Goal: Task Accomplishment & Management: Manage account settings

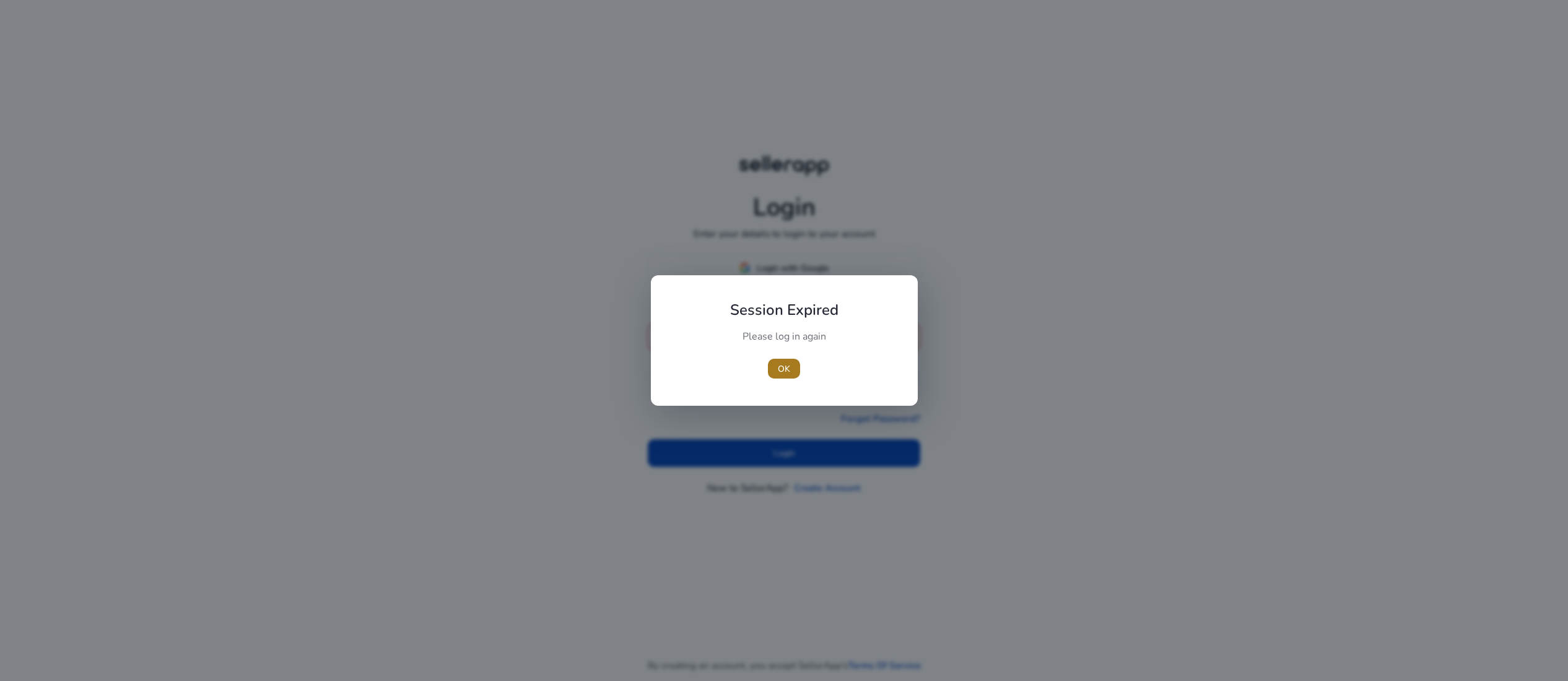
click at [779, 373] on span "OK" at bounding box center [784, 369] width 13 height 13
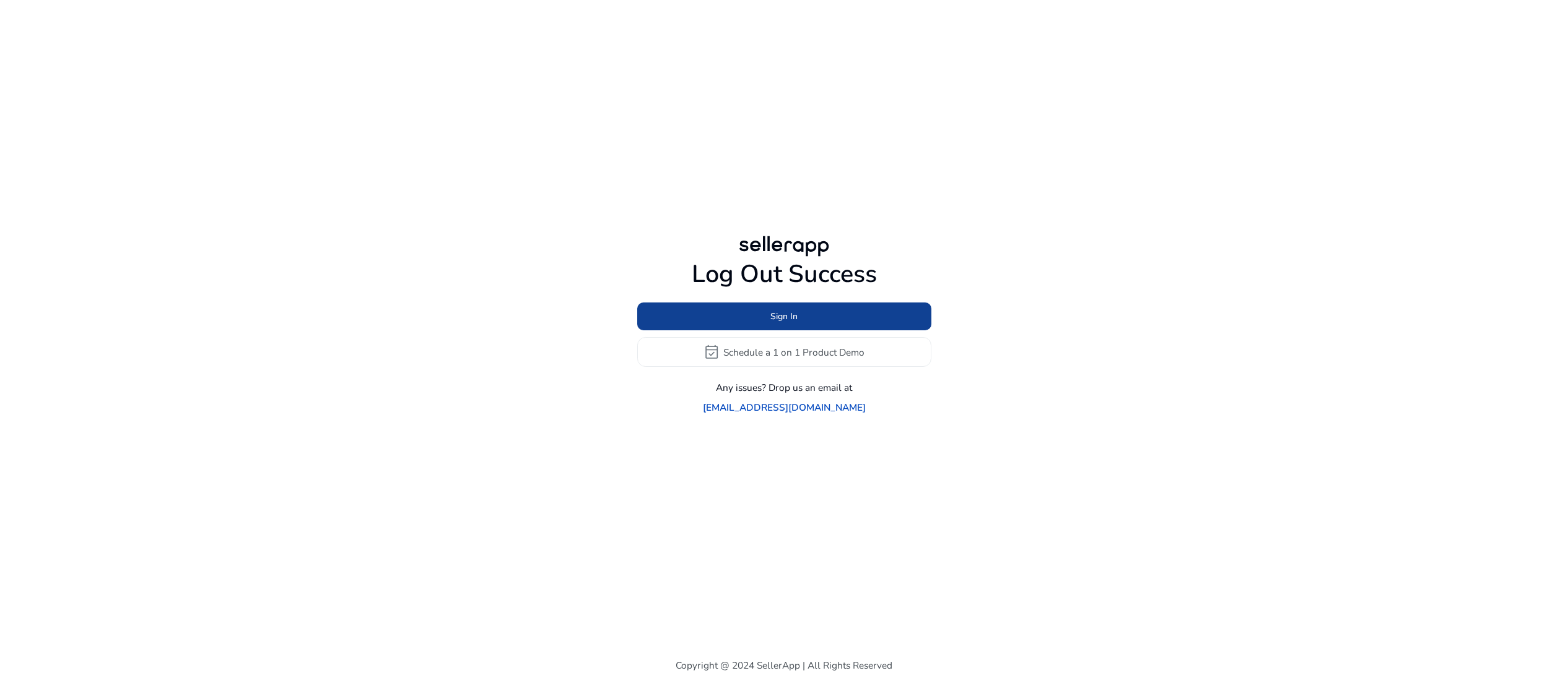
click at [788, 314] on span "Sign In" at bounding box center [783, 317] width 27 height 13
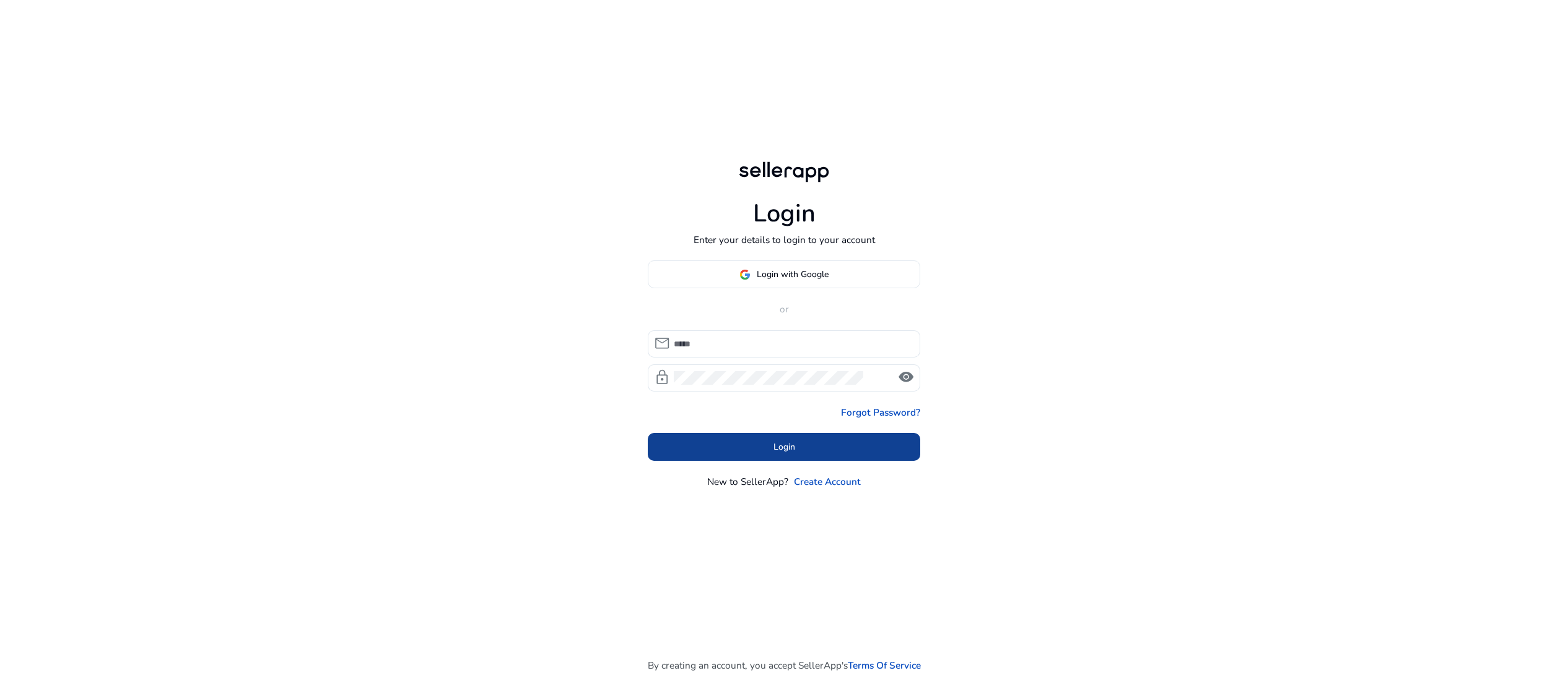
click at [795, 461] on span at bounding box center [784, 447] width 273 height 29
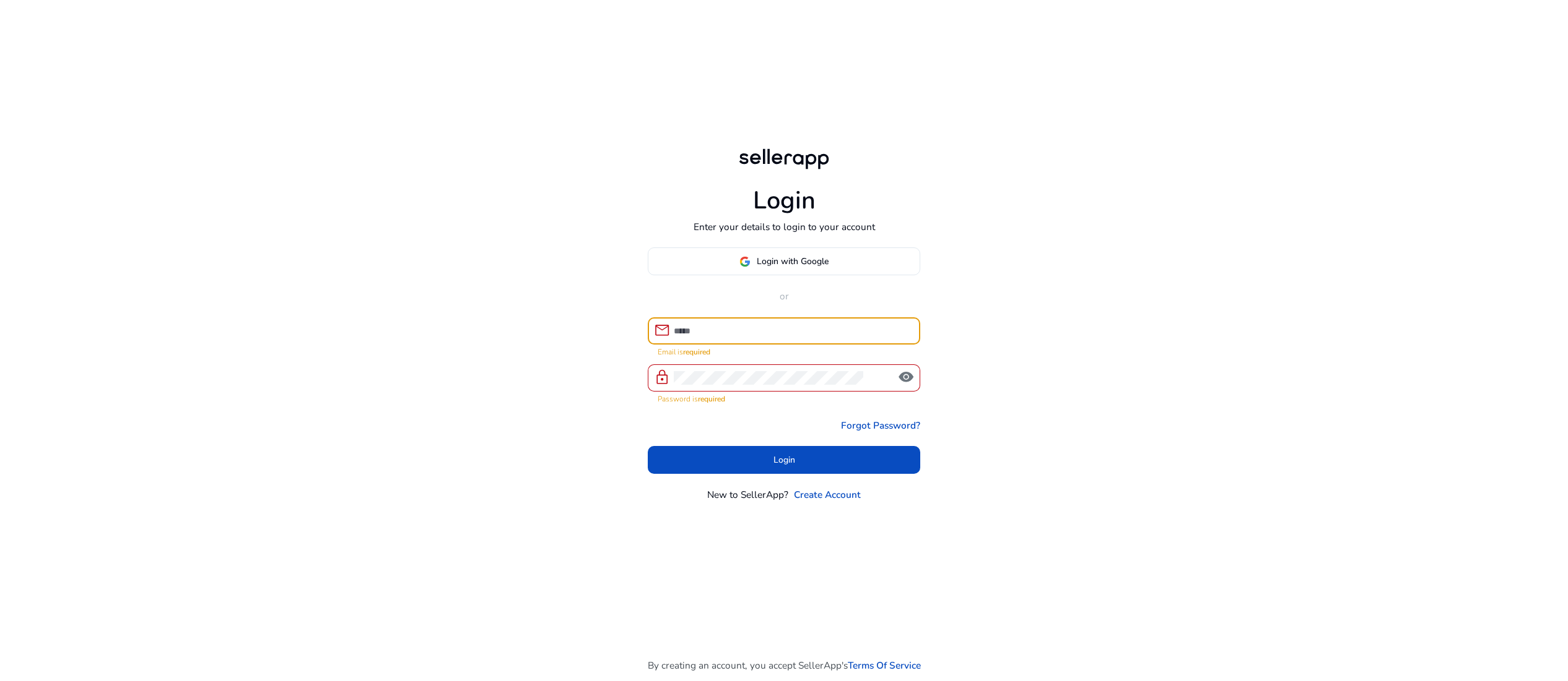
click at [769, 338] on input at bounding box center [792, 331] width 236 height 13
type input "**********"
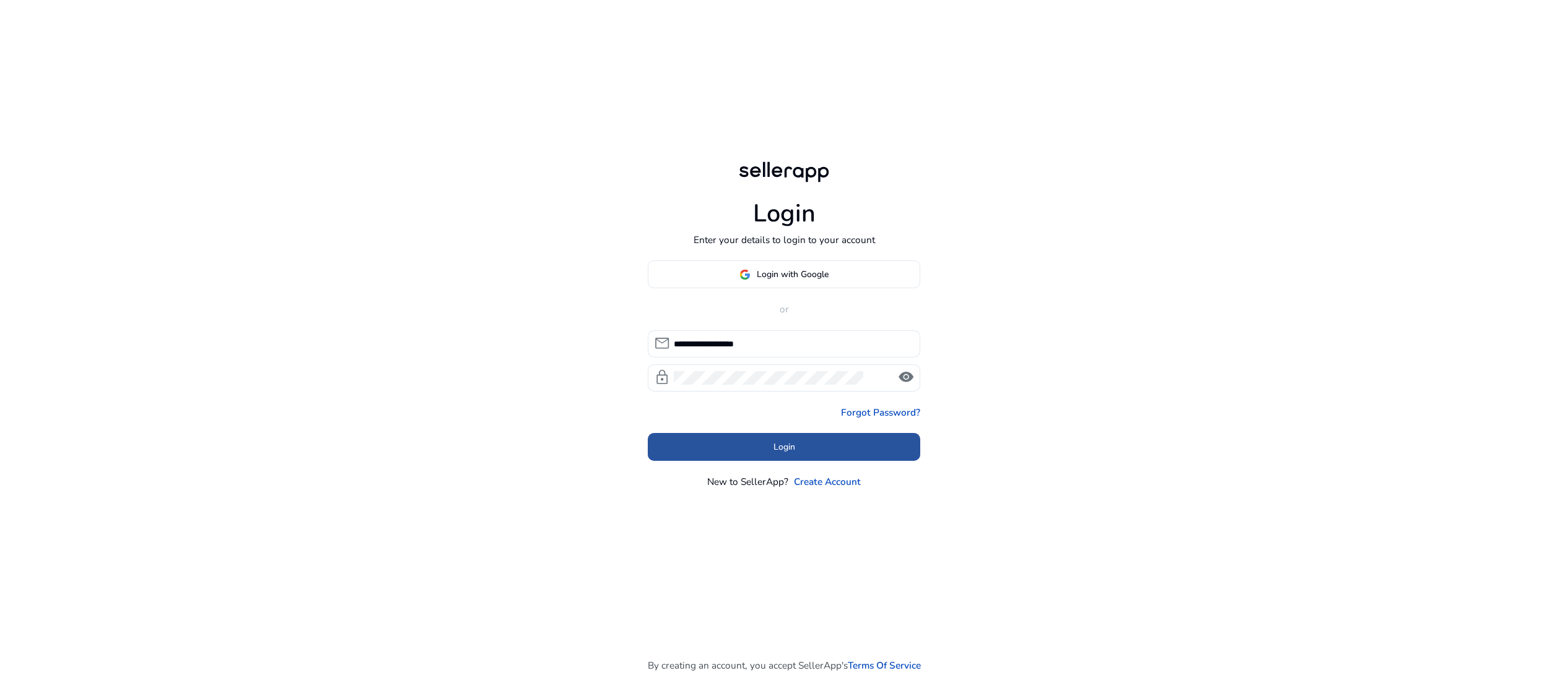
click at [797, 461] on span at bounding box center [784, 447] width 273 height 29
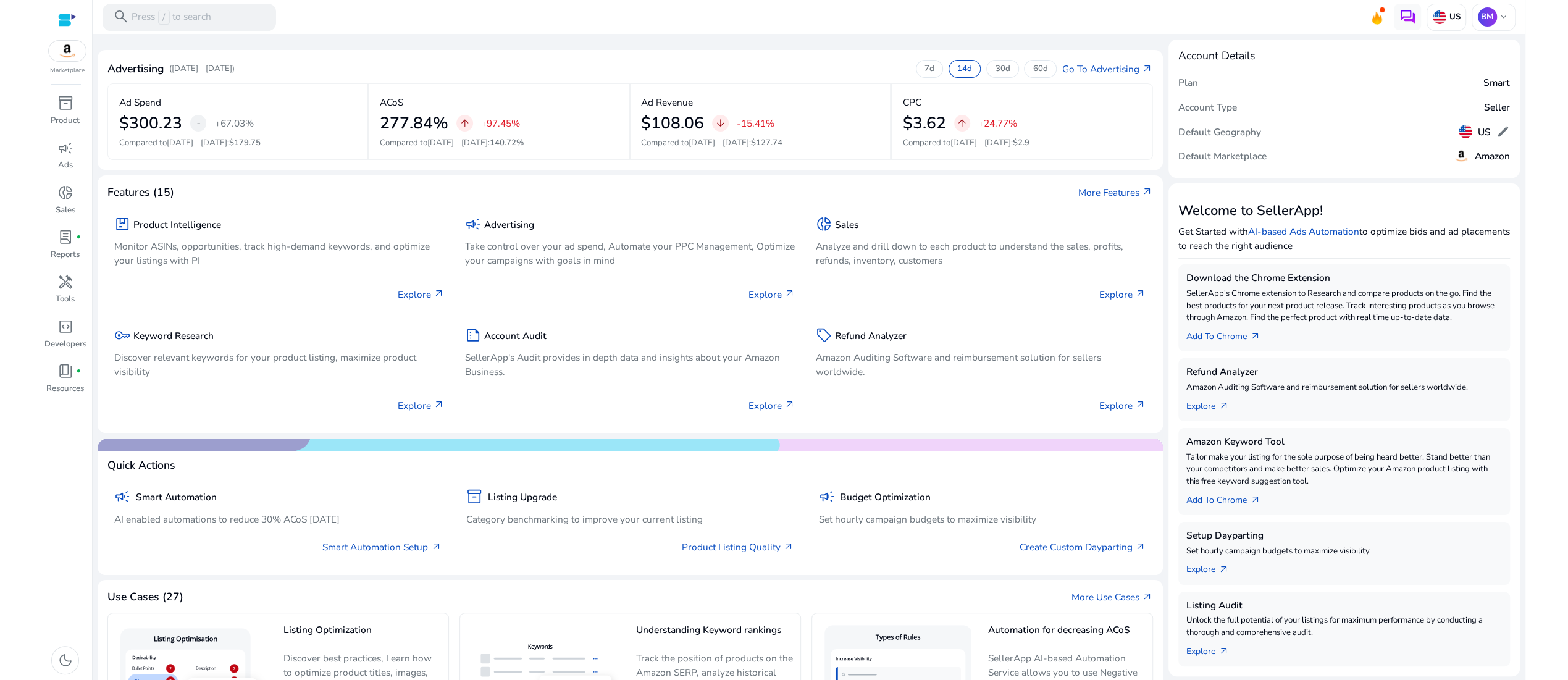
click at [502, 14] on mat-toolbar "search Press / to search US BM keyboard_arrow_down" at bounding box center [809, 17] width 1433 height 34
click at [65, 156] on span "campaign" at bounding box center [65, 148] width 16 height 16
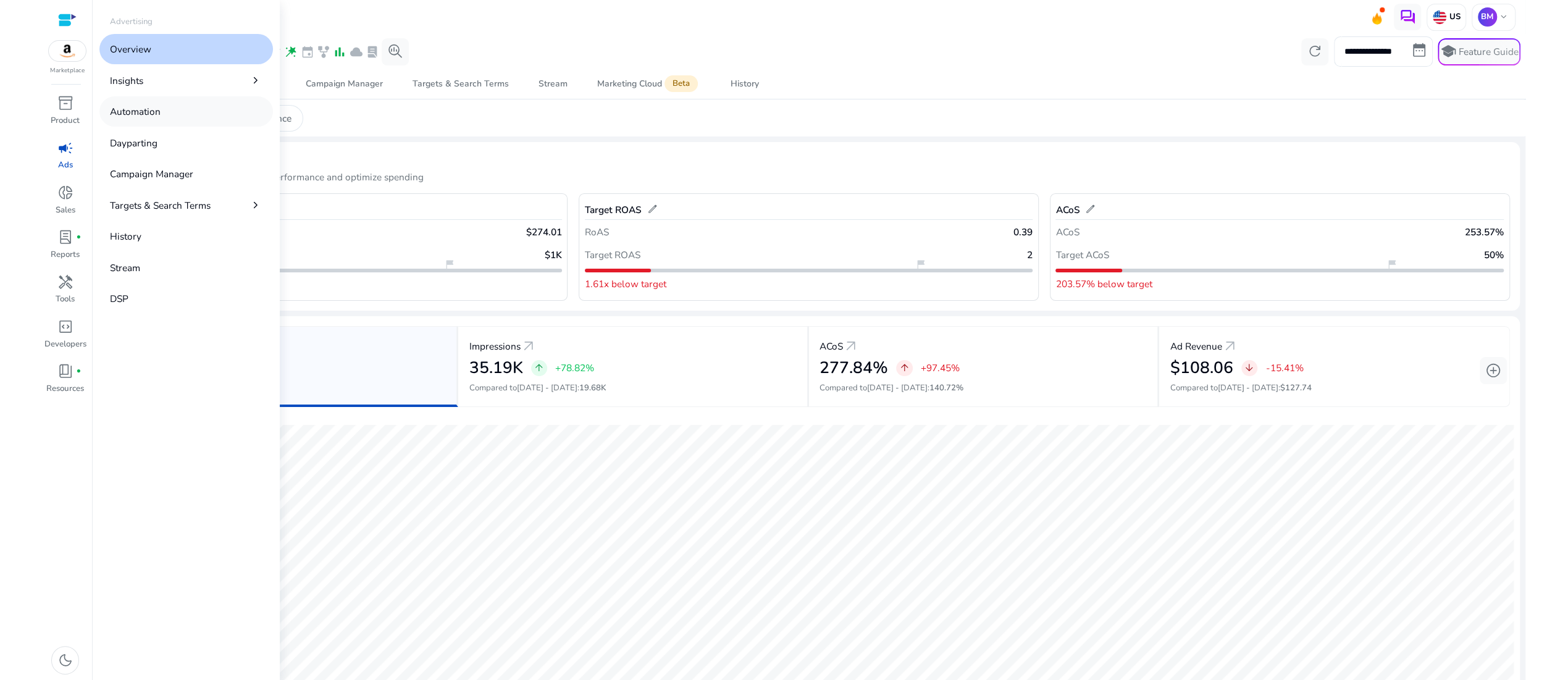
click at [160, 118] on p "Automation" at bounding box center [135, 111] width 50 height 14
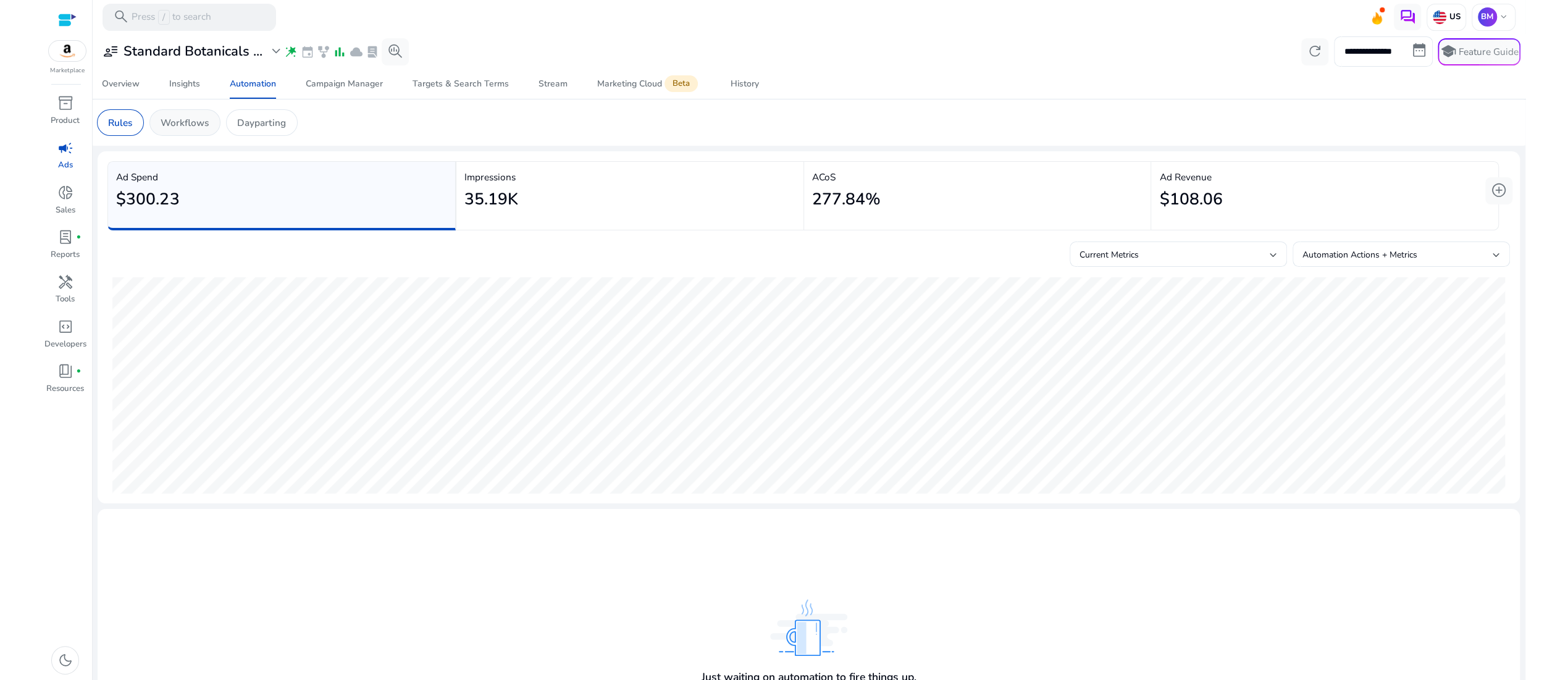
click at [209, 130] on p "Workflows" at bounding box center [184, 123] width 48 height 14
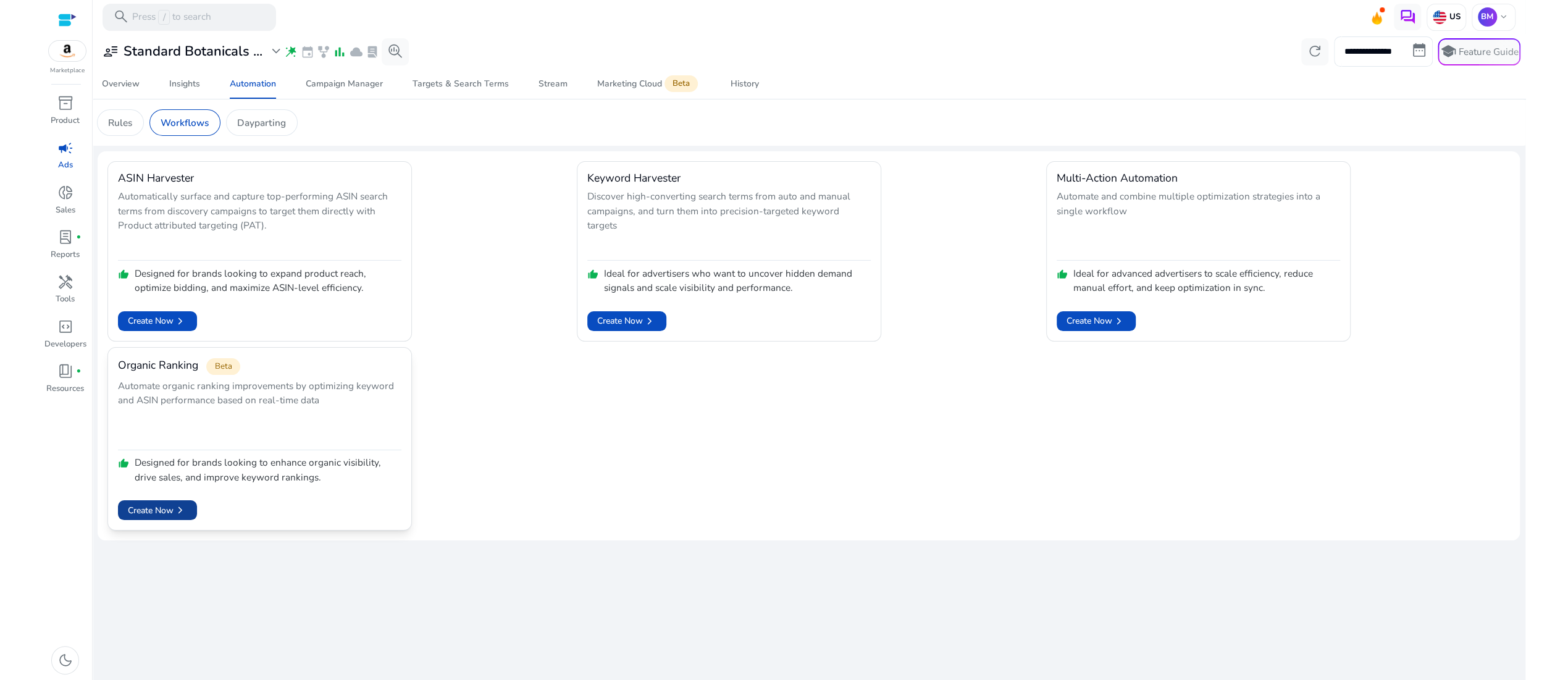
click at [161, 517] on span "Create Now chevron_right" at bounding box center [157, 510] width 60 height 13
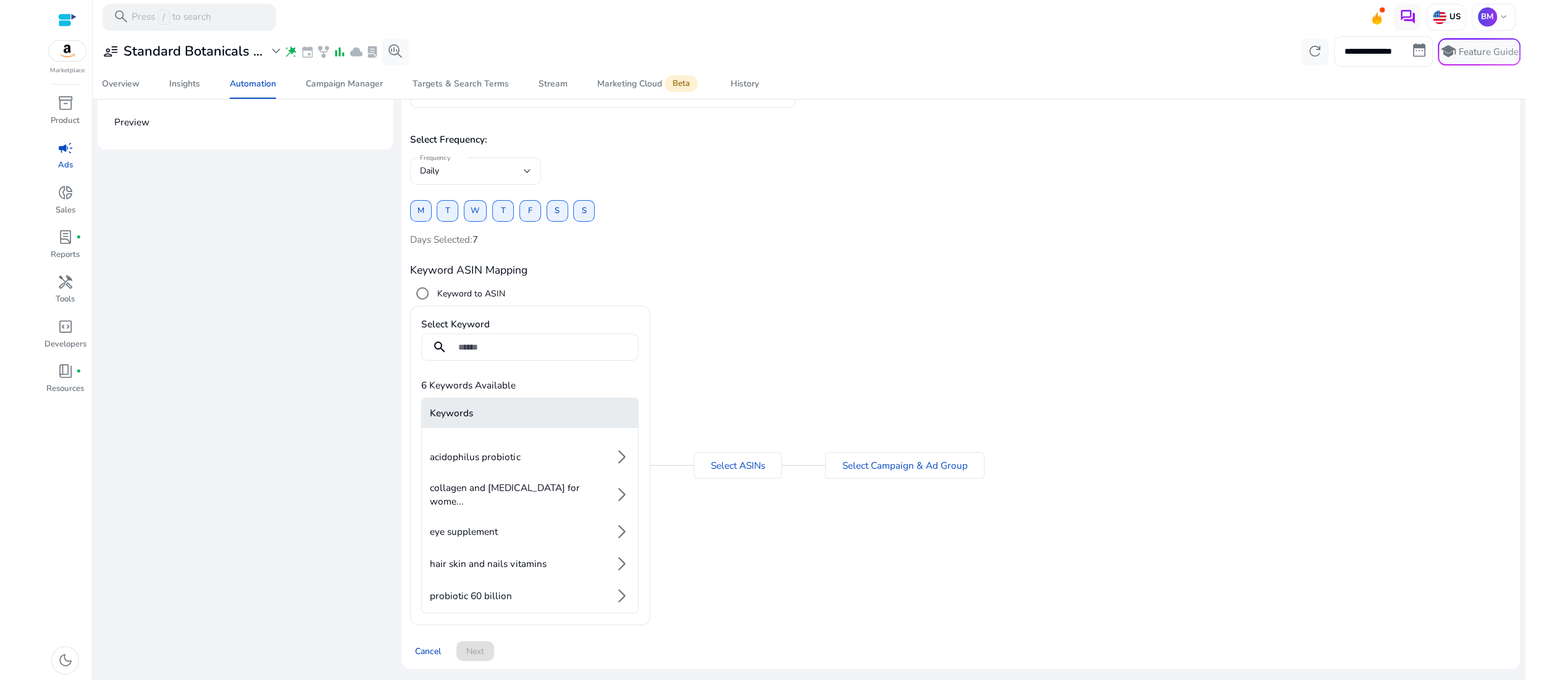
scroll to position [196, 0]
click at [441, 645] on span "Cancel" at bounding box center [427, 651] width 26 height 13
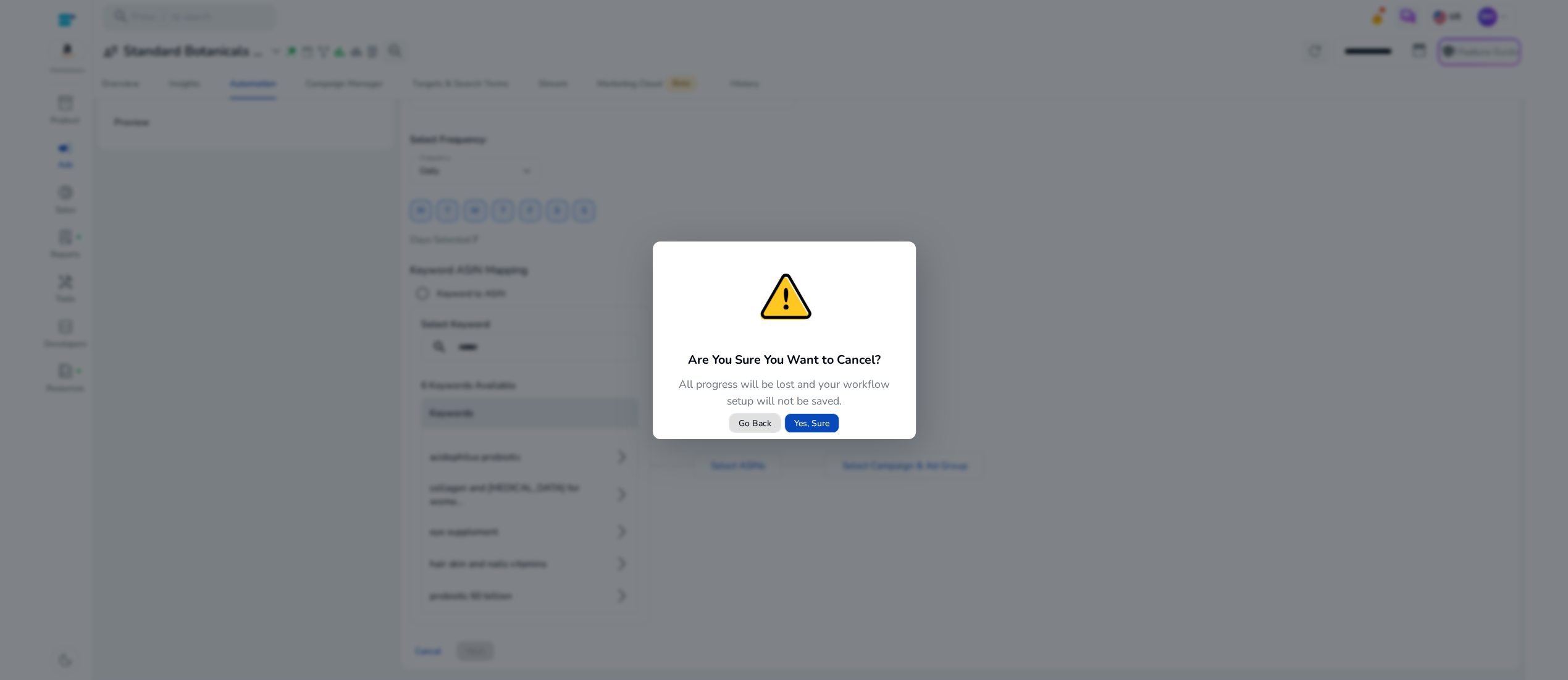
click at [818, 430] on span "Yes, Sure" at bounding box center [811, 423] width 35 height 13
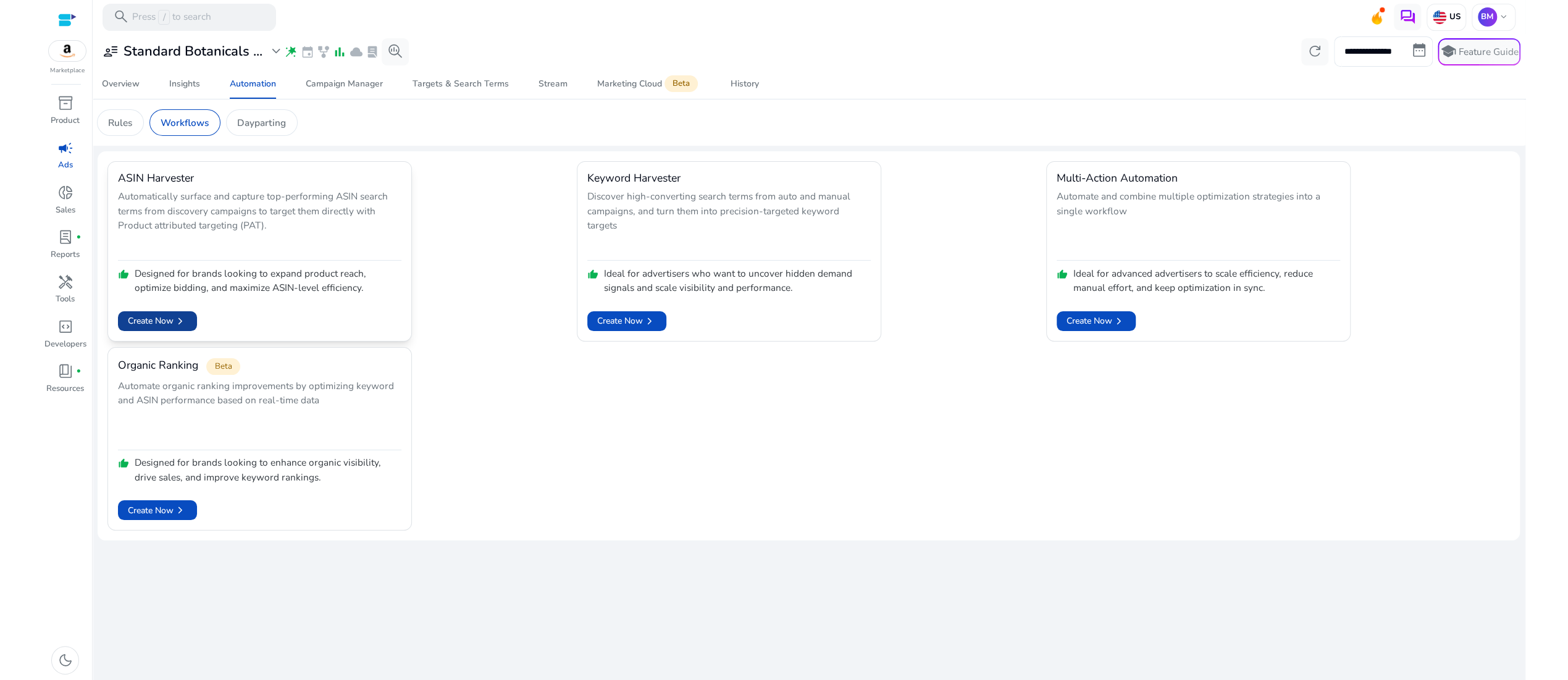
click at [157, 328] on span "Create Now chevron_right" at bounding box center [157, 321] width 60 height 13
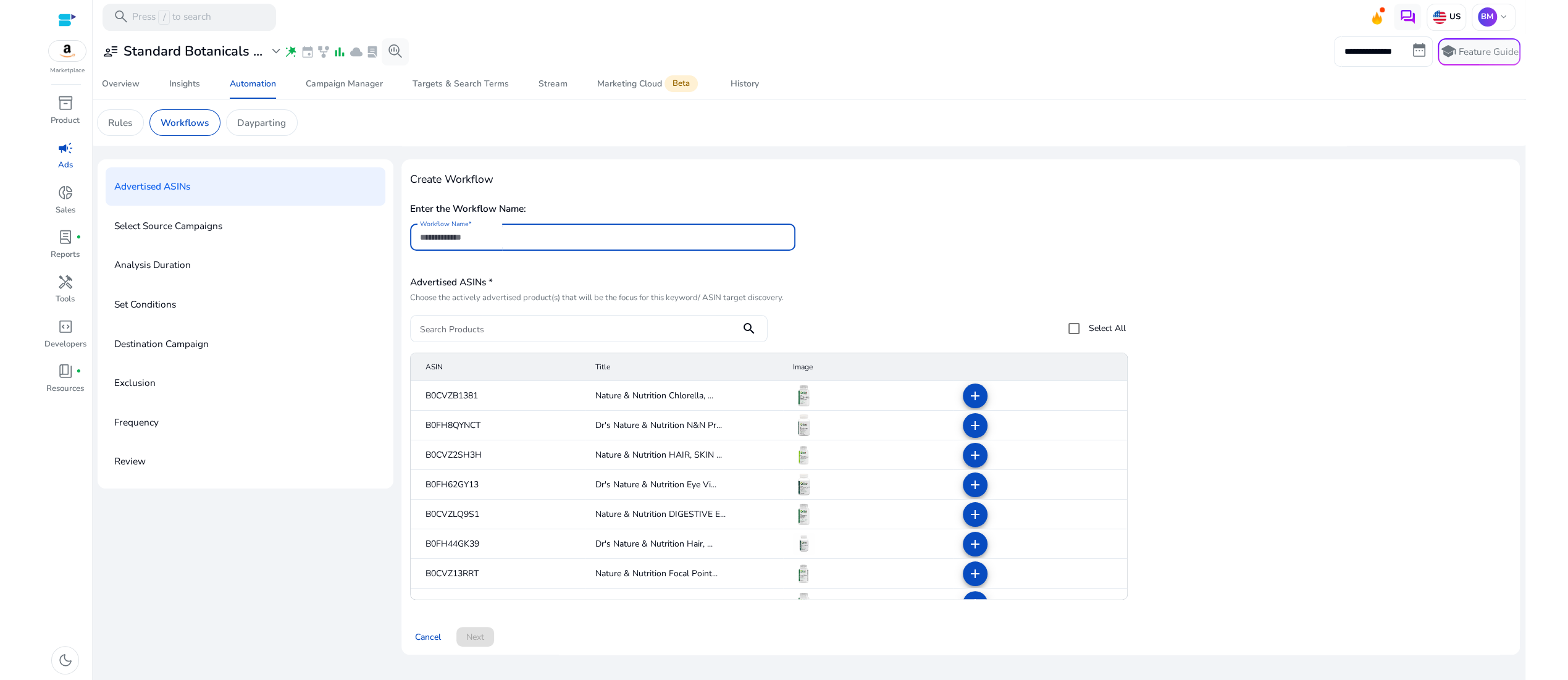
click at [462, 244] on input "Workflow Name" at bounding box center [603, 237] width 366 height 13
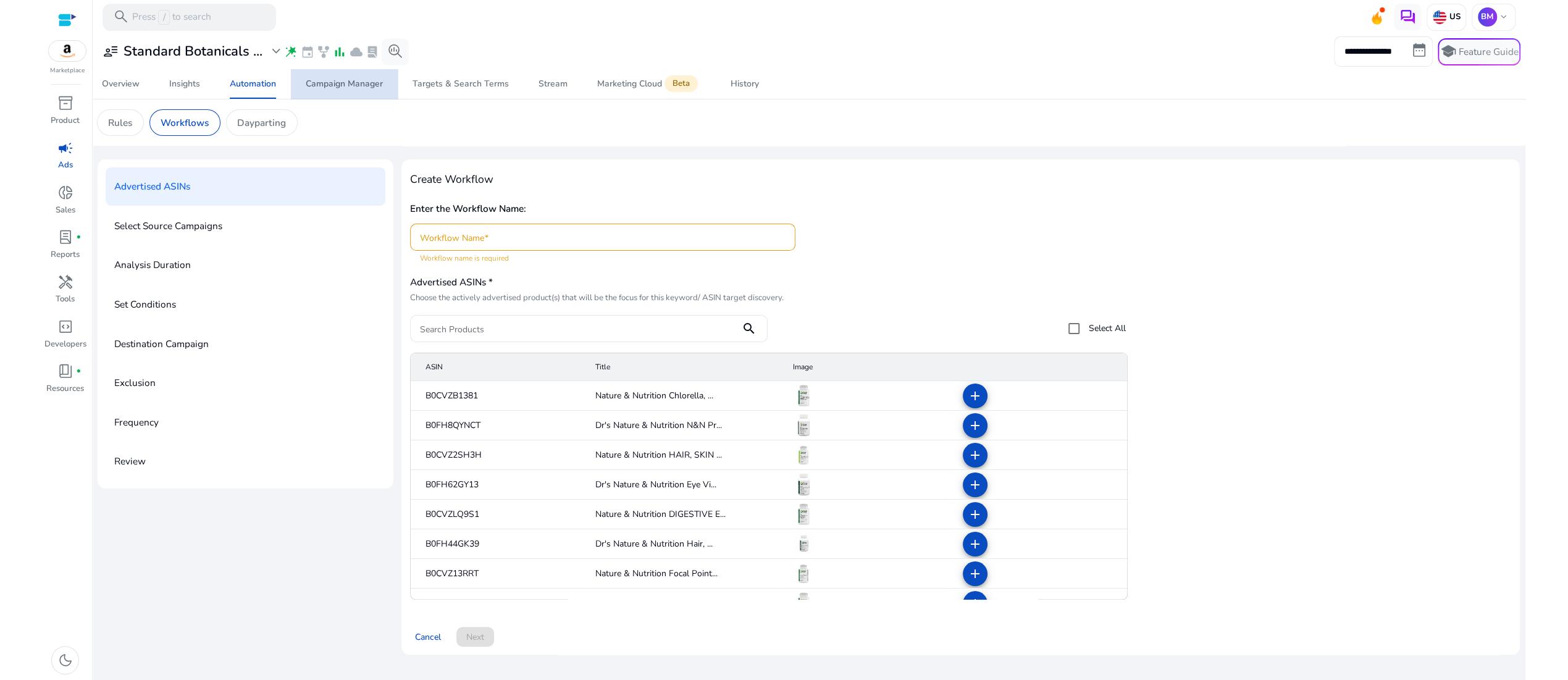
click at [347, 88] on div "Campaign Manager" at bounding box center [344, 84] width 77 height 8
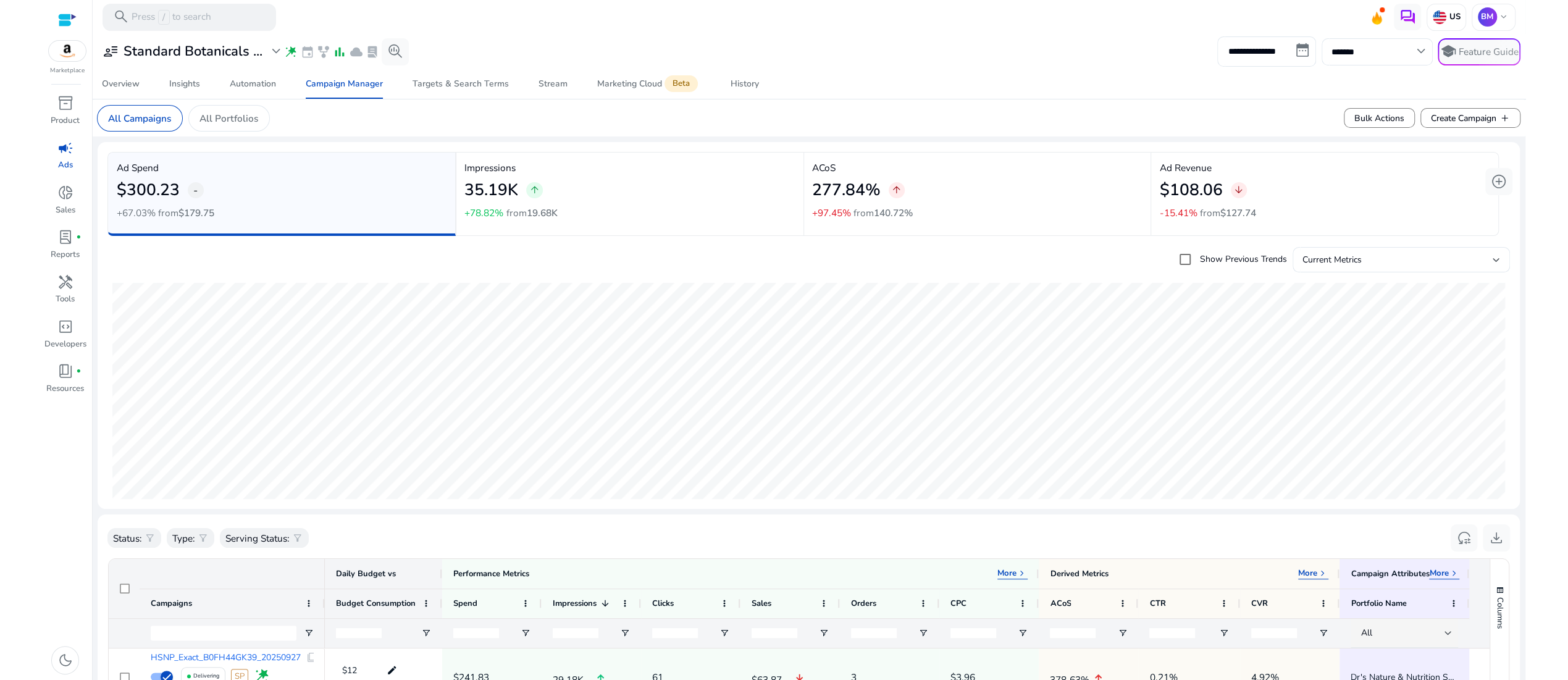
click at [902, 196] on span "arrow_upward" at bounding box center [897, 191] width 11 height 11
click at [1244, 196] on span "arrow_downward" at bounding box center [1239, 191] width 11 height 11
click at [258, 125] on p "All Portfolios" at bounding box center [229, 118] width 59 height 14
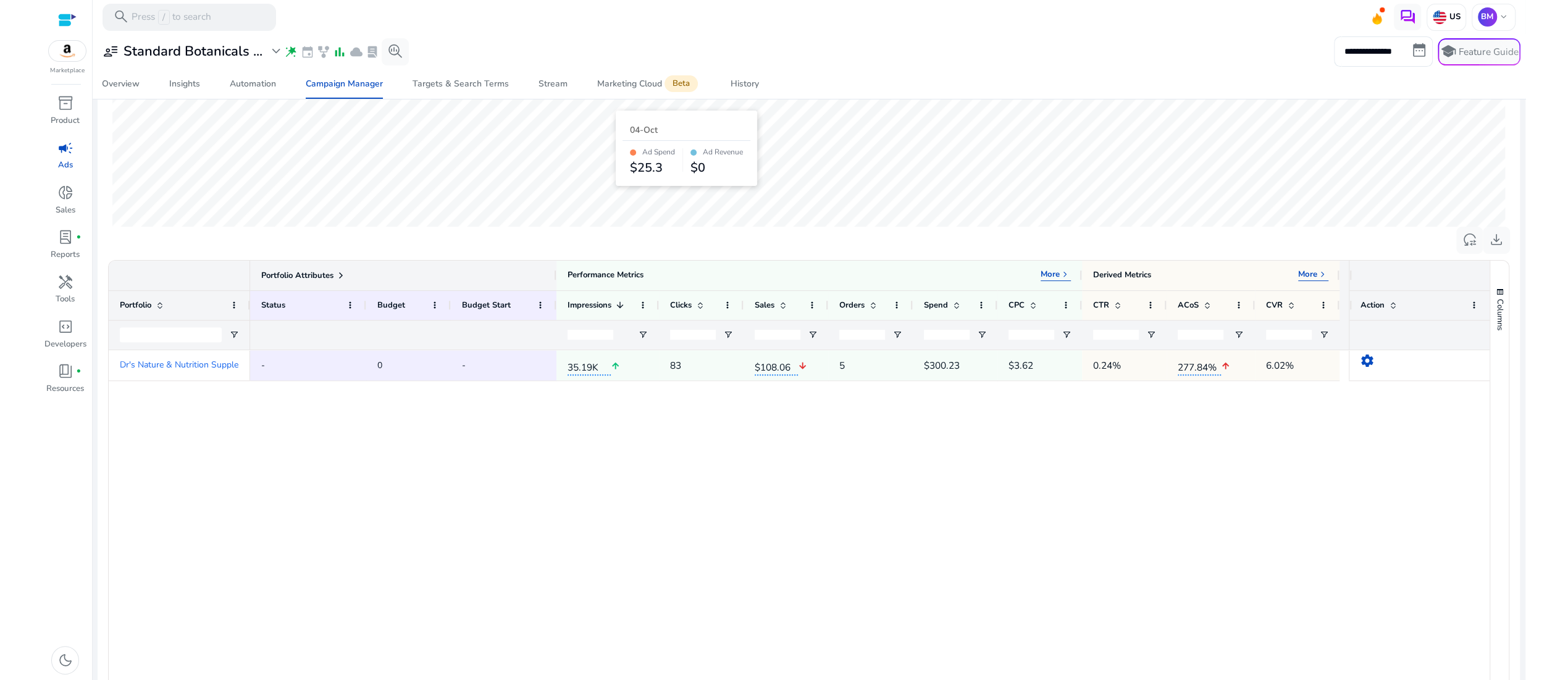
scroll to position [508, 0]
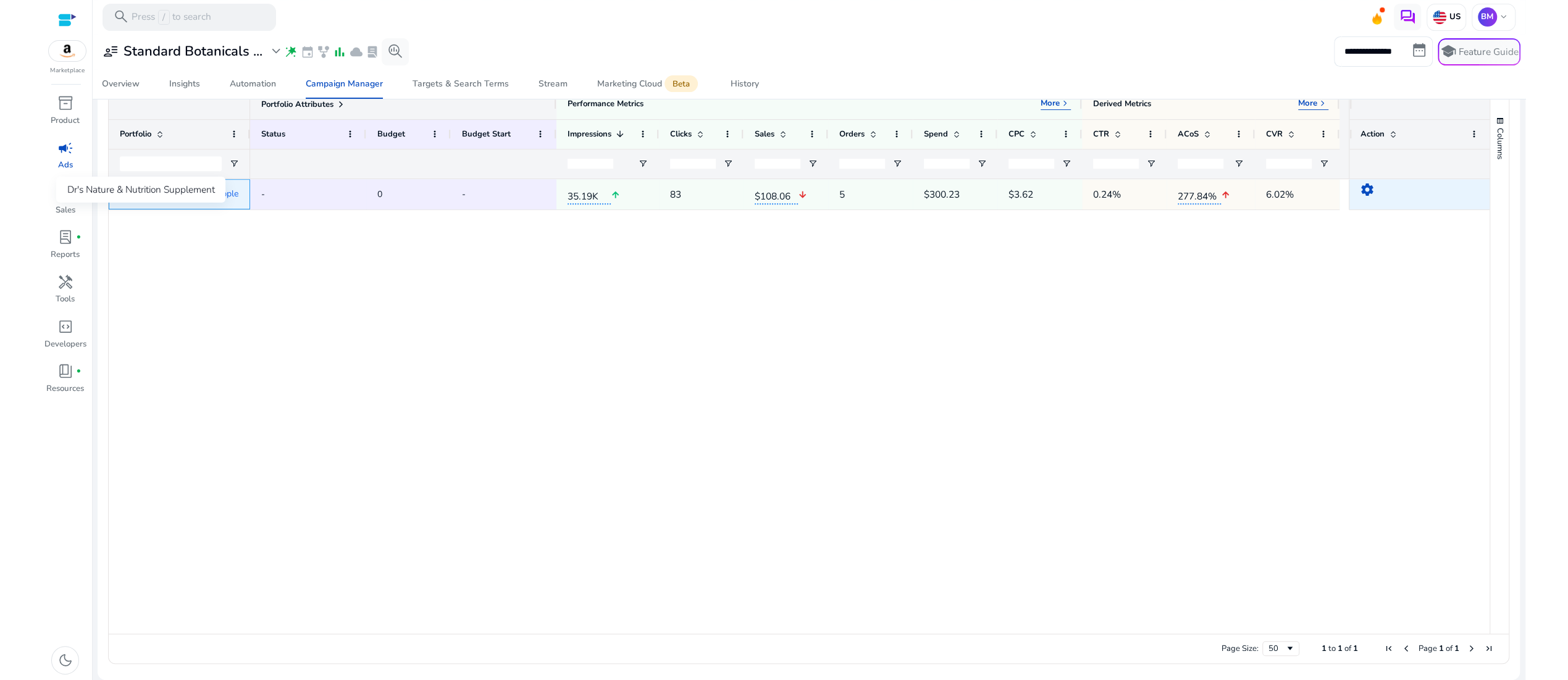
click at [221, 198] on span "Dr's Nature & Nutrition Supple..." at bounding box center [181, 194] width 124 height 8
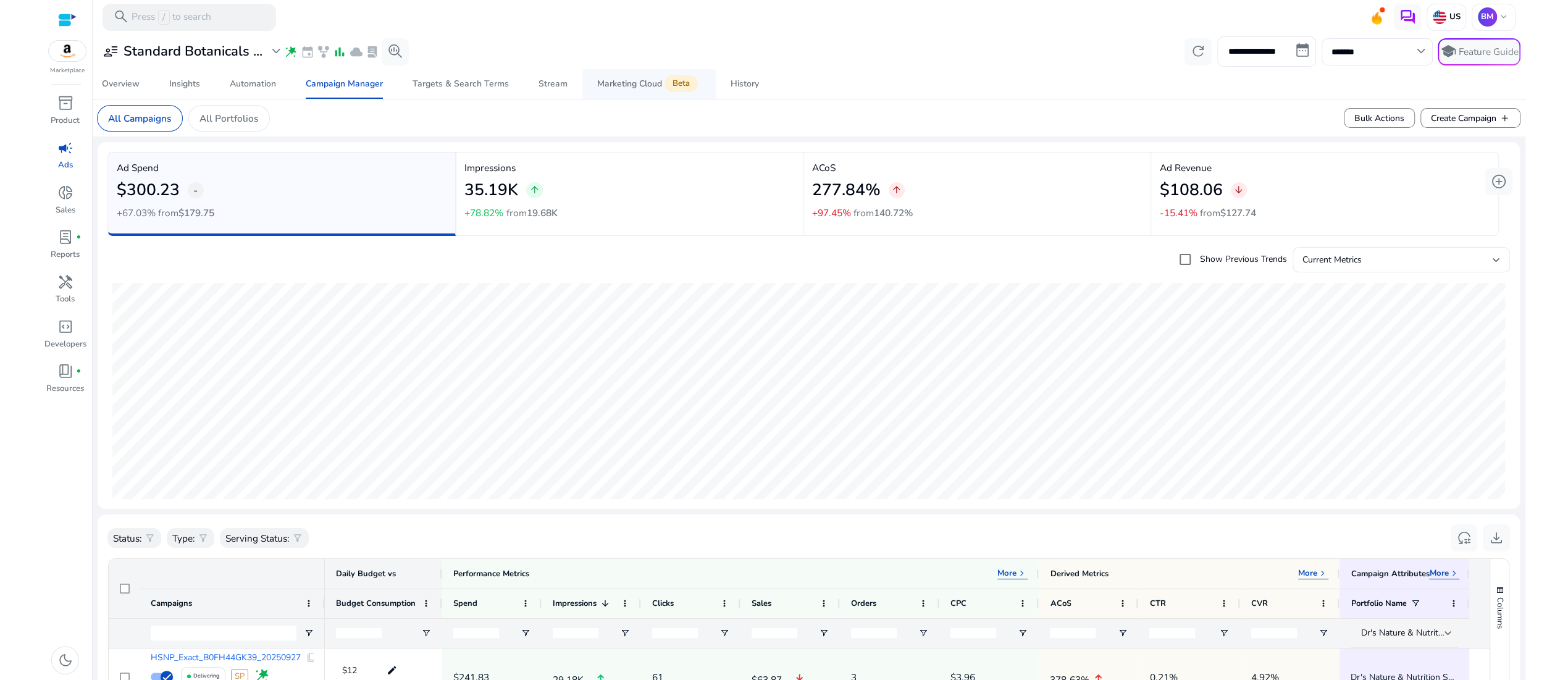
click at [617, 90] on div "Marketing Cloud Beta" at bounding box center [649, 84] width 104 height 11
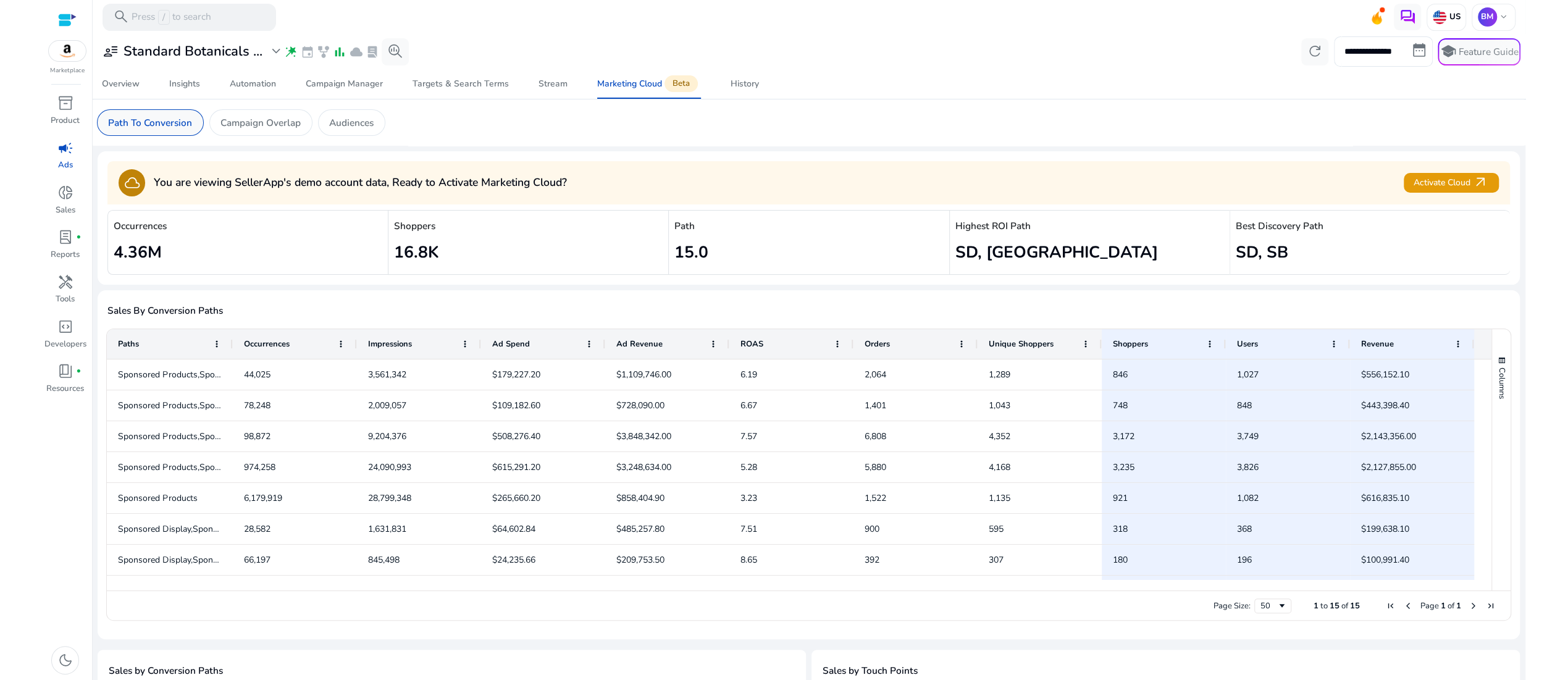
click at [146, 130] on p "Path To Conversion" at bounding box center [150, 123] width 84 height 14
click at [301, 130] on p "Campaign Overlap" at bounding box center [261, 123] width 81 height 14
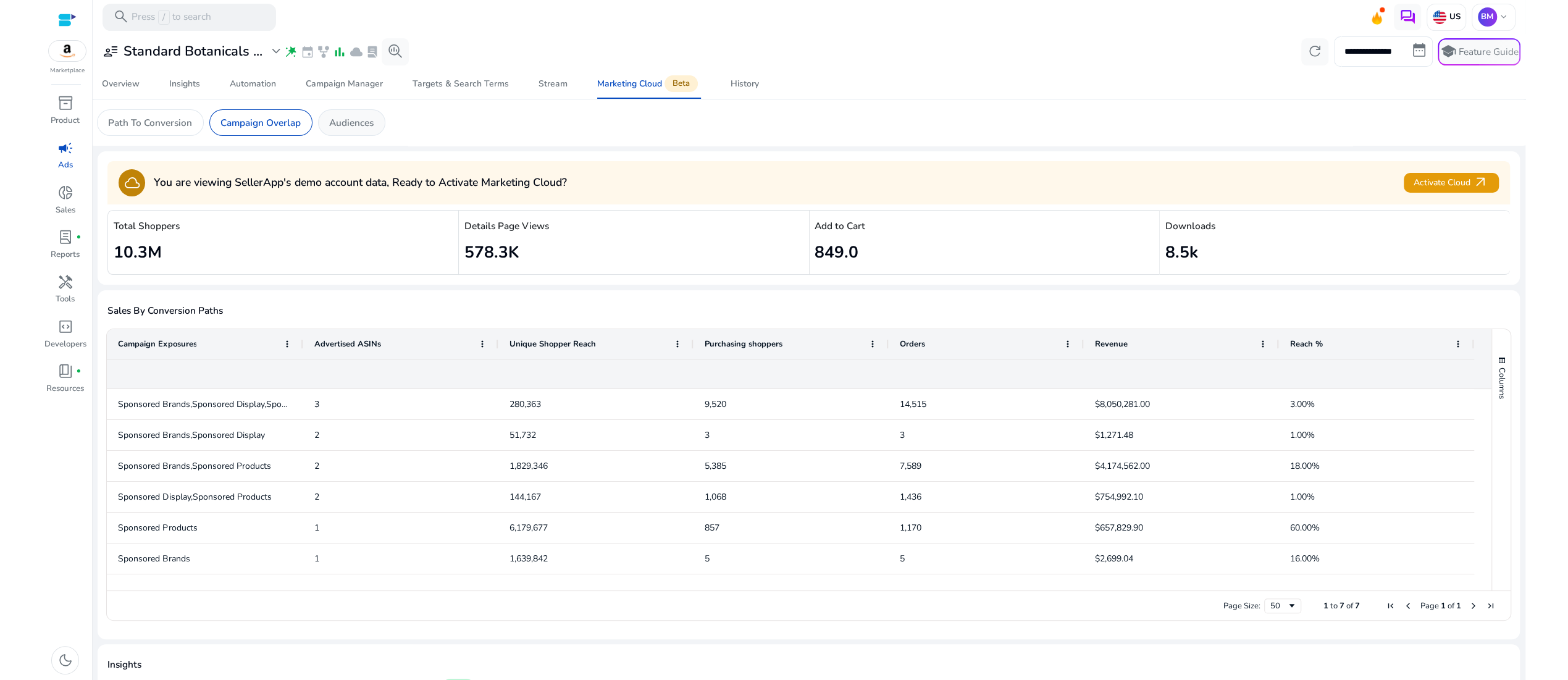
click at [373, 130] on p "Audiences" at bounding box center [351, 123] width 44 height 14
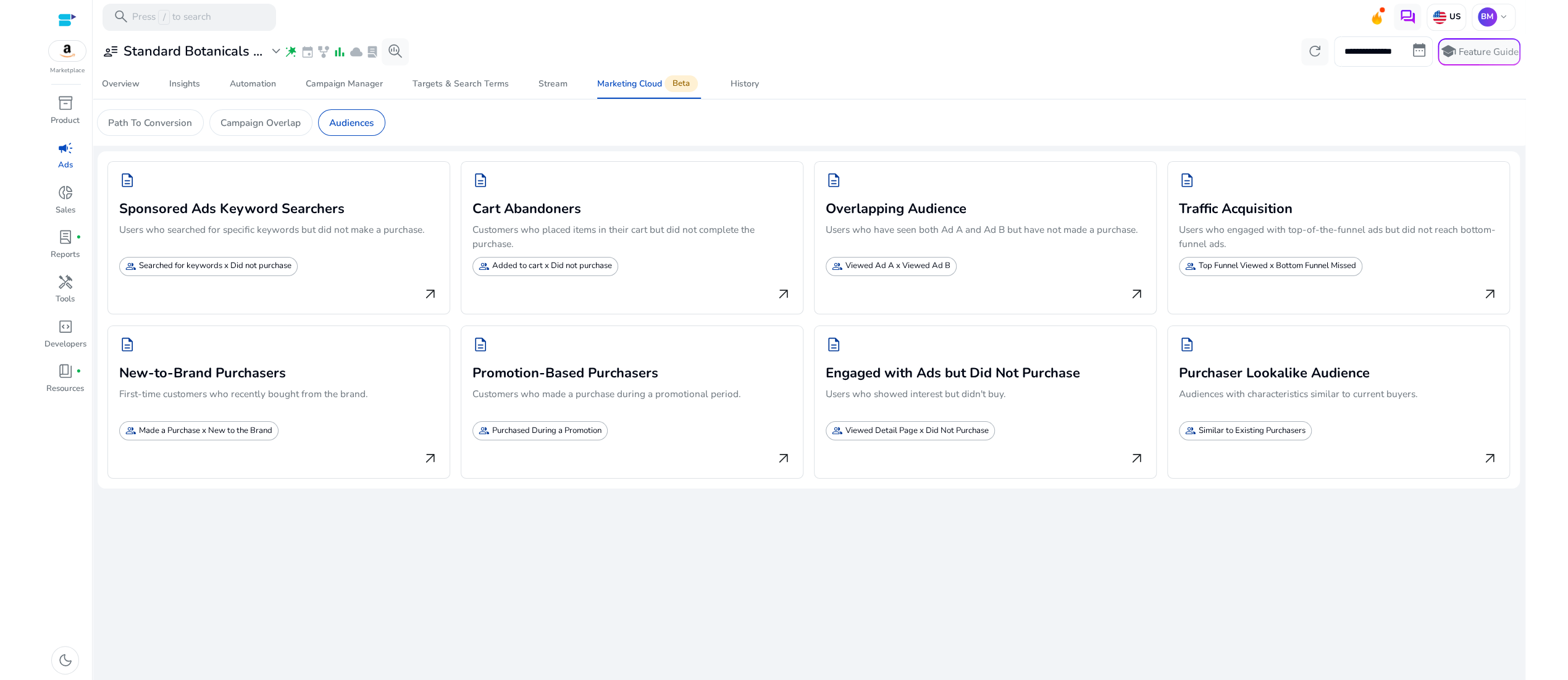
click at [855, 130] on app-sa-custom-tab "Path To Conversion Campaign Overlap Audiences" at bounding box center [809, 123] width 1424 height 27
click at [289, 217] on h3 "Sponsored Ads Keyword Searchers" at bounding box center [279, 207] width 319 height 19
click at [185, 273] on p "Searched for keywords x Did not purchase" at bounding box center [215, 266] width 153 height 13
click at [1195, 353] on span "description" at bounding box center [1186, 344] width 16 height 16
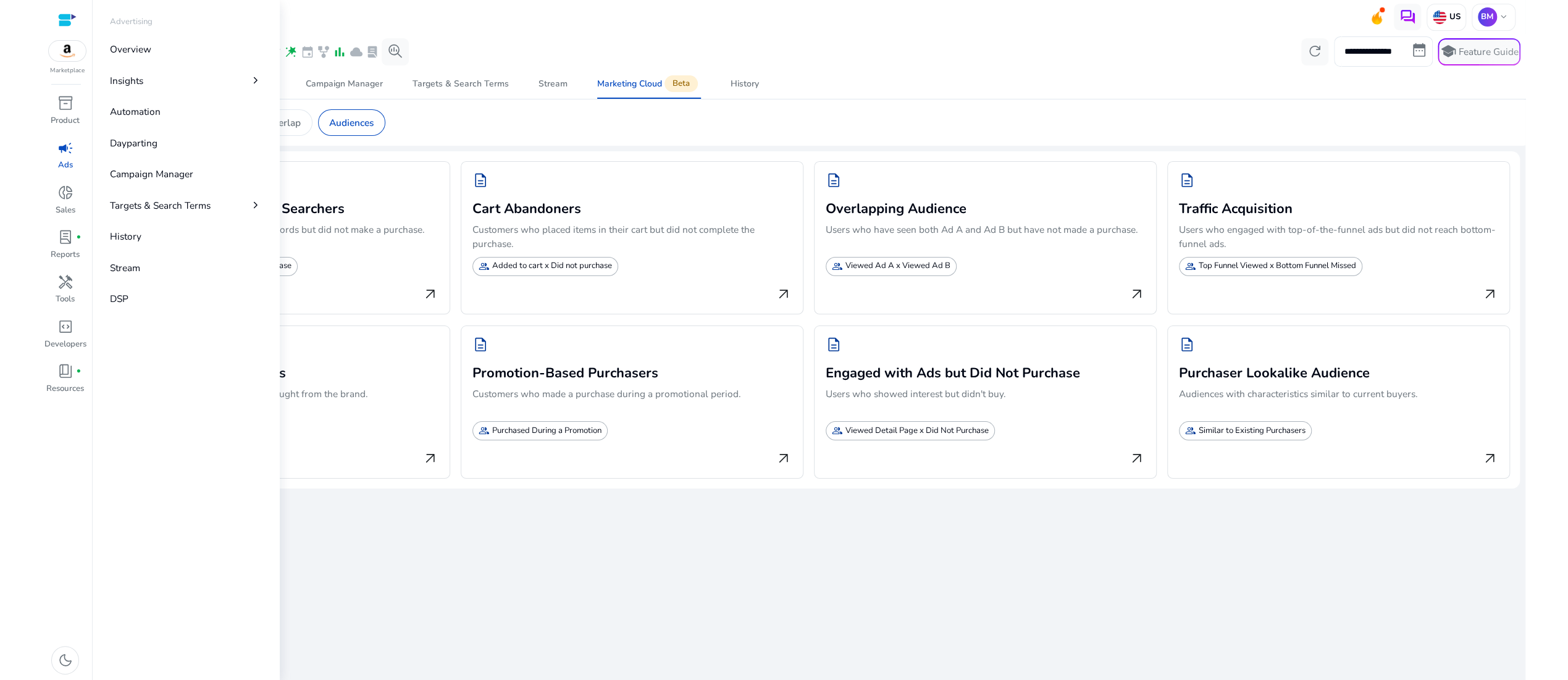
click at [65, 156] on span "campaign" at bounding box center [65, 148] width 16 height 16
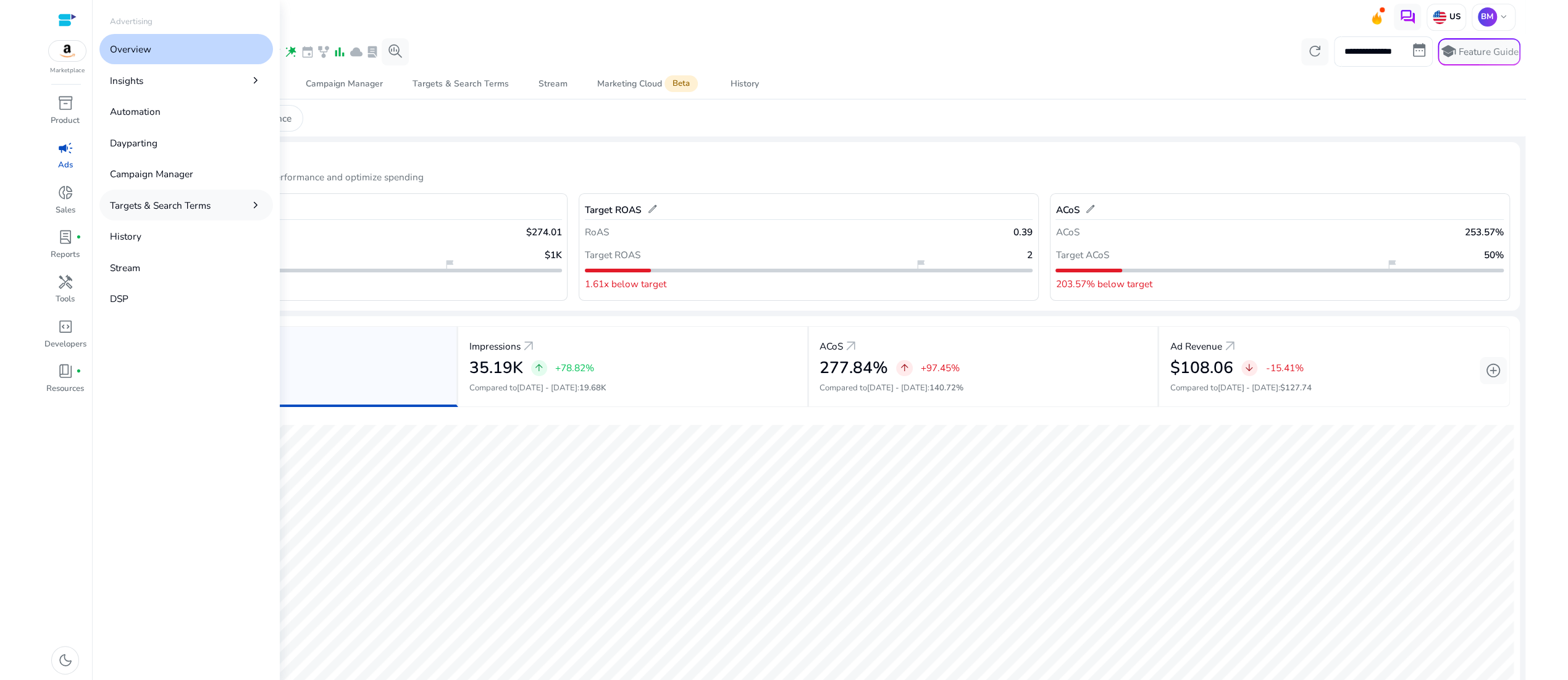
click at [176, 212] on p "Targets & Search Terms" at bounding box center [160, 205] width 101 height 14
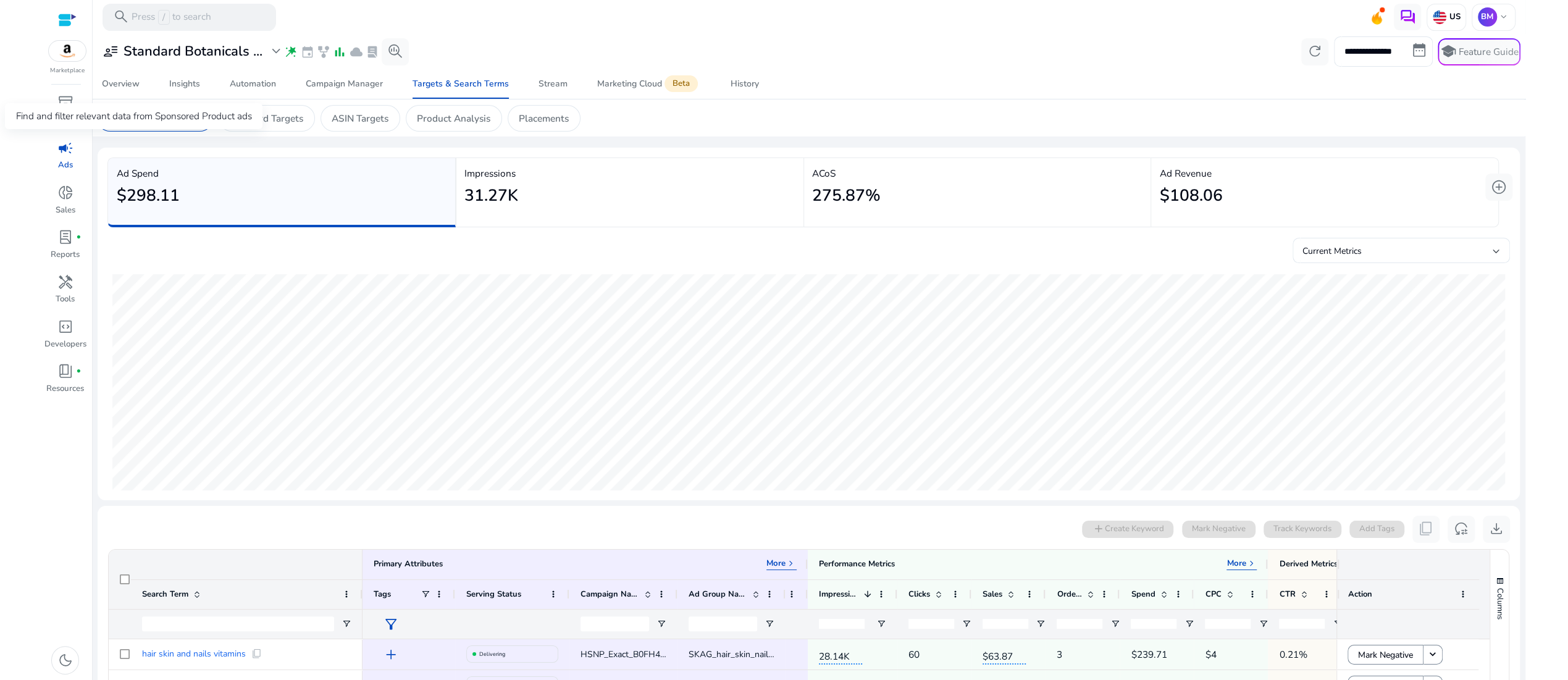
click at [167, 125] on p "Search Term Explorer" at bounding box center [154, 118] width 93 height 14
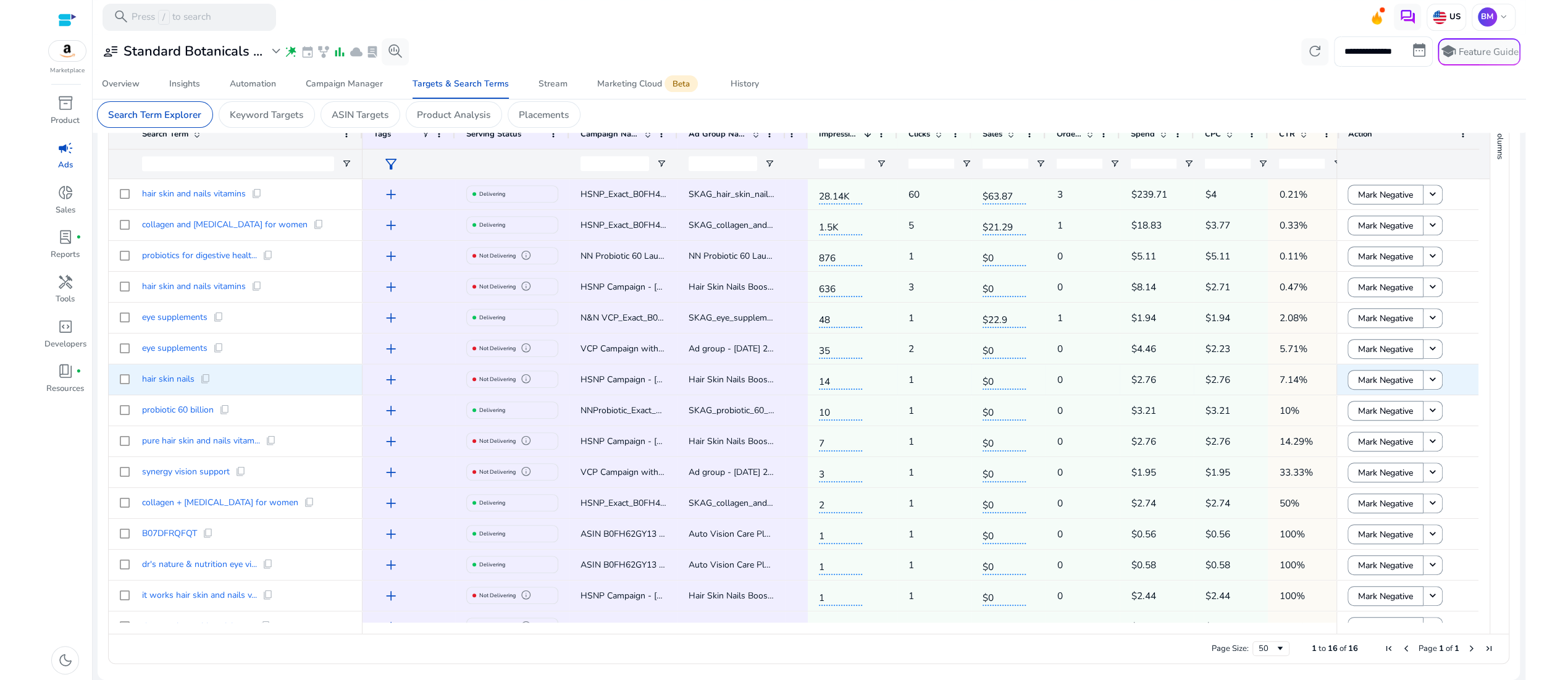
scroll to position [451, 0]
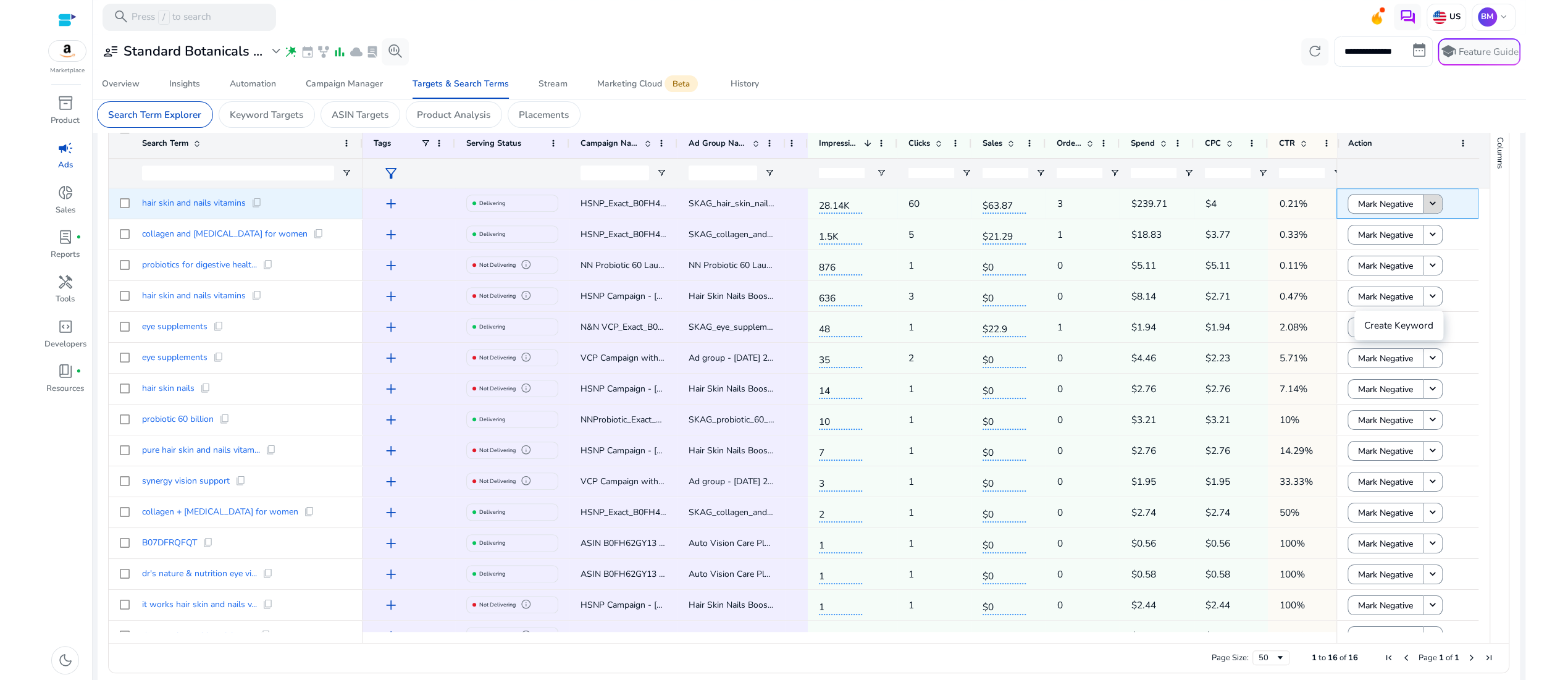
click at [1436, 210] on mat-icon "keyboard_arrow_down" at bounding box center [1433, 204] width 13 height 13
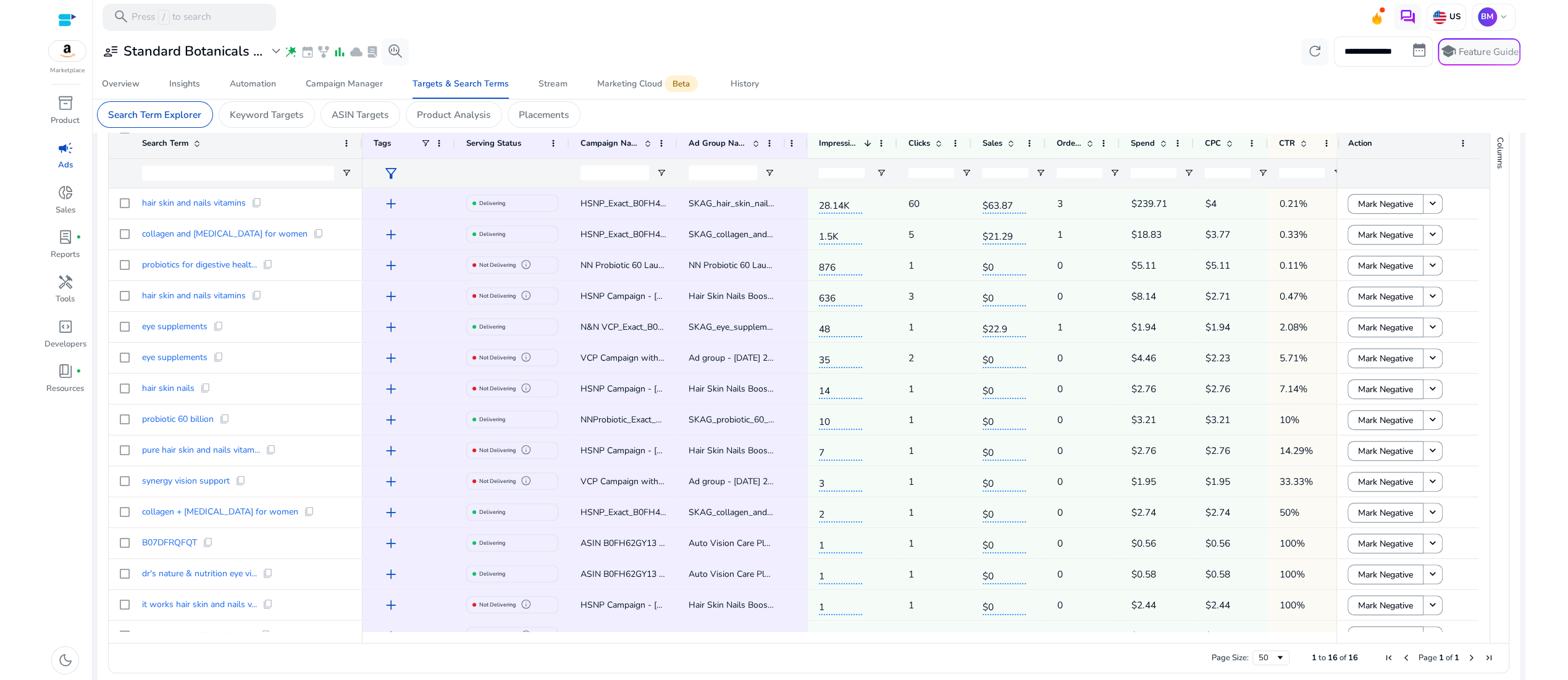
click at [1123, 94] on div "Overview Insights Automation Campaign Manager Targets & Search Terms Stream Mar…" at bounding box center [809, 84] width 1444 height 29
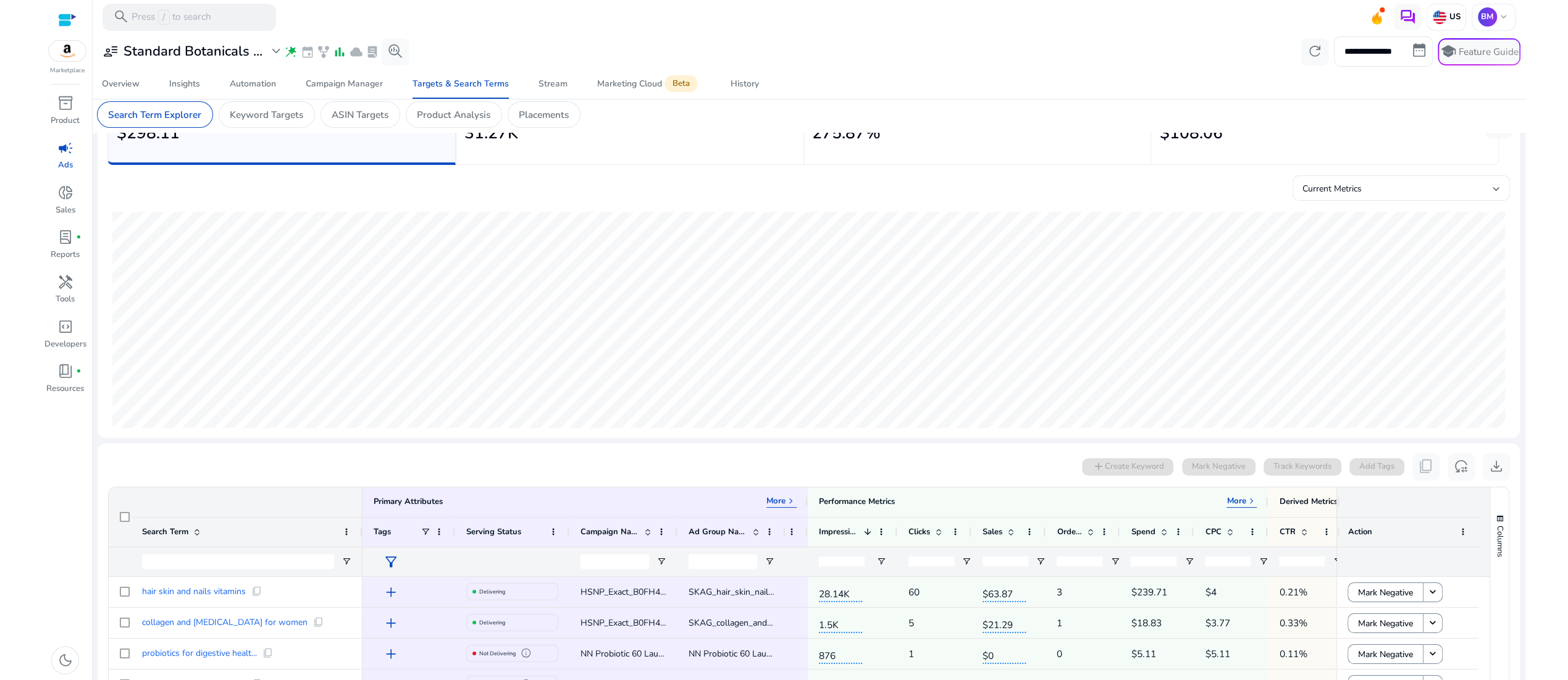
scroll to position [0, 0]
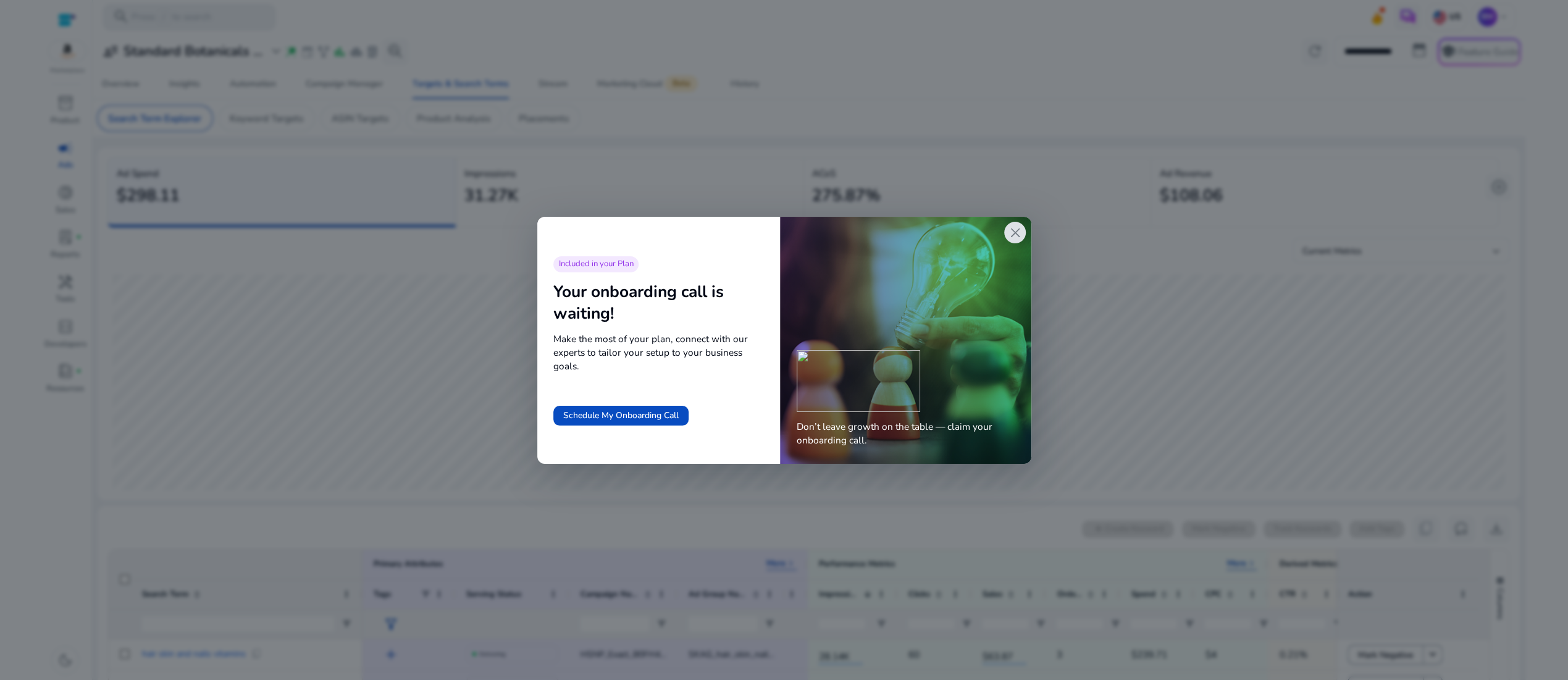
click at [1007, 241] on span "close" at bounding box center [1015, 233] width 16 height 16
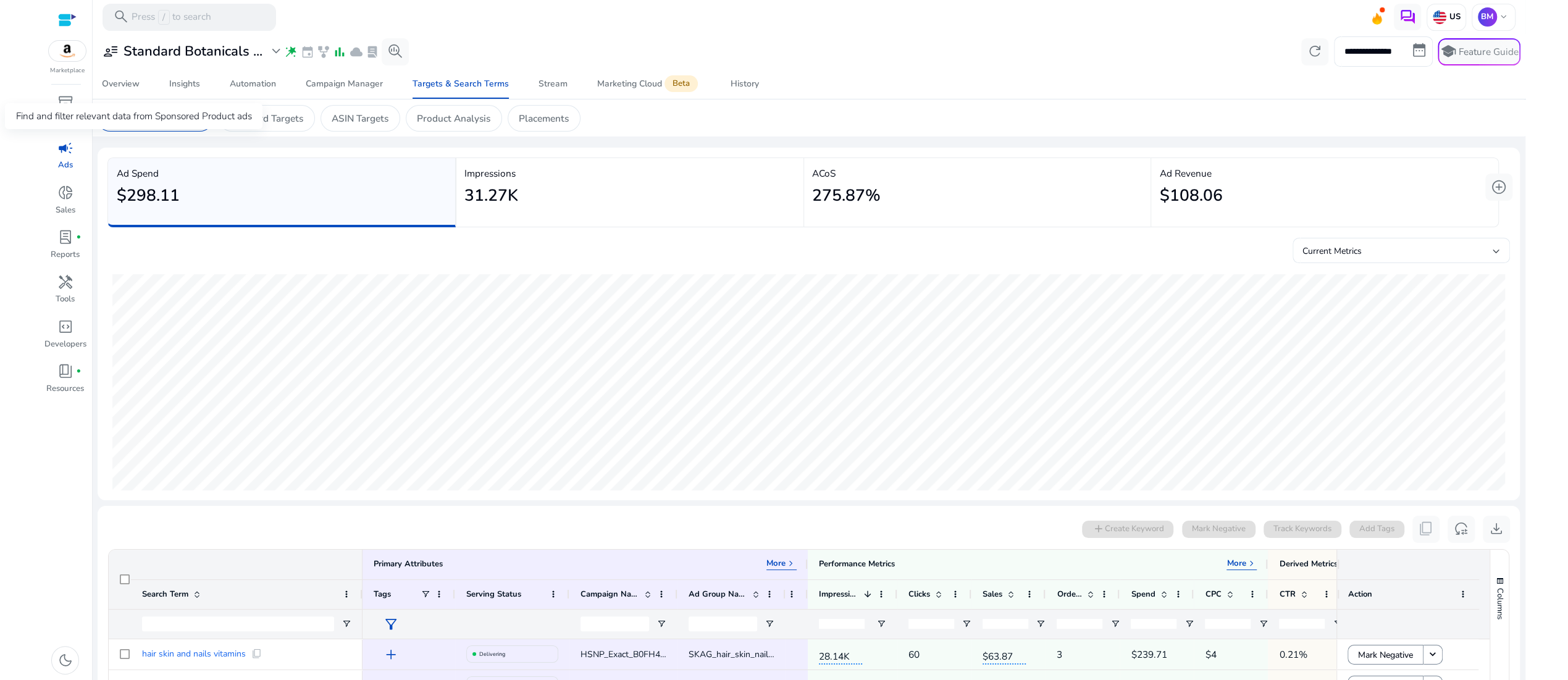
click at [201, 125] on p "Search Term Explorer" at bounding box center [154, 118] width 93 height 14
click at [252, 88] on div "Automation" at bounding box center [253, 84] width 46 height 8
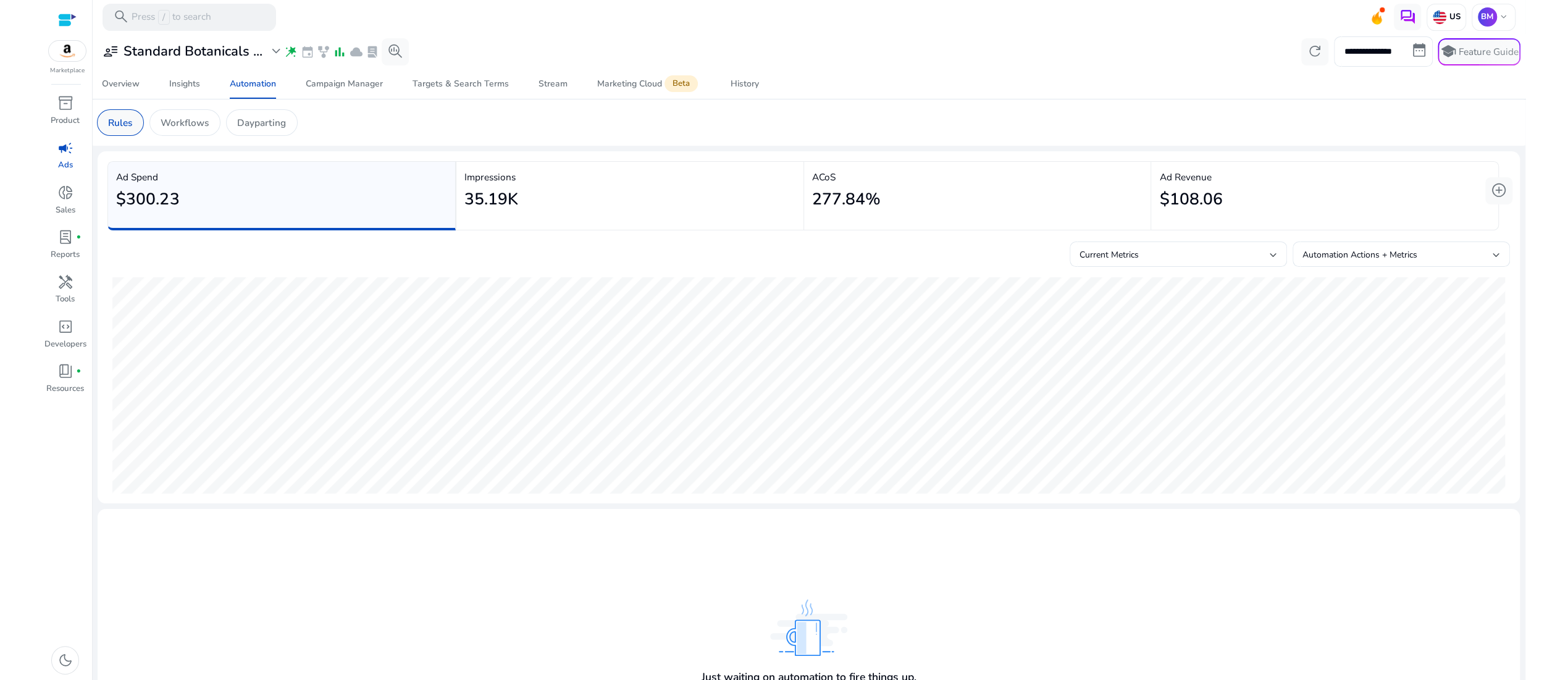
click at [132, 130] on p "Rules" at bounding box center [120, 123] width 24 height 14
click at [209, 130] on p "Workflows" at bounding box center [184, 123] width 48 height 14
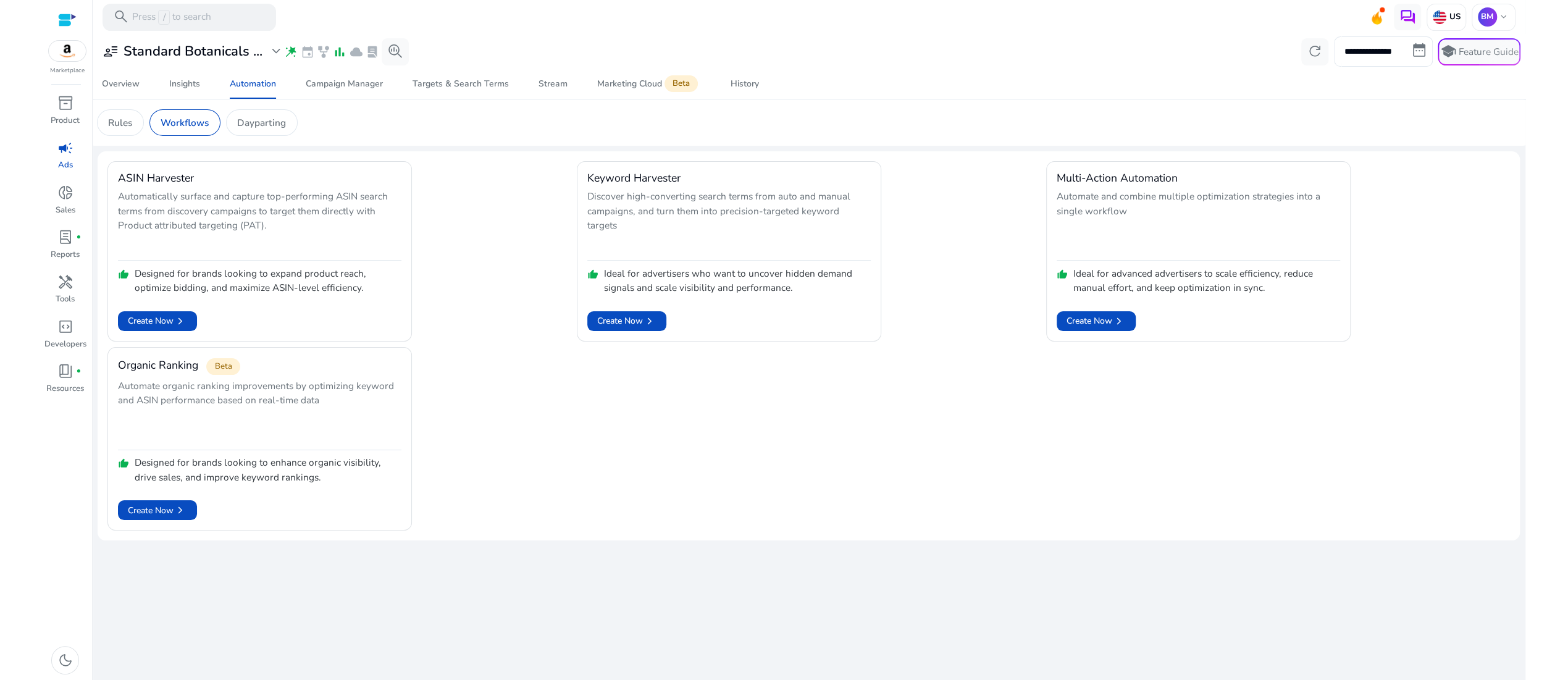
click at [209, 130] on p "Workflows" at bounding box center [184, 123] width 48 height 14
click at [60, 156] on span "campaign" at bounding box center [65, 148] width 16 height 16
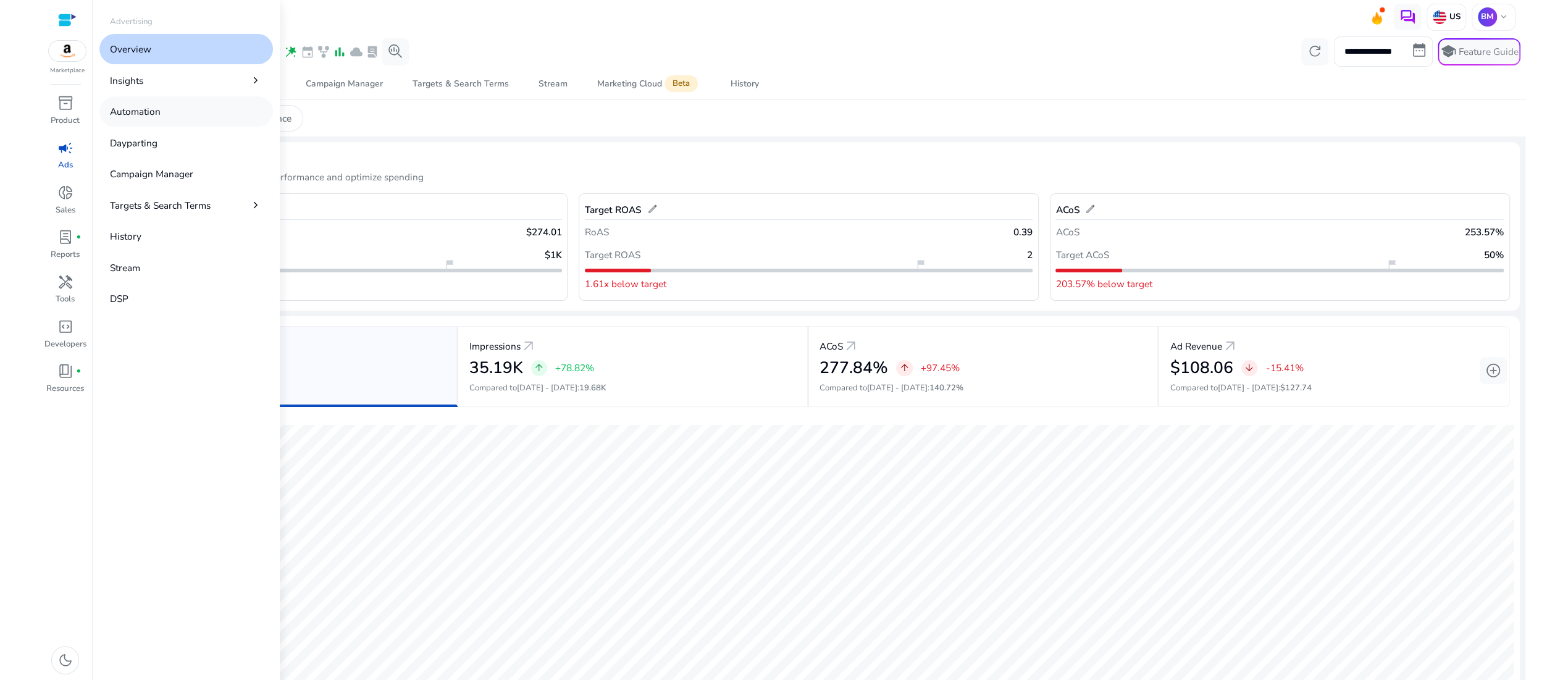
click at [199, 127] on link "Automation" at bounding box center [186, 111] width 174 height 30
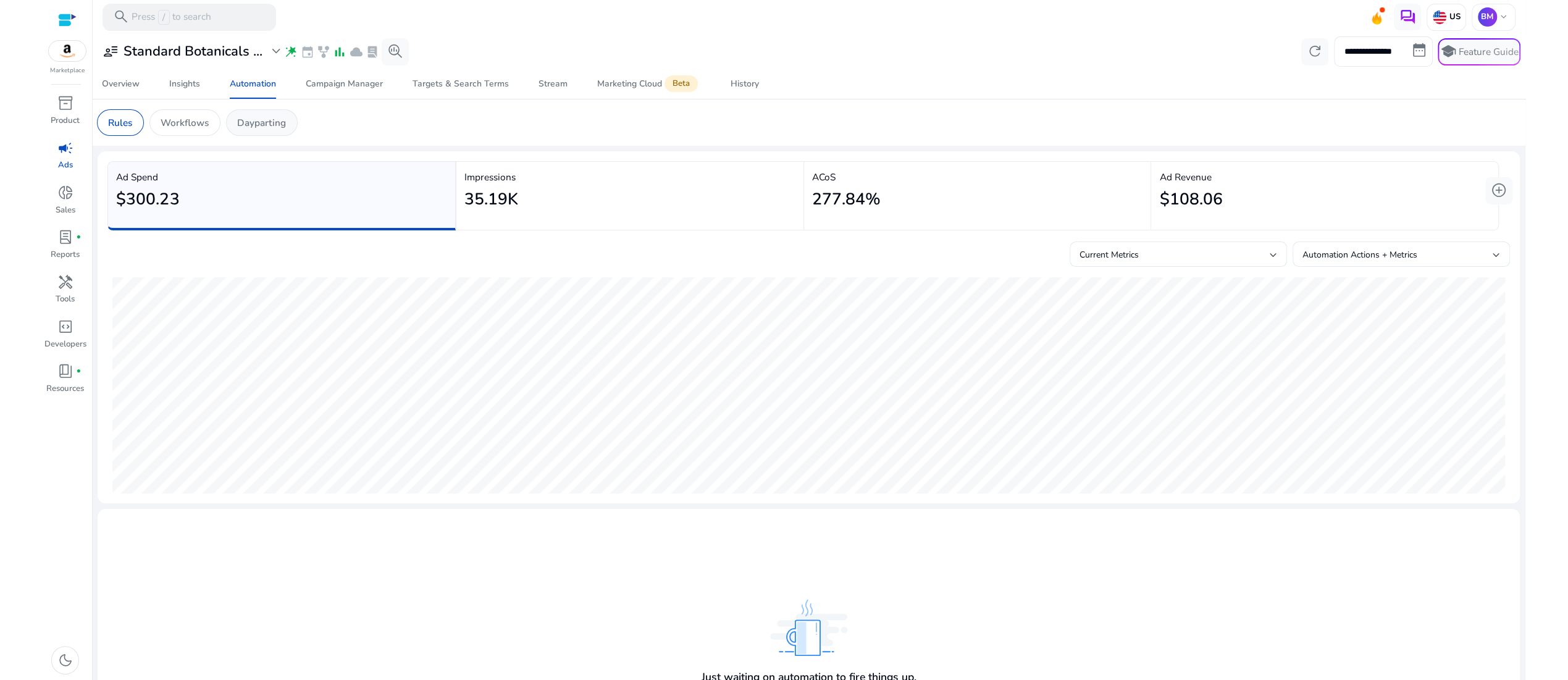
click at [286, 130] on p "Dayparting" at bounding box center [261, 123] width 49 height 14
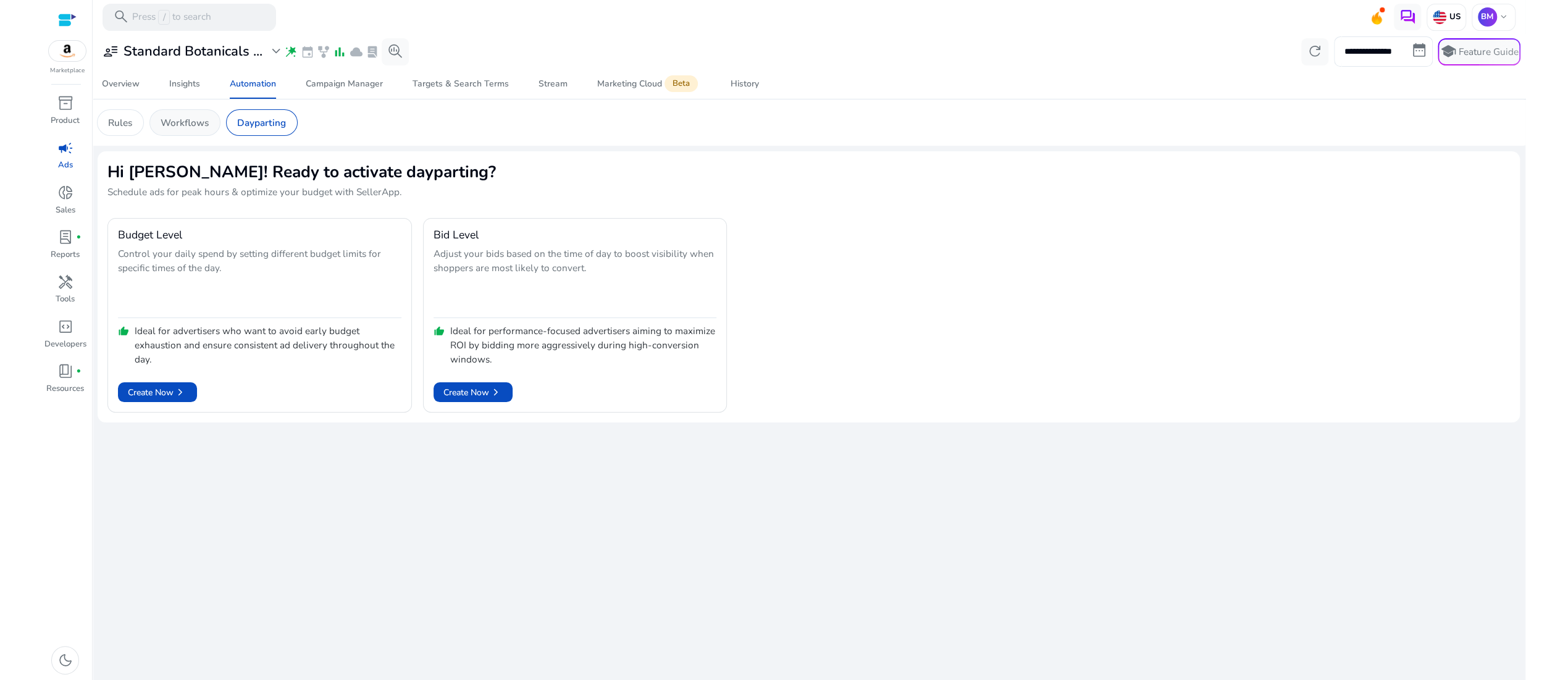
click at [209, 130] on p "Workflows" at bounding box center [184, 123] width 48 height 14
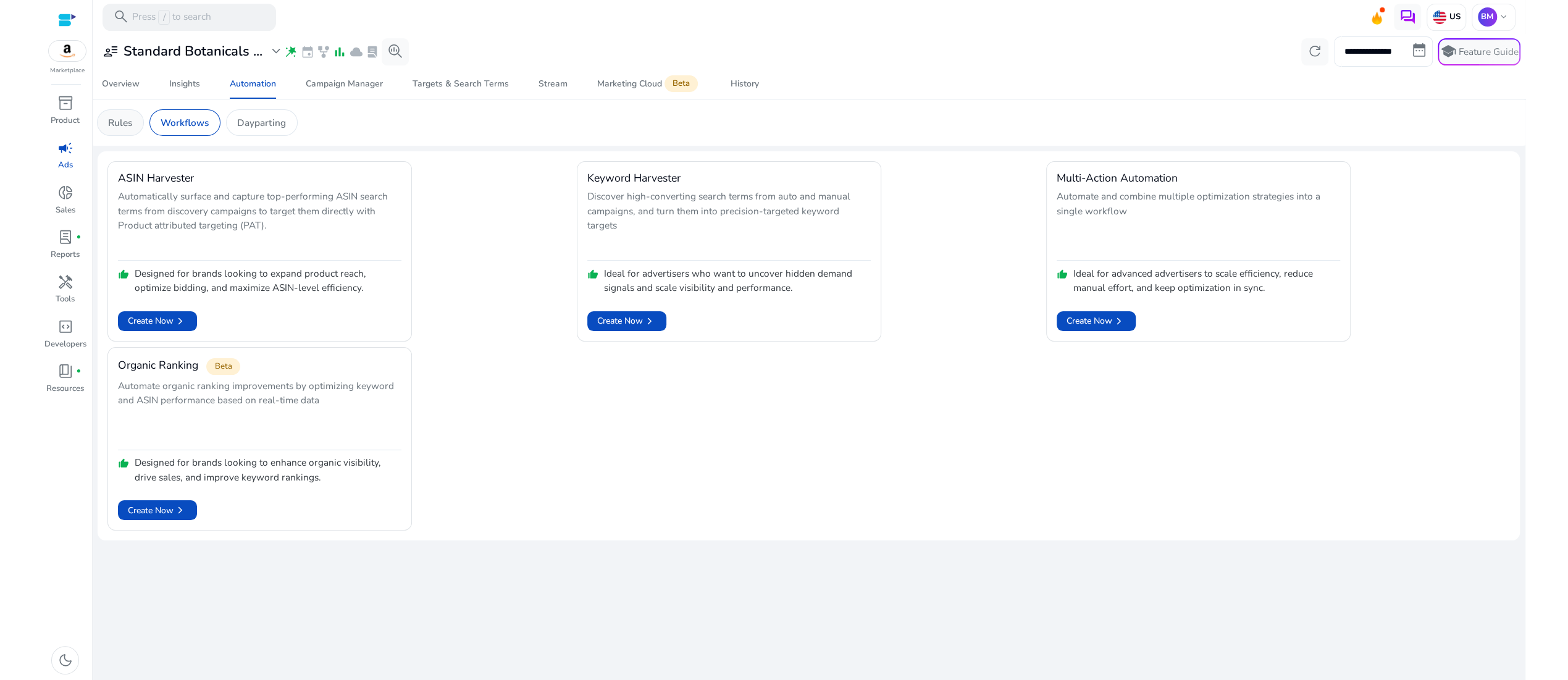
click at [114, 130] on p "Rules" at bounding box center [120, 123] width 24 height 14
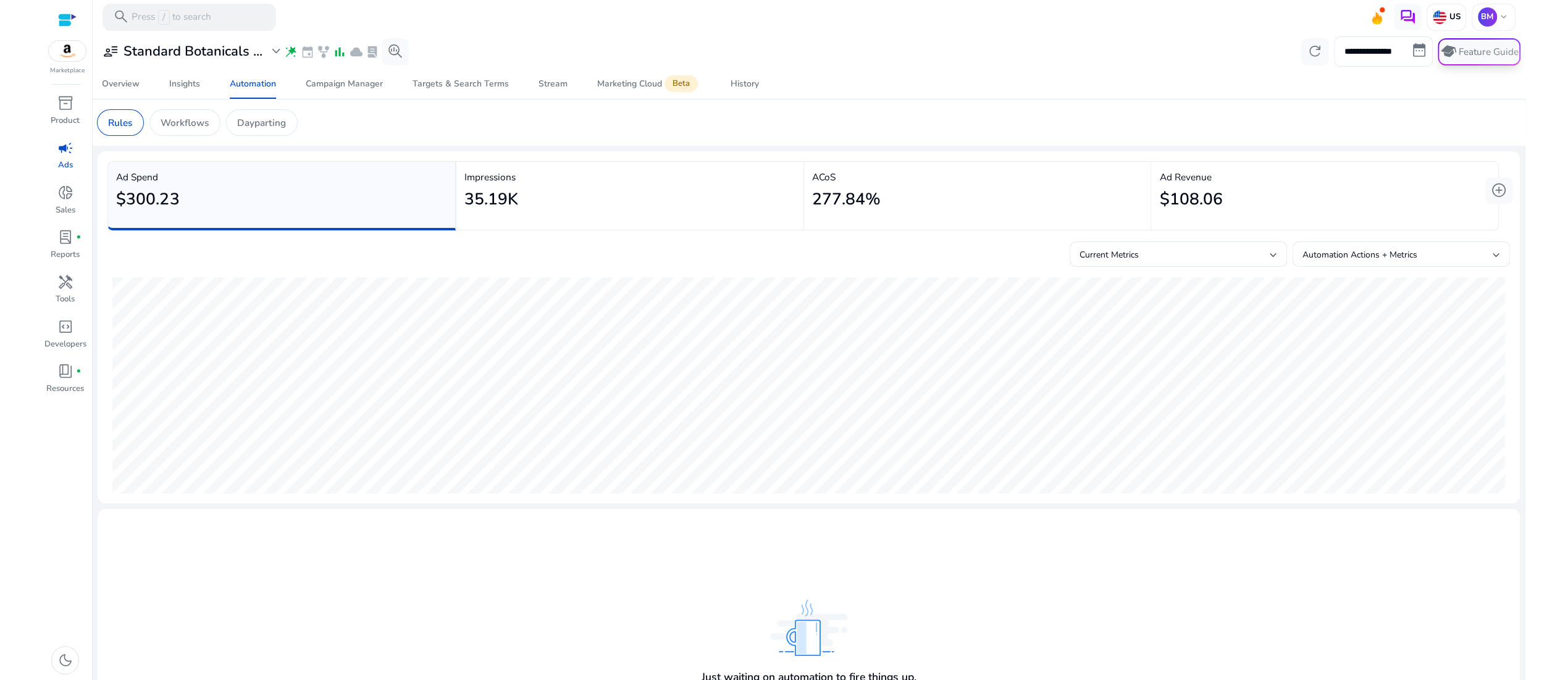
click at [1480, 60] on button "school Feature Guide" at bounding box center [1479, 52] width 83 height 27
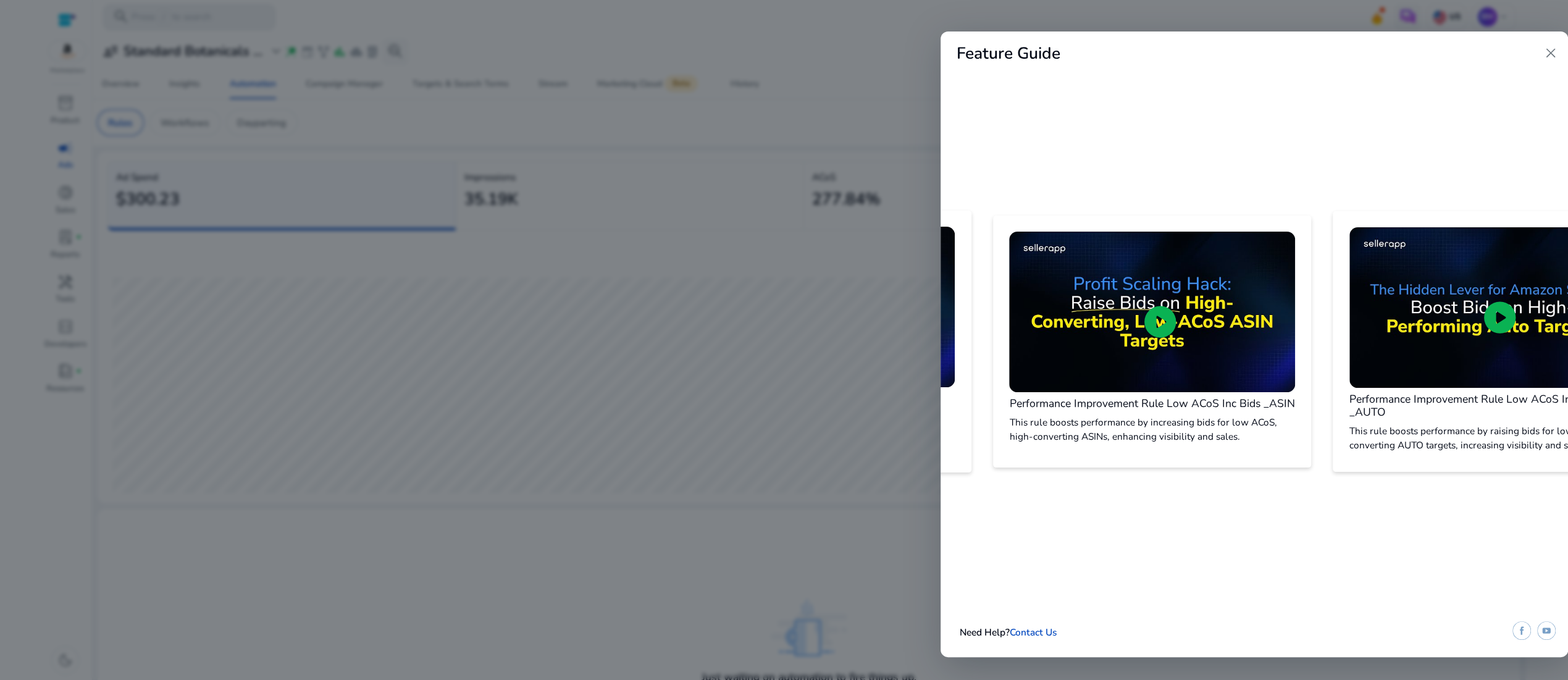
scroll to position [0, 1145]
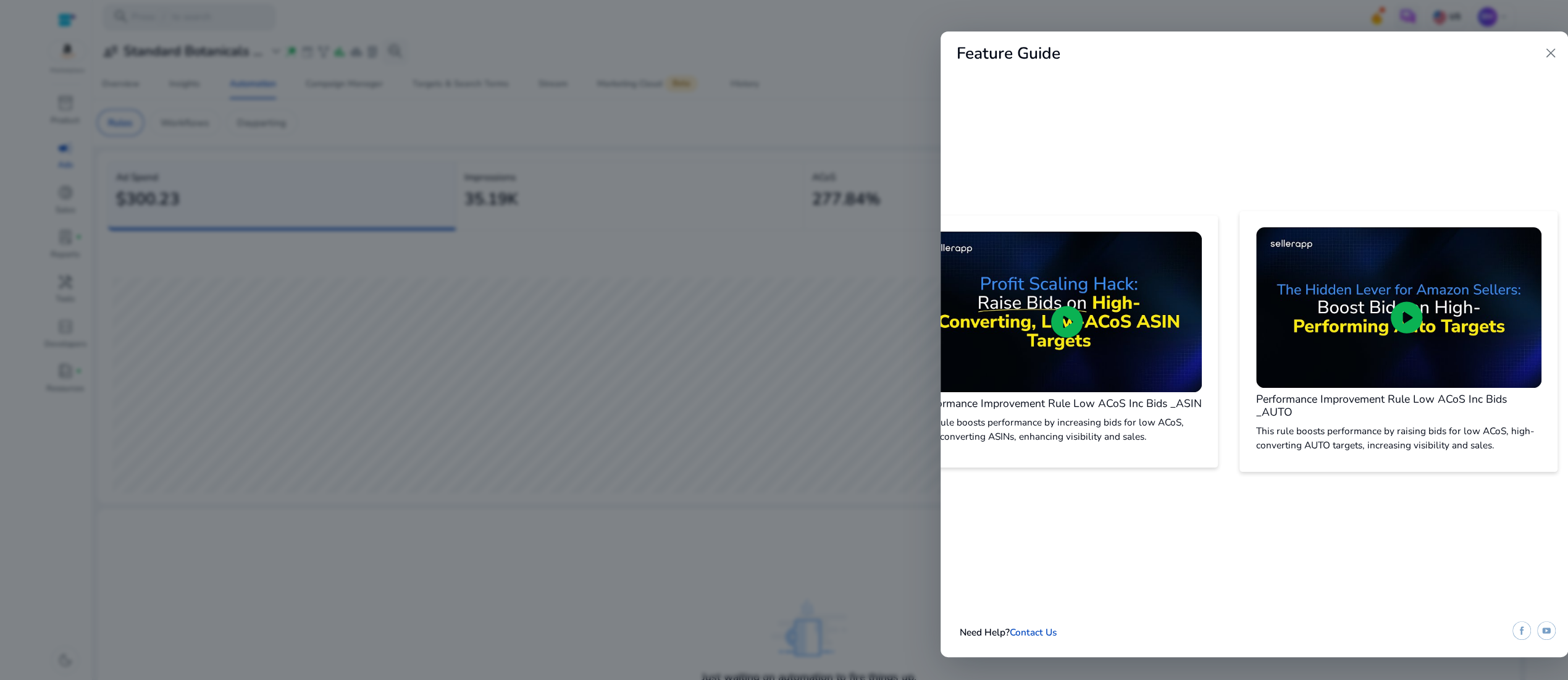
click at [1547, 61] on span "close" at bounding box center [1550, 53] width 16 height 16
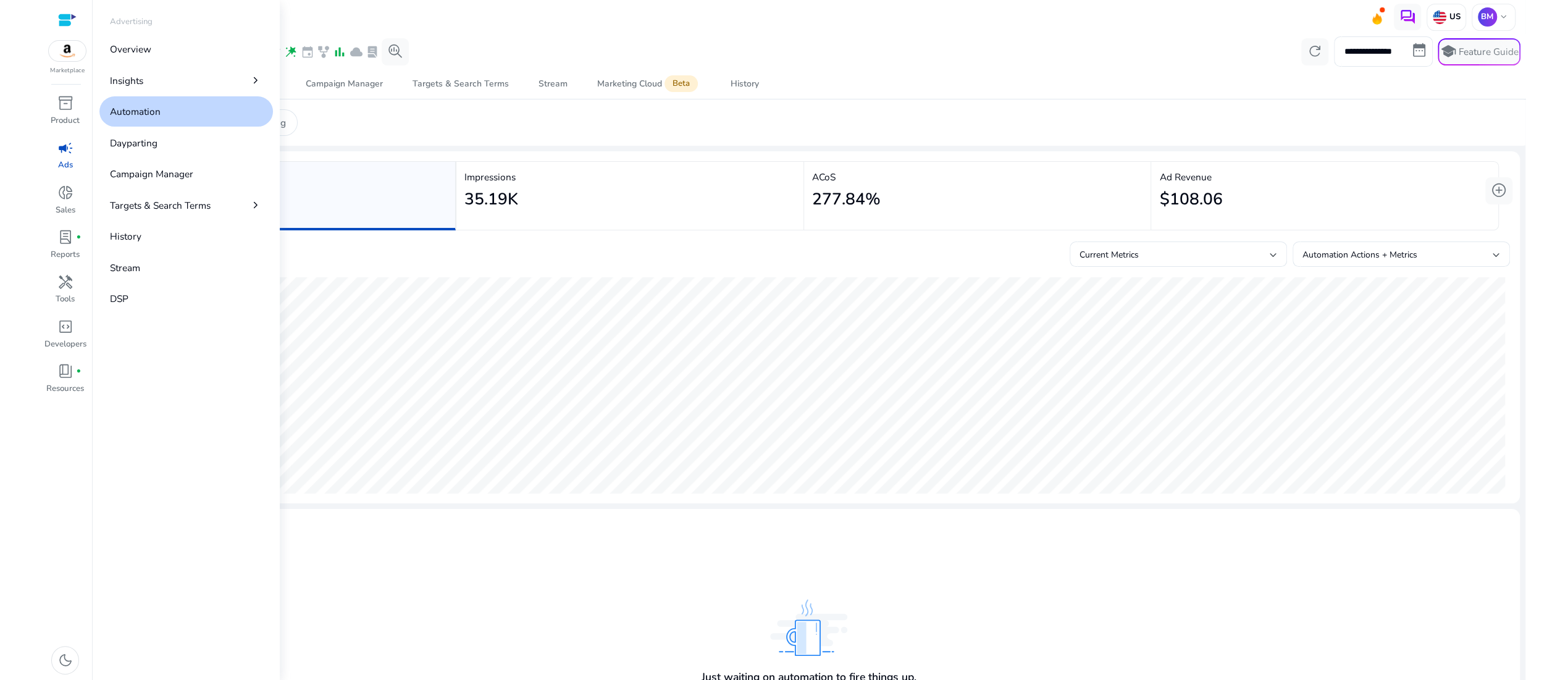
click at [58, 158] on div "campaign" at bounding box center [65, 148] width 38 height 22
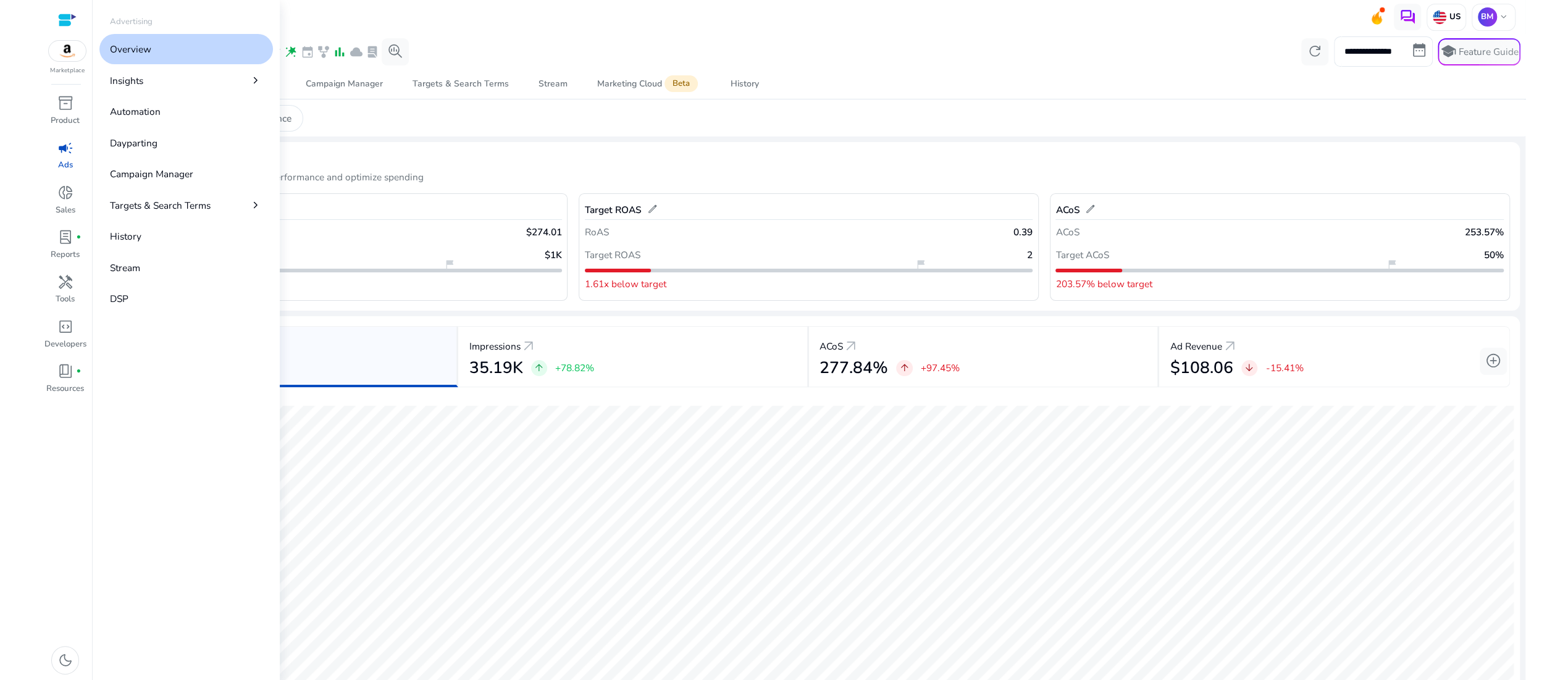
click at [184, 64] on link "Overview" at bounding box center [186, 48] width 174 height 30
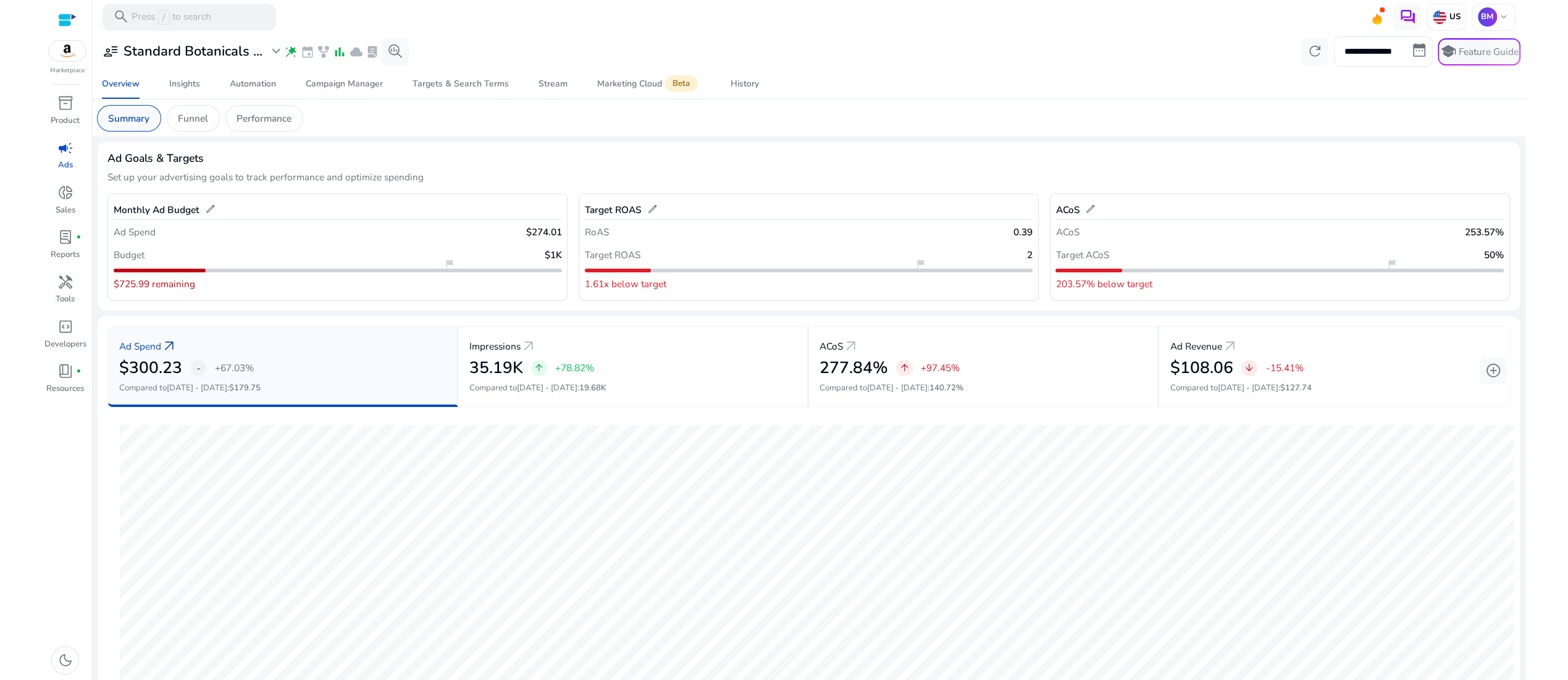
click at [128, 125] on p "Summary" at bounding box center [128, 118] width 41 height 14
click at [208, 125] on p "Funnel" at bounding box center [193, 118] width 30 height 14
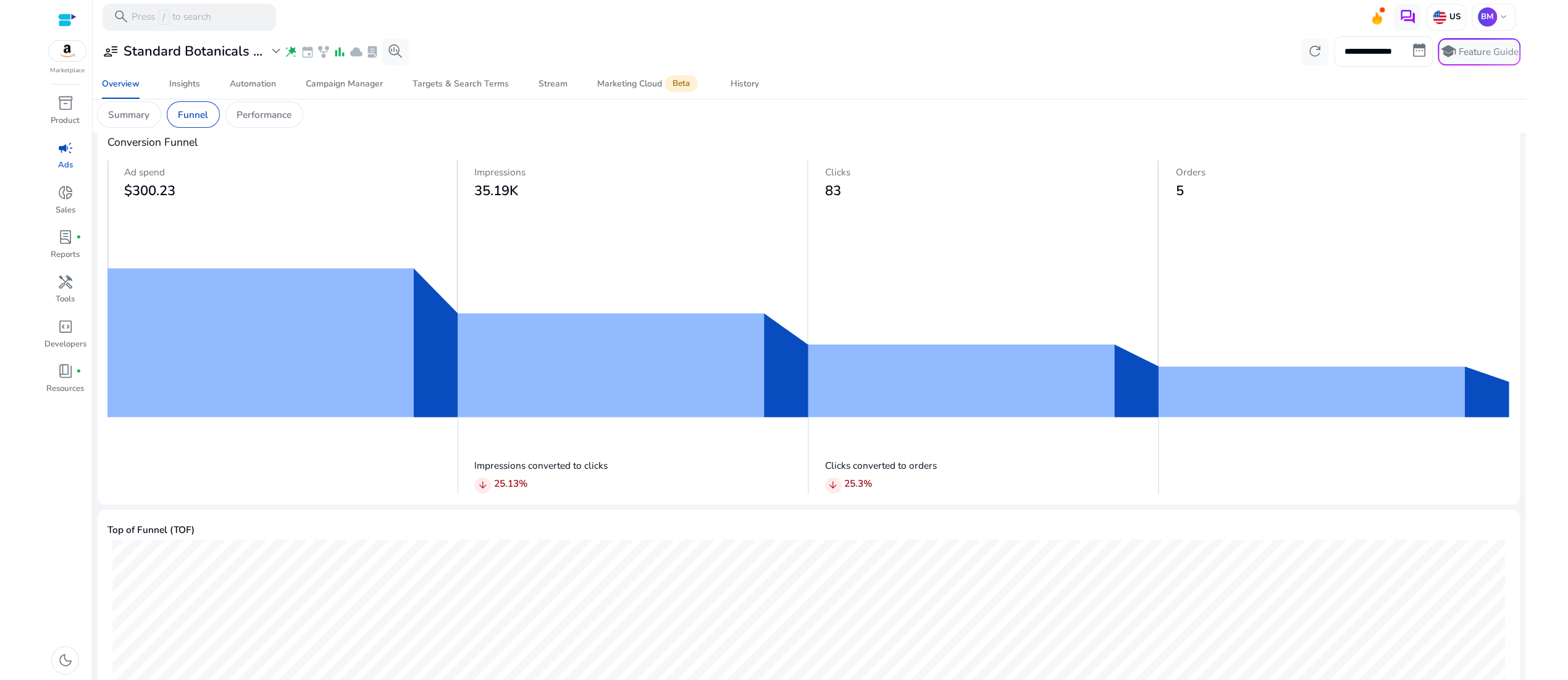
scroll to position [81, 0]
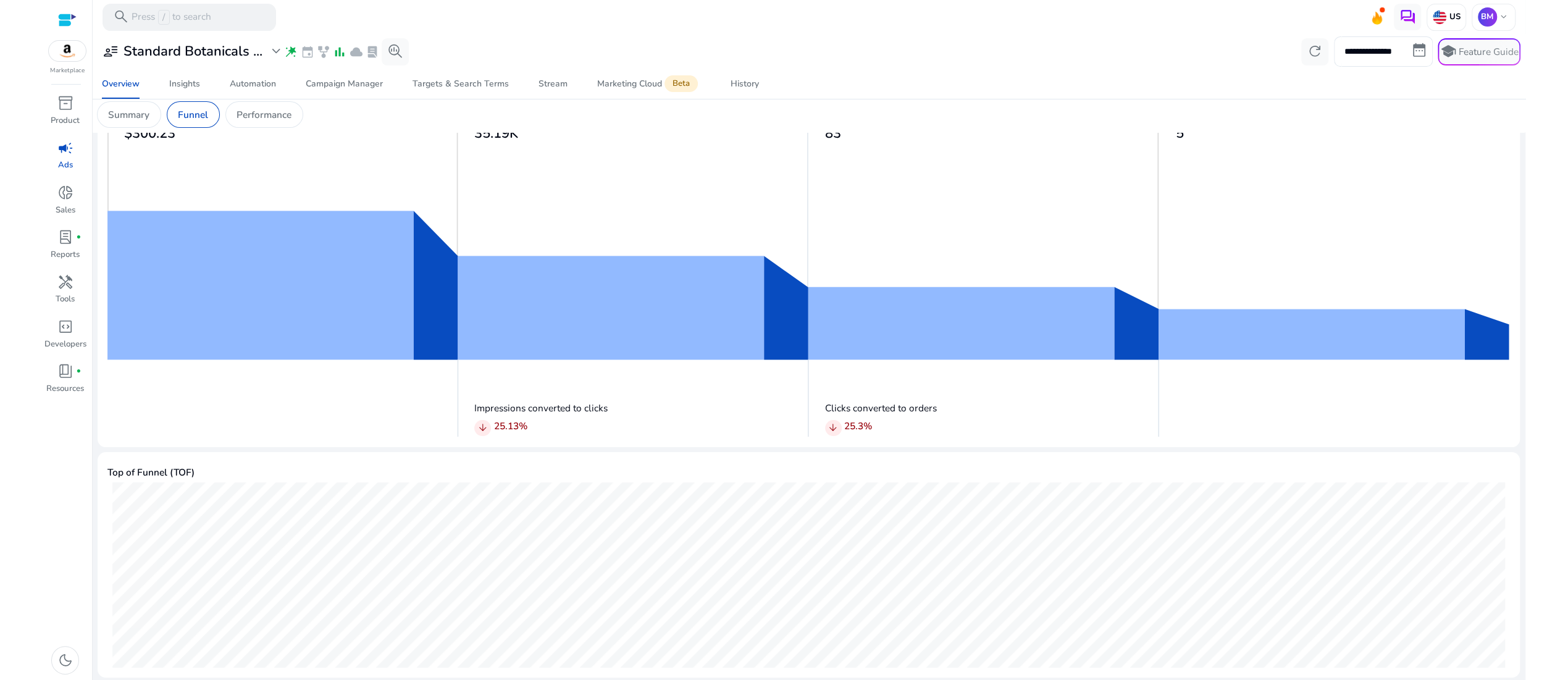
click at [968, 415] on p "Clicks converted to orders" at bounding box center [991, 408] width 334 height 14
click at [868, 433] on p "25.3 %" at bounding box center [858, 426] width 28 height 14
drag, startPoint x: 860, startPoint y: 477, endPoint x: 908, endPoint y: 477, distance: 48.0
click at [908, 437] on div "arrow_downward 25.3 %" at bounding box center [991, 428] width 334 height 18
click at [918, 437] on div "arrow_downward 25.3 %" at bounding box center [991, 428] width 334 height 18
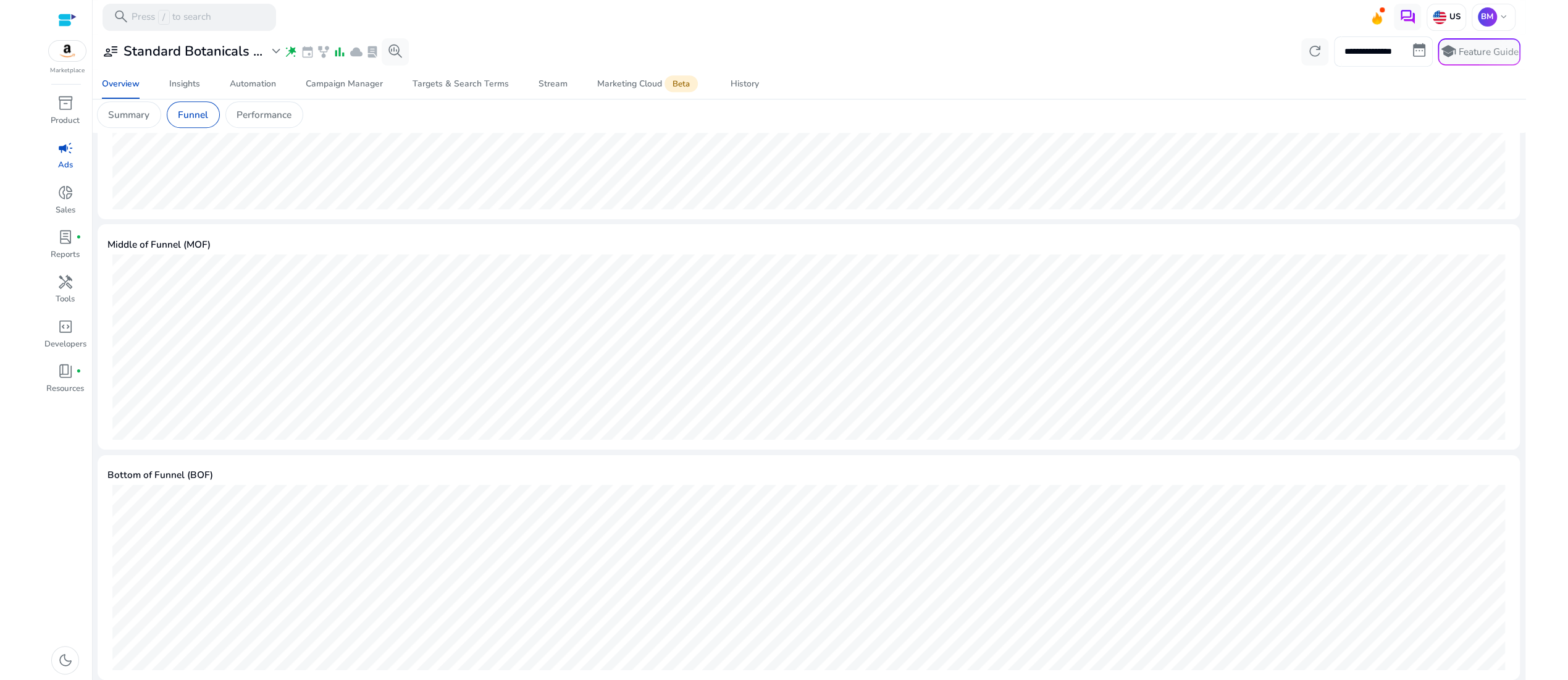
scroll to position [629, 0]
click at [69, 379] on span "book_4" at bounding box center [65, 371] width 16 height 16
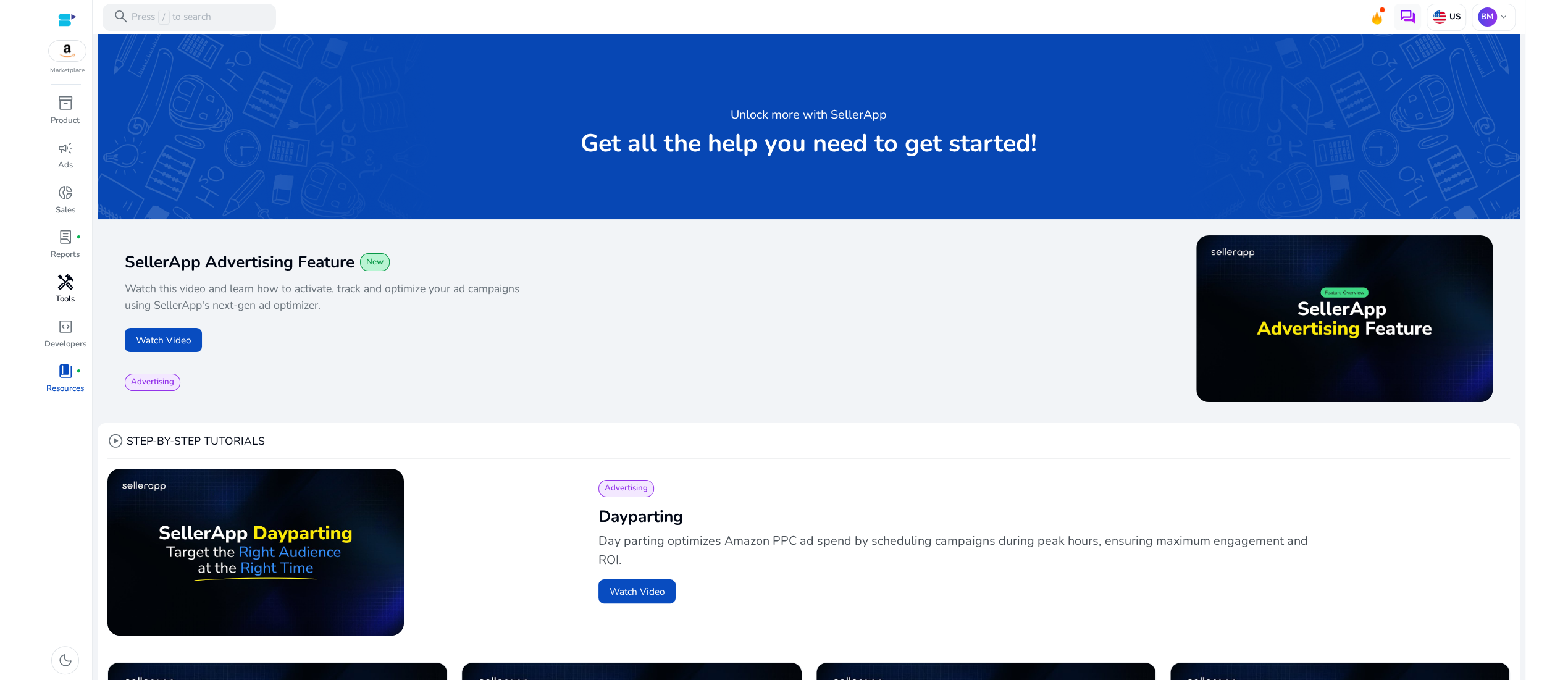
click at [63, 290] on span "handyman" at bounding box center [65, 282] width 16 height 16
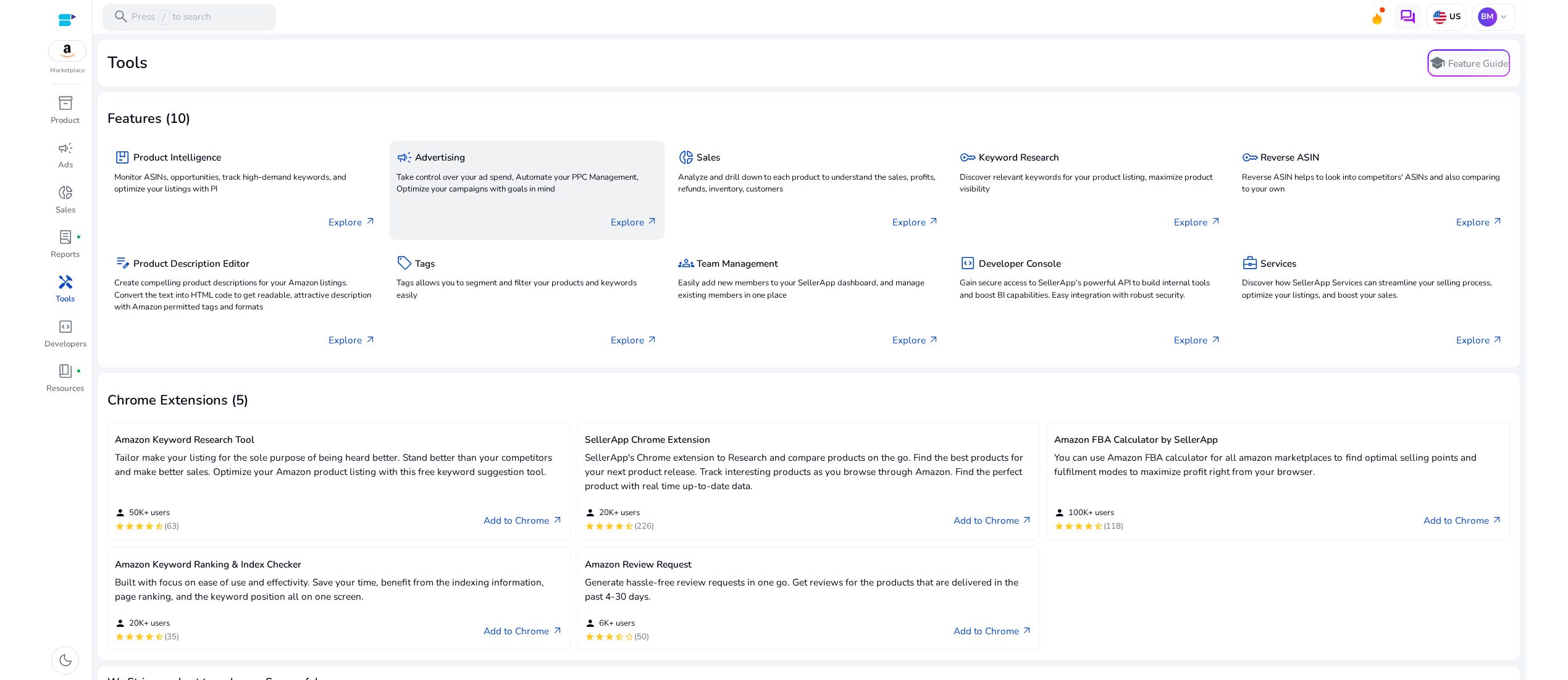
click at [445, 196] on p "Take control over your ad spend, Automate your PPC Management, Optimize your ca…" at bounding box center [527, 184] width 261 height 25
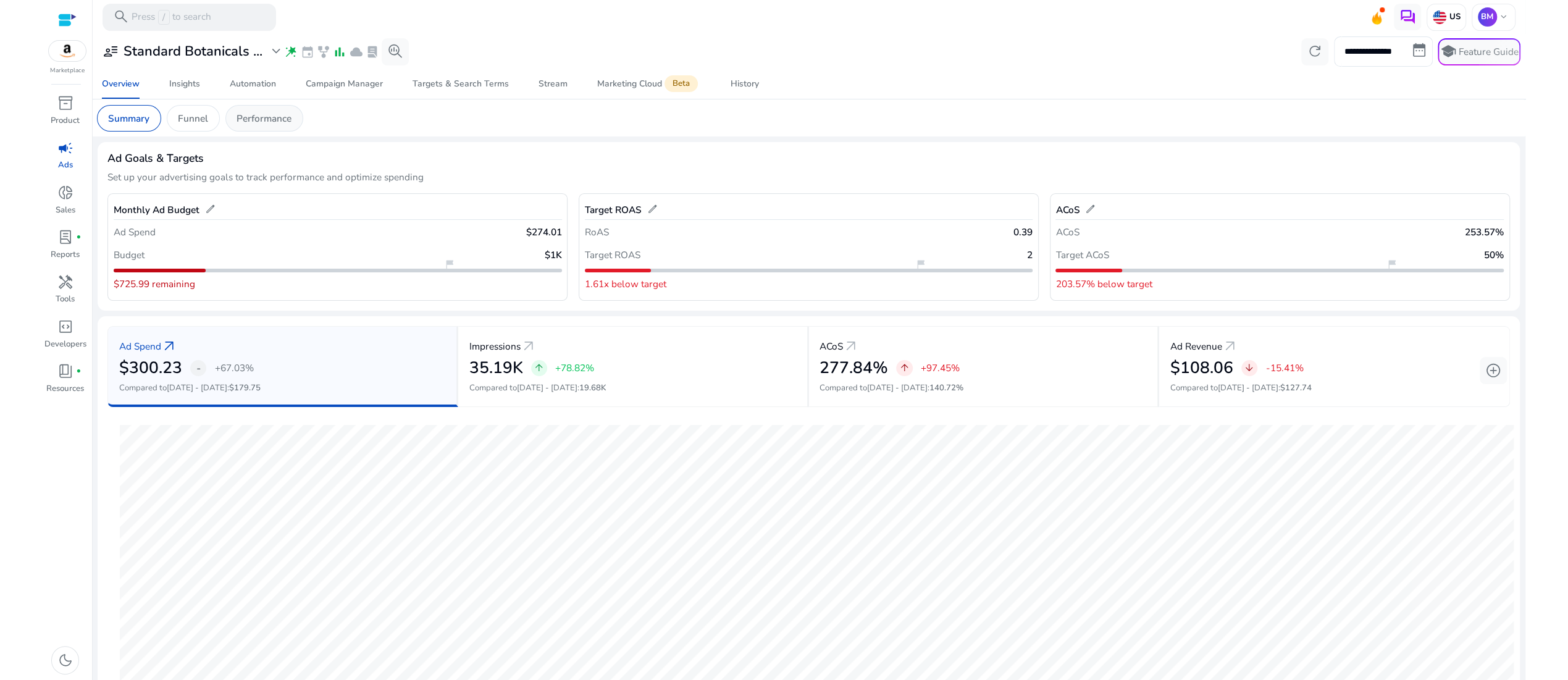
click at [291, 125] on p "Performance" at bounding box center [264, 118] width 55 height 14
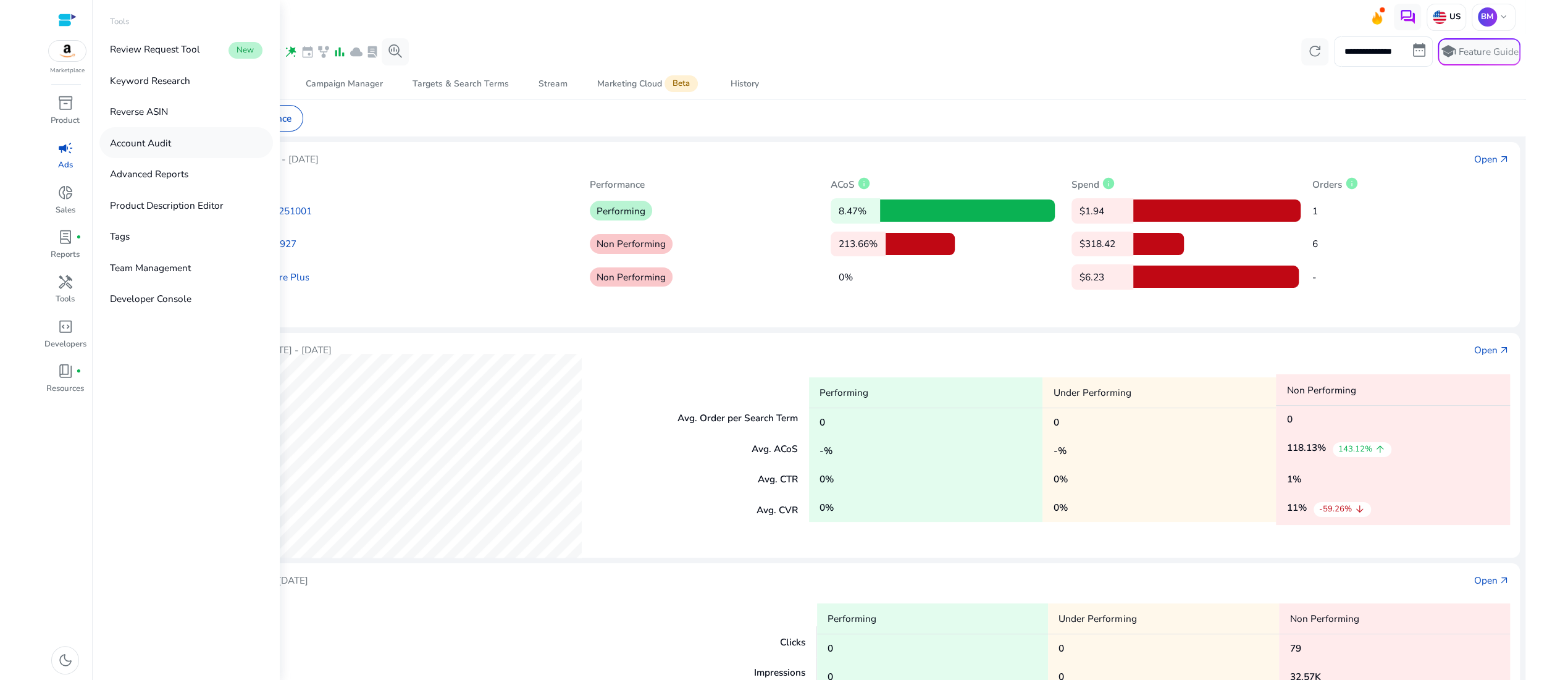
click at [158, 150] on p "Account Audit" at bounding box center [140, 143] width 61 height 14
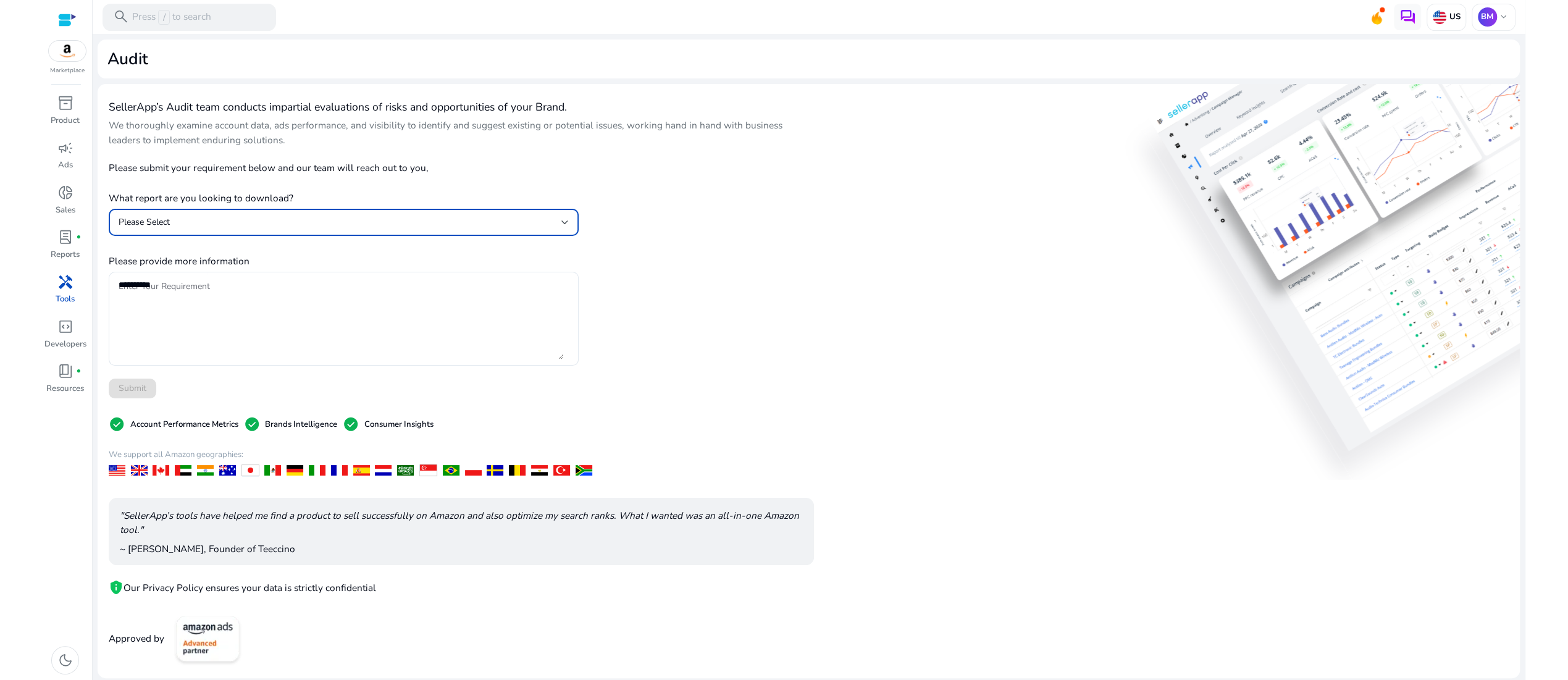
click at [189, 229] on div "Please Select" at bounding box center [340, 222] width 443 height 13
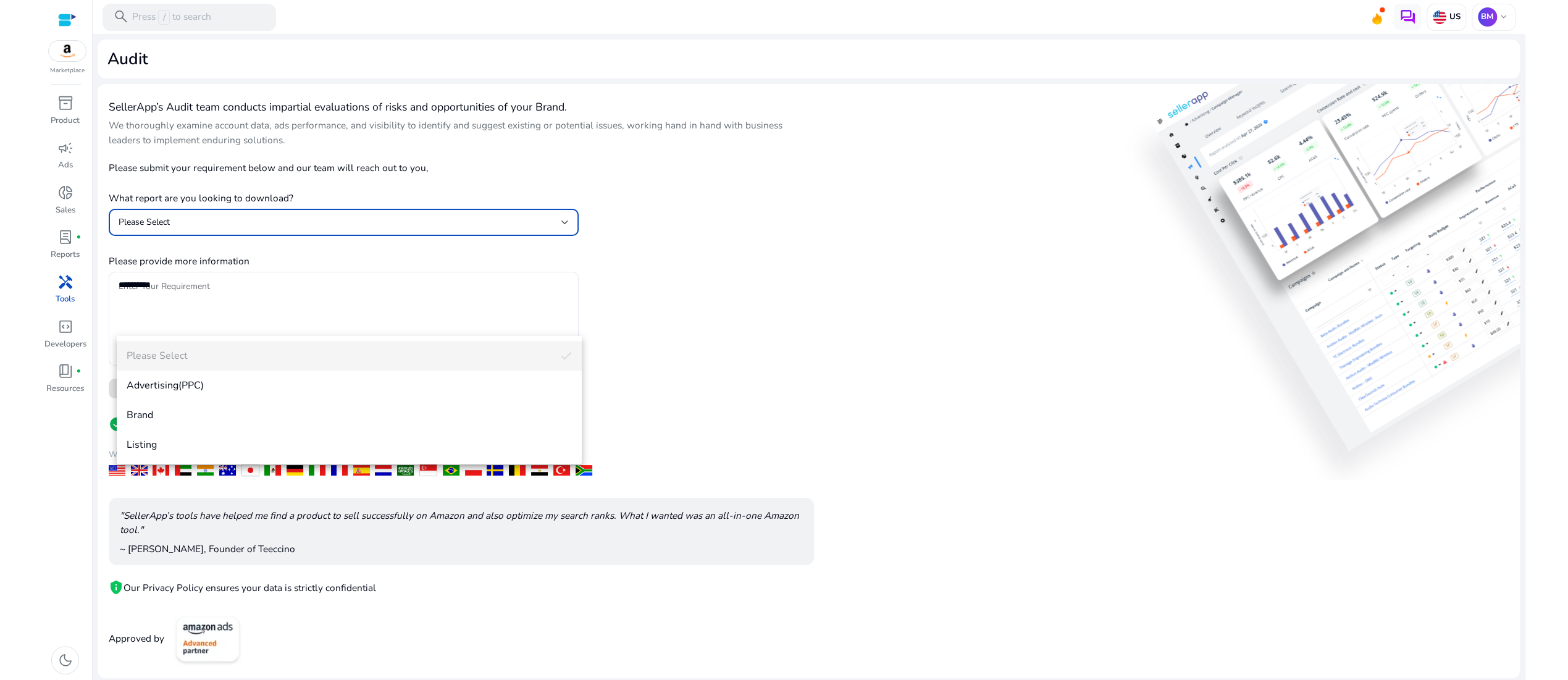
click at [55, 144] on div at bounding box center [784, 340] width 1568 height 680
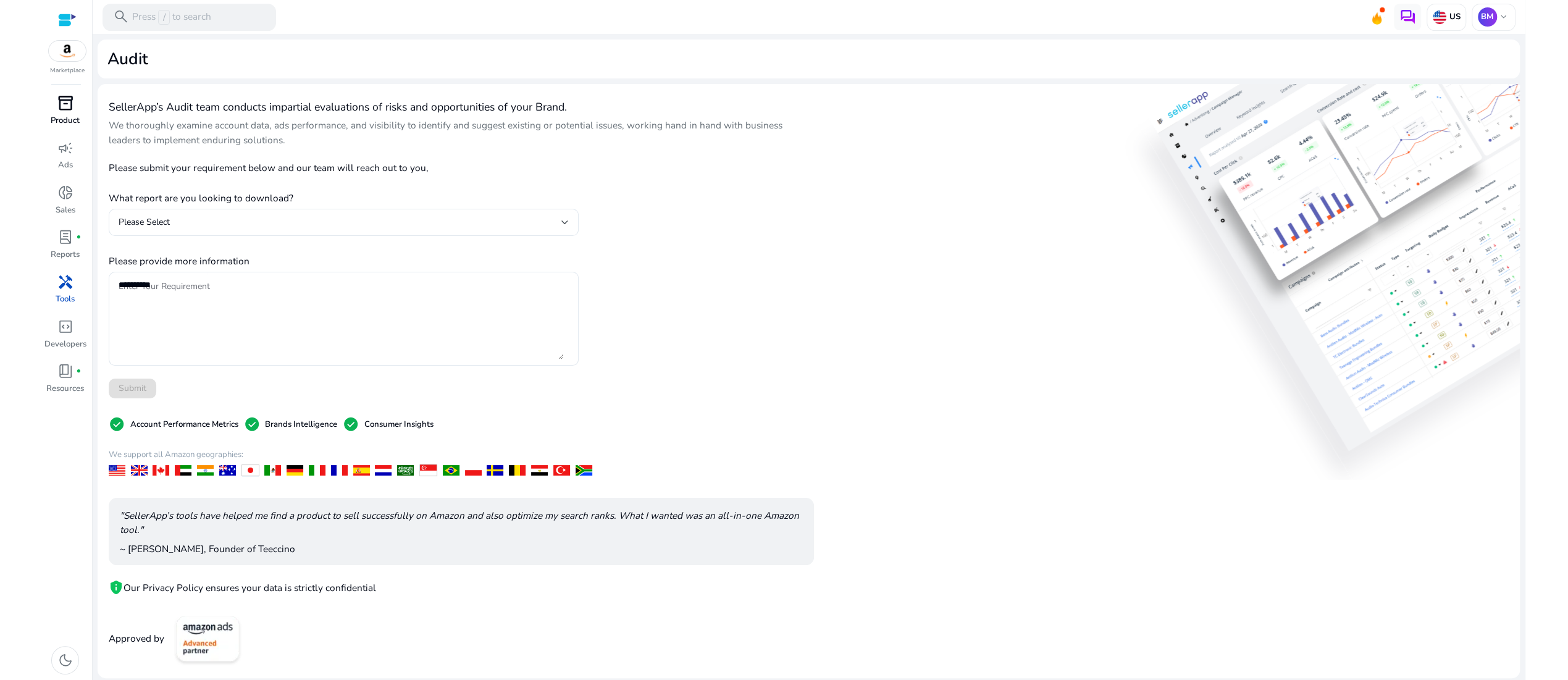
click at [66, 111] on span "inventory_2" at bounding box center [65, 103] width 16 height 16
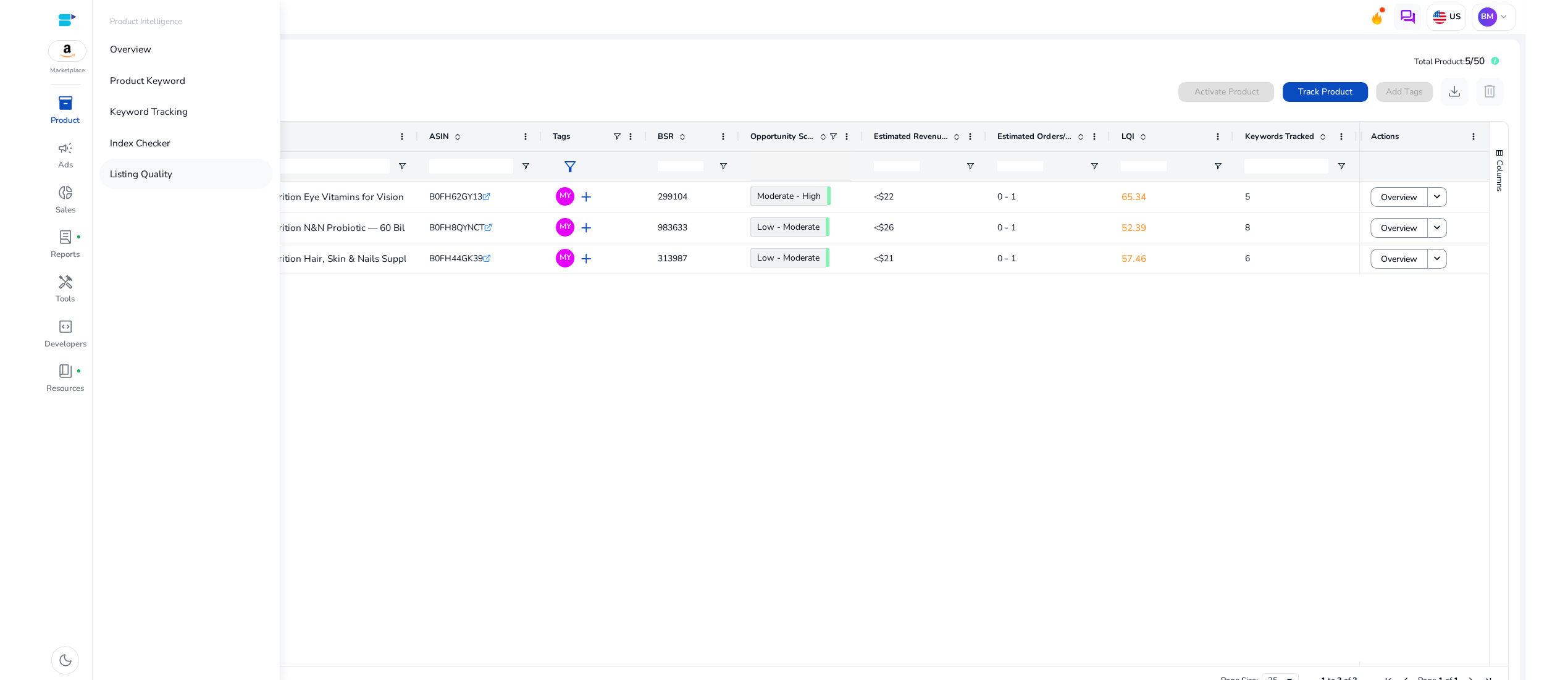
click at [172, 181] on p "Listing Quality" at bounding box center [141, 174] width 62 height 14
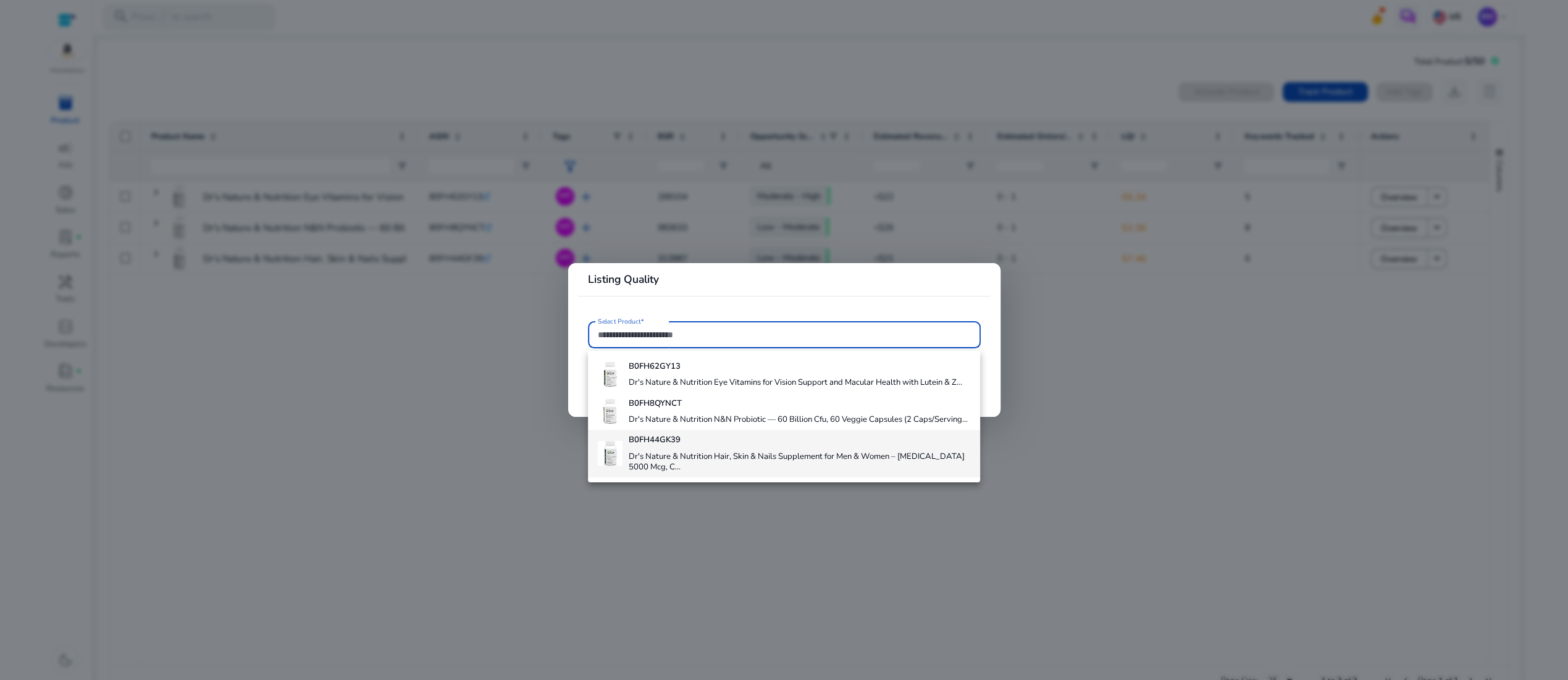
scroll to position [67, 0]
click at [720, 469] on h4 "Dr's Nature & Nutrition Hair, Skin & Nails Supplement for Men & Women – Biotin …" at bounding box center [799, 462] width 341 height 22
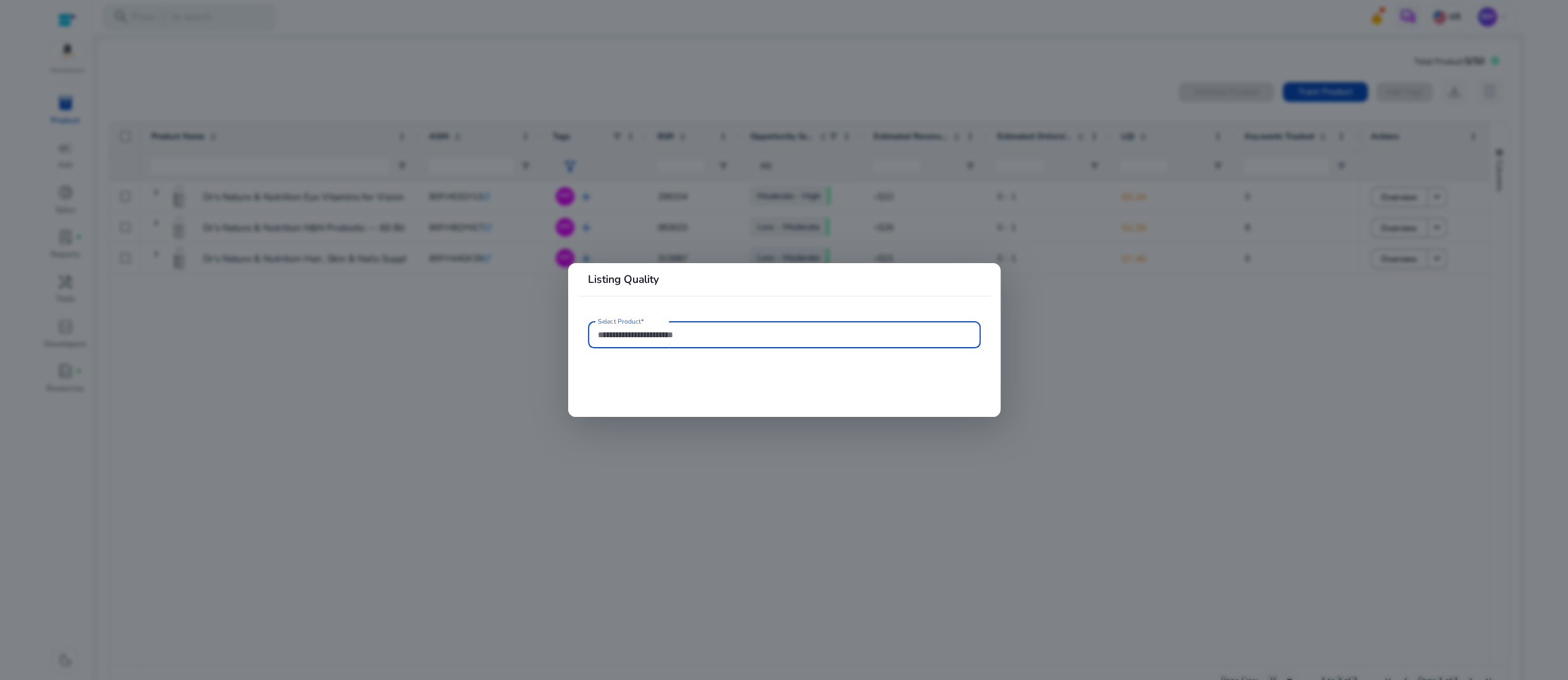
type input "**********"
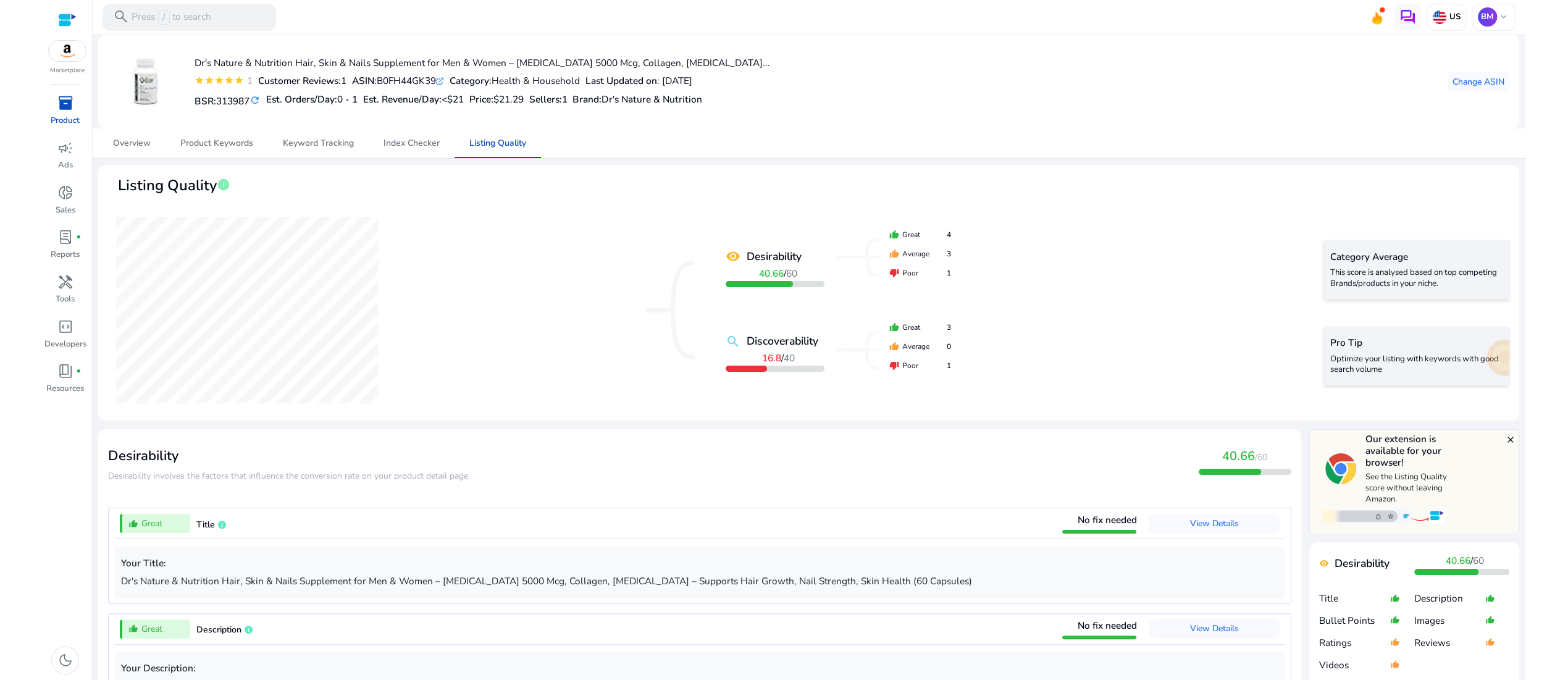
click at [802, 264] on b "Desirability" at bounding box center [774, 256] width 55 height 16
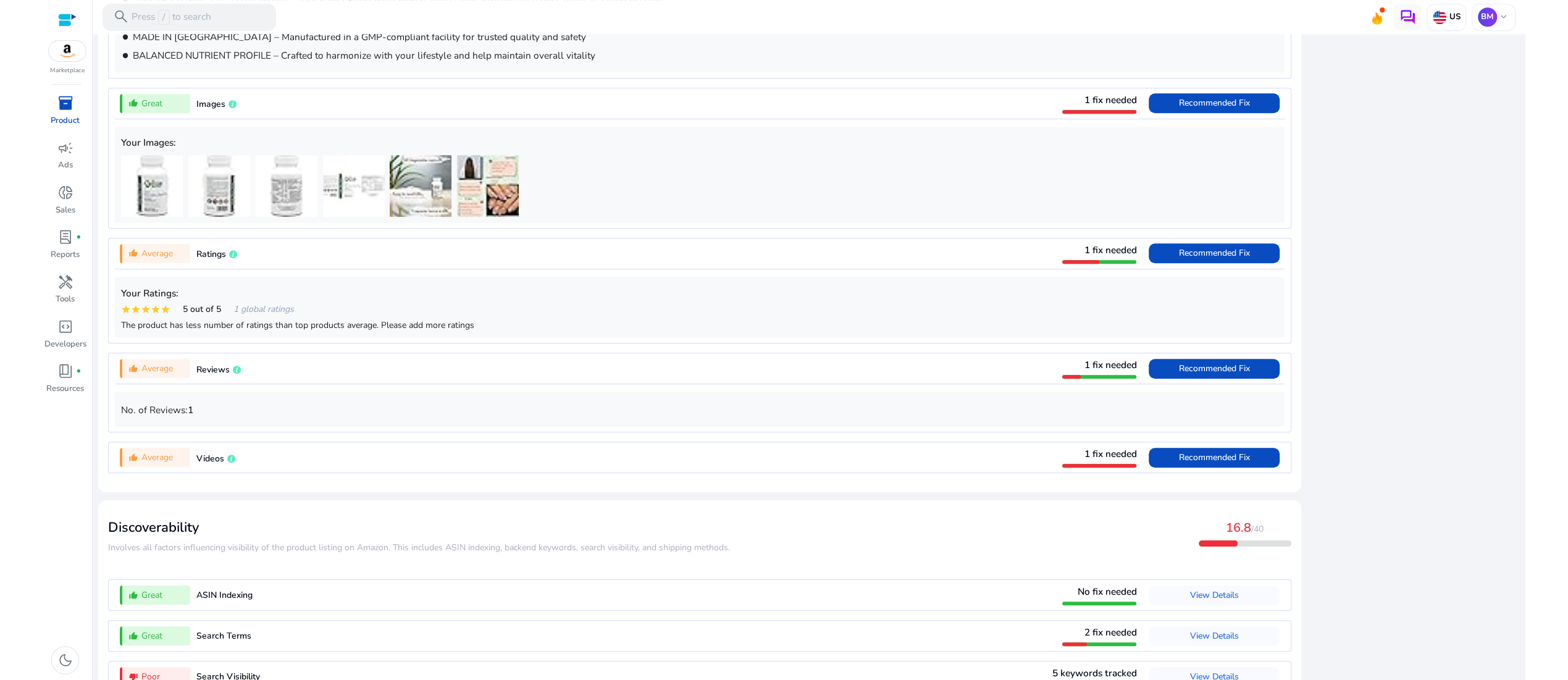
scroll to position [911, 0]
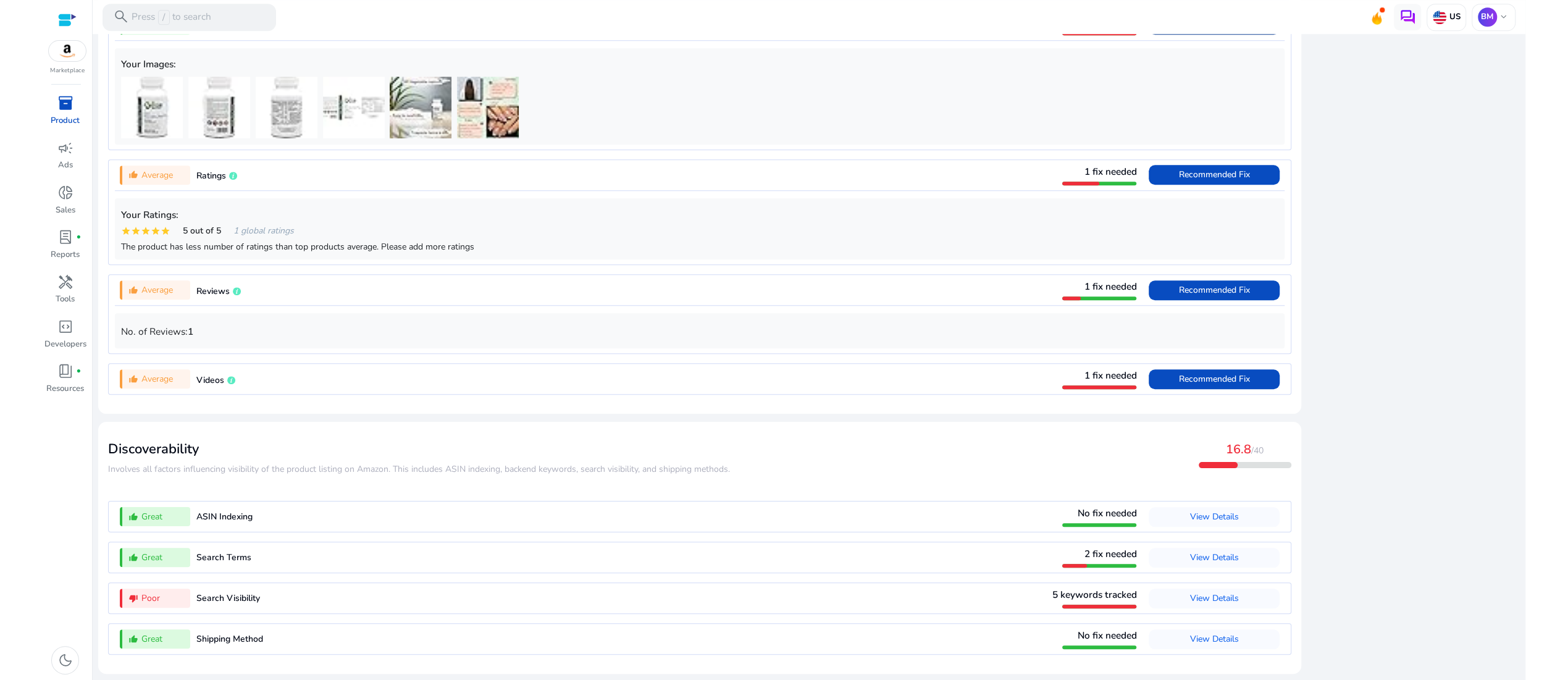
click at [1178, 30] on span "Recommended Fix" at bounding box center [1213, 24] width 71 height 12
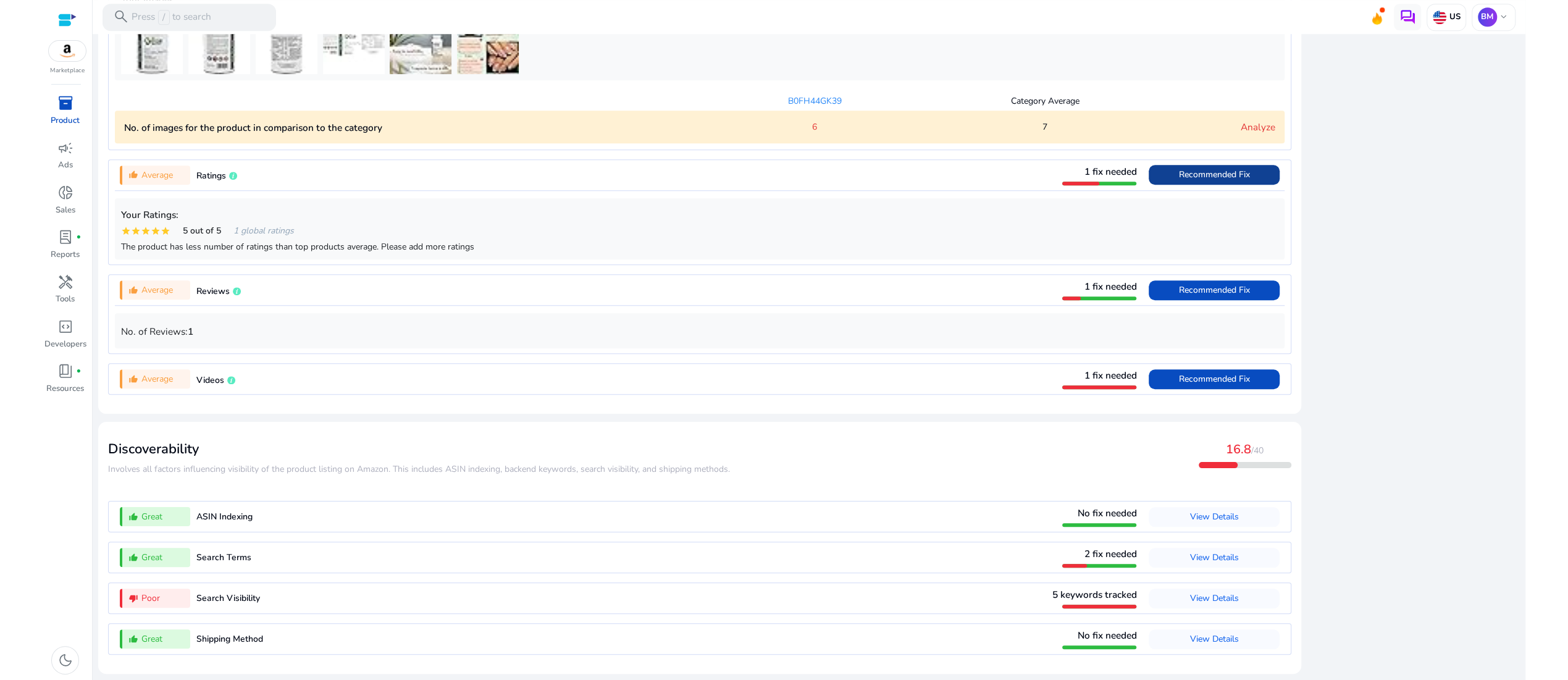
scroll to position [1136, 0]
click at [807, 143] on category "No. of images for the product in comparison to the category 6 7 Analyze" at bounding box center [699, 127] width 1169 height 33
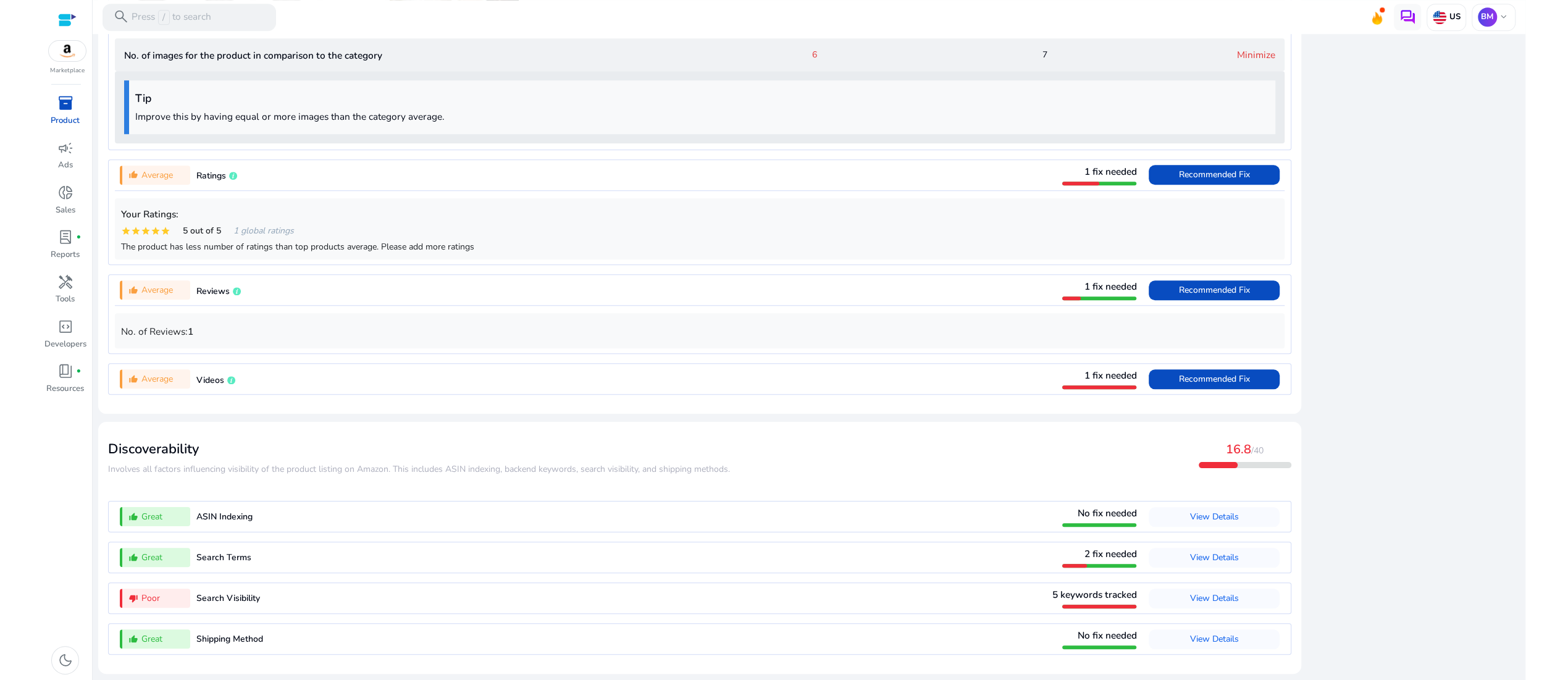
scroll to position [1328, 0]
click at [1148, 365] on span at bounding box center [1213, 379] width 130 height 29
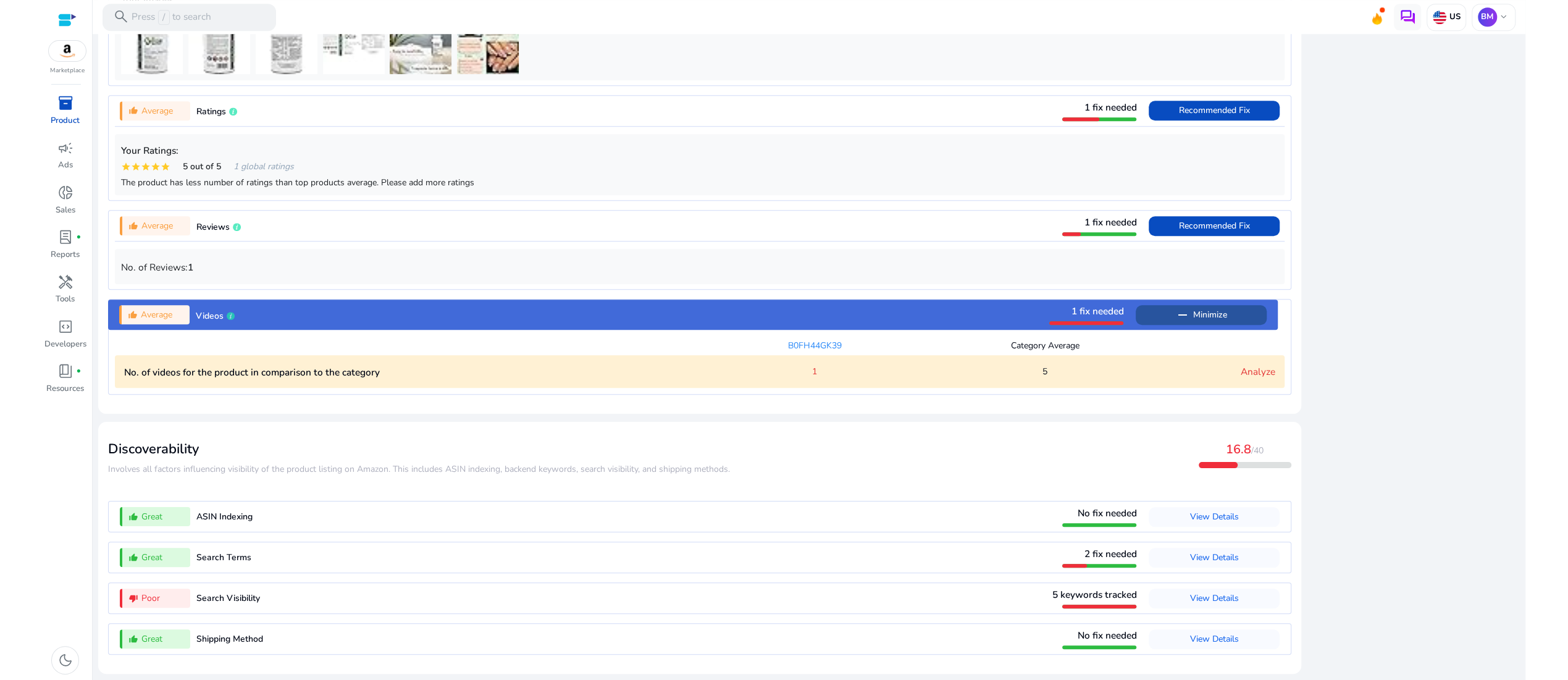
scroll to position [1324, 0]
click at [812, 365] on span "1" at bounding box center [814, 372] width 5 height 13
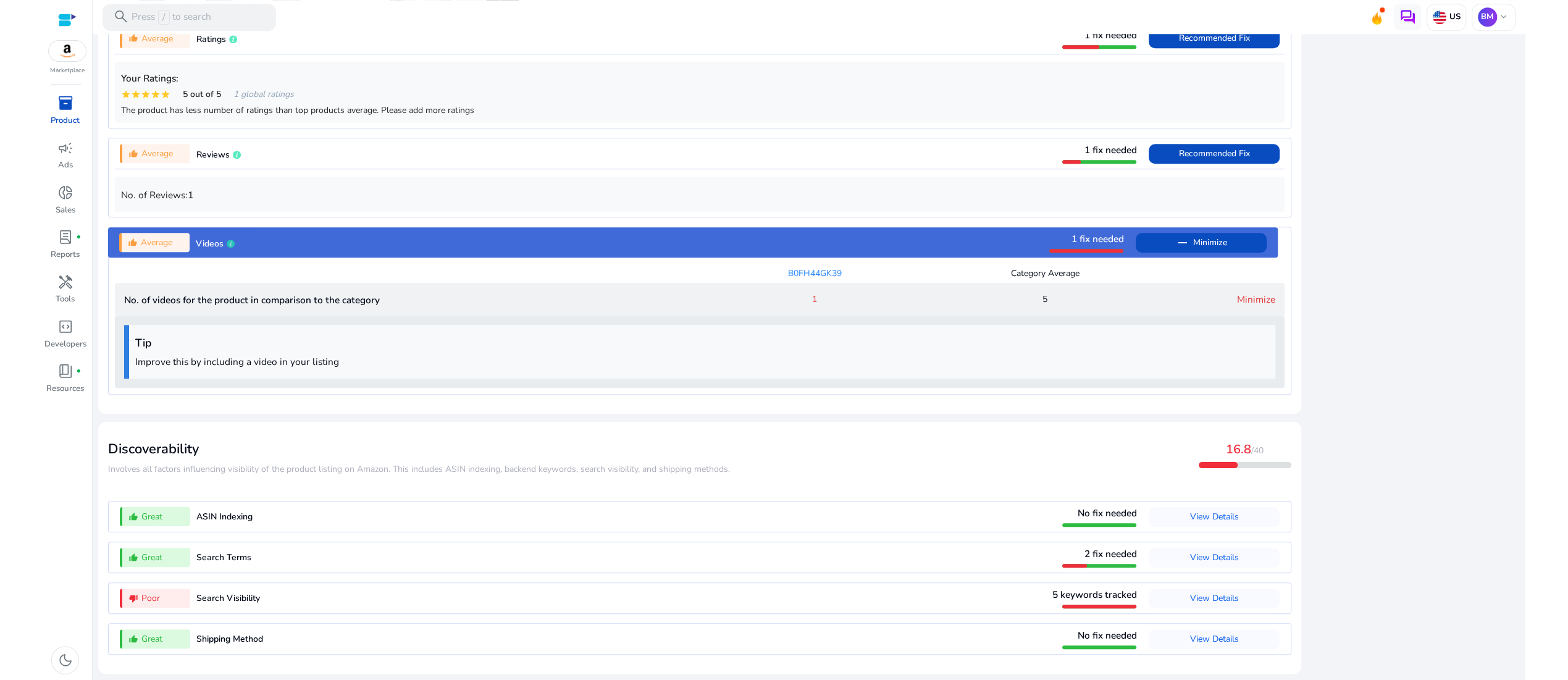
scroll to position [1416, 0]
click at [1189, 592] on span "View Details" at bounding box center [1213, 598] width 49 height 12
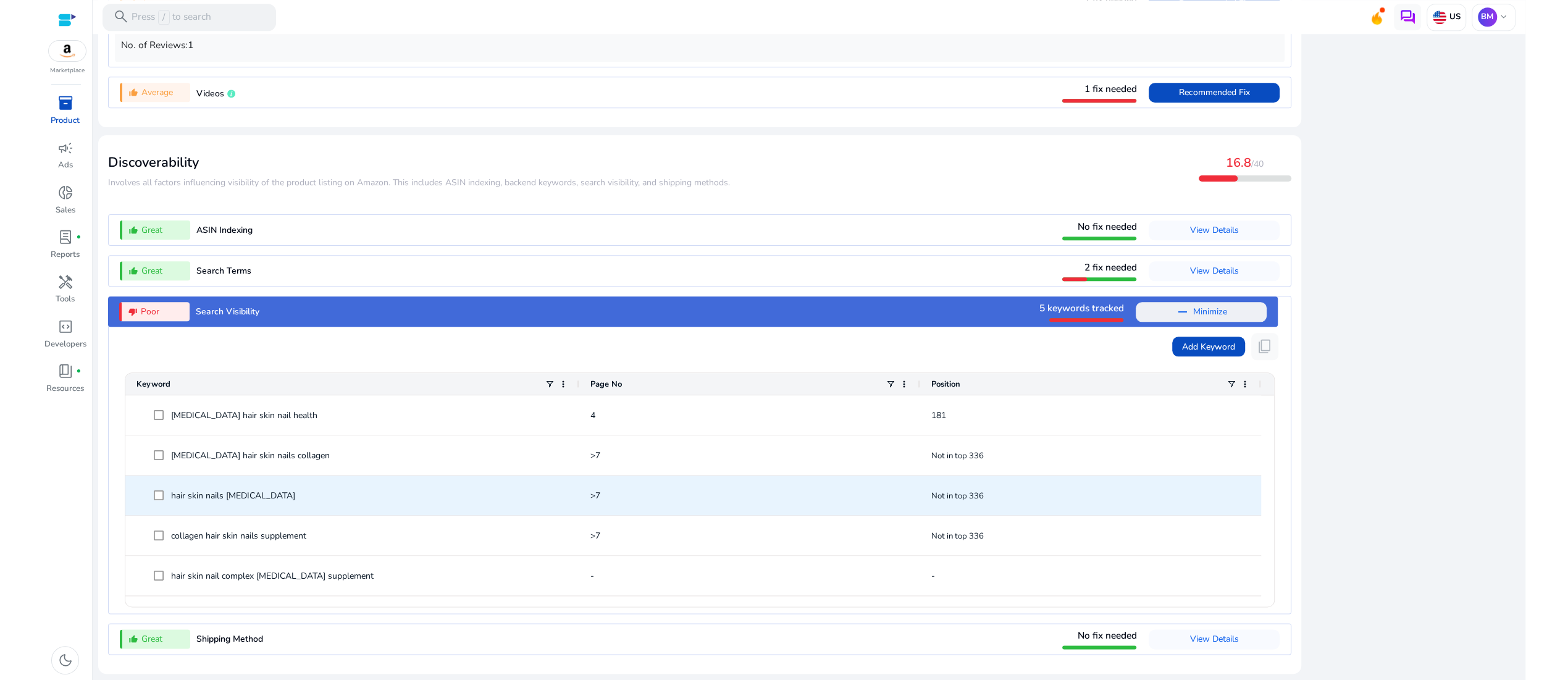
scroll to position [1549, 0]
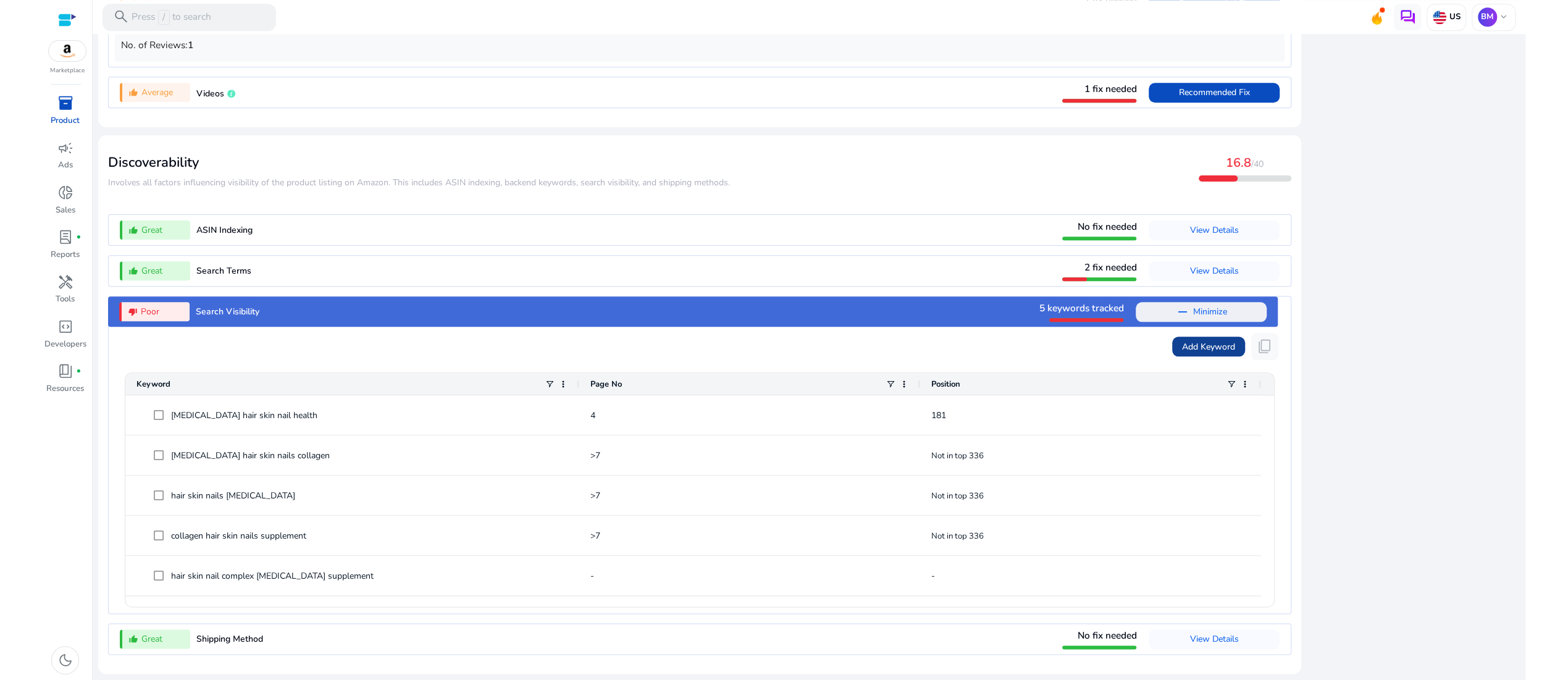
click at [1182, 341] on span "Add Keyword" at bounding box center [1209, 347] width 53 height 13
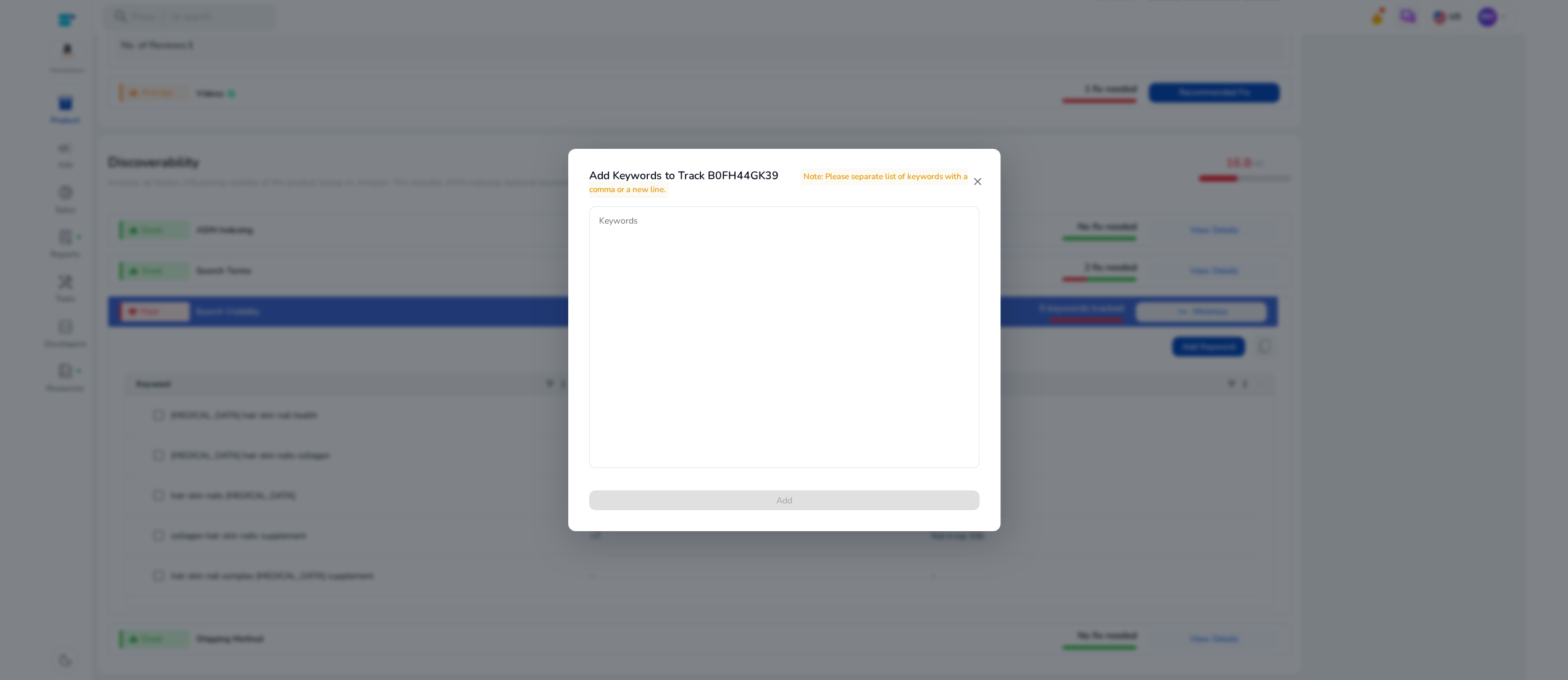
click at [975, 180] on mat-icon "close" at bounding box center [977, 182] width 11 height 13
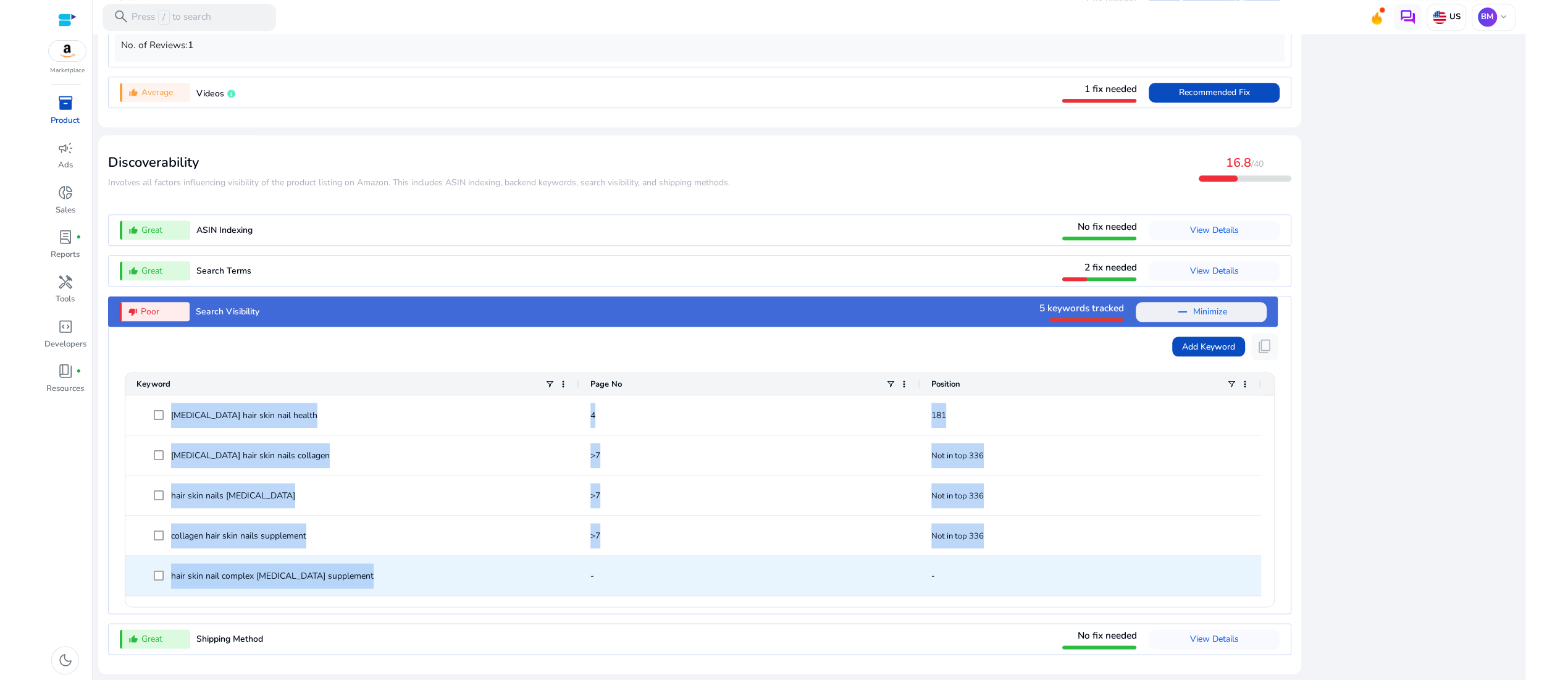
drag, startPoint x: 1024, startPoint y: 595, endPoint x: 371, endPoint y: 576, distance: 653.3
click at [371, 576] on div "biotin hair skin nail health 4 181 biotin hair skin nails collagen >7 Not in to…" at bounding box center [699, 501] width 1148 height 211
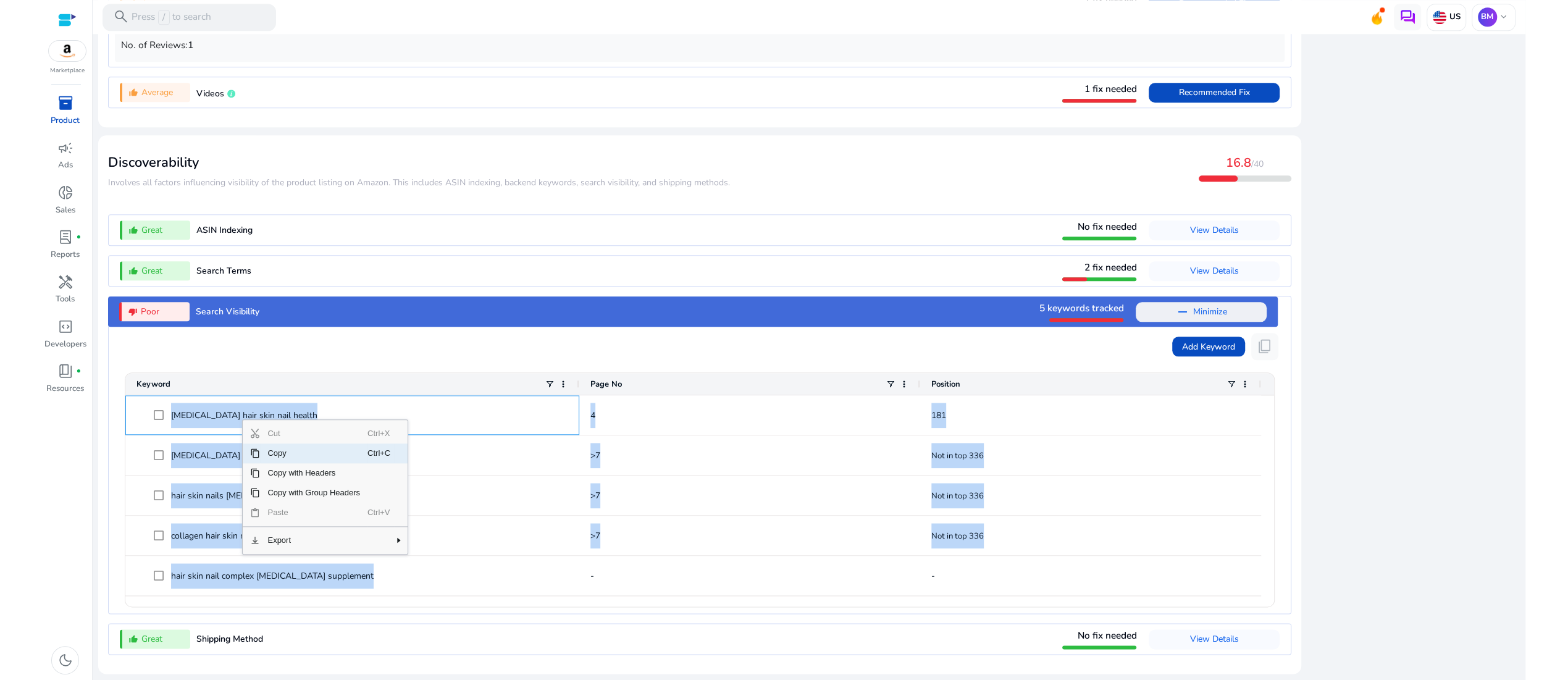
click at [282, 444] on span "Copy" at bounding box center [313, 454] width 107 height 20
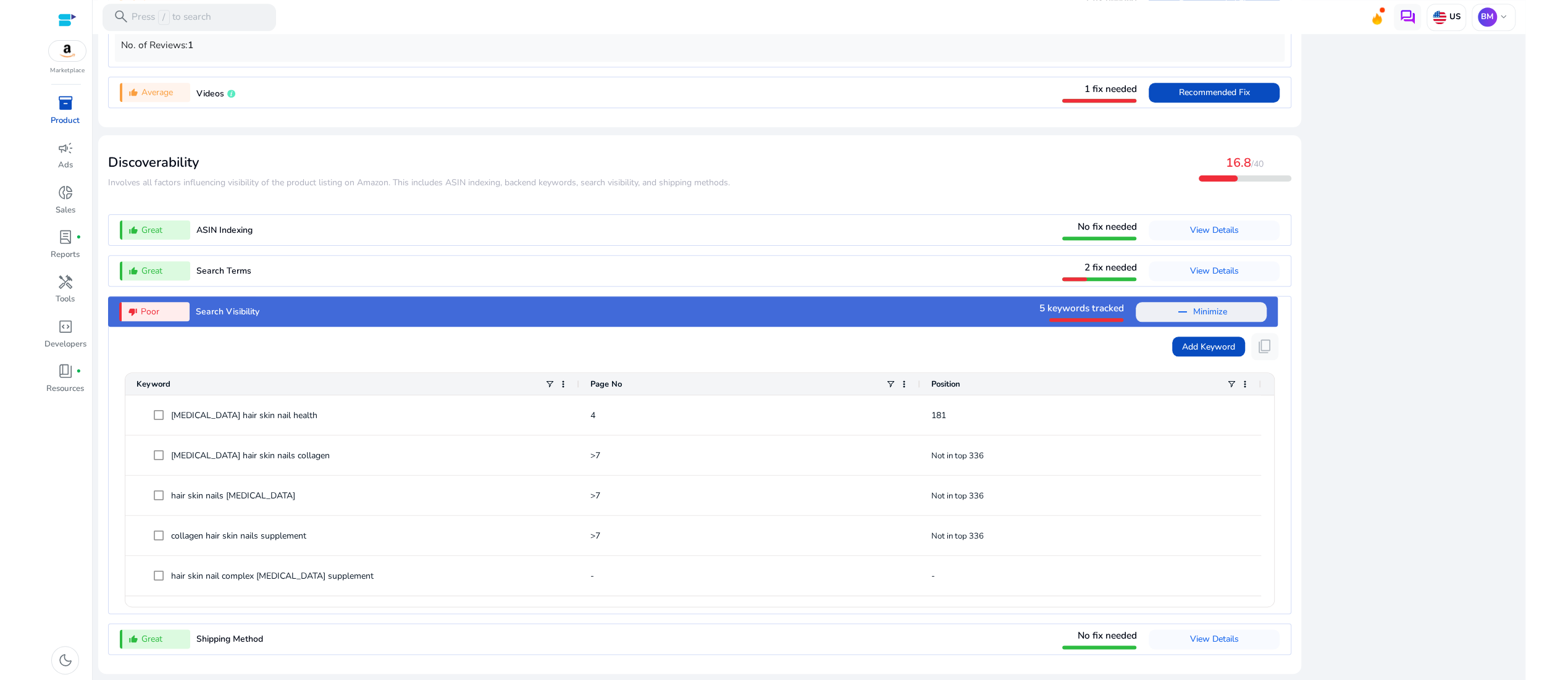
click at [790, 145] on div "Discoverability ​​Involves all factors influencing visibility of the product li…" at bounding box center [699, 167] width 1183 height 44
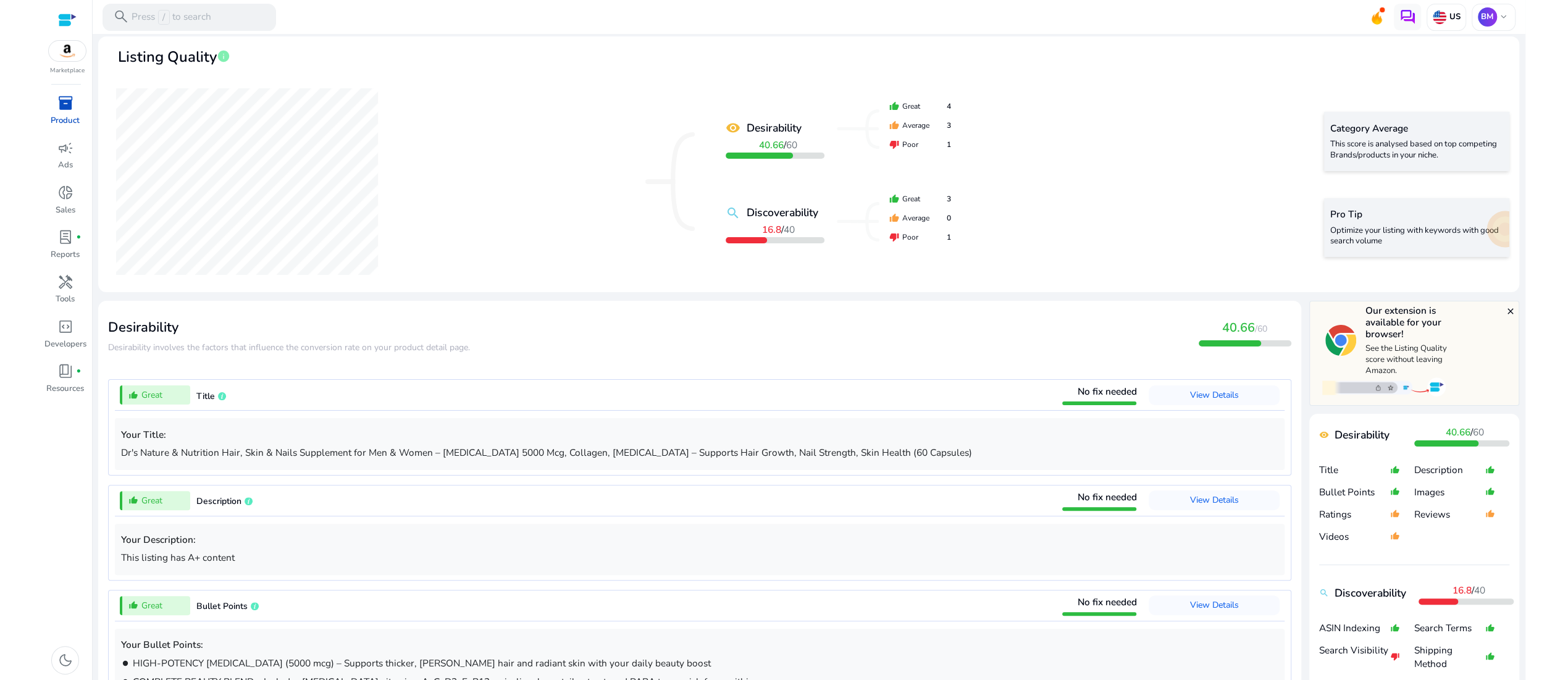
scroll to position [0, 0]
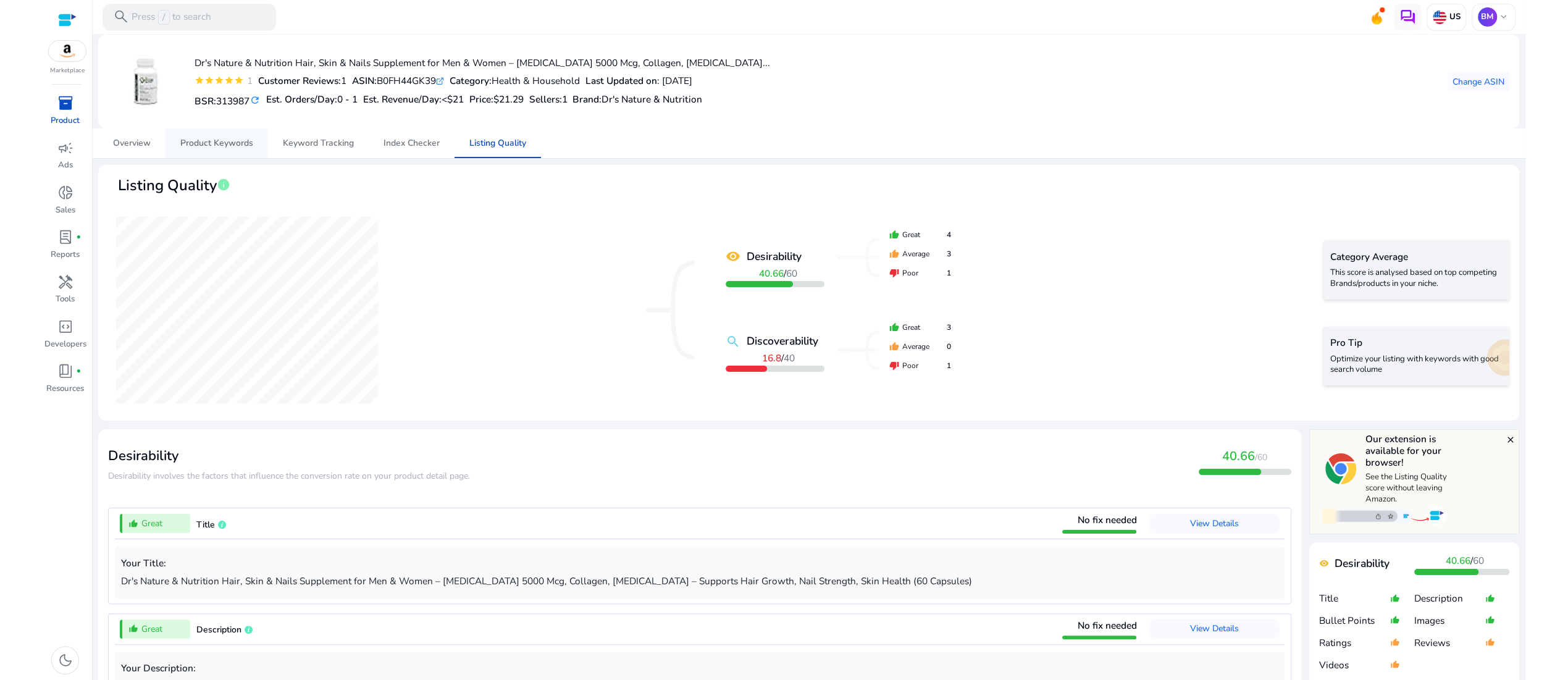
click at [207, 148] on span "Product Keywords" at bounding box center [216, 143] width 73 height 8
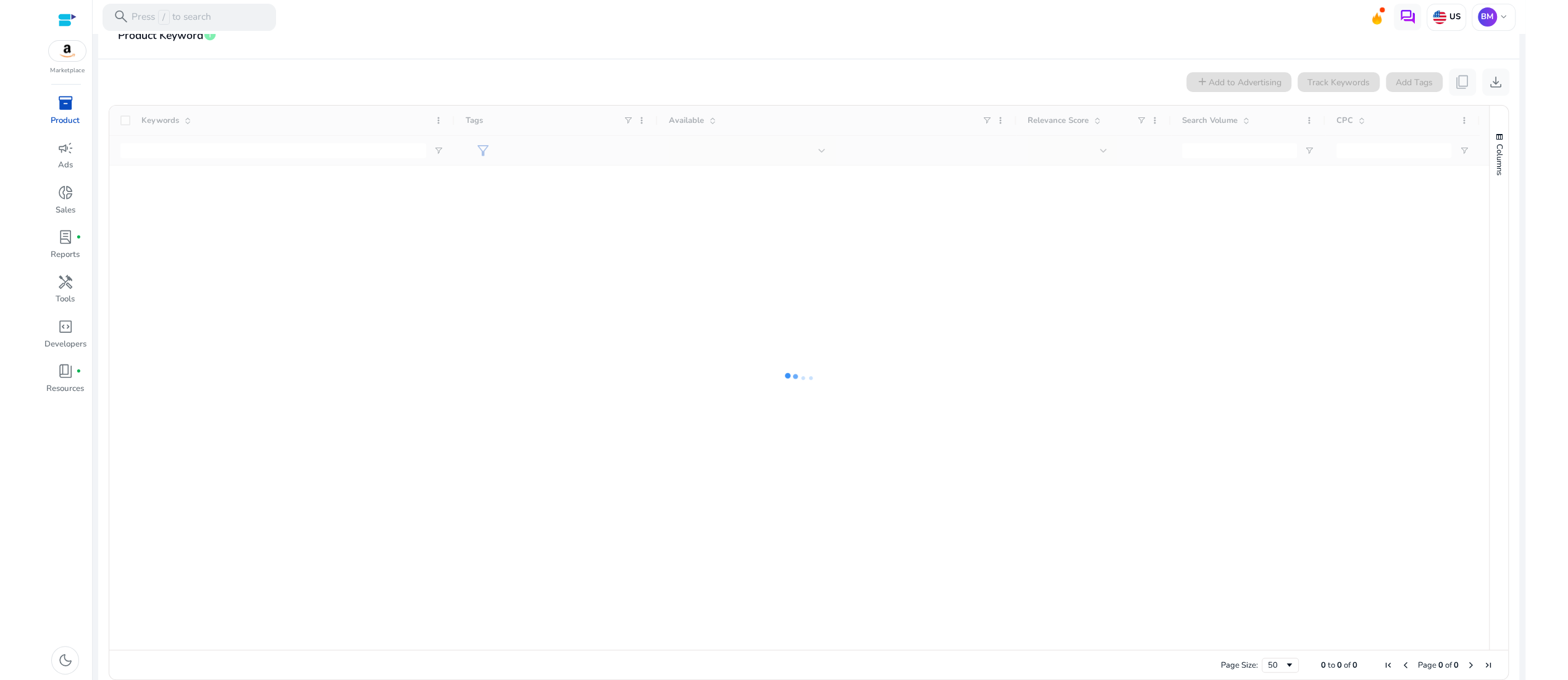
scroll to position [208, 0]
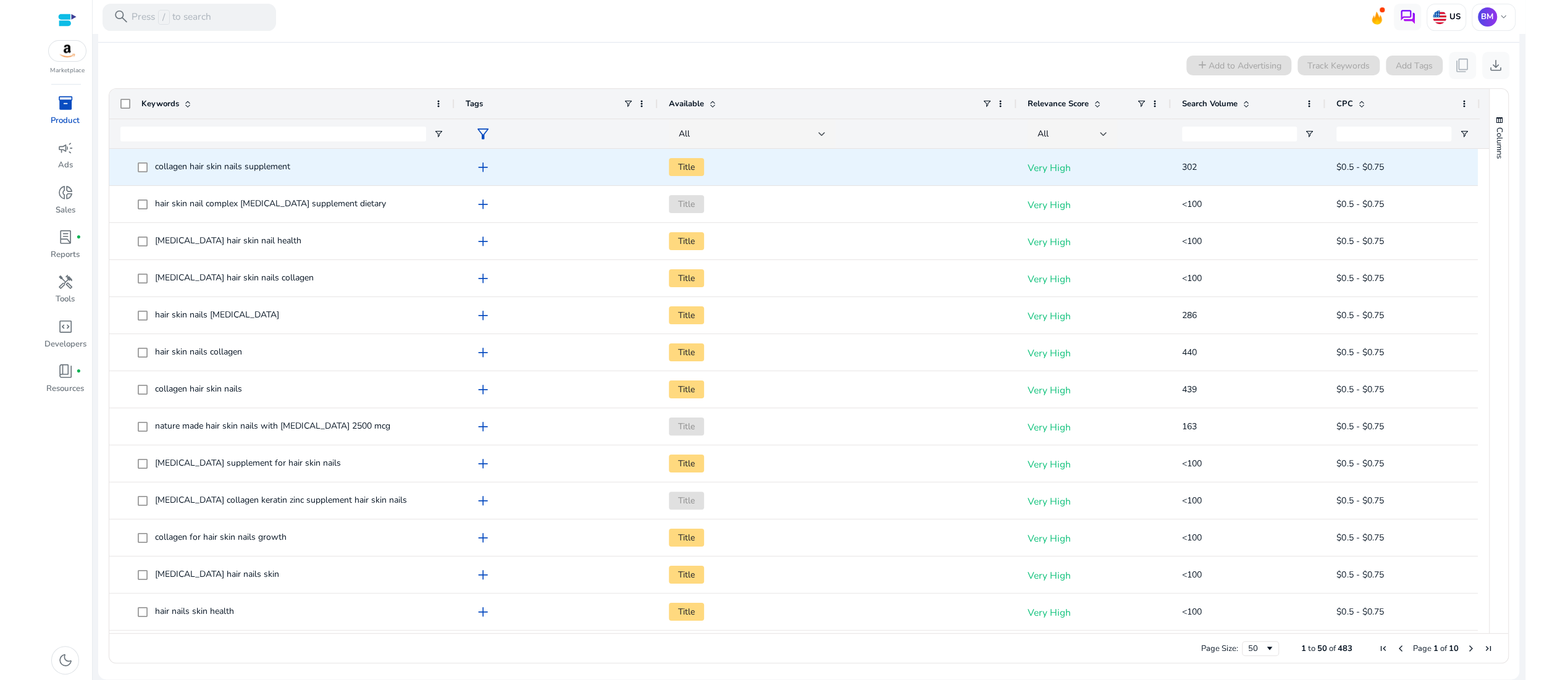
click at [491, 170] on span "add" at bounding box center [483, 167] width 16 height 16
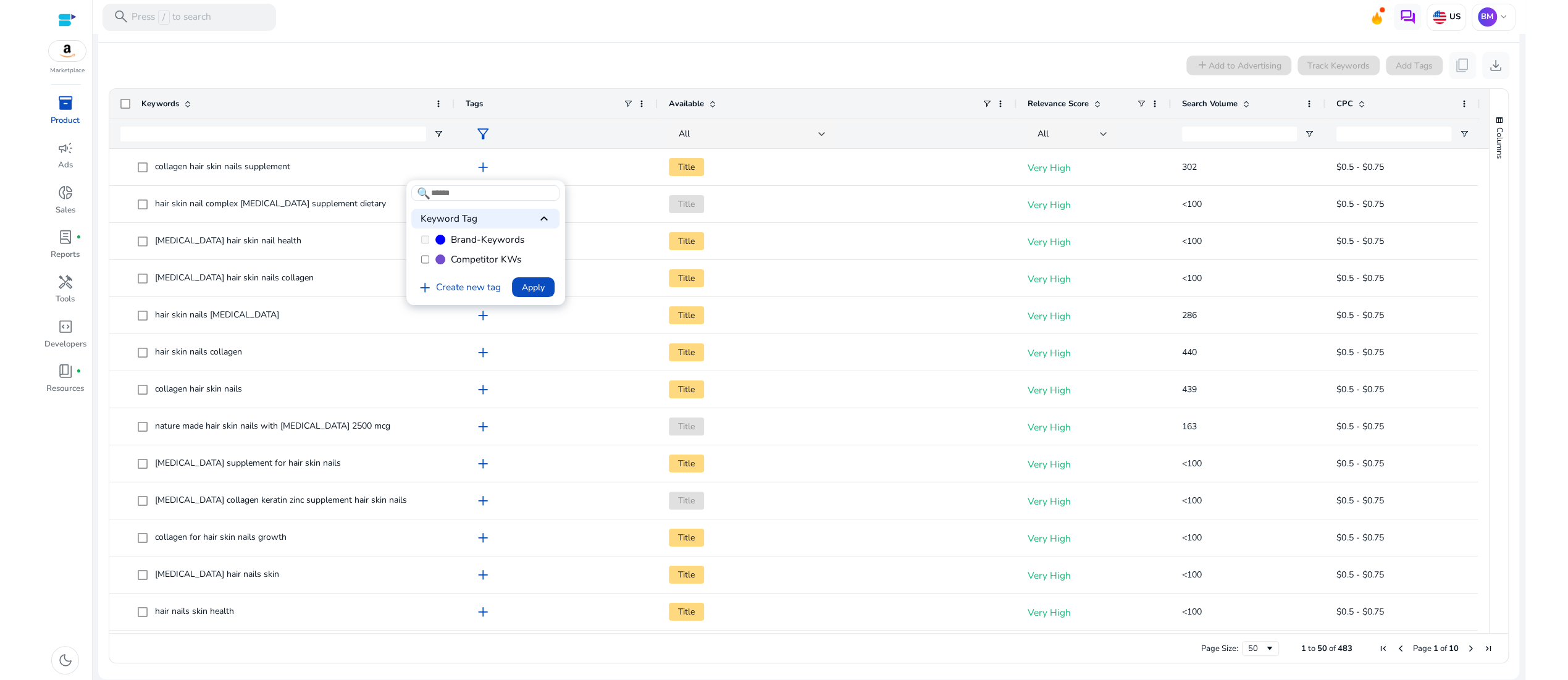
click at [142, 167] on div at bounding box center [784, 340] width 1568 height 680
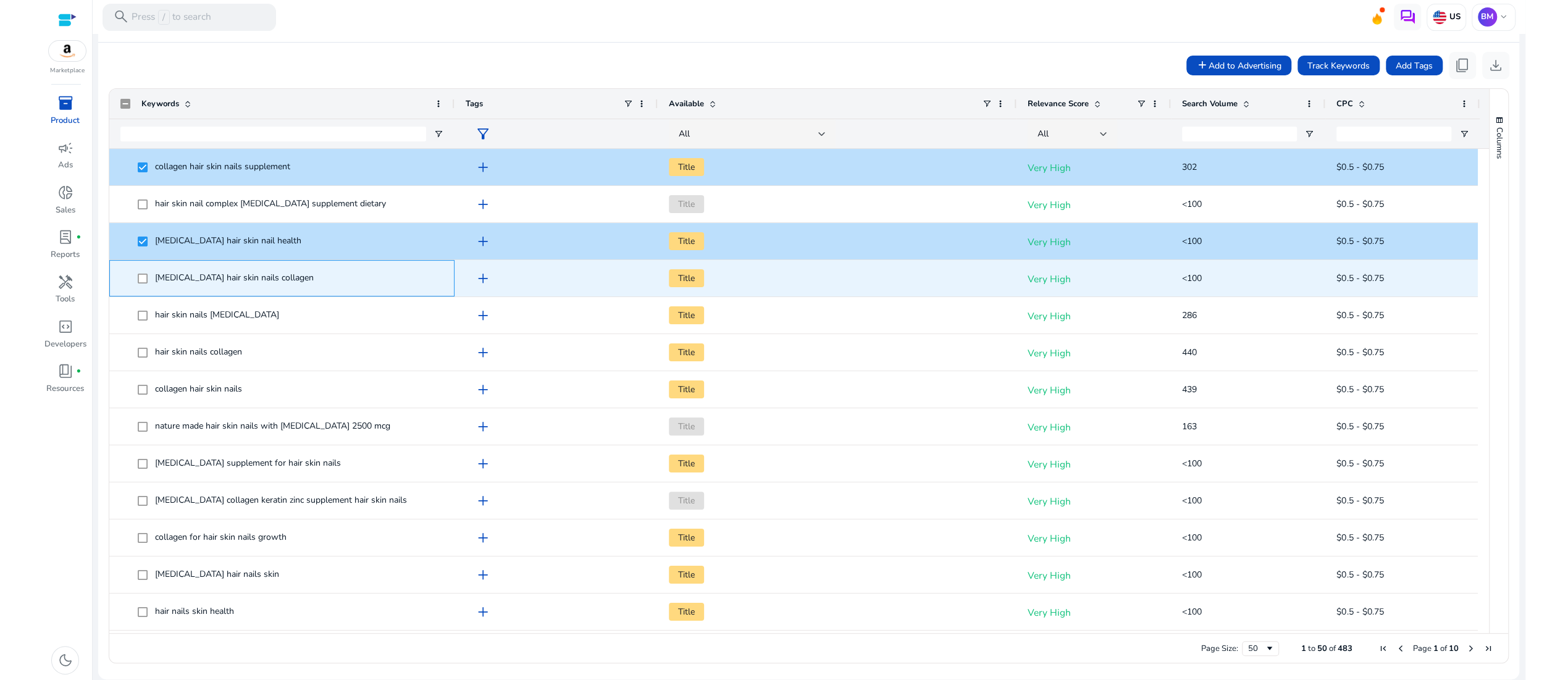
click at [138, 279] on span "[MEDICAL_DATA] hair skin nails collagen" at bounding box center [282, 278] width 323 height 25
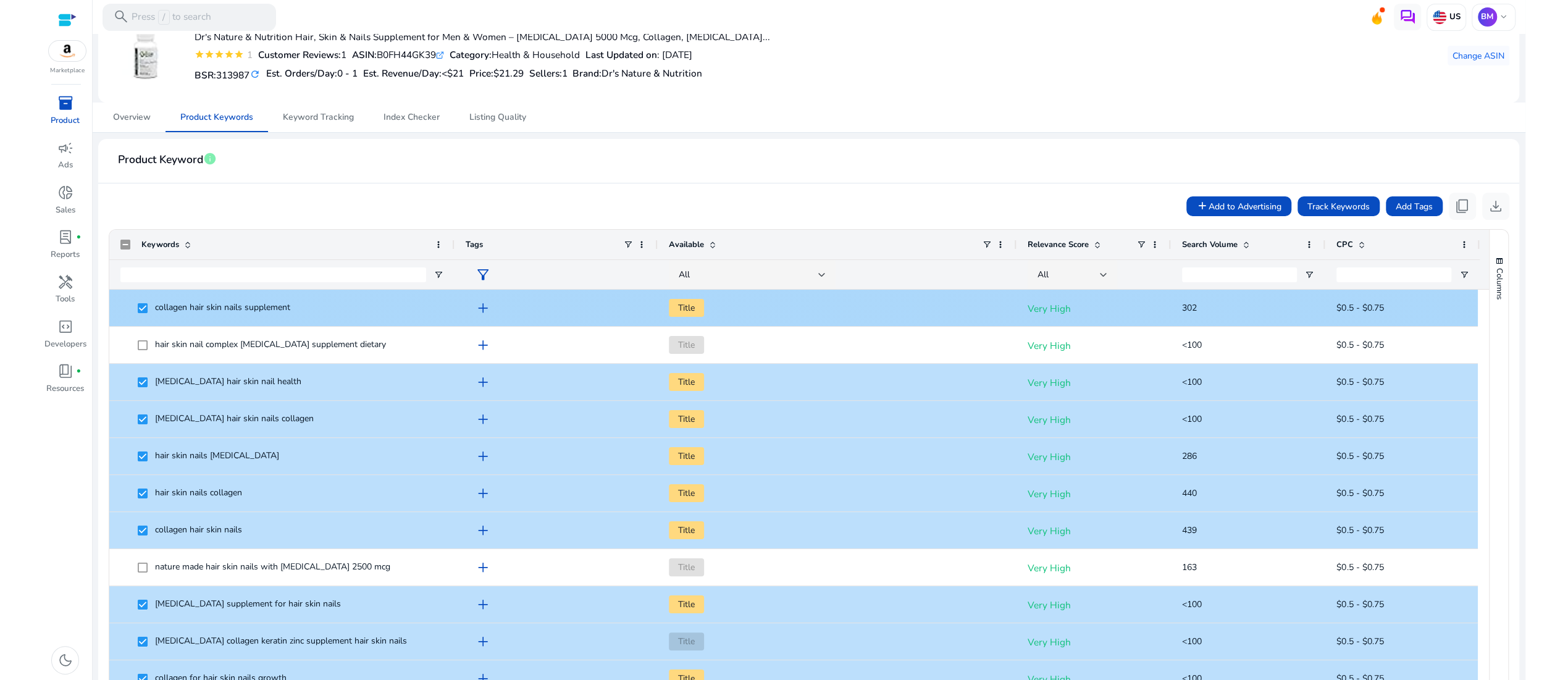
scroll to position [0, 0]
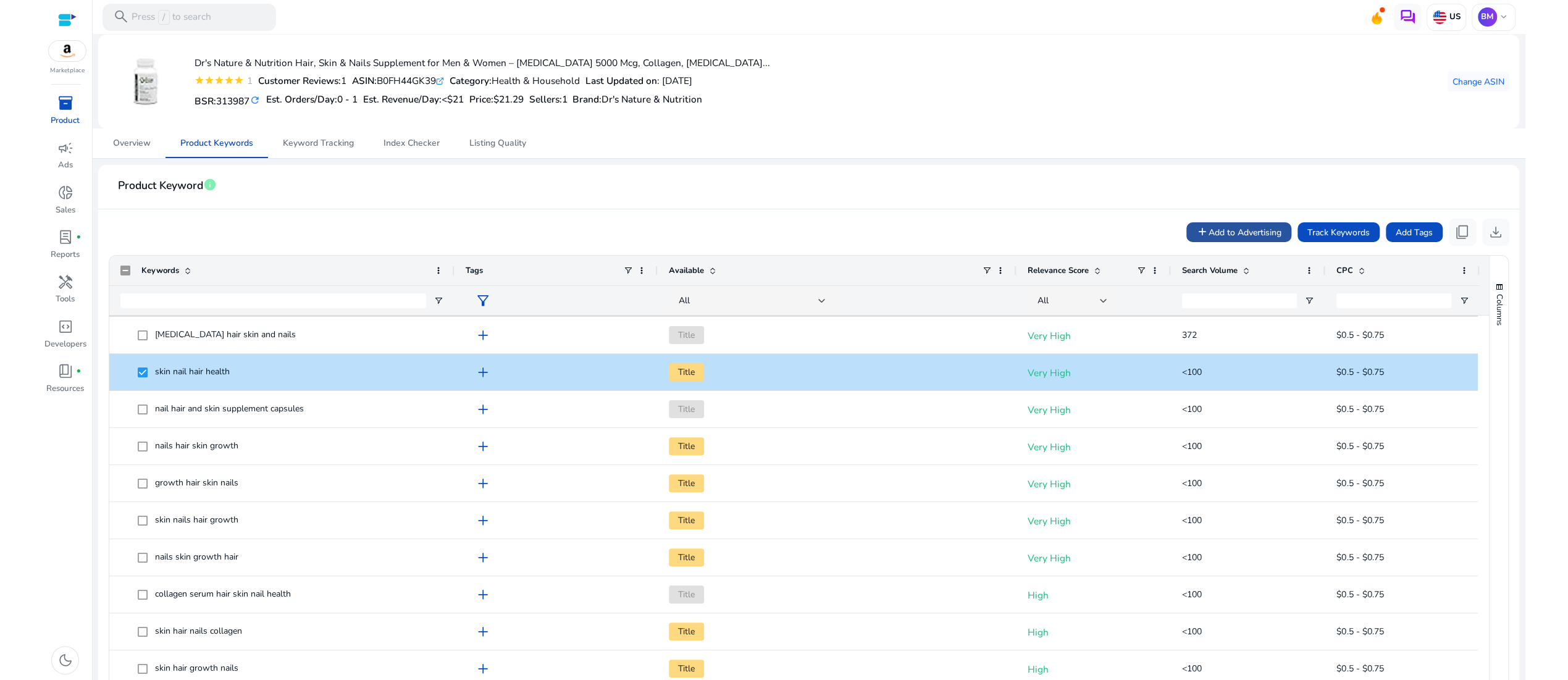
click at [1209, 239] on span "Add to Advertising" at bounding box center [1245, 233] width 73 height 13
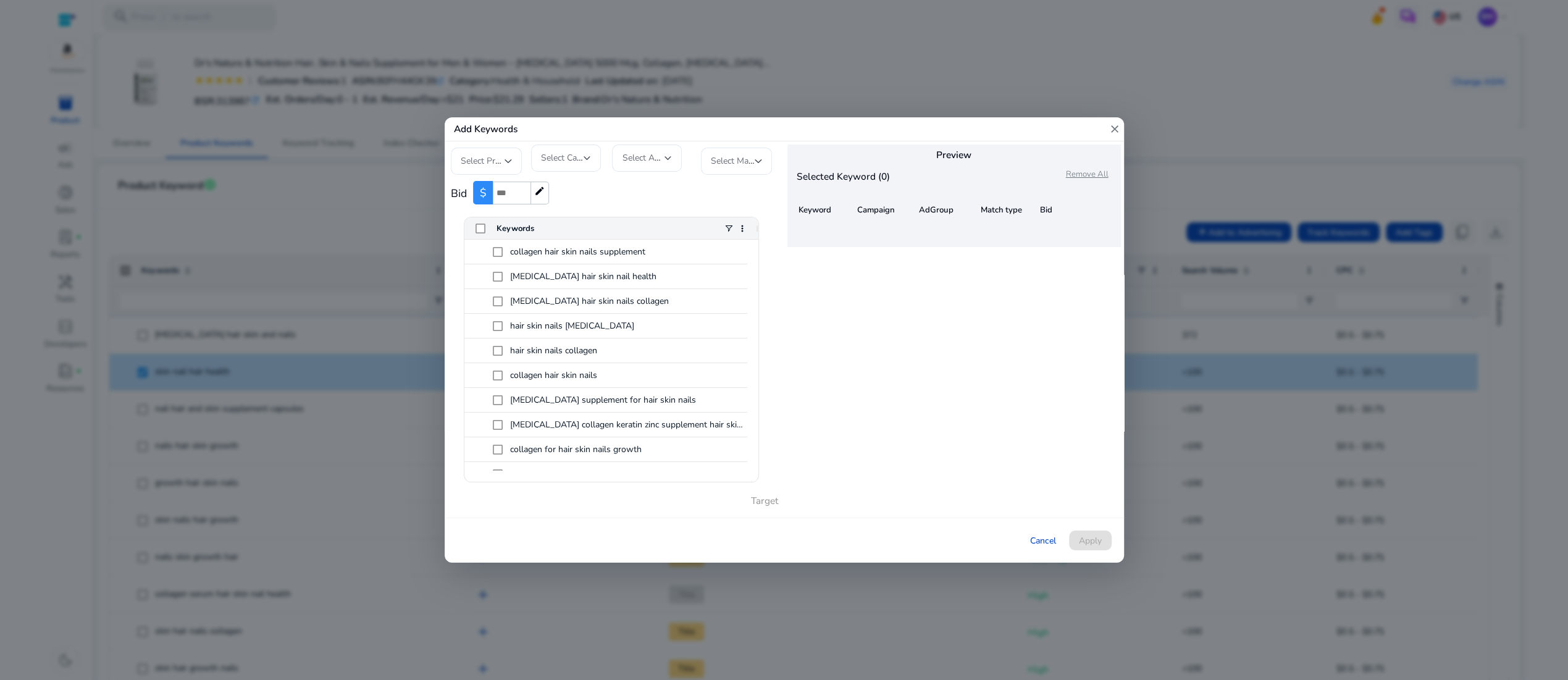
drag, startPoint x: 752, startPoint y: 279, endPoint x: 752, endPoint y: 341, distance: 62.0
click at [752, 341] on div at bounding box center [752, 413] width 11 height 346
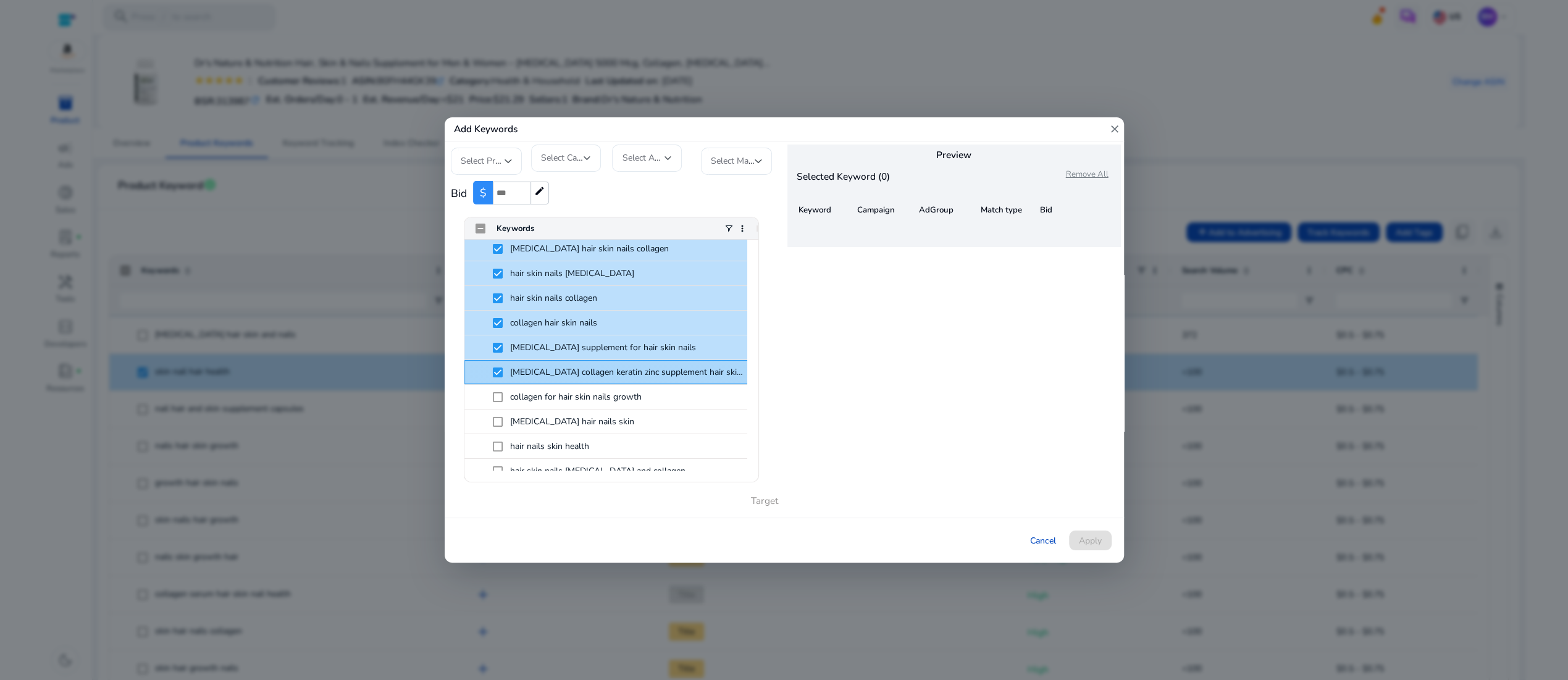
click at [490, 374] on div "[MEDICAL_DATA] collagen keratin zinc supplement hair skin nails" at bounding box center [612, 372] width 294 height 24
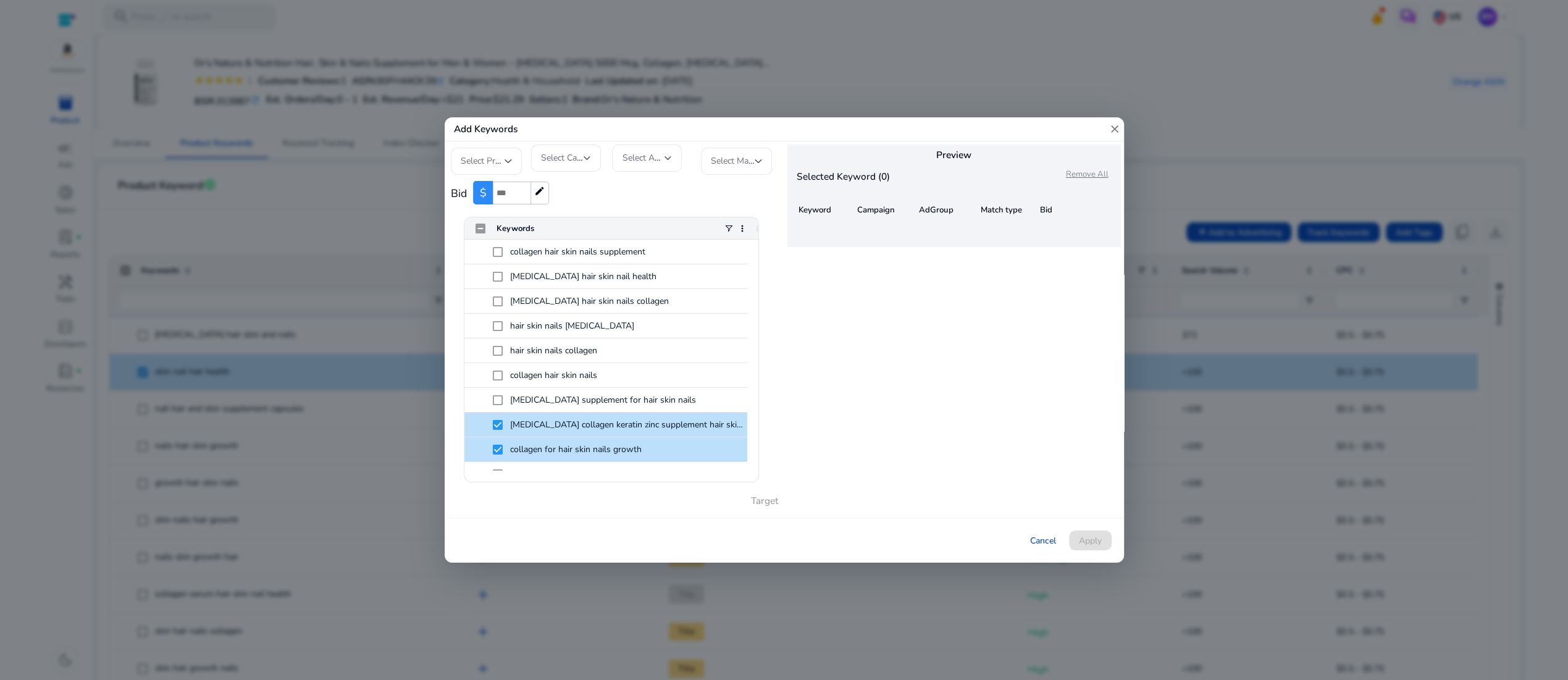
click at [521, 190] on input "number" at bounding box center [511, 193] width 38 height 23
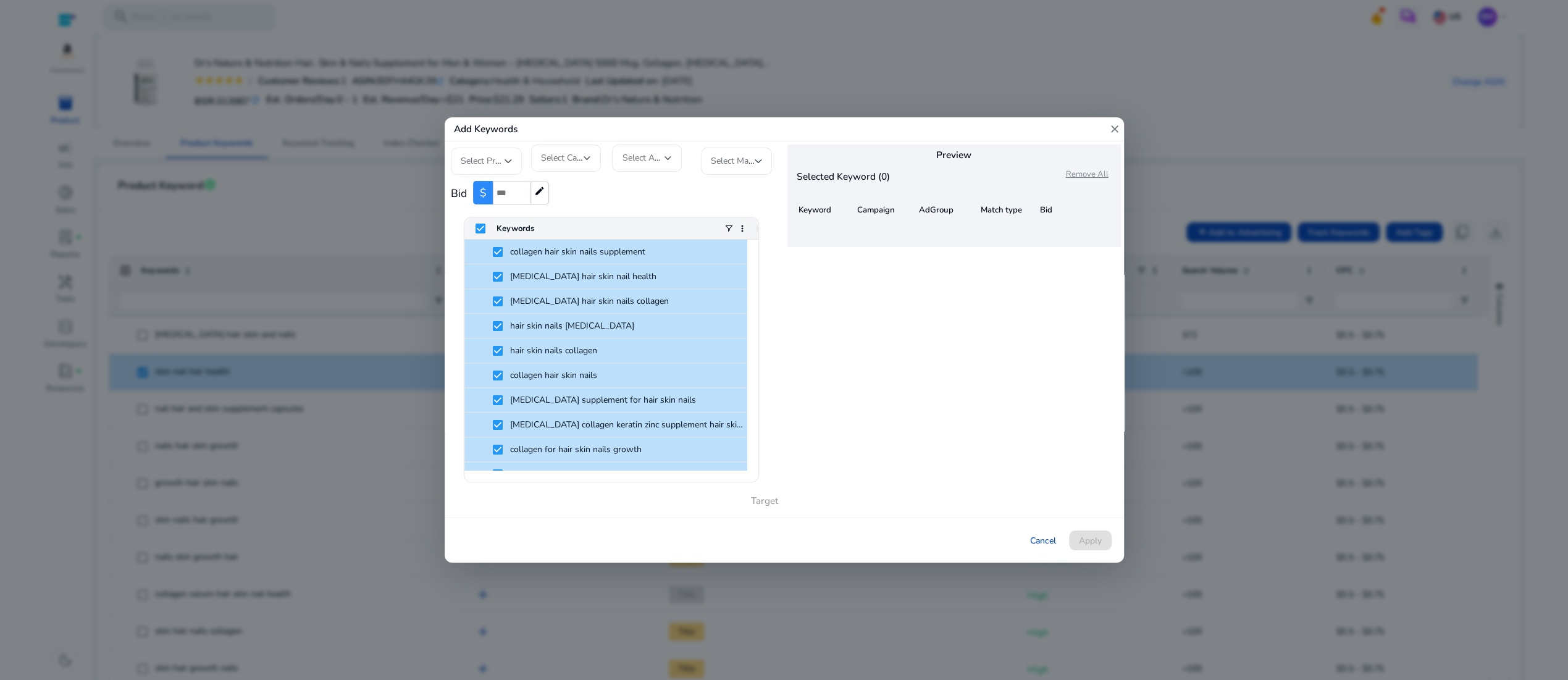
click at [511, 151] on div "Select Profile" at bounding box center [486, 161] width 71 height 27
click at [496, 189] on span "Standard Botanicals Incorporation" at bounding box center [497, 192] width 73 height 41
click at [586, 156] on div at bounding box center [587, 158] width 8 height 5
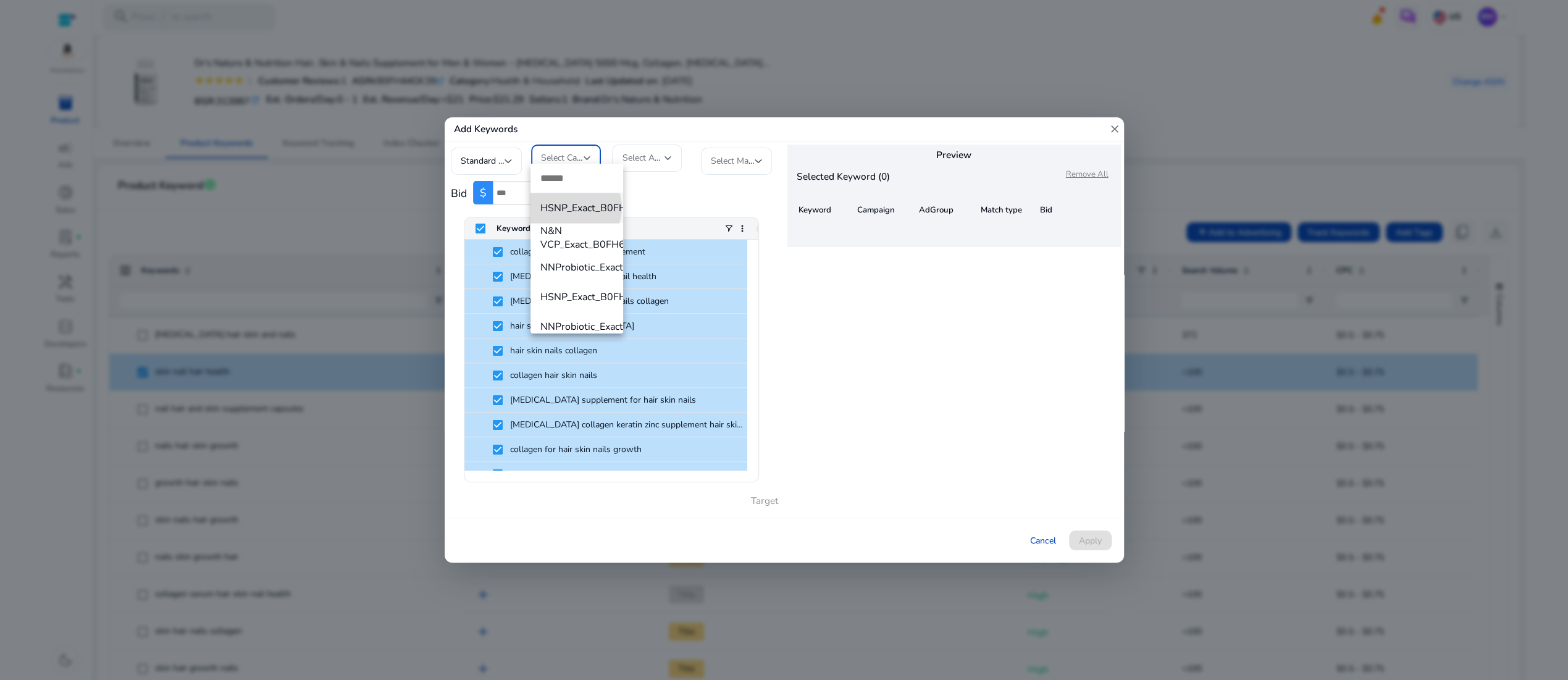
click at [571, 208] on span "HSNP_Exact_B0FH44GK39" at bounding box center [577, 208] width 73 height 13
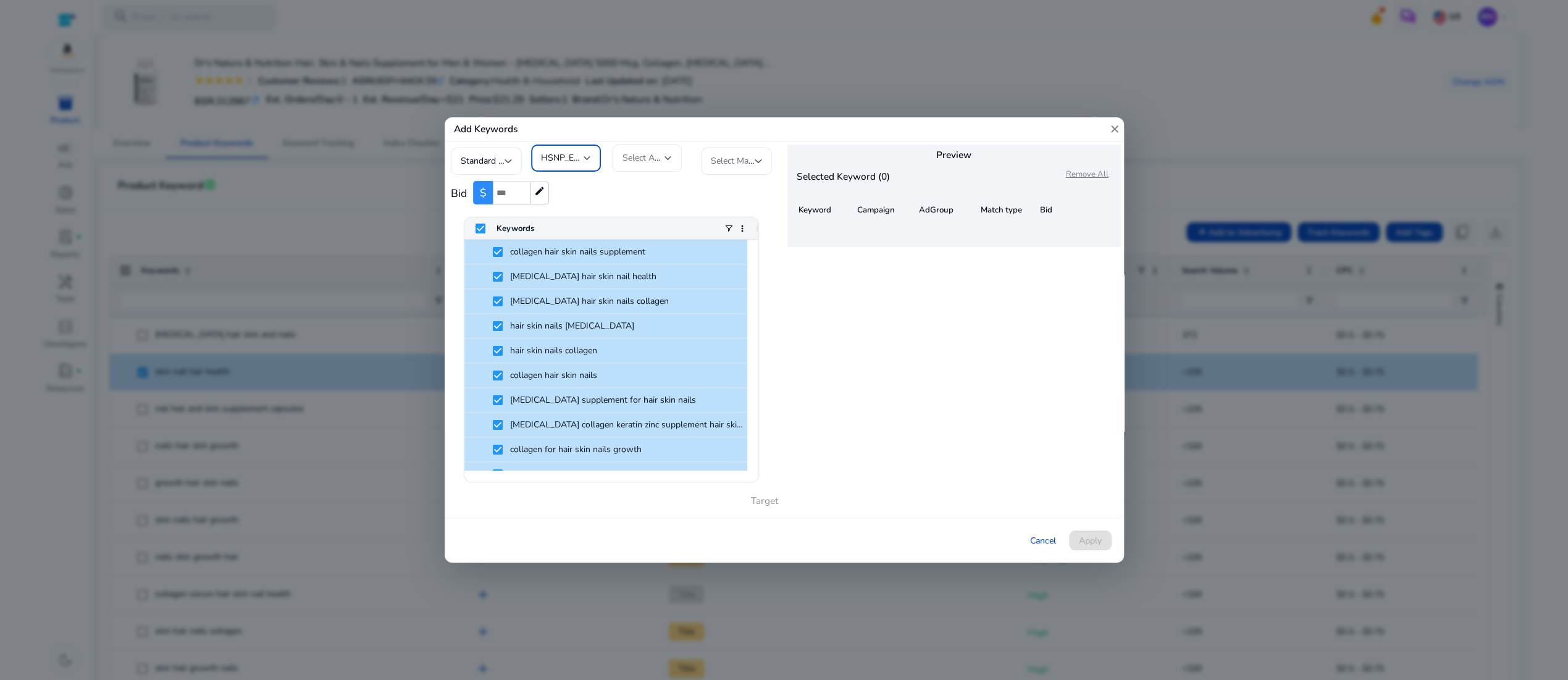
click at [672, 149] on div "Select AdGroup" at bounding box center [647, 158] width 70 height 27
click at [747, 199] on div at bounding box center [784, 340] width 1568 height 680
click at [758, 158] on div at bounding box center [758, 161] width 8 height 5
click at [742, 212] on span "Broad" at bounding box center [747, 216] width 73 height 13
click at [668, 156] on div at bounding box center [668, 158] width 8 height 5
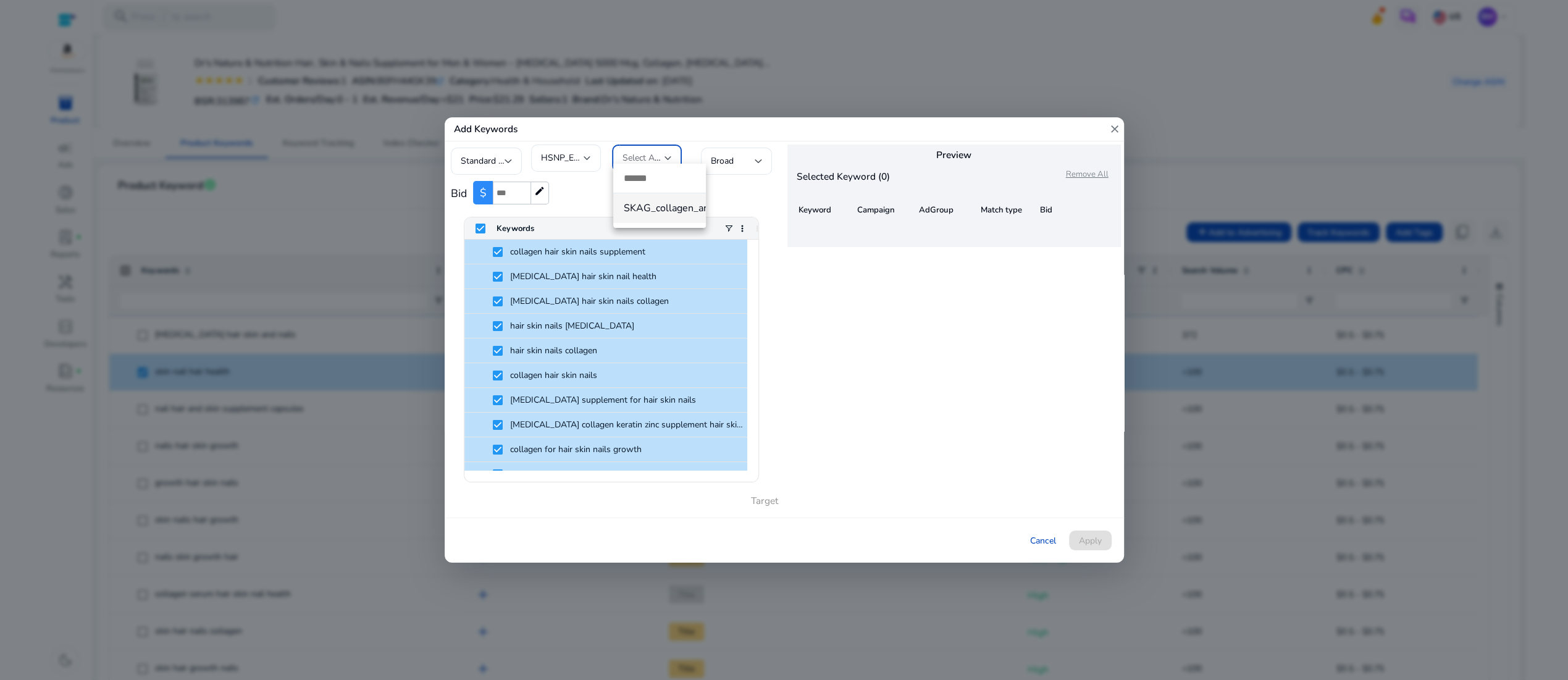
click at [757, 204] on div at bounding box center [784, 340] width 1568 height 680
click at [763, 506] on div "Target" at bounding box center [614, 500] width 327 height 23
click at [1097, 549] on div "Cancel Apply" at bounding box center [784, 540] width 679 height 45
click at [525, 196] on input "number" at bounding box center [511, 193] width 38 height 23
type input "*"
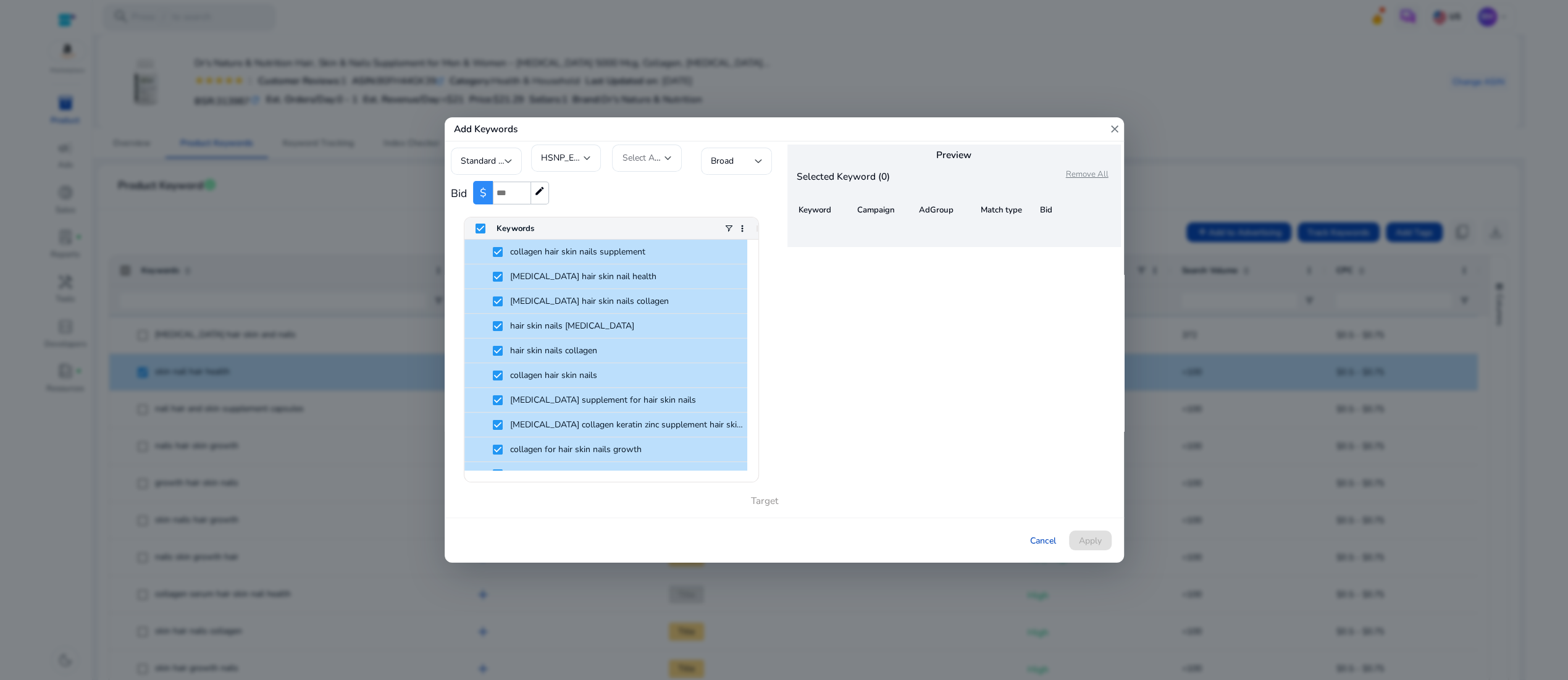
click at [530, 185] on input "*" at bounding box center [511, 193] width 38 height 23
click at [842, 362] on div "Preview Selected Keyword (0) Remove All Keyword Campaign AdGroup Match type Bid" at bounding box center [954, 329] width 340 height 376
click at [545, 186] on mat-icon "edit" at bounding box center [539, 191] width 11 height 11
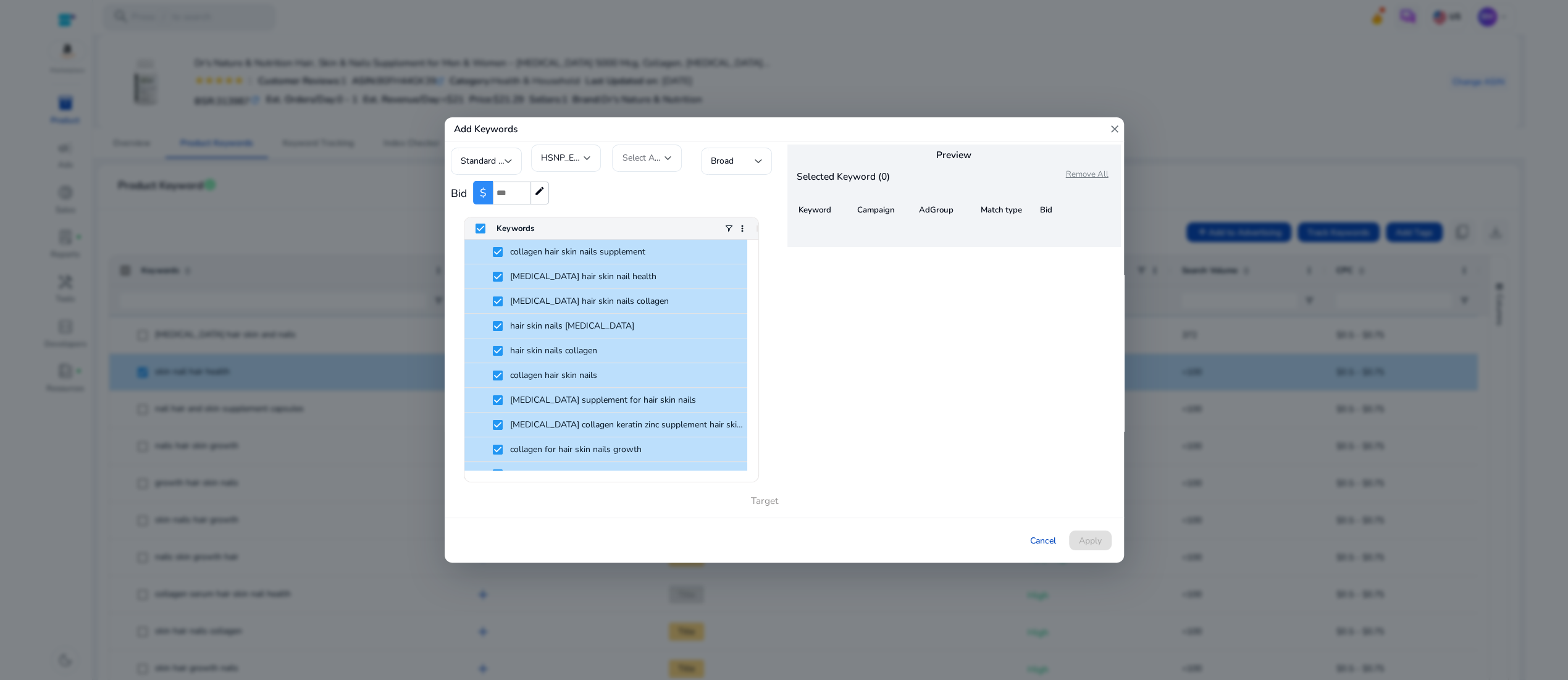
click at [523, 190] on input "*" at bounding box center [511, 193] width 38 height 23
click at [911, 340] on div "Preview Selected Keyword (0) Remove All Keyword Campaign AdGroup Match type Bid" at bounding box center [954, 329] width 340 height 376
click at [666, 156] on div at bounding box center [668, 158] width 8 height 5
click at [654, 208] on span "SKAG_collagen_and_[MEDICAL_DATA]_for_women" at bounding box center [659, 208] width 73 height 13
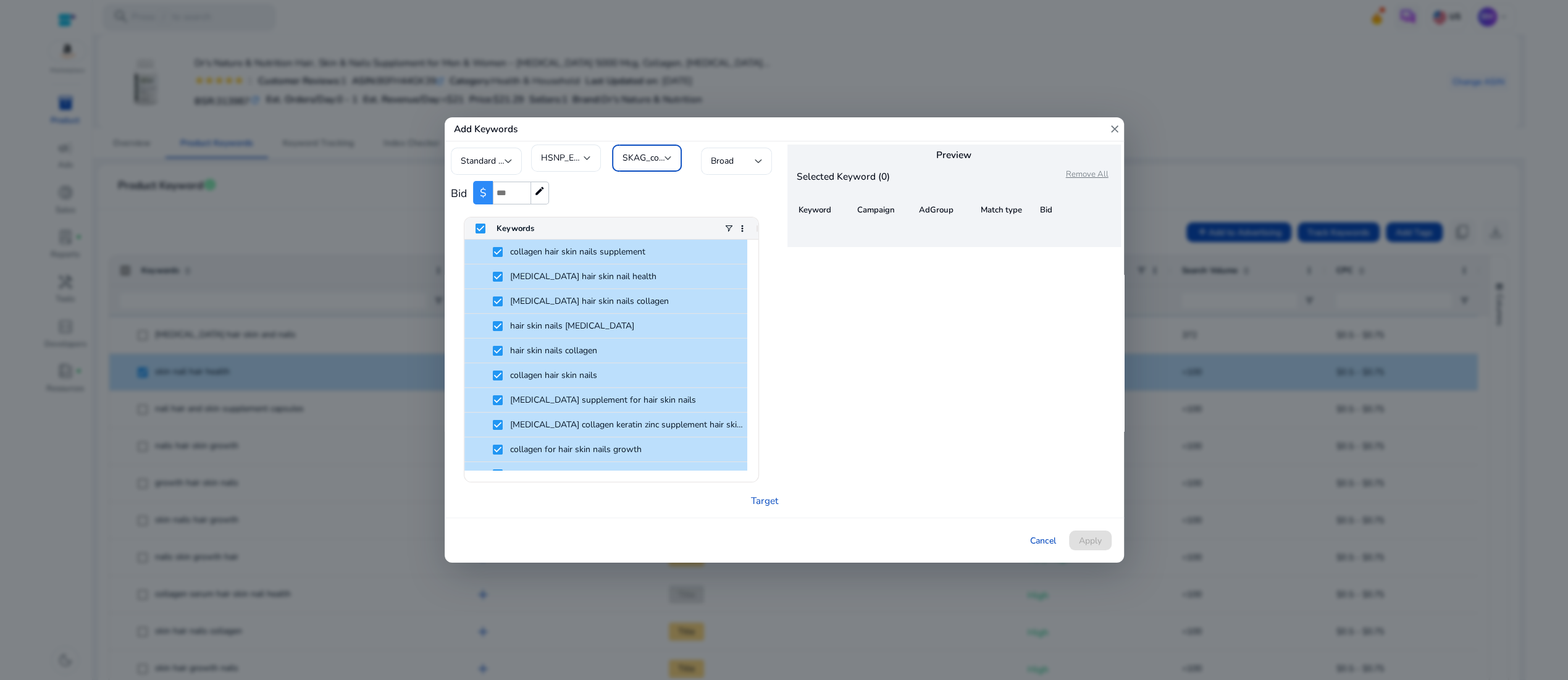
click at [663, 152] on span "SKAG_collagen_and_[MEDICAL_DATA]_for_women" at bounding box center [722, 158] width 200 height 12
click at [656, 208] on span "SKAG_collagen_and_[MEDICAL_DATA]_for_women" at bounding box center [659, 208] width 73 height 13
click at [721, 155] on span "Broad" at bounding box center [722, 161] width 23 height 12
click at [720, 189] on span "Exact" at bounding box center [747, 186] width 73 height 13
click at [850, 400] on div "Preview Selected Keyword (0) Remove All Keyword Campaign AdGroup Match type Bid" at bounding box center [954, 329] width 340 height 376
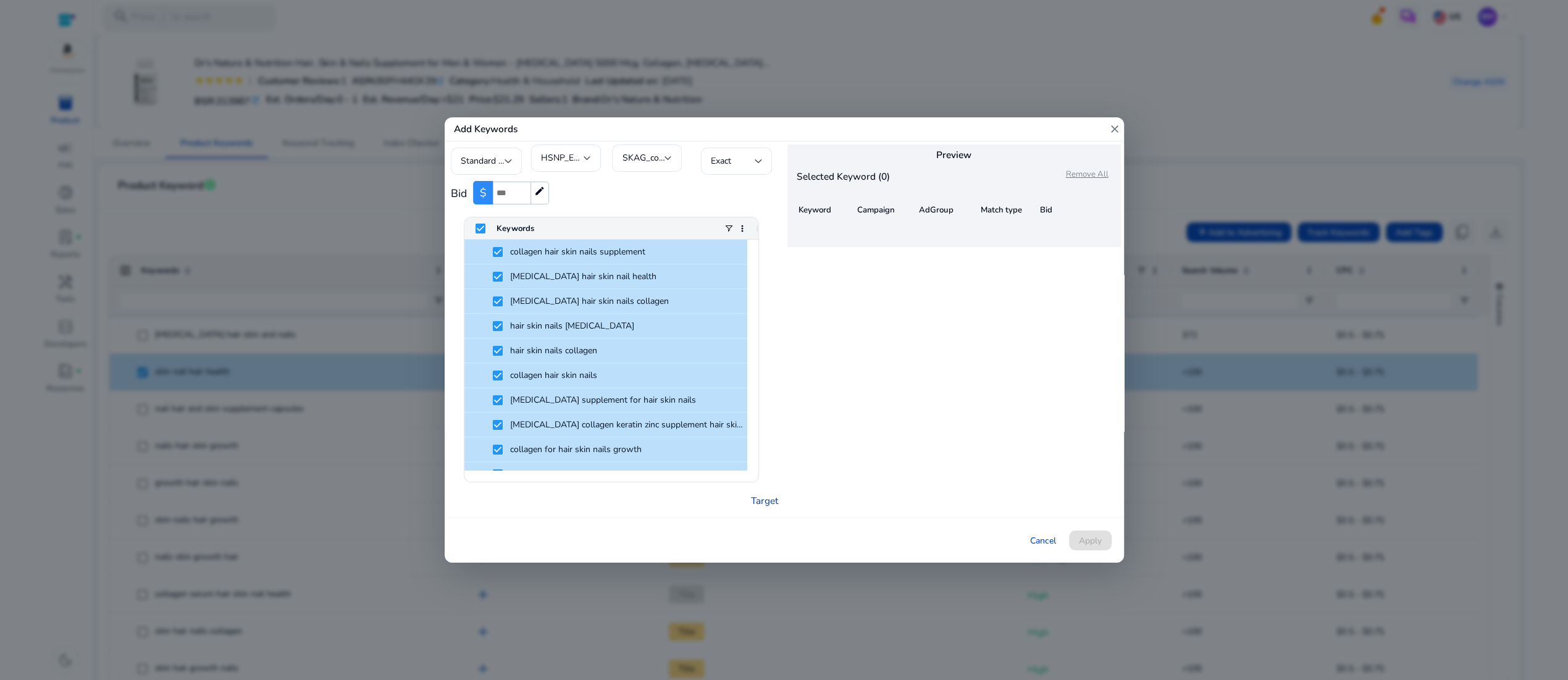
click at [766, 508] on link "Target" at bounding box center [764, 501] width 27 height 14
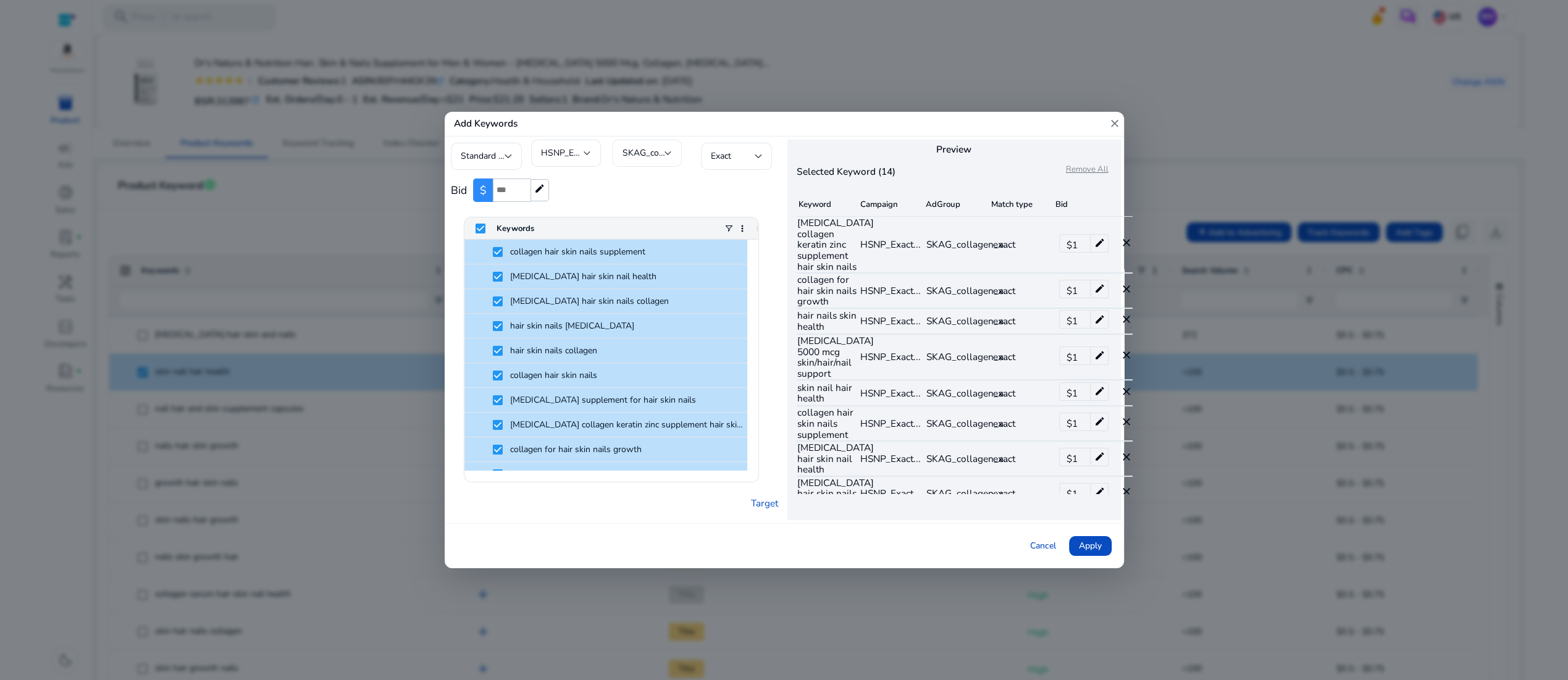
click at [668, 151] on div at bounding box center [668, 153] width 8 height 5
click at [652, 166] on input "dropdown search" at bounding box center [659, 165] width 92 height 29
click at [778, 107] on div at bounding box center [784, 340] width 1568 height 680
click at [914, 523] on div "Preview Selected Keyword (14) Remove All Keyword Campaign AdGroup Match type Bi…" at bounding box center [954, 330] width 340 height 387
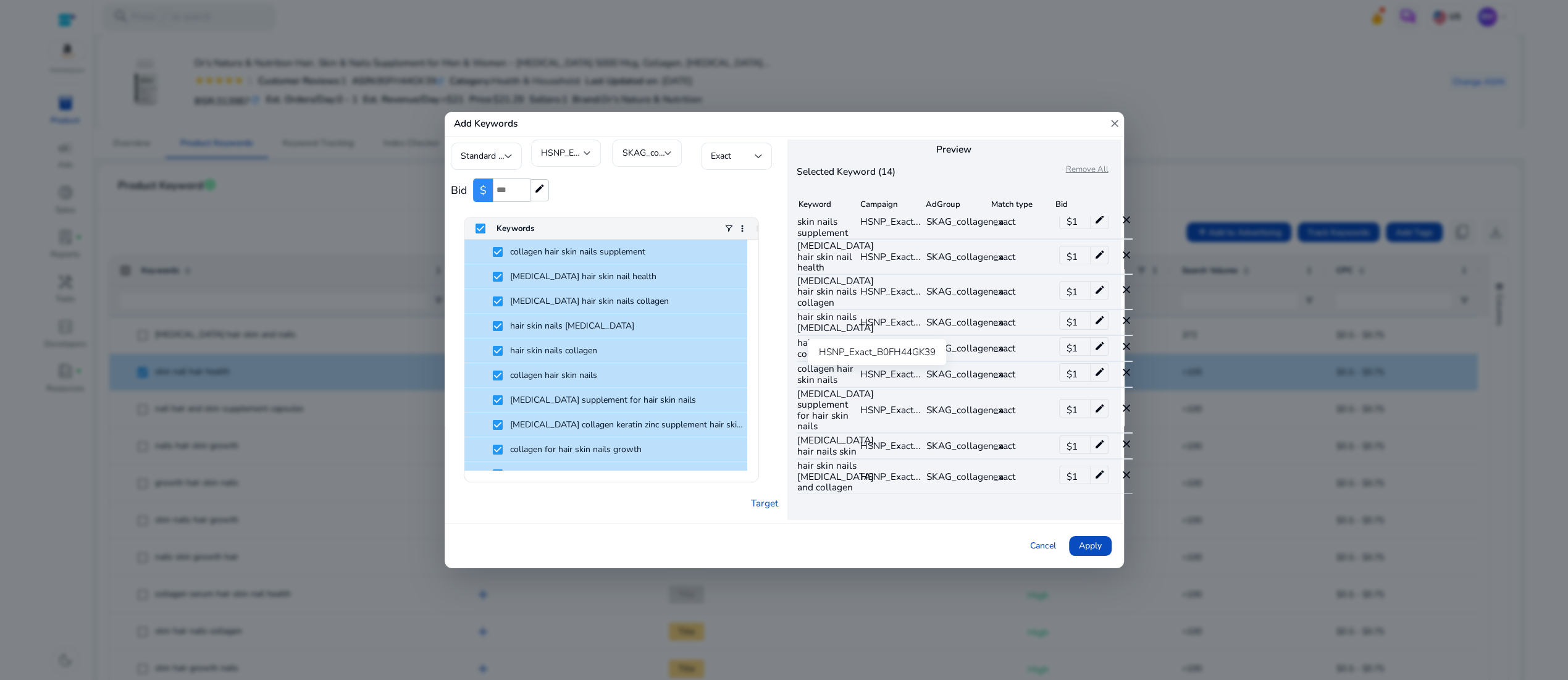
scroll to position [660, 0]
click at [523, 184] on input "*" at bounding box center [511, 190] width 38 height 23
type input "***"
click at [640, 190] on div "Bid $ *** edit" at bounding box center [614, 190] width 327 height 36
click at [888, 520] on div "Keyword Campaign AdGroup Match type Bid [MEDICAL_DATA] collagen keratin zinc su…" at bounding box center [954, 351] width 333 height 338
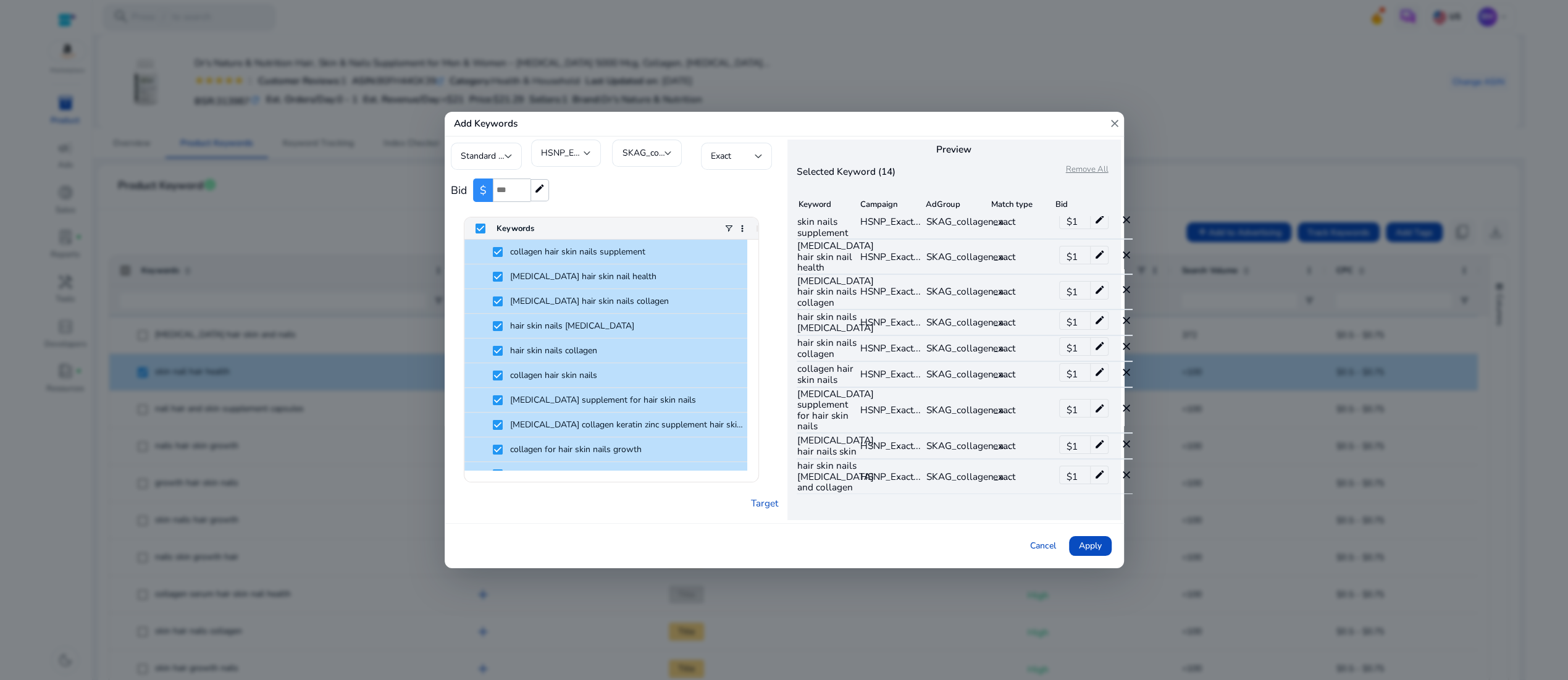
click at [885, 564] on div "Cancel Apply" at bounding box center [784, 545] width 679 height 45
click at [752, 510] on link "Target" at bounding box center [764, 503] width 27 height 14
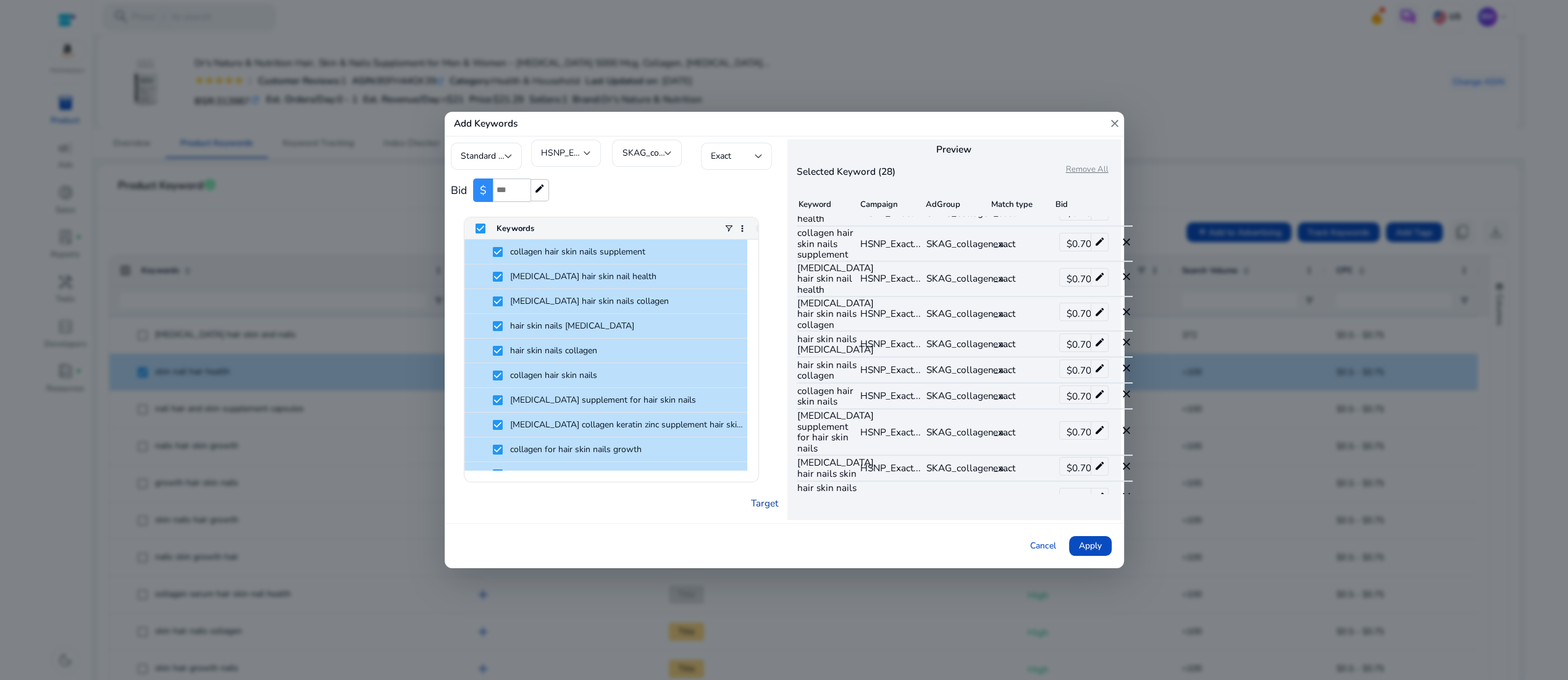
click at [752, 510] on link "Target" at bounding box center [764, 503] width 27 height 14
click at [759, 187] on div "Bid $ *** edit" at bounding box center [614, 190] width 327 height 36
click at [545, 184] on mat-icon "edit" at bounding box center [539, 189] width 11 height 11
click at [662, 193] on div "Bid $ *** edit" at bounding box center [614, 190] width 327 height 36
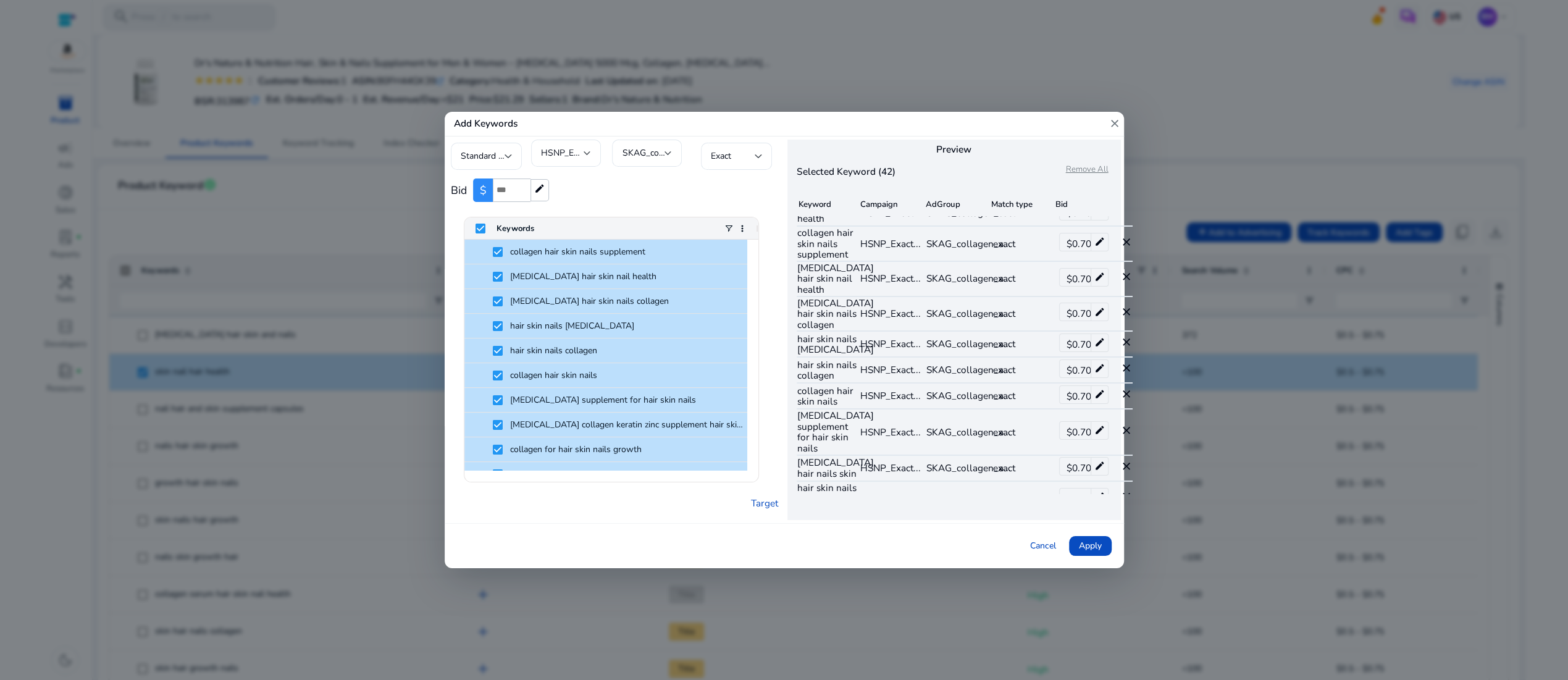
click at [1038, 144] on h5 "Preview" at bounding box center [954, 149] width 333 height 11
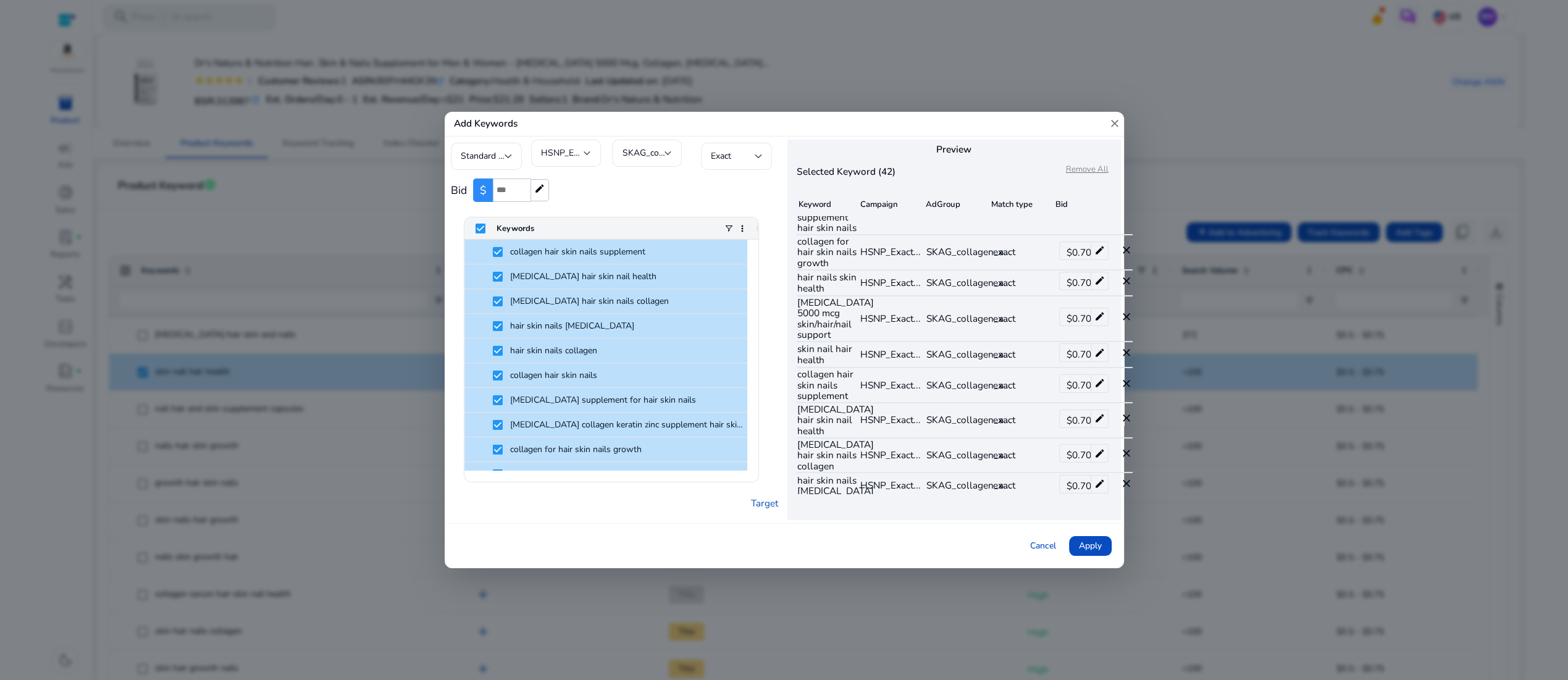
scroll to position [0, 0]
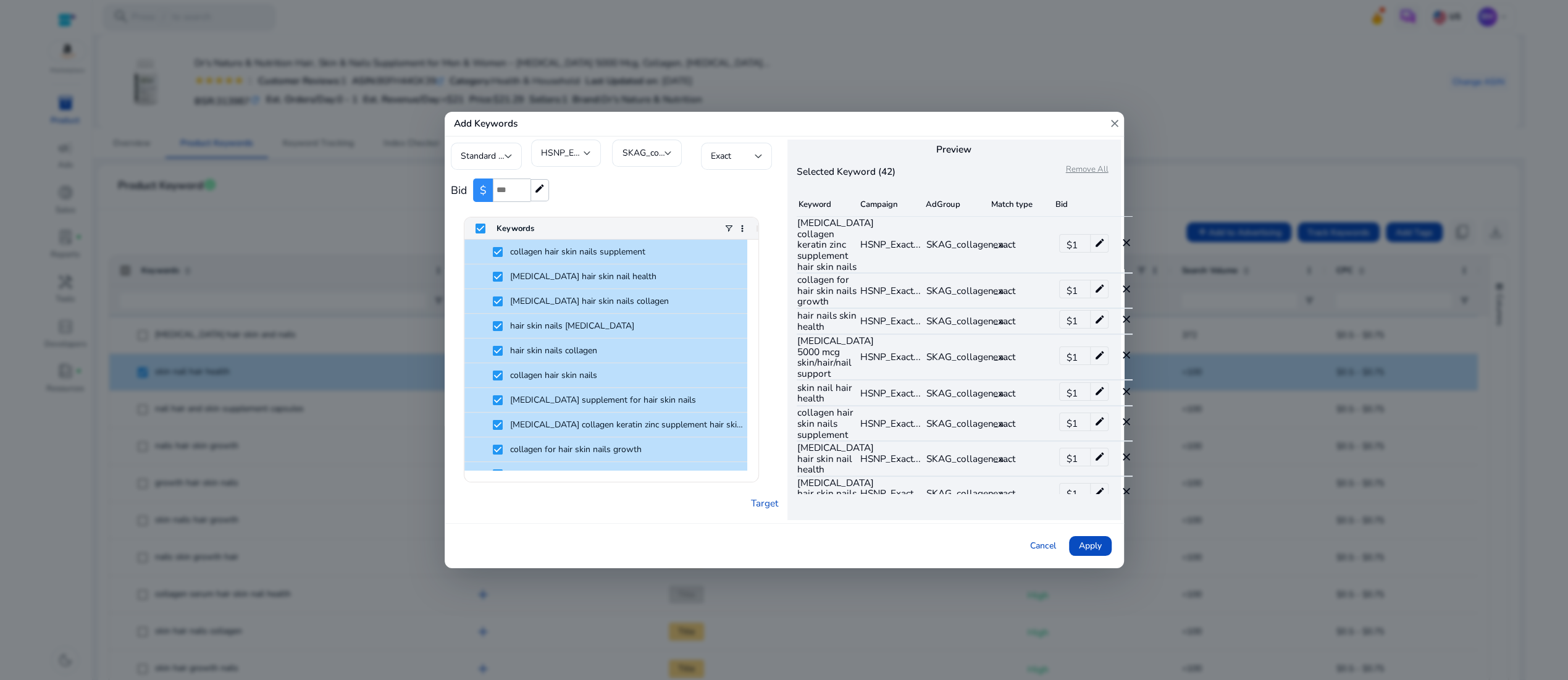
click at [1132, 249] on mat-icon "close" at bounding box center [1126, 243] width 13 height 13
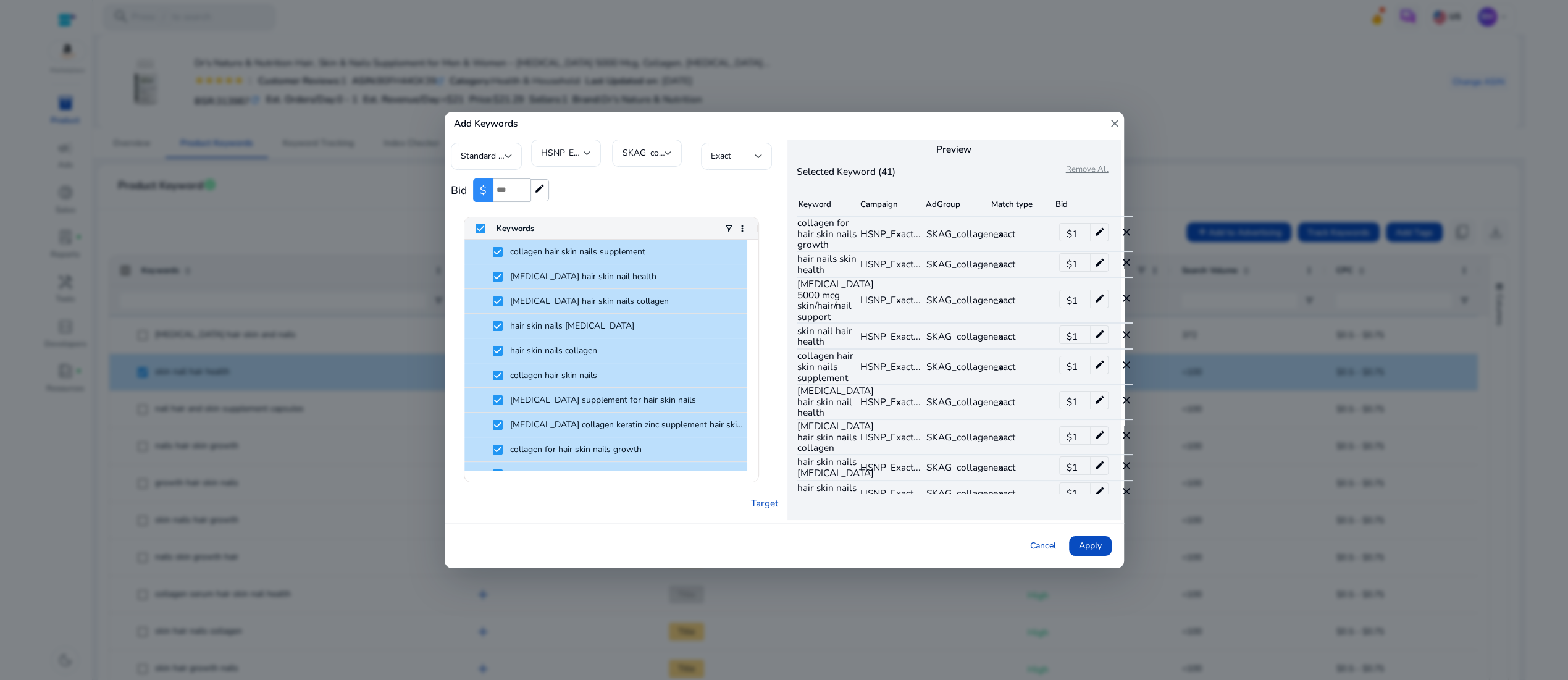
click at [1132, 238] on mat-icon "close" at bounding box center [1126, 233] width 13 height 13
click at [1132, 233] on mat-icon "close" at bounding box center [1126, 228] width 13 height 13
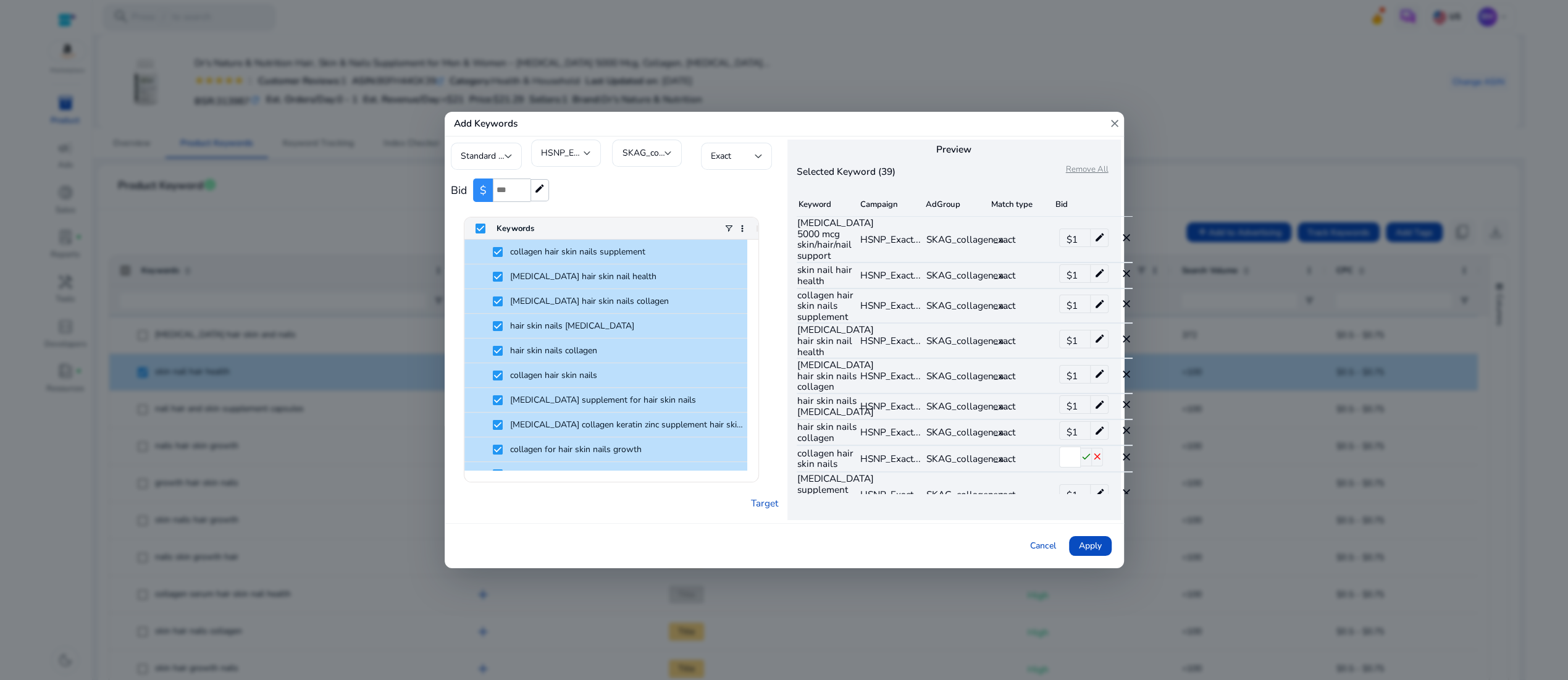
click at [1133, 252] on tr "[MEDICAL_DATA] 5000 mcg skin/hair/nail support HSNP_Exact... SKAG_collagen_a...…" at bounding box center [965, 238] width 336 height 46
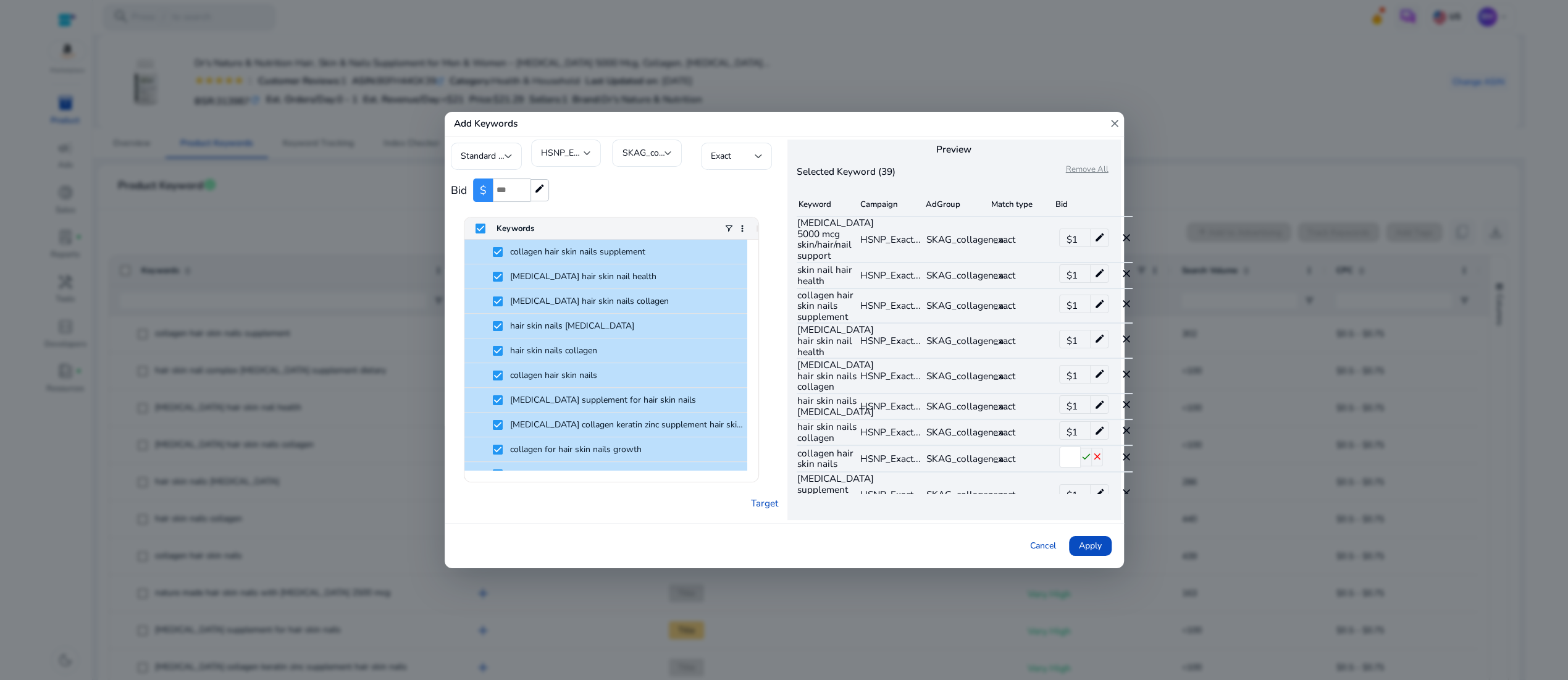
click at [1132, 280] on mat-icon "close" at bounding box center [1126, 274] width 13 height 13
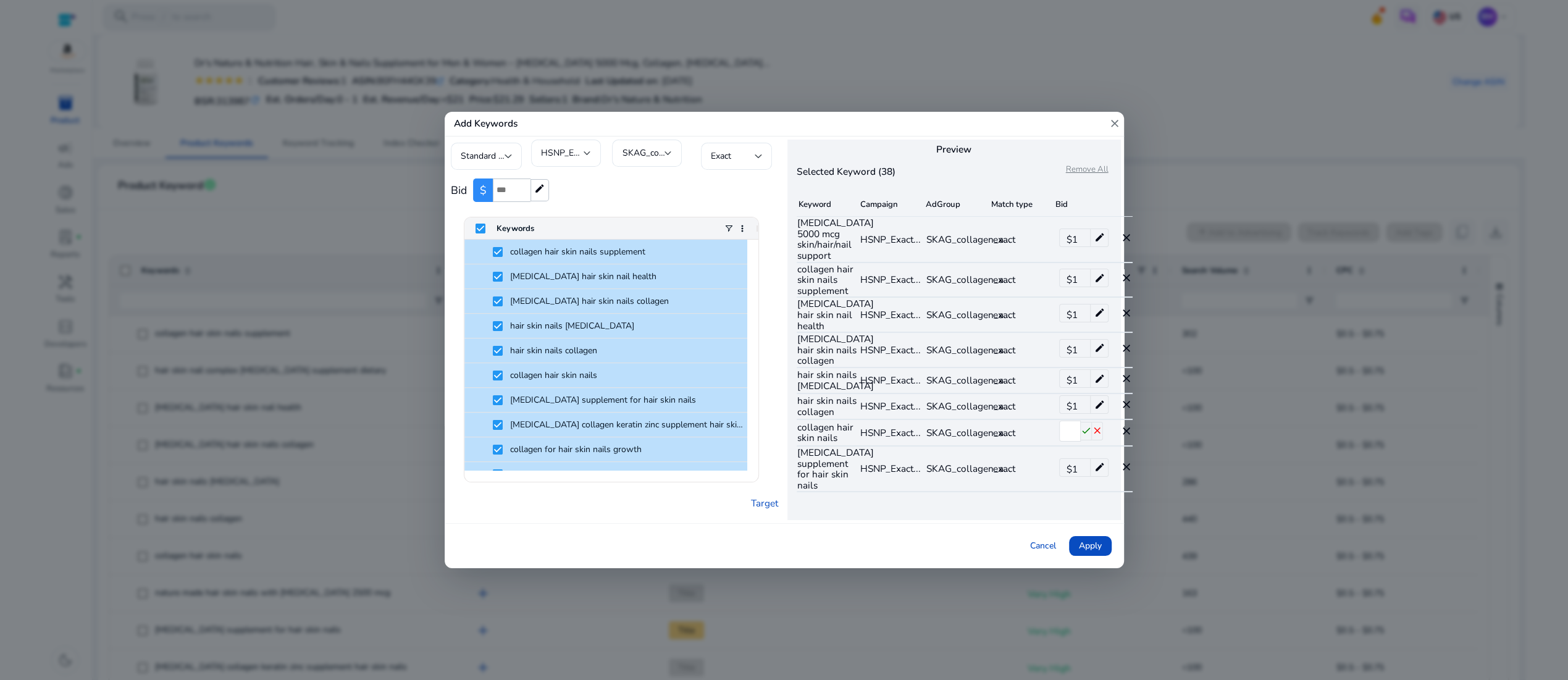
click at [1132, 244] on mat-icon "close" at bounding box center [1126, 238] width 13 height 13
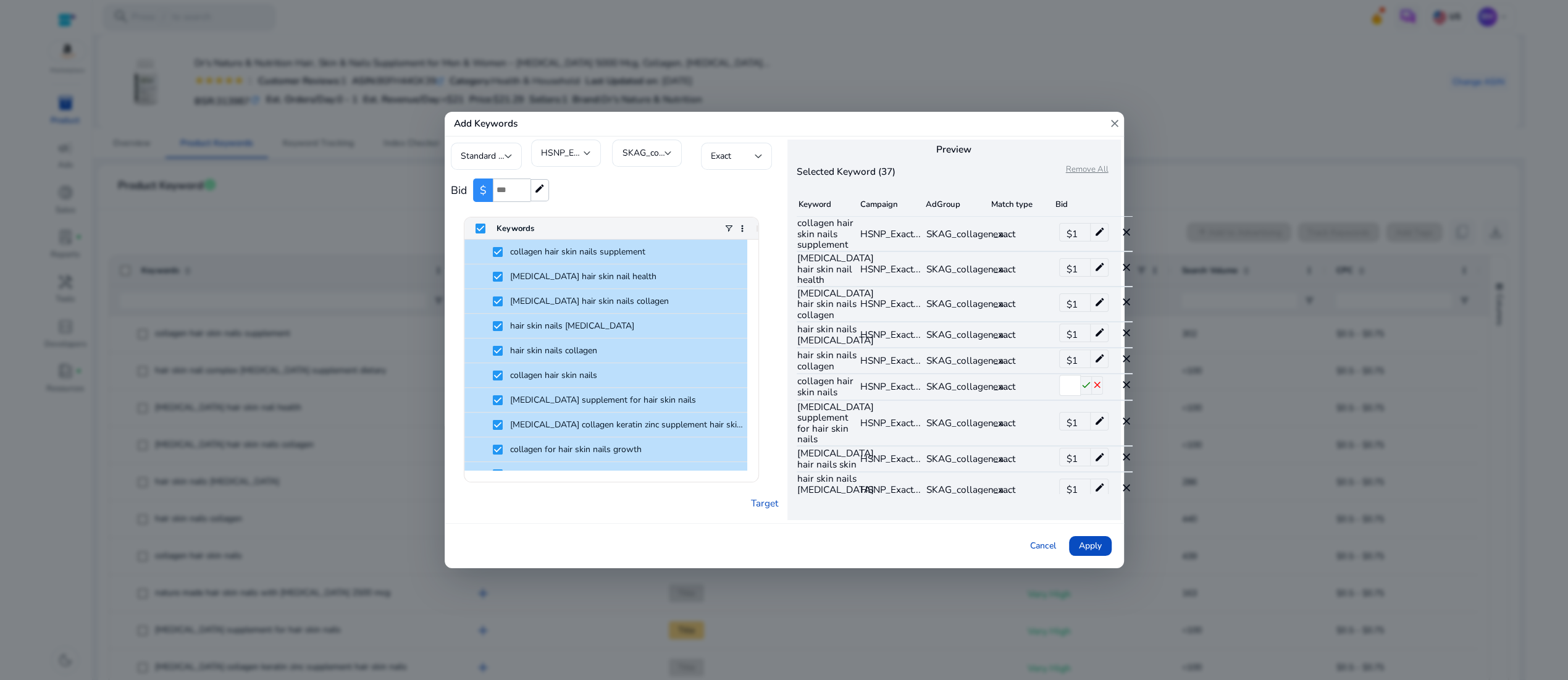
click at [1132, 238] on mat-icon "close" at bounding box center [1126, 233] width 13 height 13
click at [1132, 273] on mat-icon "close" at bounding box center [1126, 268] width 13 height 13
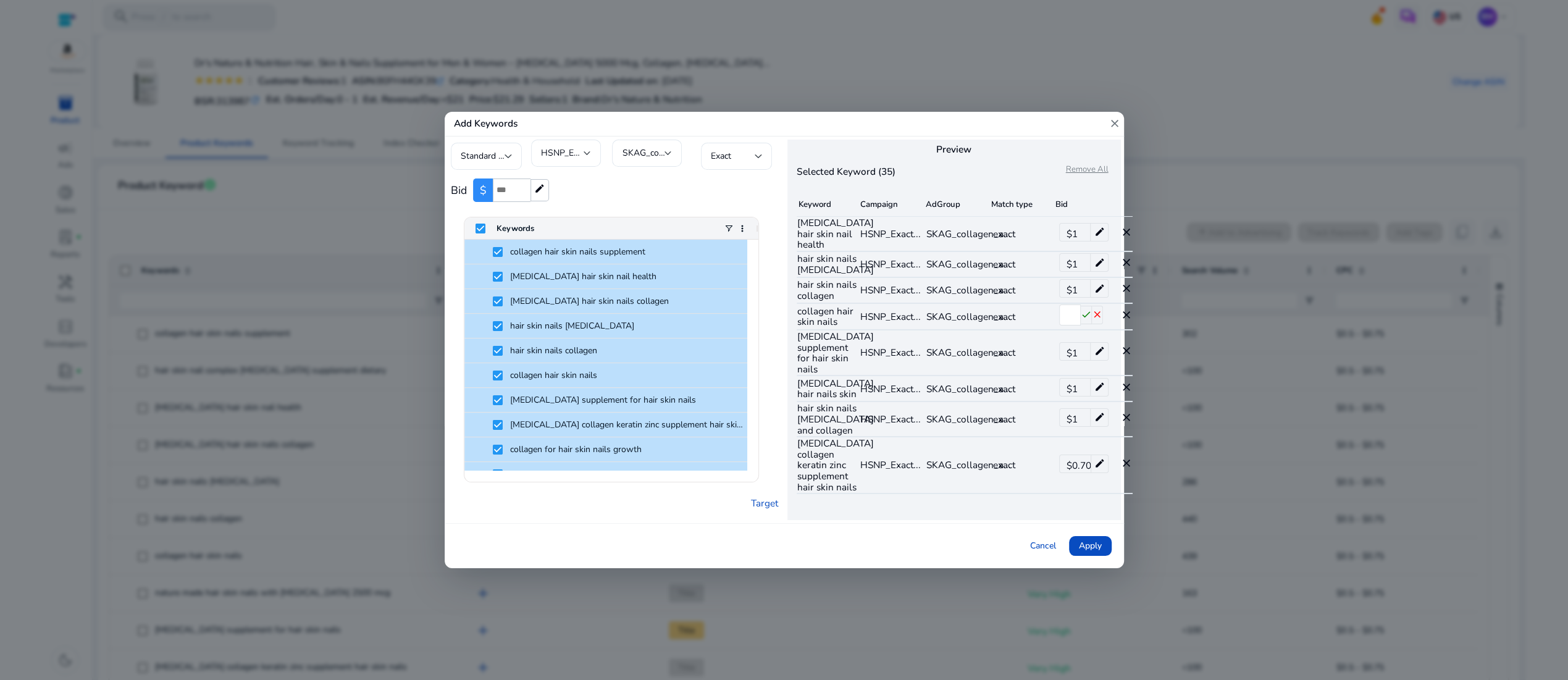
click at [1132, 238] on mat-icon "close" at bounding box center [1126, 233] width 13 height 13
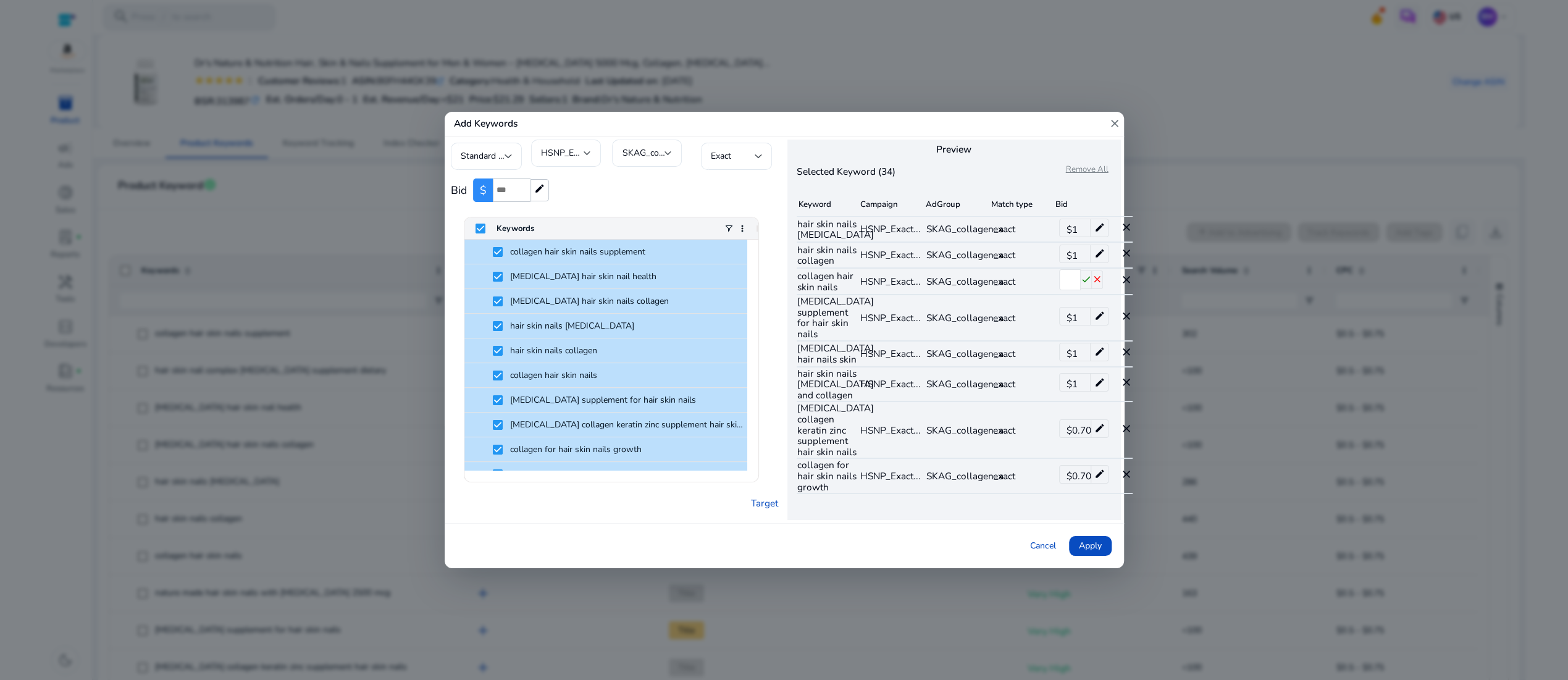
click at [1103, 289] on mat-icon "close" at bounding box center [1097, 280] width 11 height 18
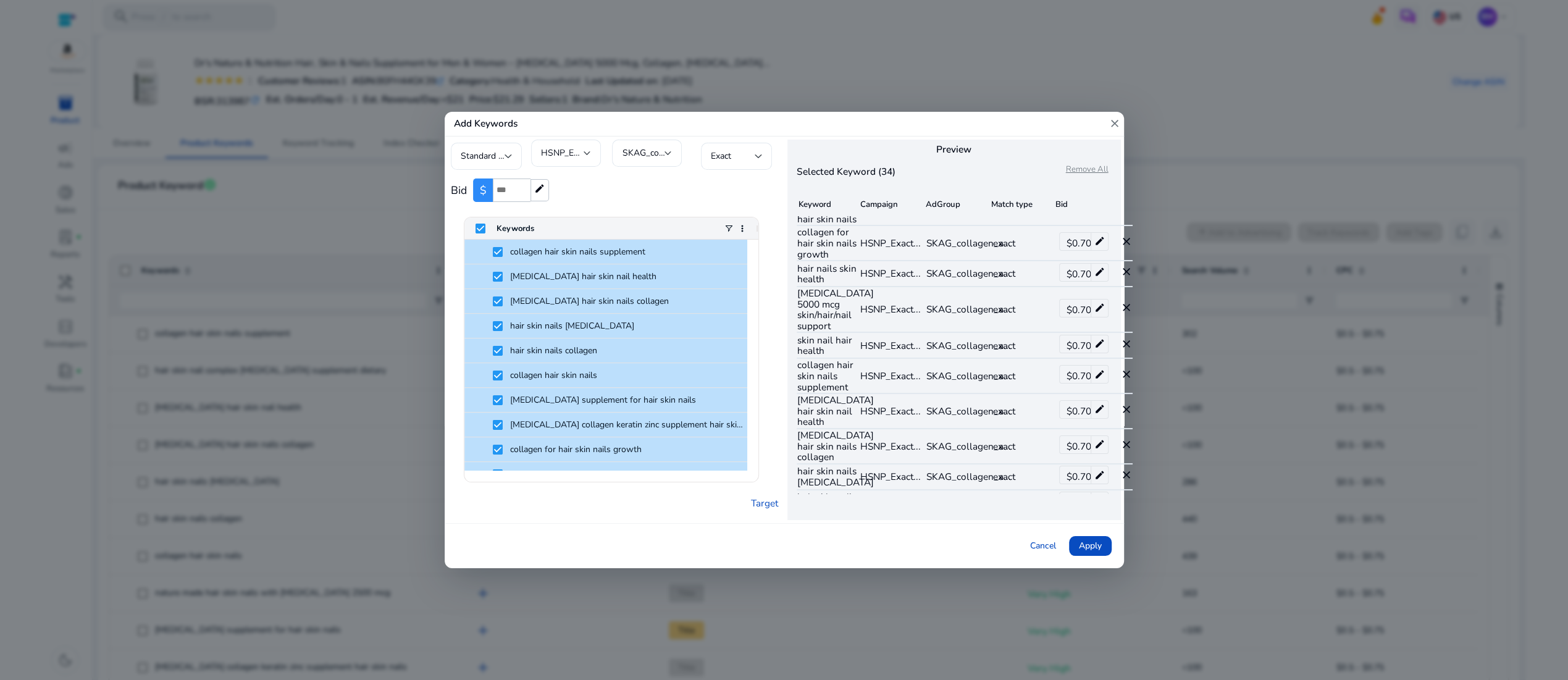
click at [1132, 202] on mat-icon "close" at bounding box center [1126, 196] width 13 height 13
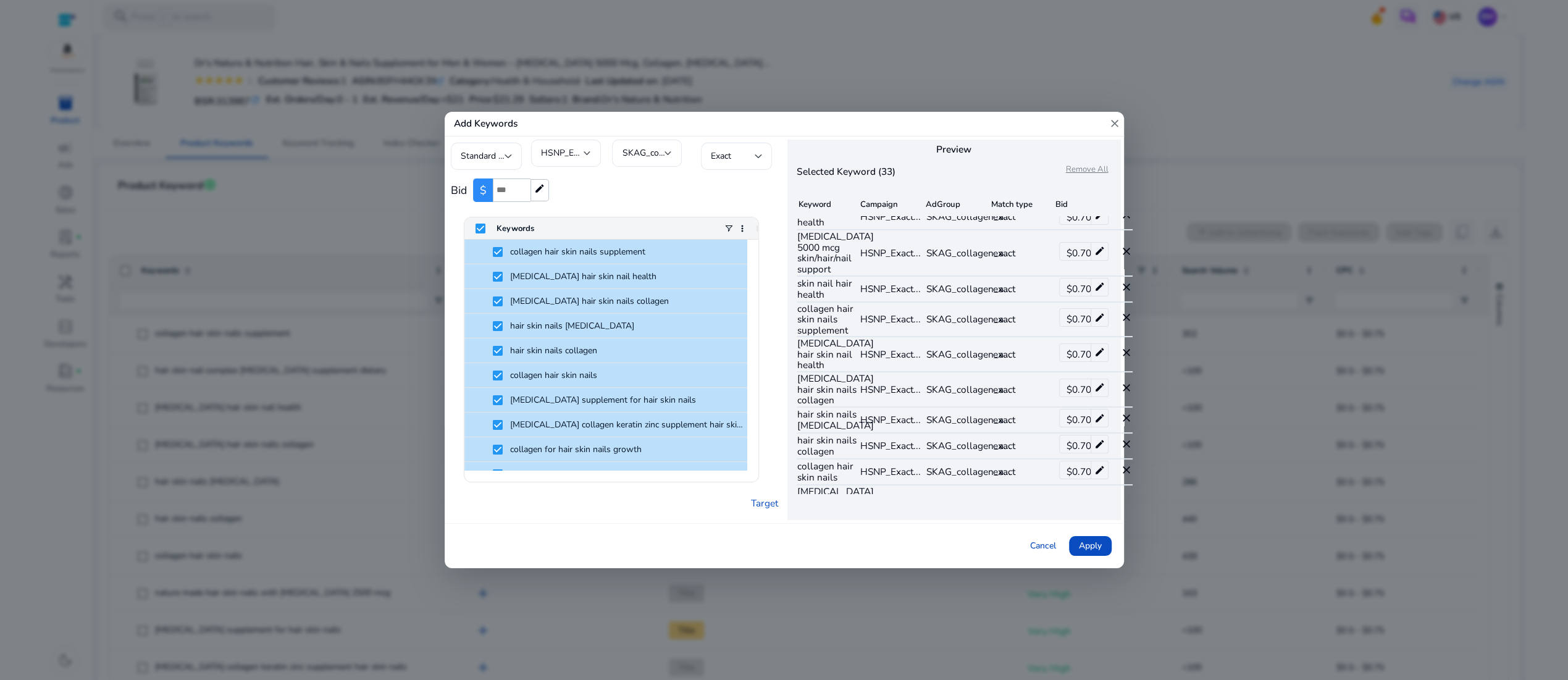
click at [1132, 156] on mat-icon "close" at bounding box center [1126, 149] width 13 height 13
click at [1132, 125] on mat-icon "close" at bounding box center [1126, 119] width 13 height 13
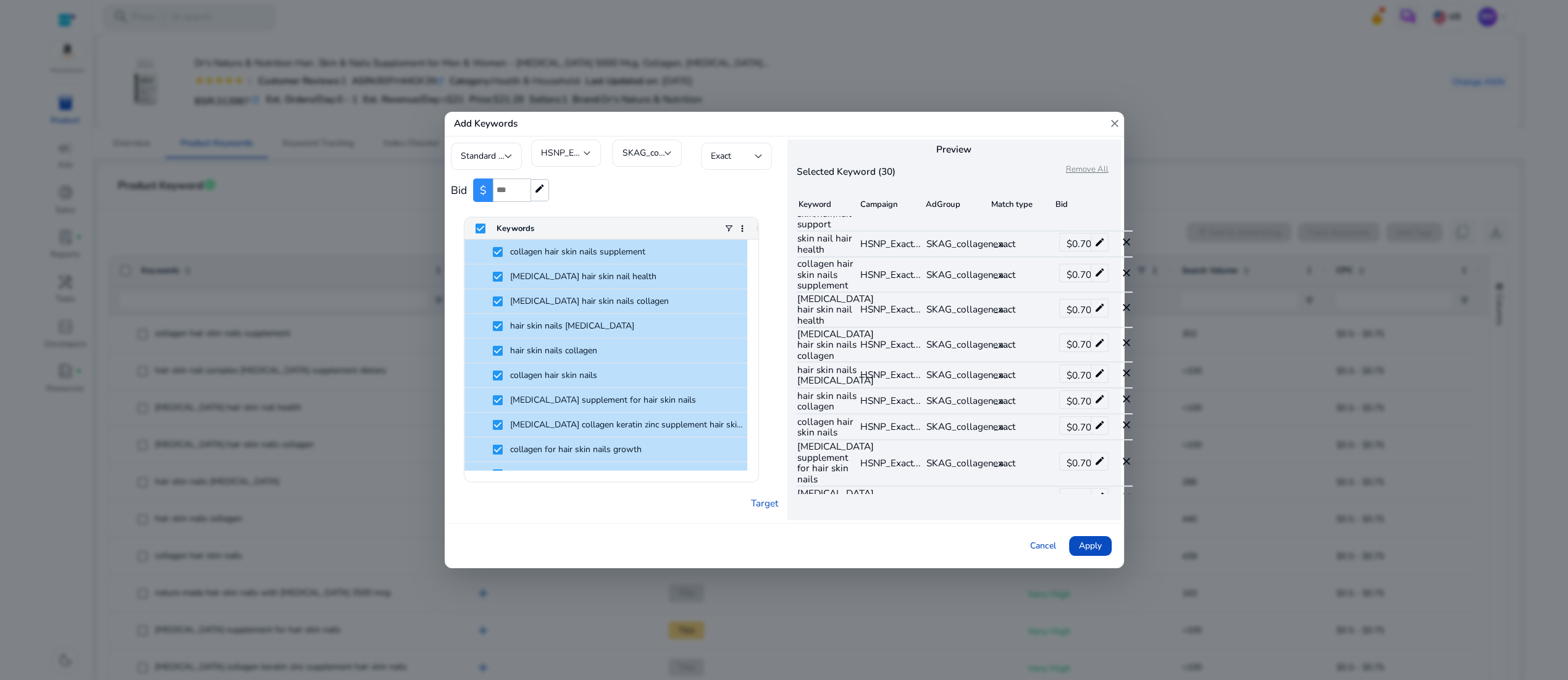
click at [1132, 141] on mat-icon "close" at bounding box center [1126, 135] width 13 height 13
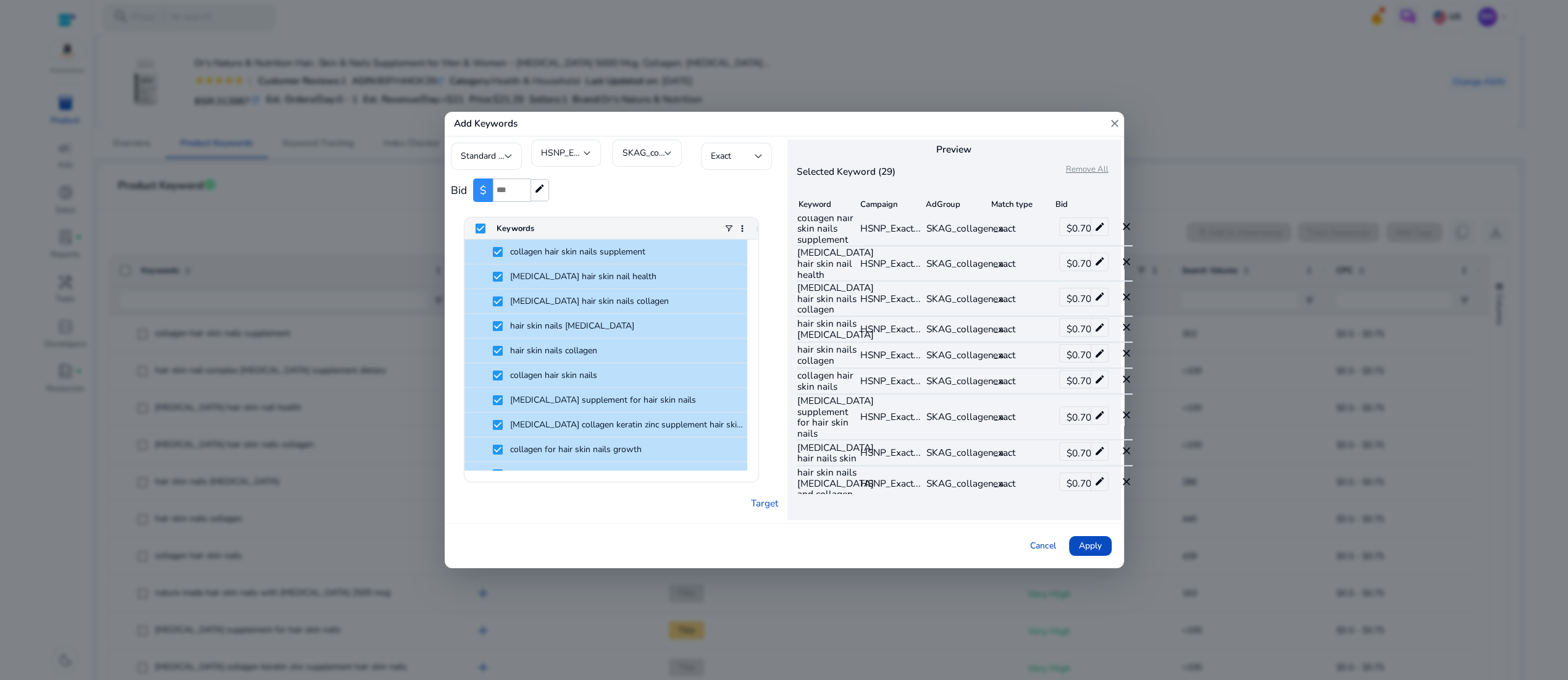
scroll to position [114, 0]
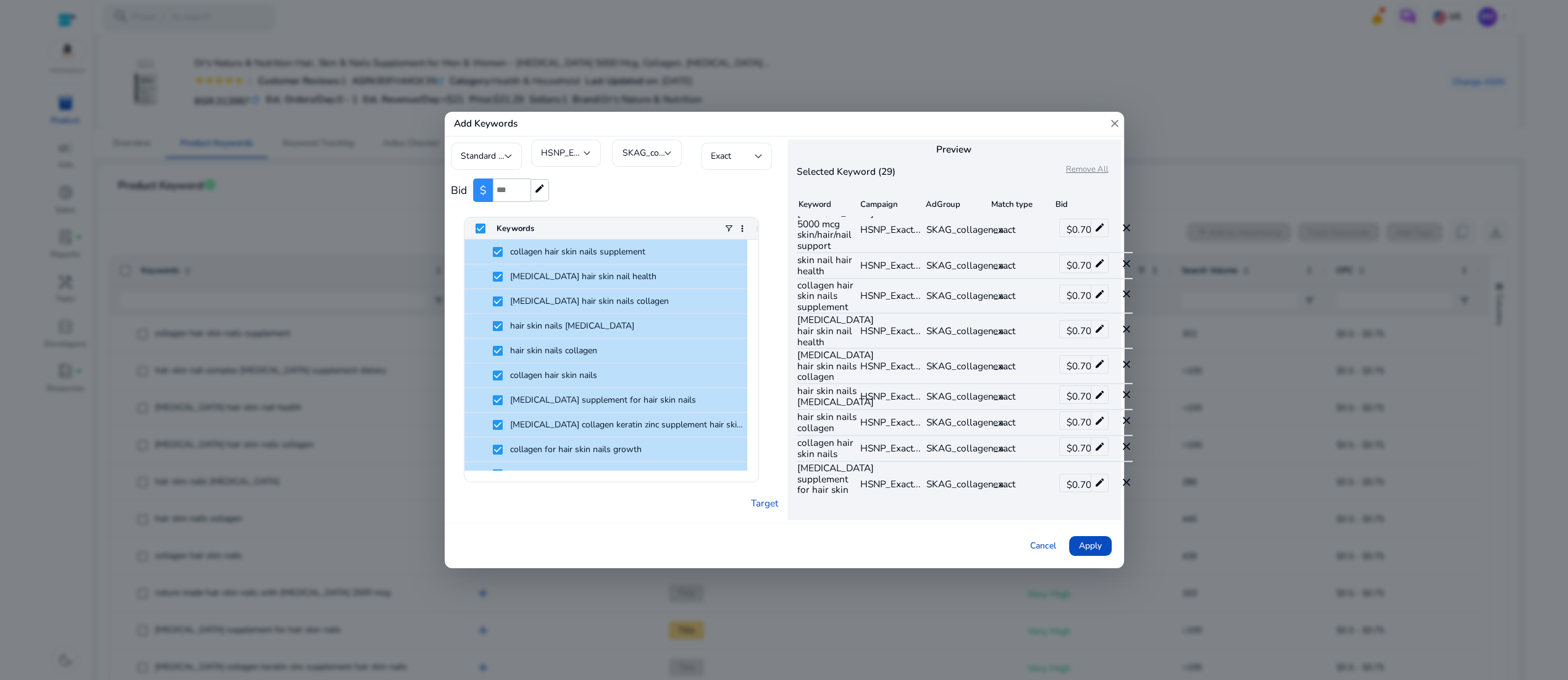
click at [1133, 180] on tr "collagen hair skin nails HSNP_Exact... SKAG_collagen_a... exact $ 1 edit close" at bounding box center [965, 167] width 336 height 26
click at [1132, 172] on mat-icon "close" at bounding box center [1126, 165] width 13 height 13
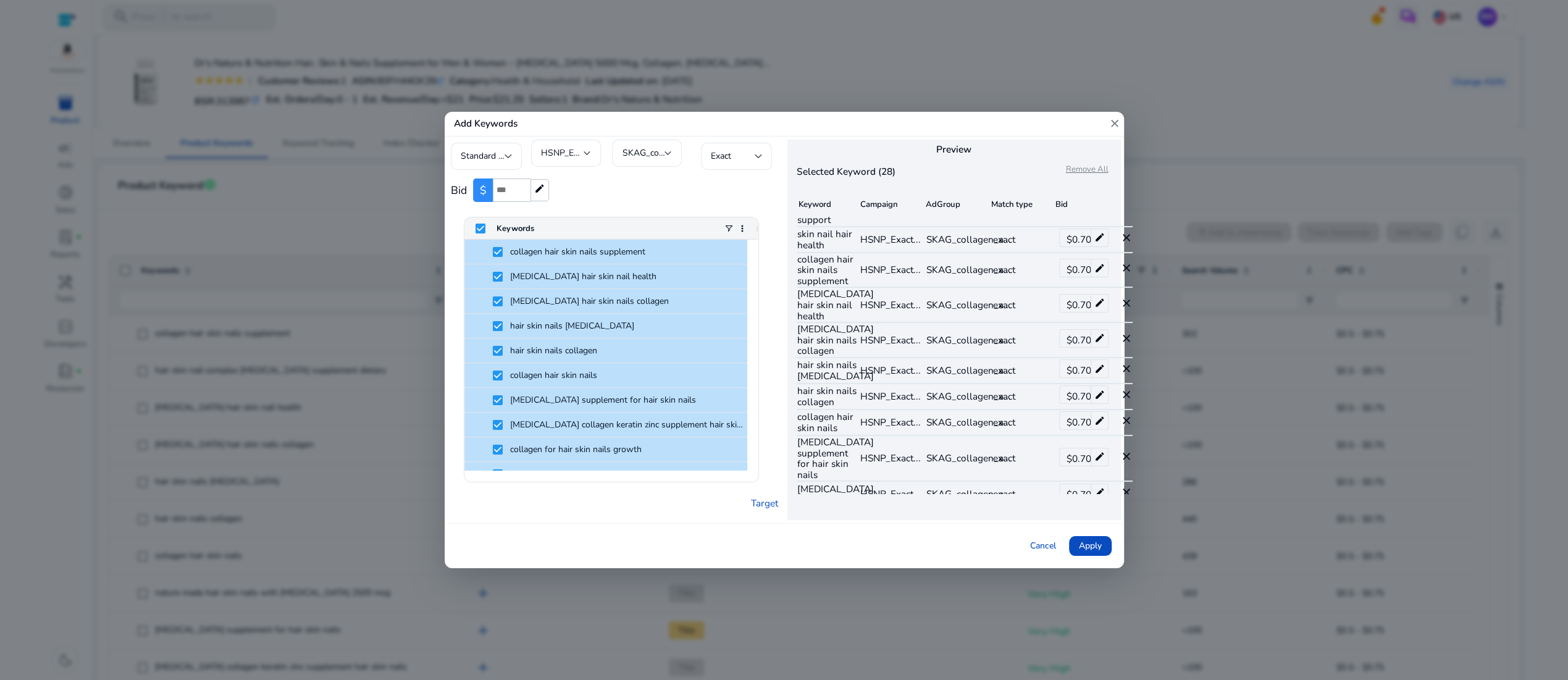
scroll to position [63, 0]
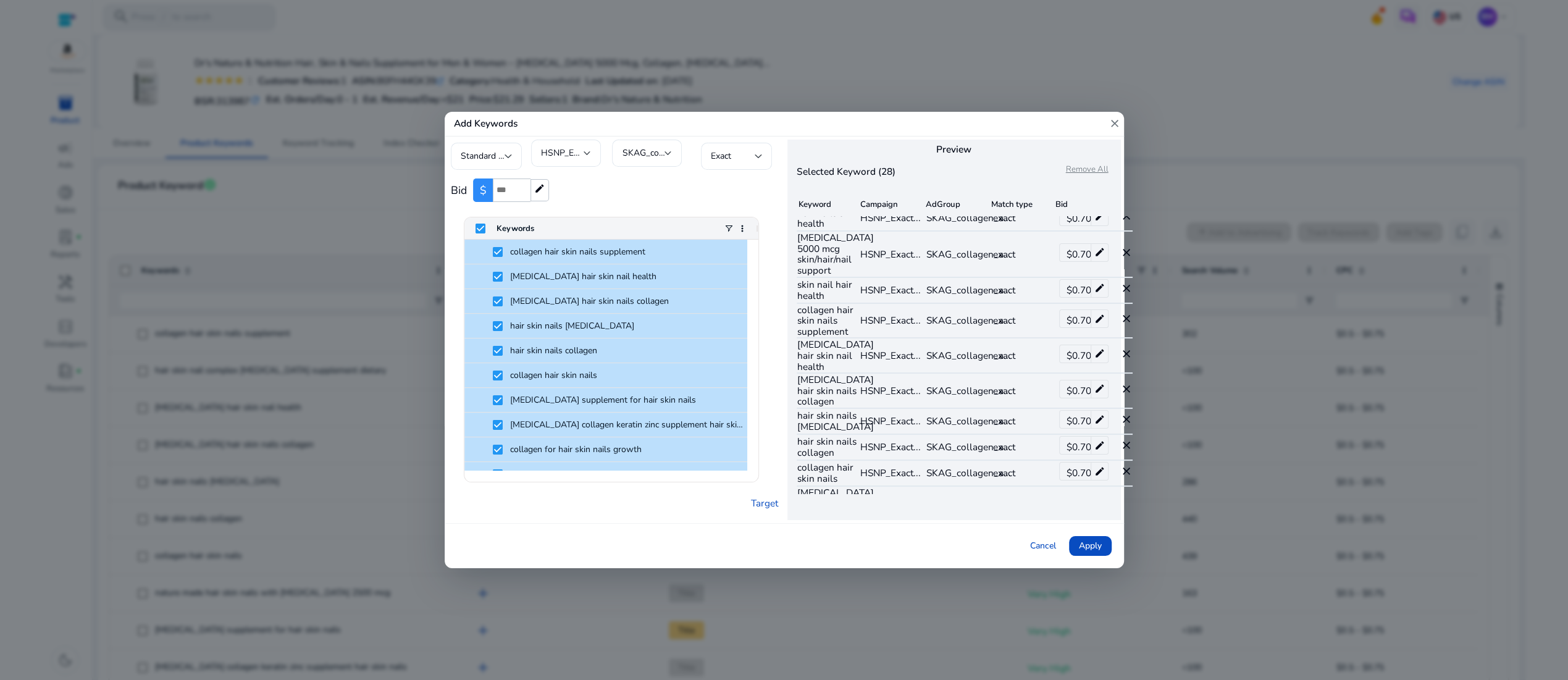
click at [1132, 196] on mat-icon "close" at bounding box center [1126, 191] width 13 height 13
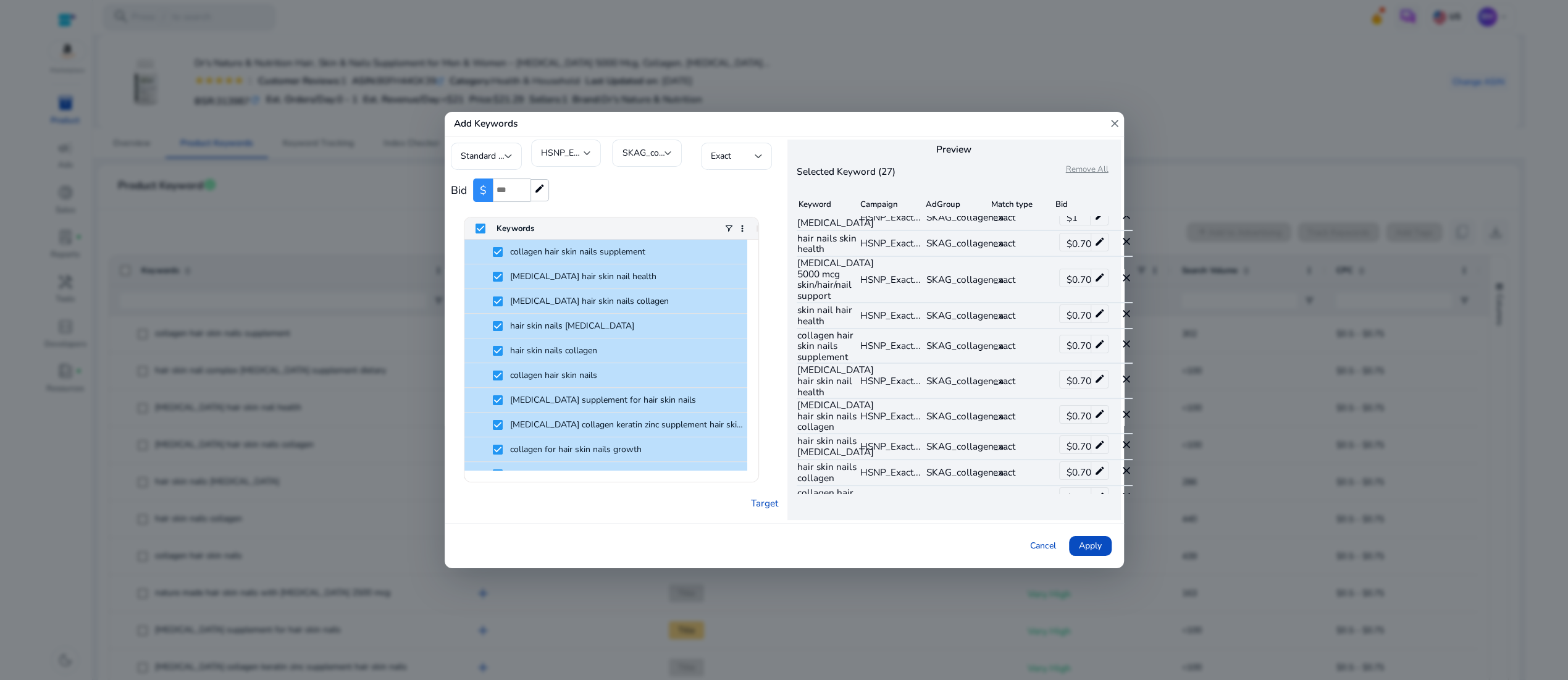
click at [1132, 222] on mat-icon "close" at bounding box center [1126, 216] width 13 height 13
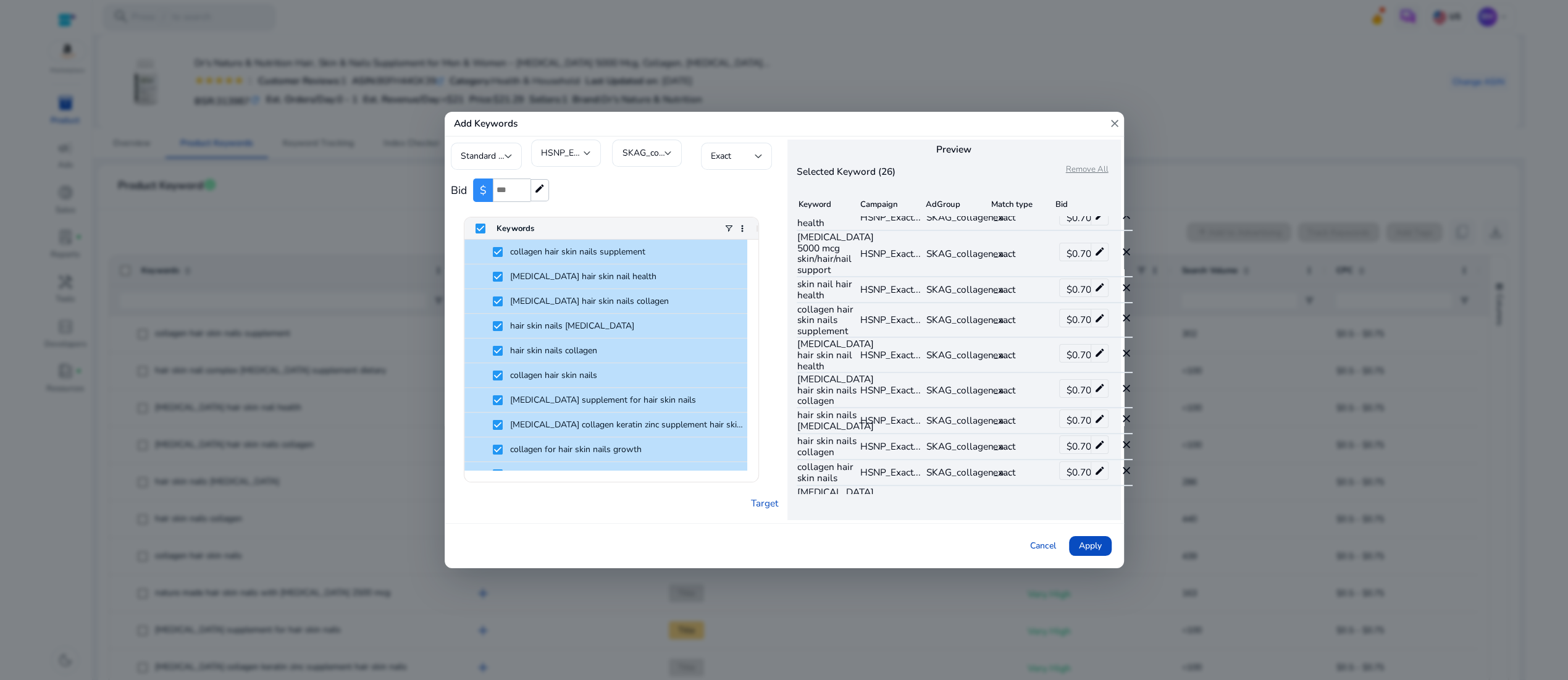
scroll to position [0, 0]
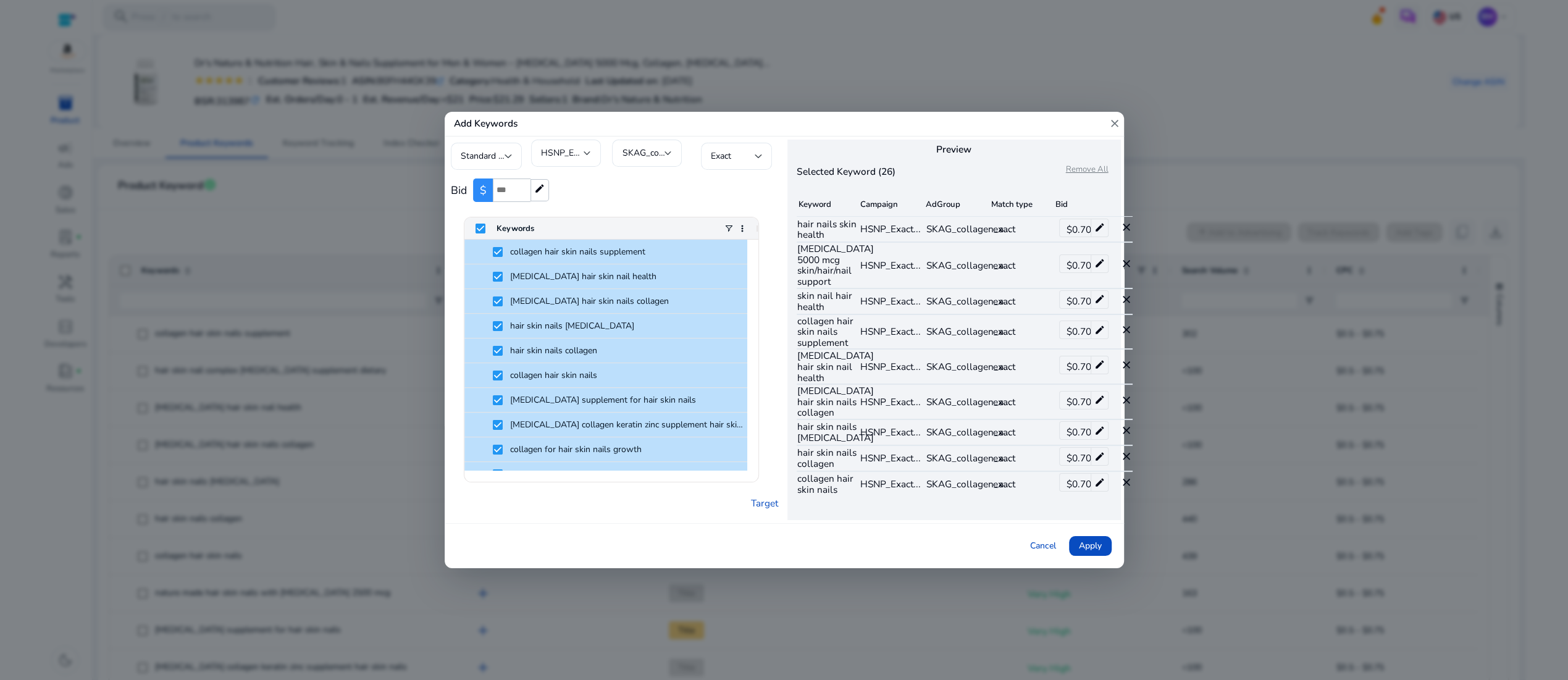
click at [1132, 233] on mat-icon "close" at bounding box center [1126, 228] width 13 height 13
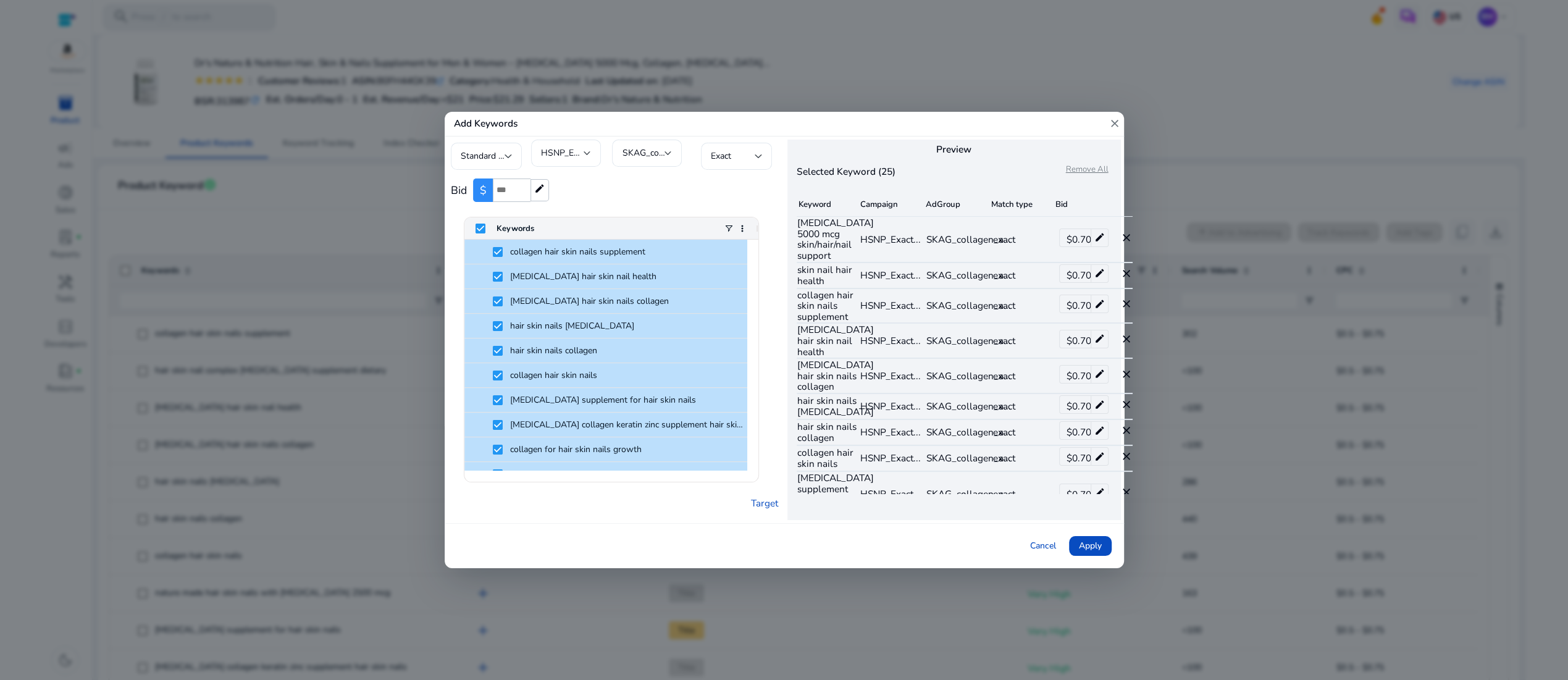
click at [1132, 280] on mat-icon "close" at bounding box center [1126, 274] width 13 height 13
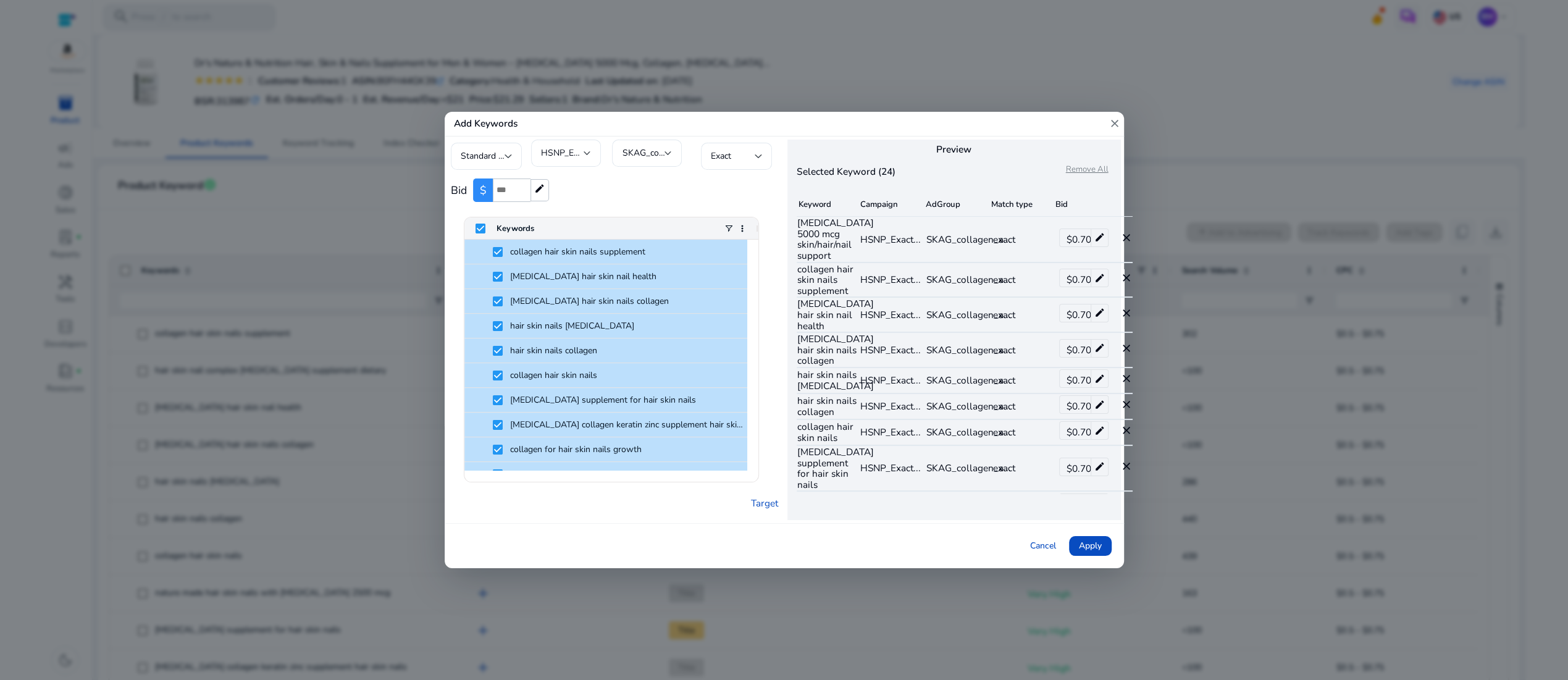
click at [1319, 208] on div at bounding box center [784, 340] width 1568 height 680
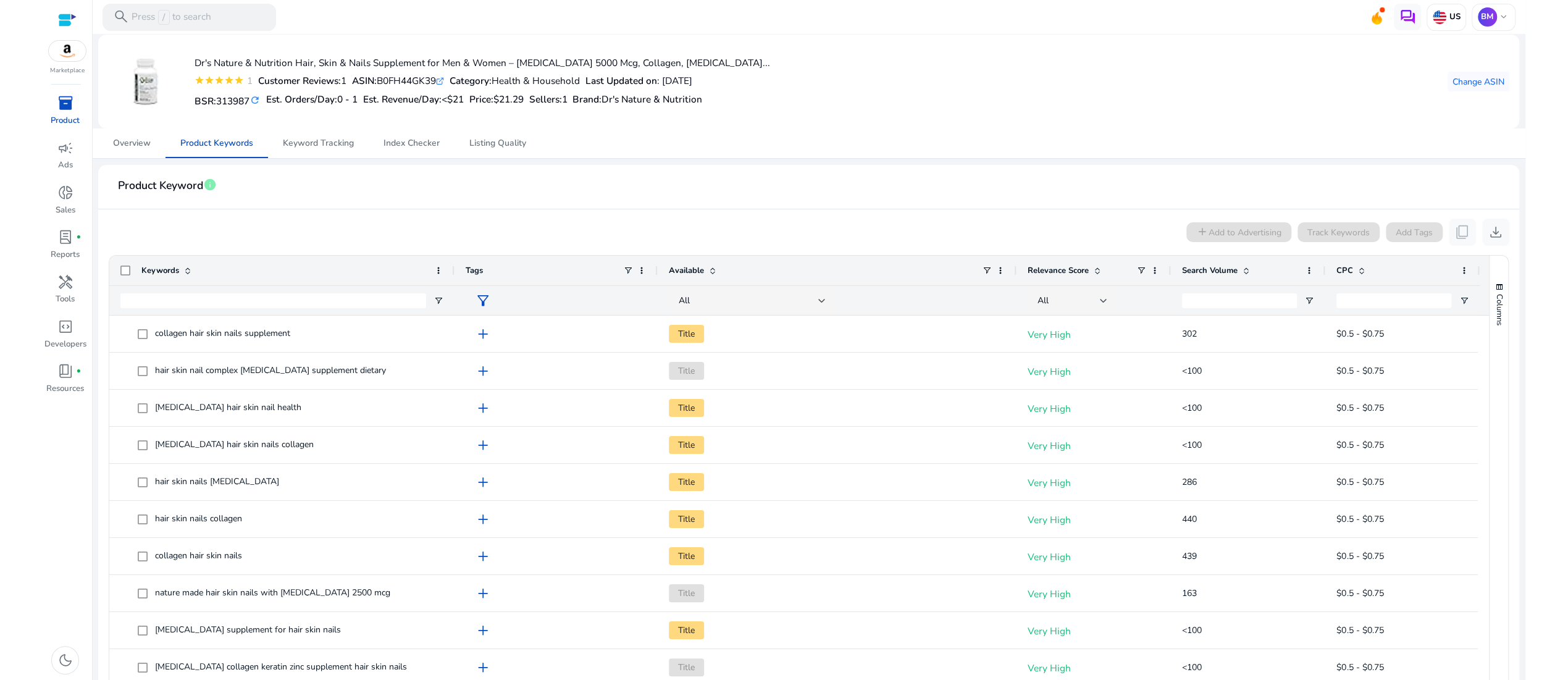
click at [1013, 206] on mat-card-header "Product Keyword info" at bounding box center [808, 191] width 1401 height 34
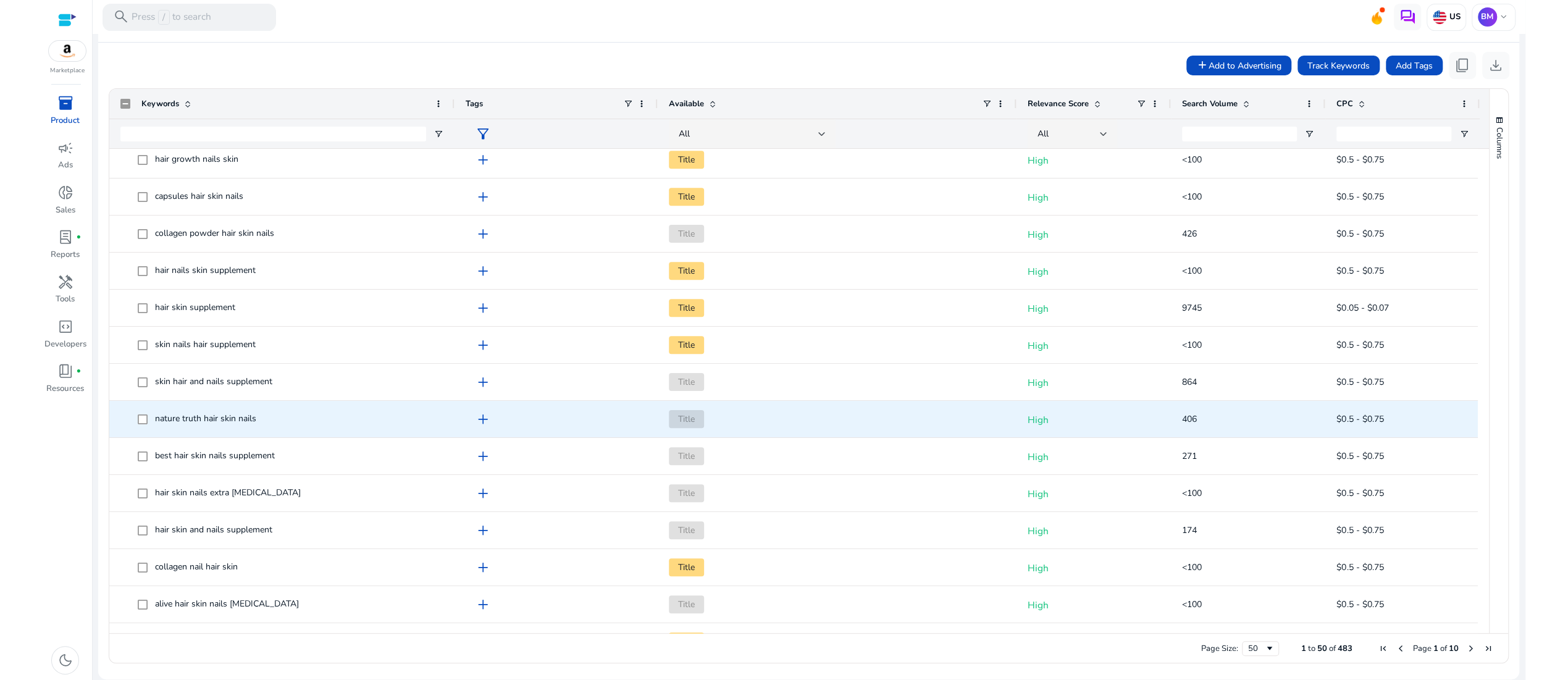
scroll to position [1368, 0]
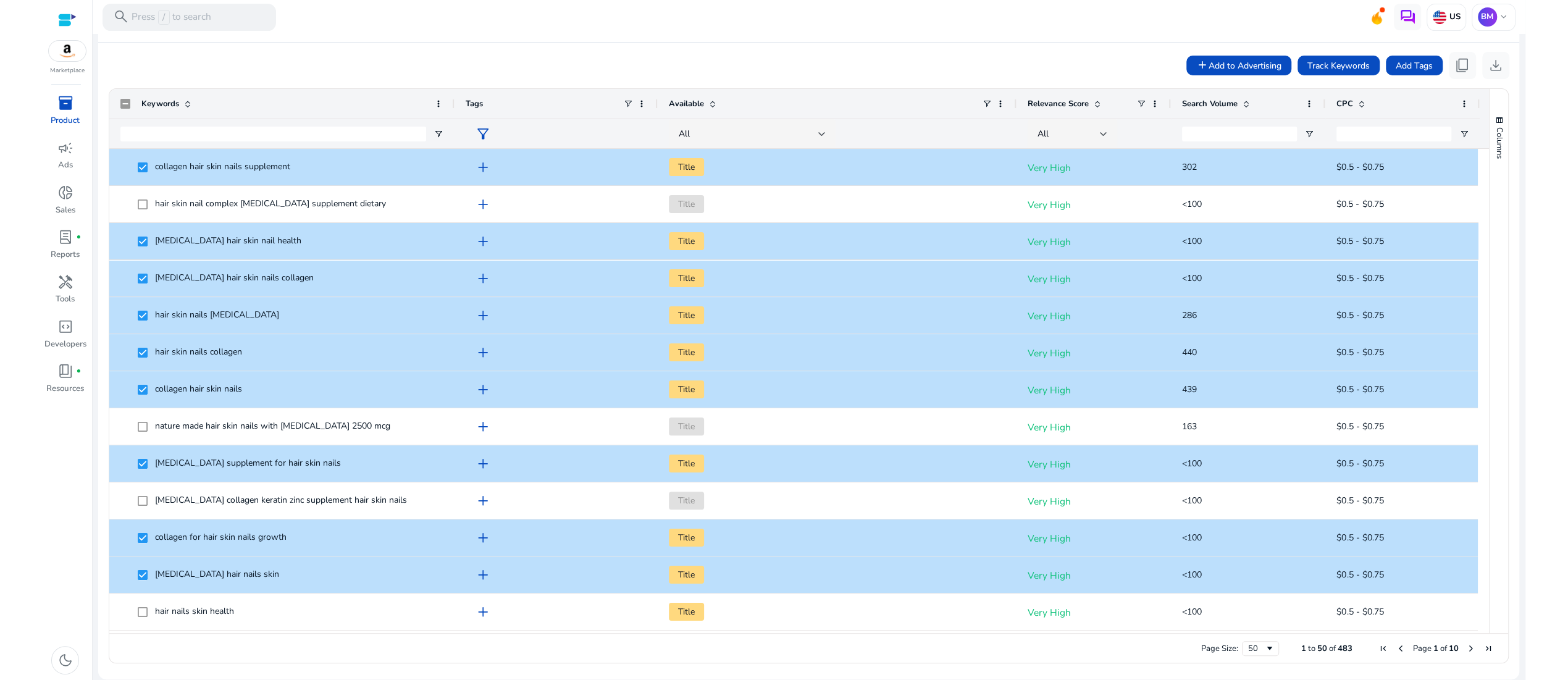
click at [685, 42] on mat-divider at bounding box center [808, 42] width 1420 height 1
click at [696, 34] on div at bounding box center [809, 35] width 1433 height 3
click at [1454, 68] on span "content_copy" at bounding box center [1462, 65] width 16 height 16
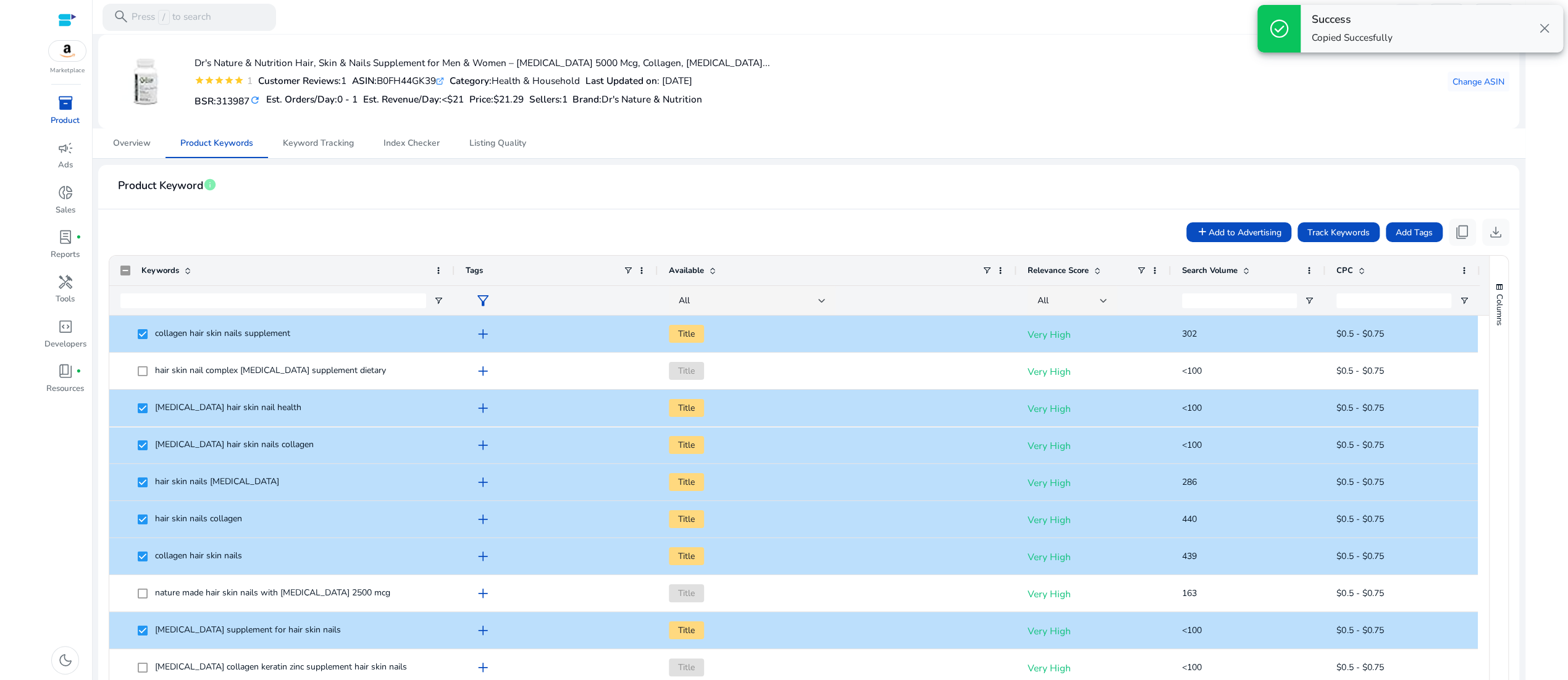
scroll to position [198, 0]
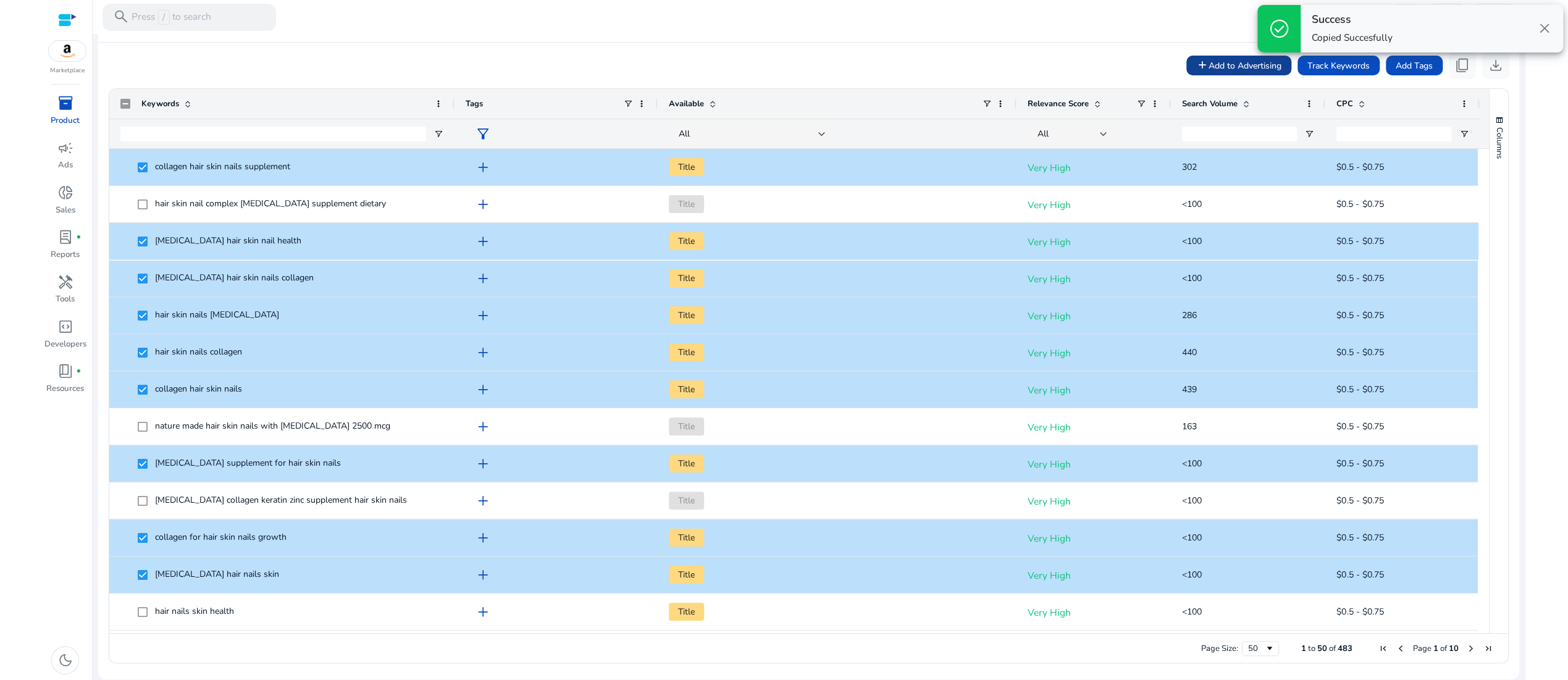
click at [1209, 71] on span "Add to Advertising" at bounding box center [1245, 66] width 73 height 13
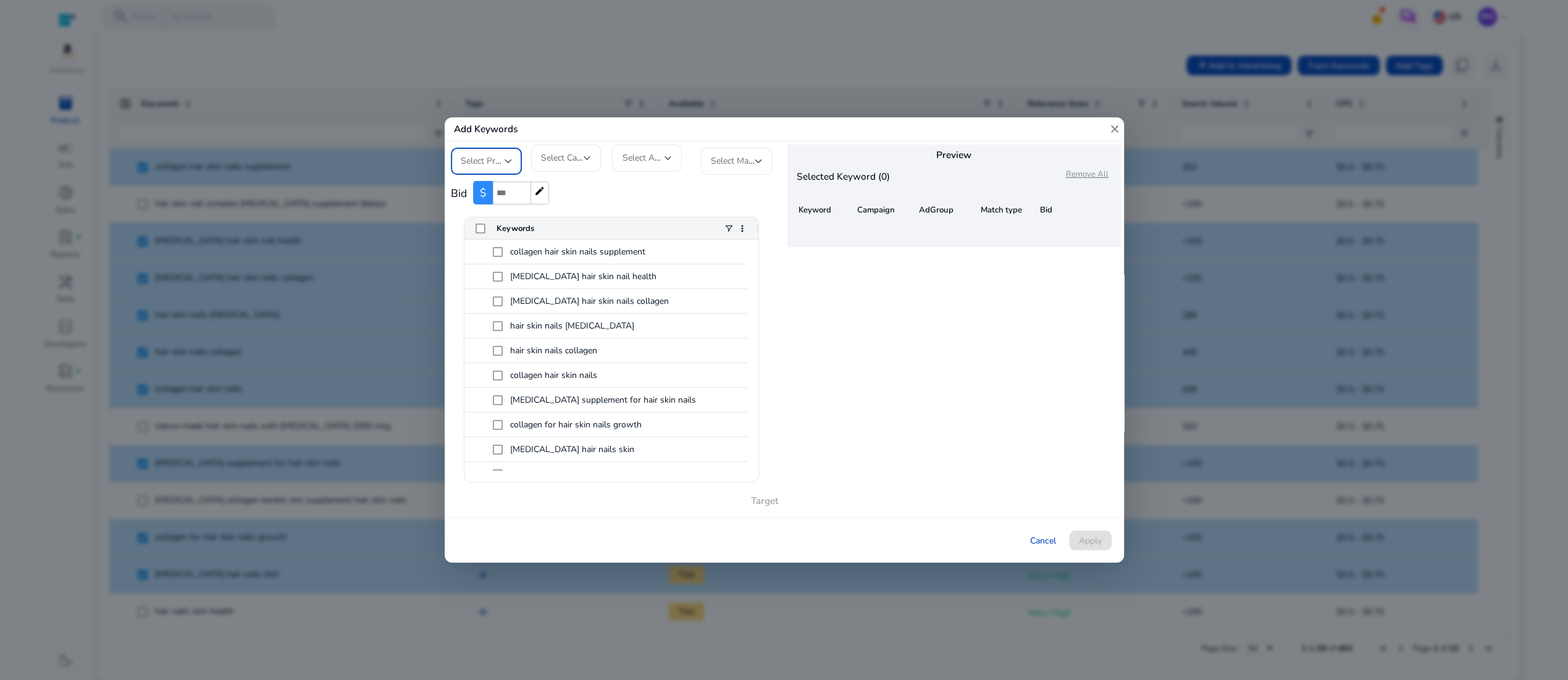
click at [509, 158] on div at bounding box center [508, 161] width 8 height 5
click at [494, 198] on span "Standard Botanicals Incorporation" at bounding box center [497, 192] width 73 height 41
click at [584, 156] on div at bounding box center [587, 158] width 8 height 5
click at [562, 280] on span "HSNP_Exact_B0FH44GK39_20250927" at bounding box center [577, 285] width 73 height 13
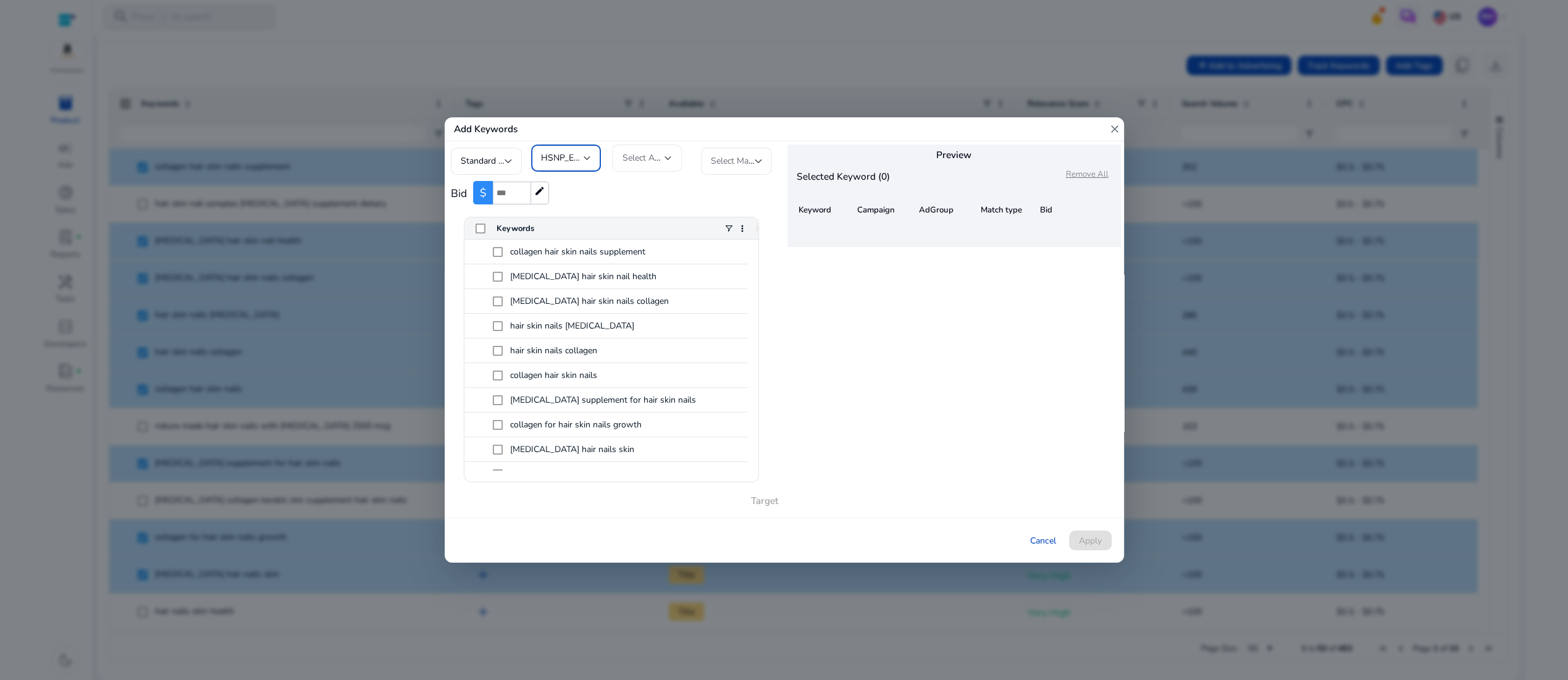
click at [666, 156] on div at bounding box center [668, 158] width 8 height 5
click at [659, 208] on span "SKAG_hair_skin_nails_vitamins" at bounding box center [659, 208] width 73 height 13
click at [758, 158] on div at bounding box center [758, 161] width 8 height 5
click at [733, 178] on mat-option "Exact" at bounding box center [746, 186] width 92 height 29
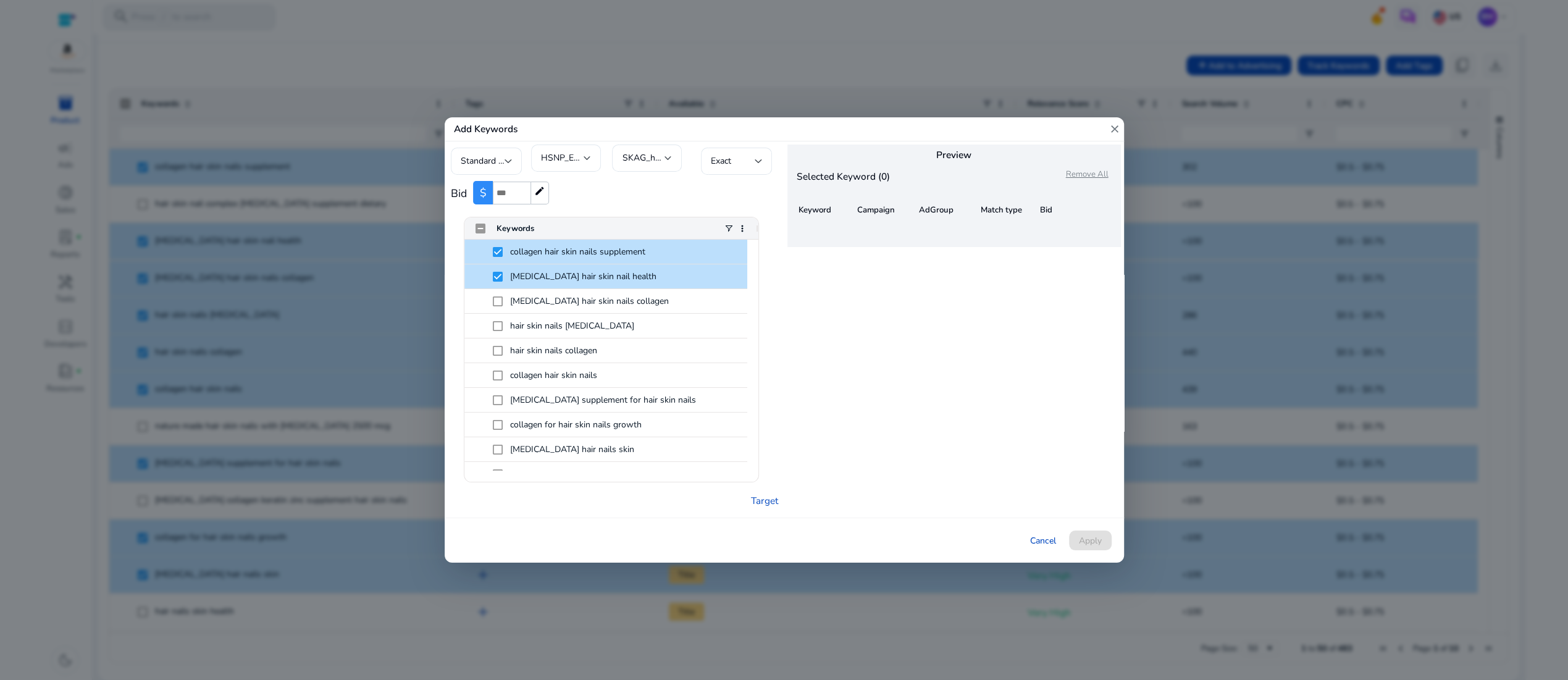
click at [545, 186] on mat-icon "edit" at bounding box center [539, 191] width 11 height 11
type input "*"
click at [528, 185] on input "*" at bounding box center [511, 193] width 38 height 23
type input "**"
click at [610, 196] on div "Bid $ ** edit" at bounding box center [614, 192] width 327 height 36
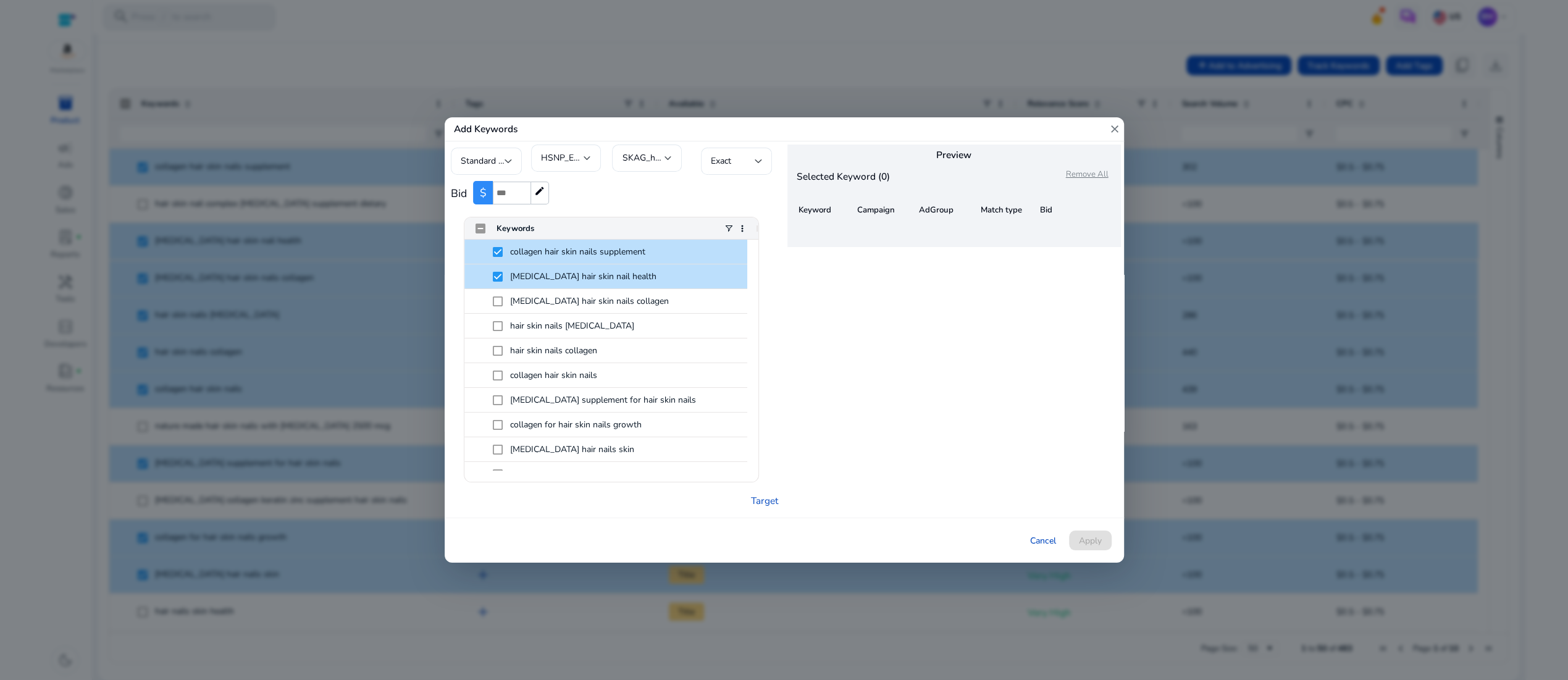
click at [507, 193] on input "**" at bounding box center [511, 193] width 38 height 23
click at [644, 203] on div "Bid $ *** edit" at bounding box center [614, 192] width 327 height 36
click at [507, 195] on input "***" at bounding box center [511, 193] width 38 height 23
type input "****"
click at [666, 188] on div "Bid $ **** edit" at bounding box center [614, 192] width 327 height 36
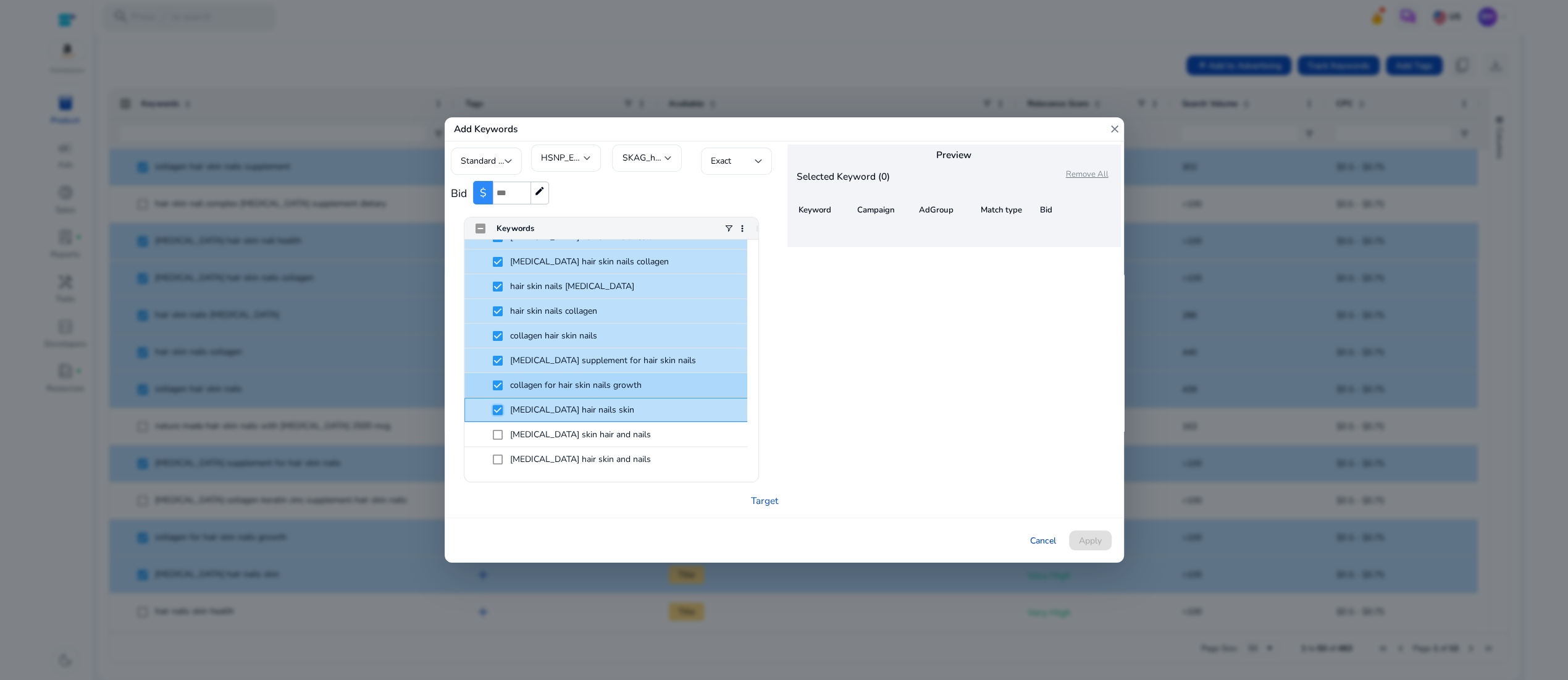
scroll to position [40, 0]
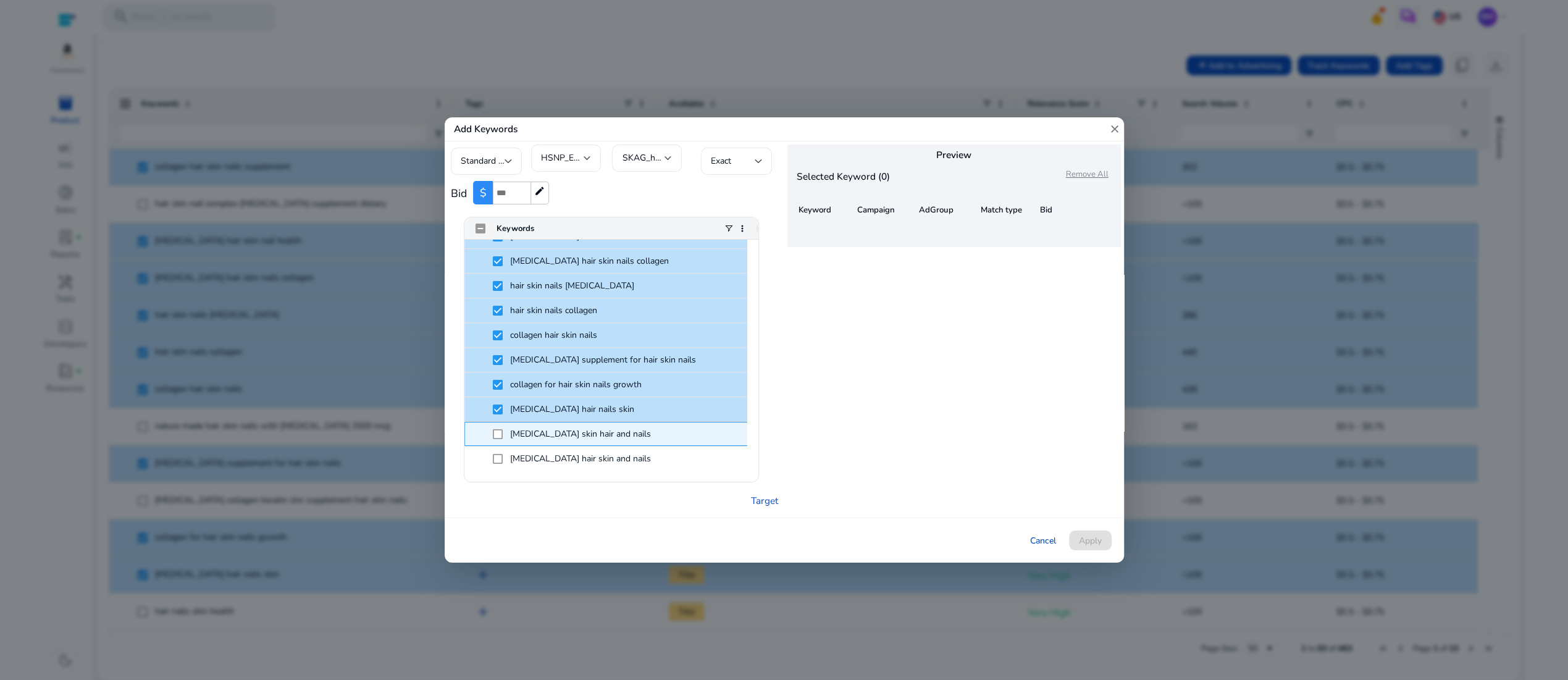
click at [491, 437] on div "[MEDICAL_DATA] skin hair and nails" at bounding box center [612, 434] width 294 height 24
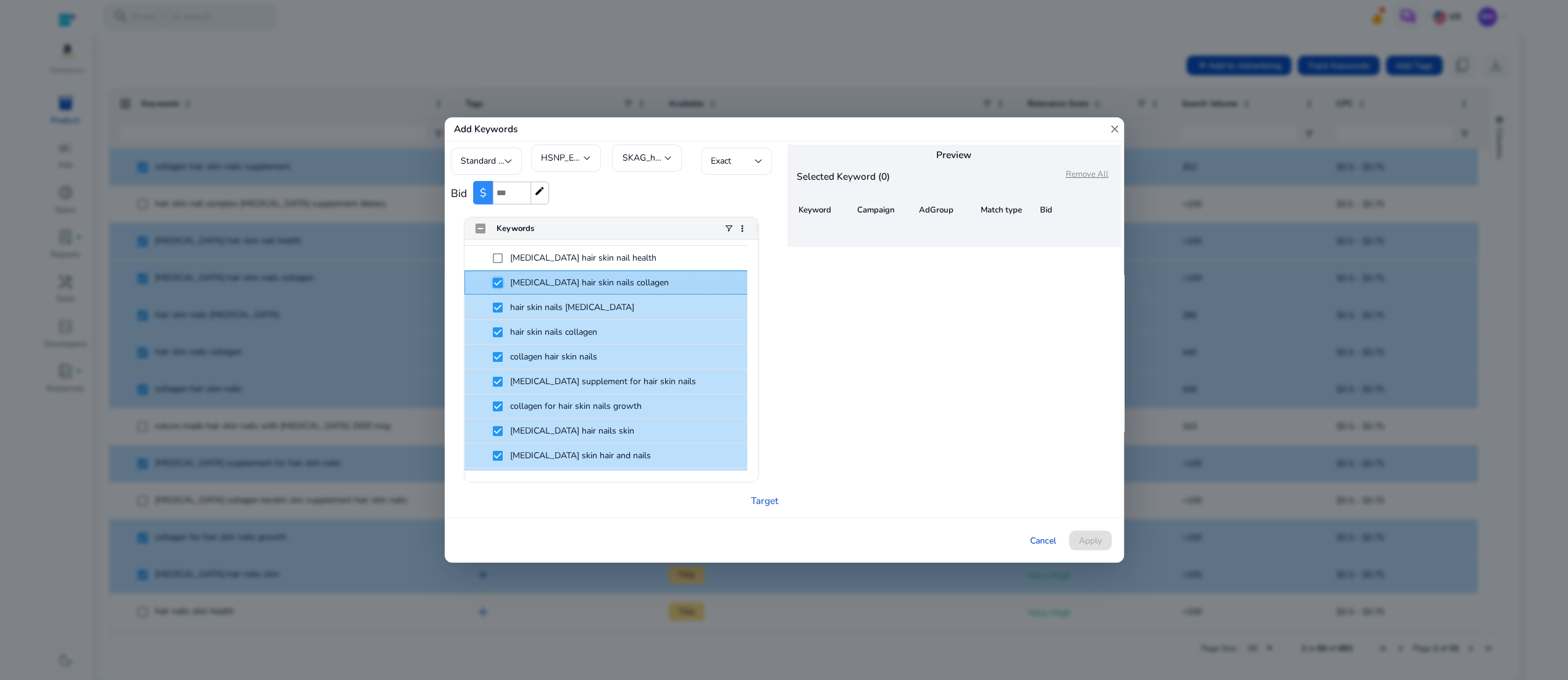
scroll to position [0, 0]
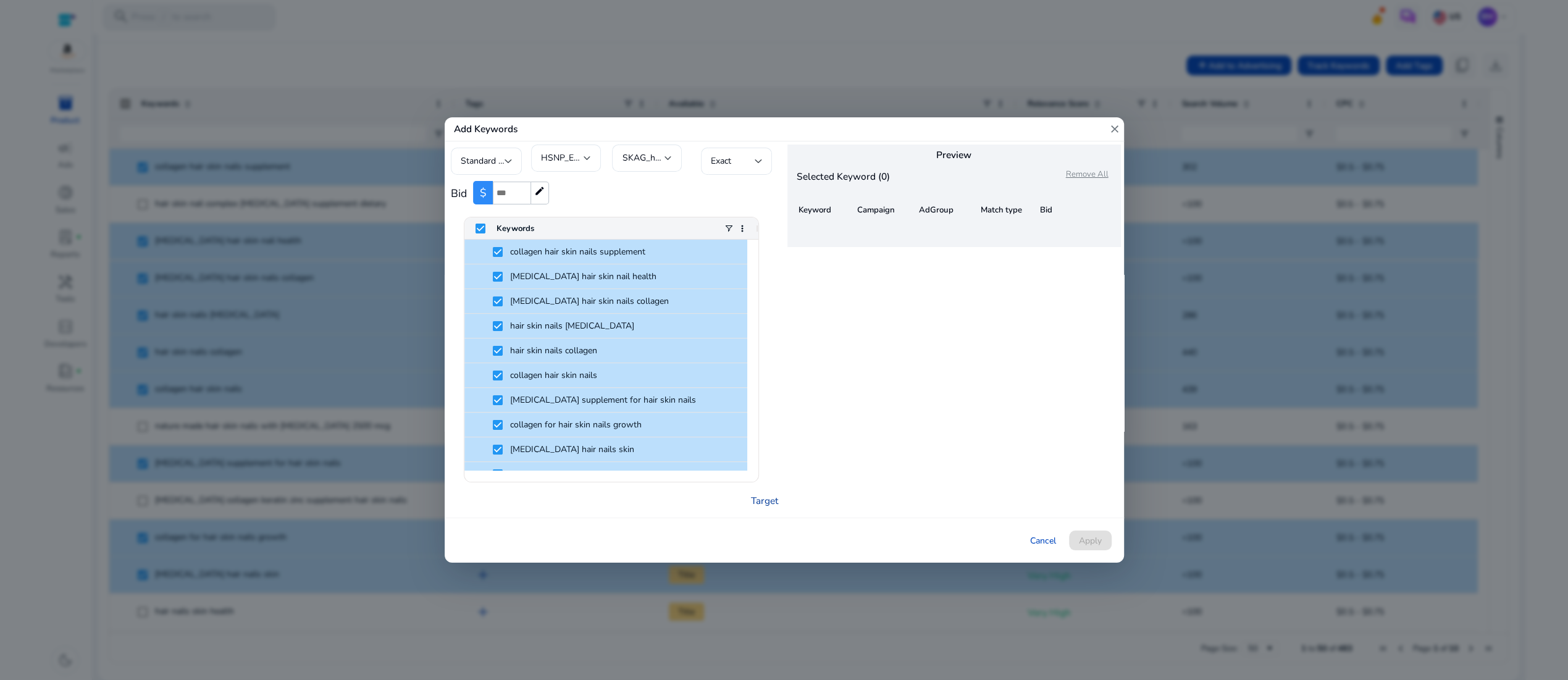
click at [766, 508] on link "Target" at bounding box center [764, 501] width 27 height 14
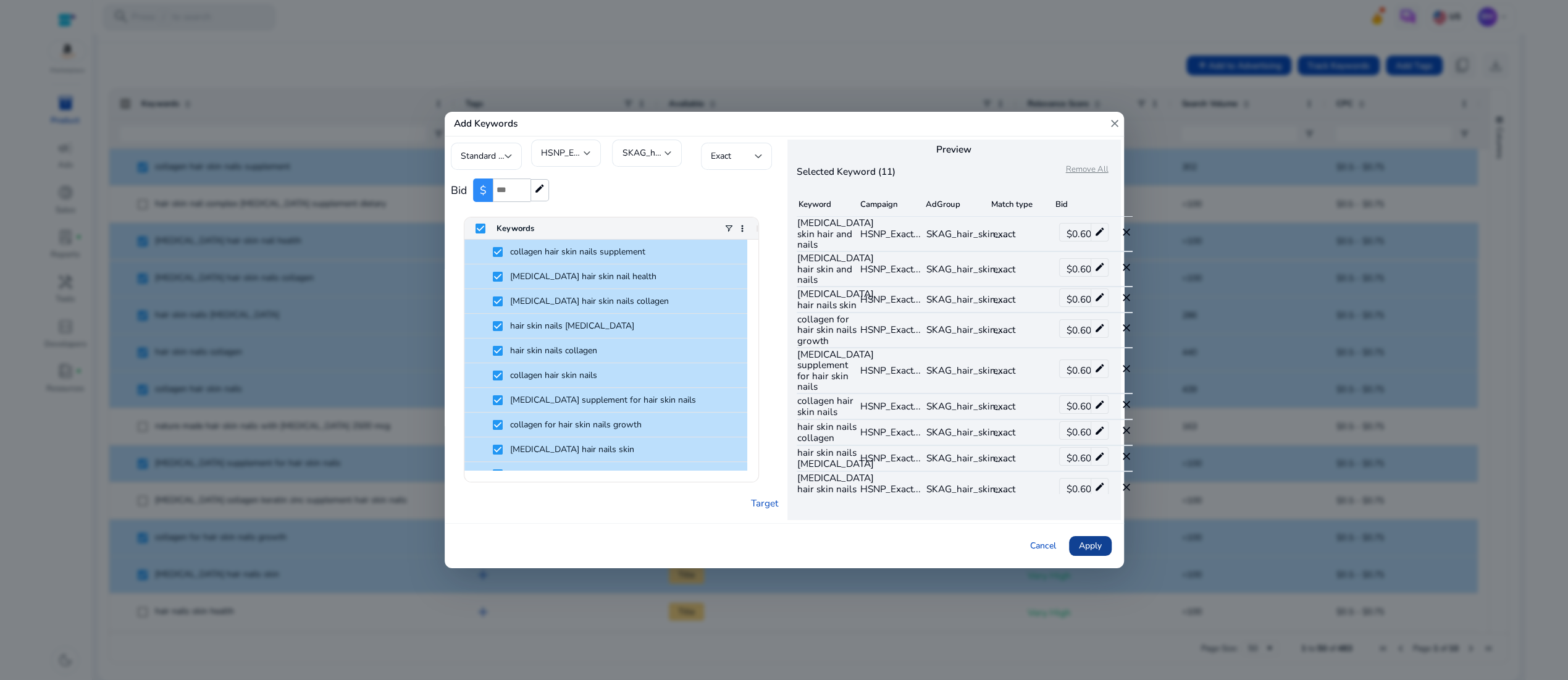
click at [1085, 552] on span "Apply" at bounding box center [1090, 545] width 23 height 13
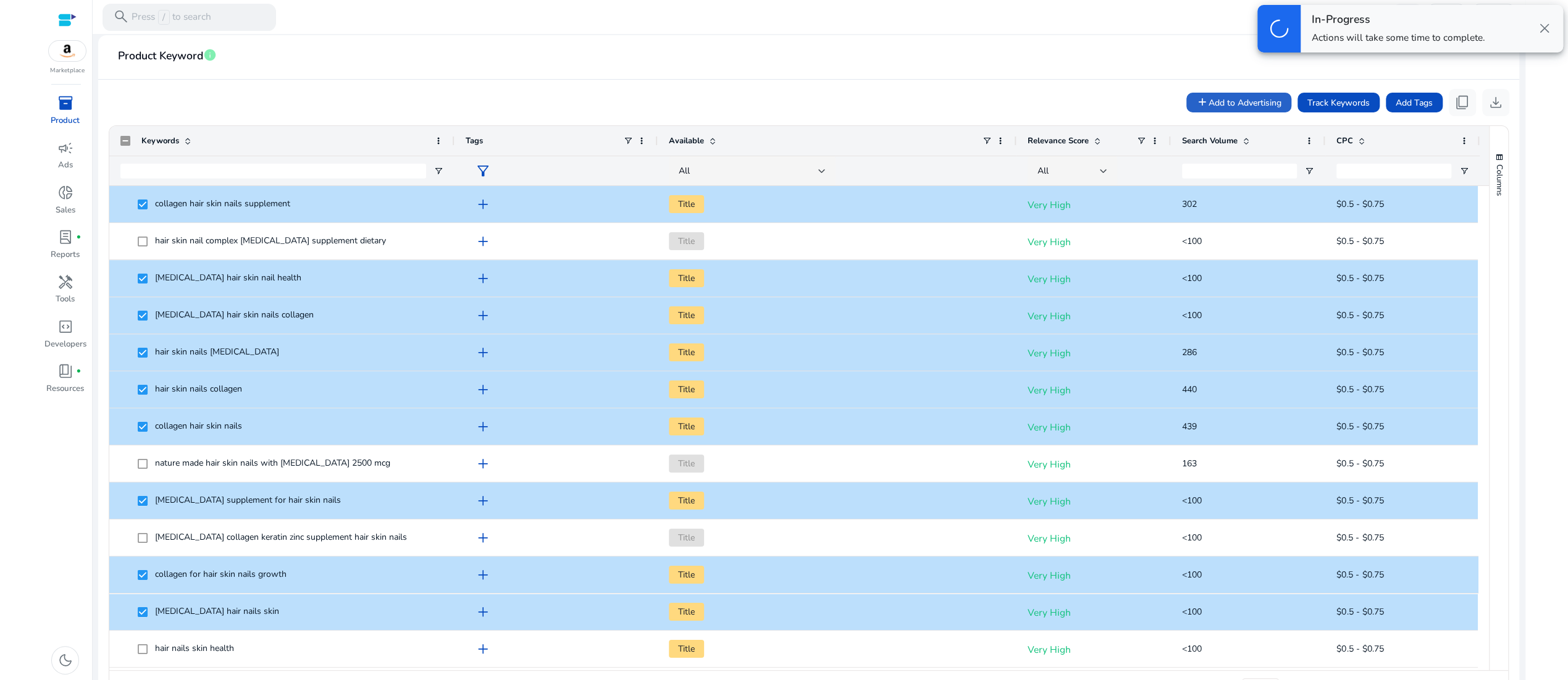
scroll to position [13, 0]
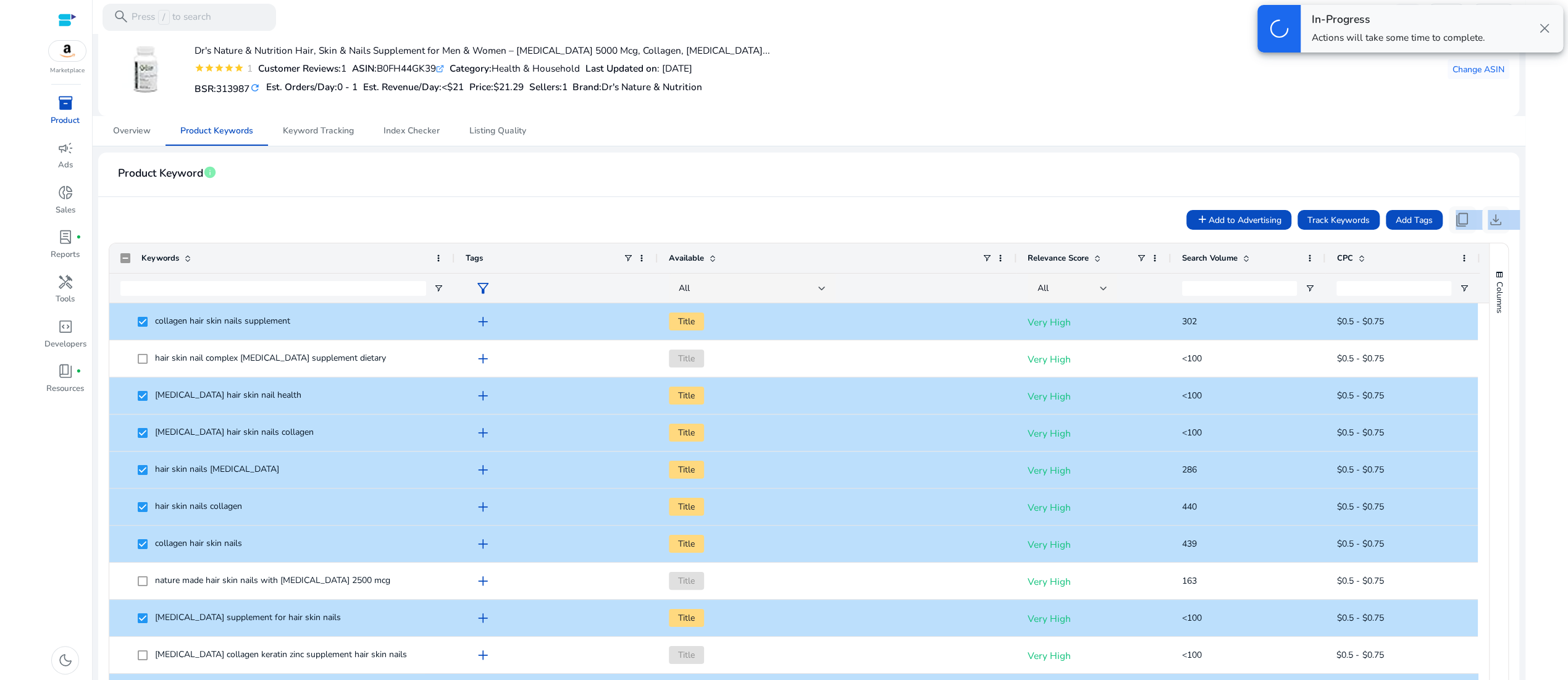
drag, startPoint x: 1095, startPoint y: 230, endPoint x: 1405, endPoint y: 278, distance: 313.7
click at [1405, 278] on app-product-keyword-grid "add Add to Advertising Track Keywords Add Tags content_copy download Press SPAC…" at bounding box center [808, 510] width 1401 height 627
click at [1110, 233] on div "add Add to Advertising Track Keywords Add Tags content_copy download" at bounding box center [808, 219] width 1401 height 27
drag, startPoint x: 1141, startPoint y: 234, endPoint x: 1059, endPoint y: 259, distance: 85.7
click at [1059, 233] on div "add Add to Advertising Track Keywords Add Tags content_copy download" at bounding box center [808, 219] width 1401 height 27
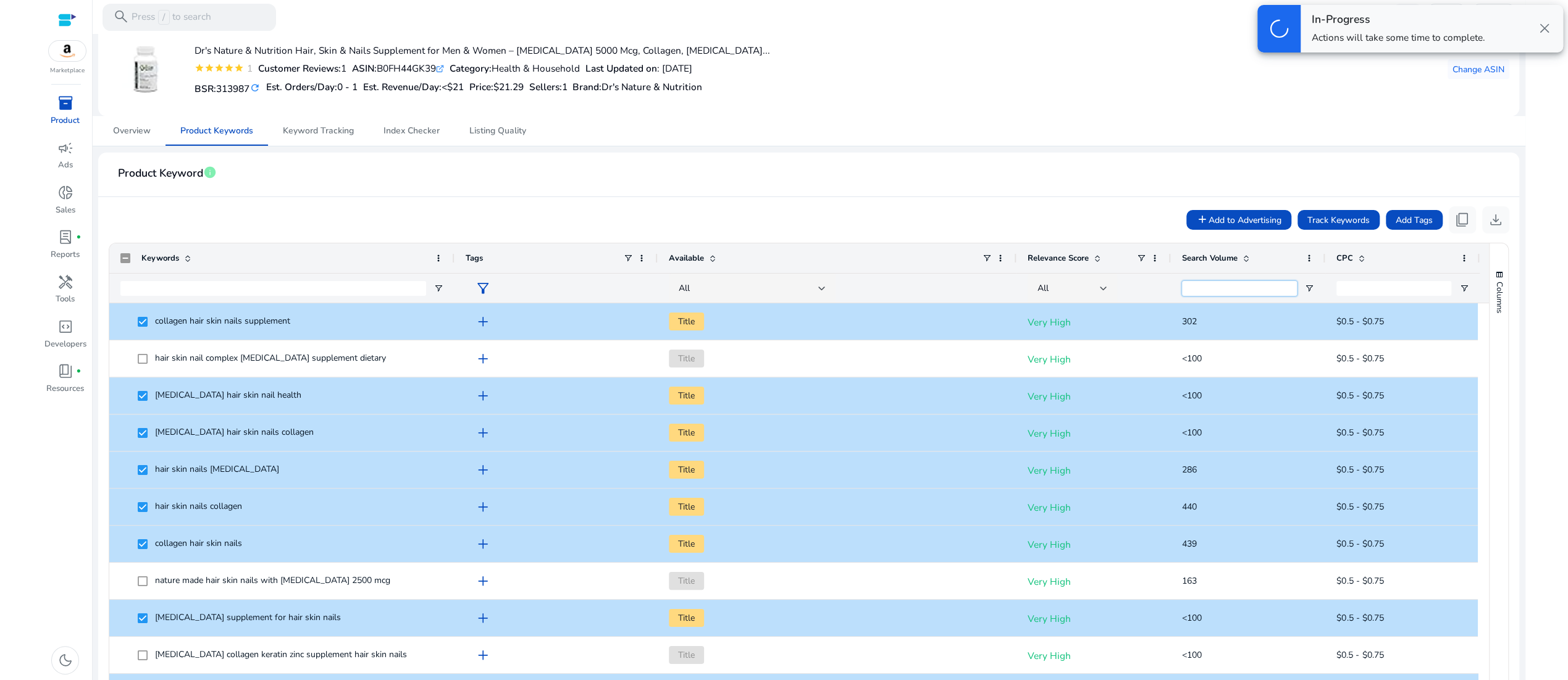
click at [1220, 296] on input "Search Volume Filter Input" at bounding box center [1239, 288] width 115 height 15
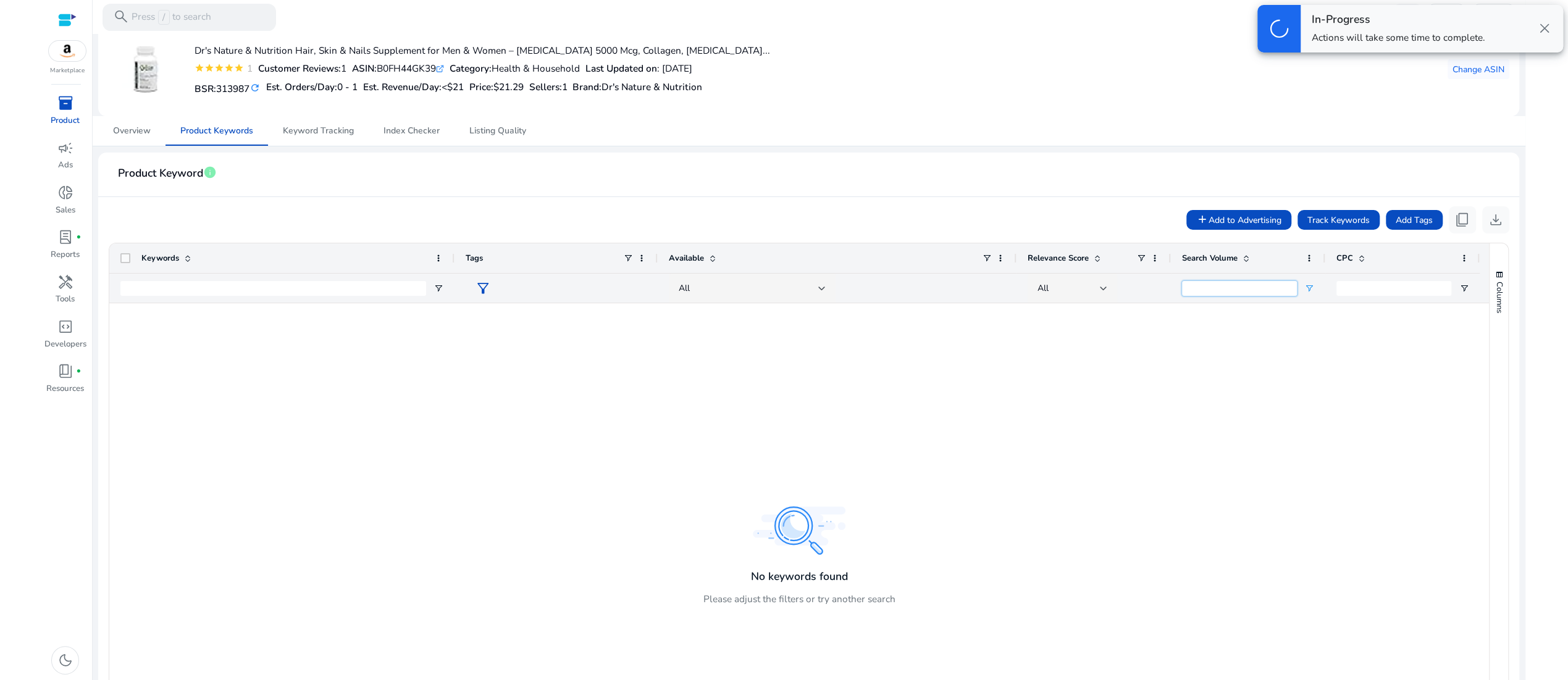
type input "*"
type input "***"
click at [1117, 471] on div at bounding box center [799, 545] width 1379 height 484
click at [780, 563] on div at bounding box center [799, 545] width 1379 height 484
click at [276, 296] on input "Keywords Filter Input" at bounding box center [273, 288] width 305 height 15
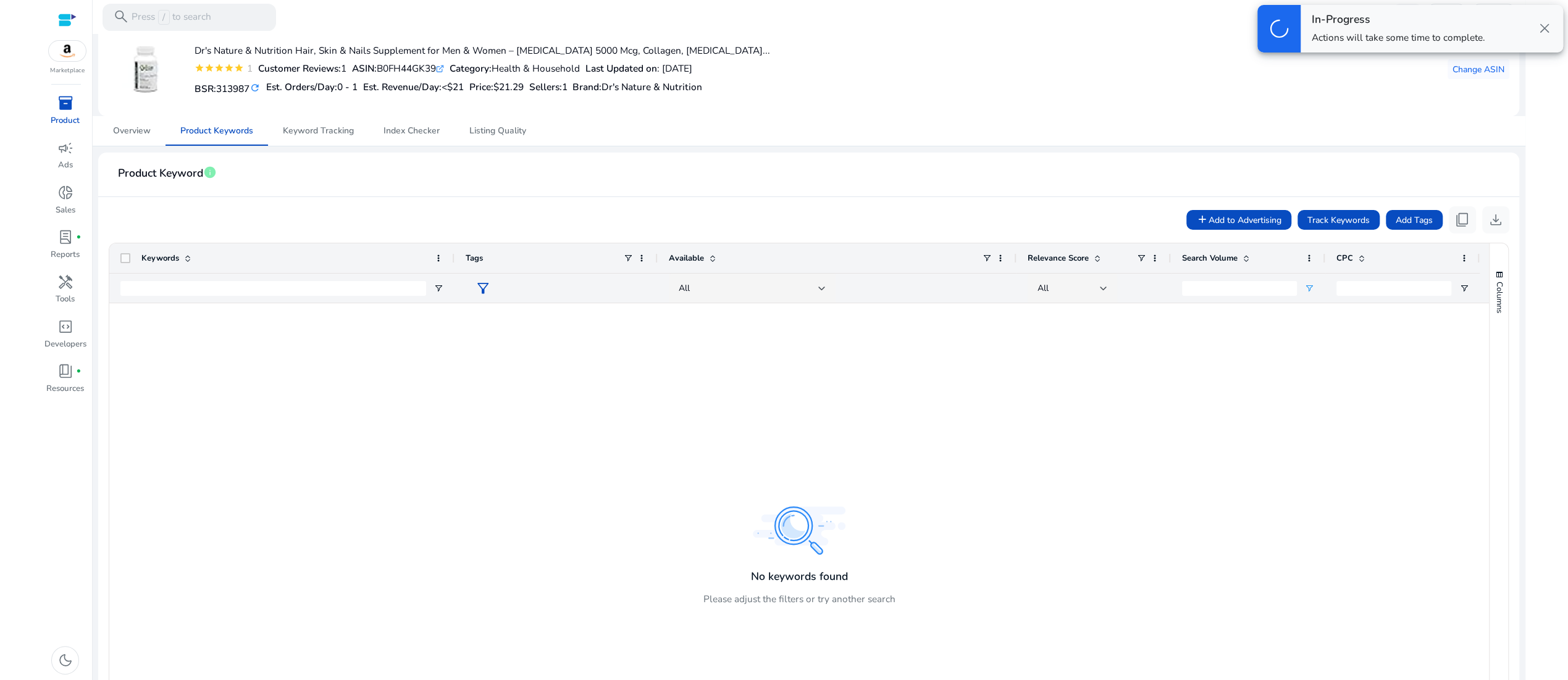
click at [345, 430] on div at bounding box center [799, 545] width 1379 height 484
click at [217, 135] on span "Product Keywords" at bounding box center [216, 131] width 73 height 8
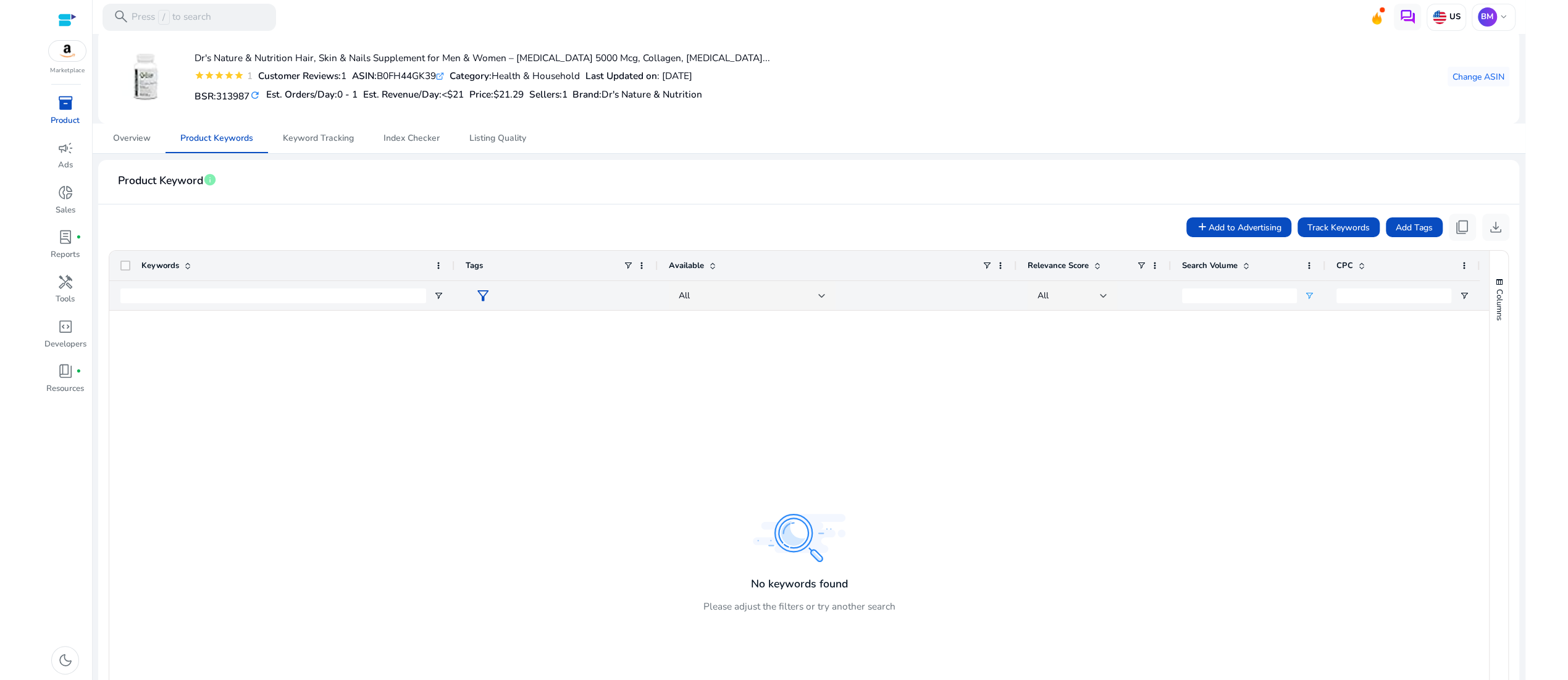
scroll to position [0, 0]
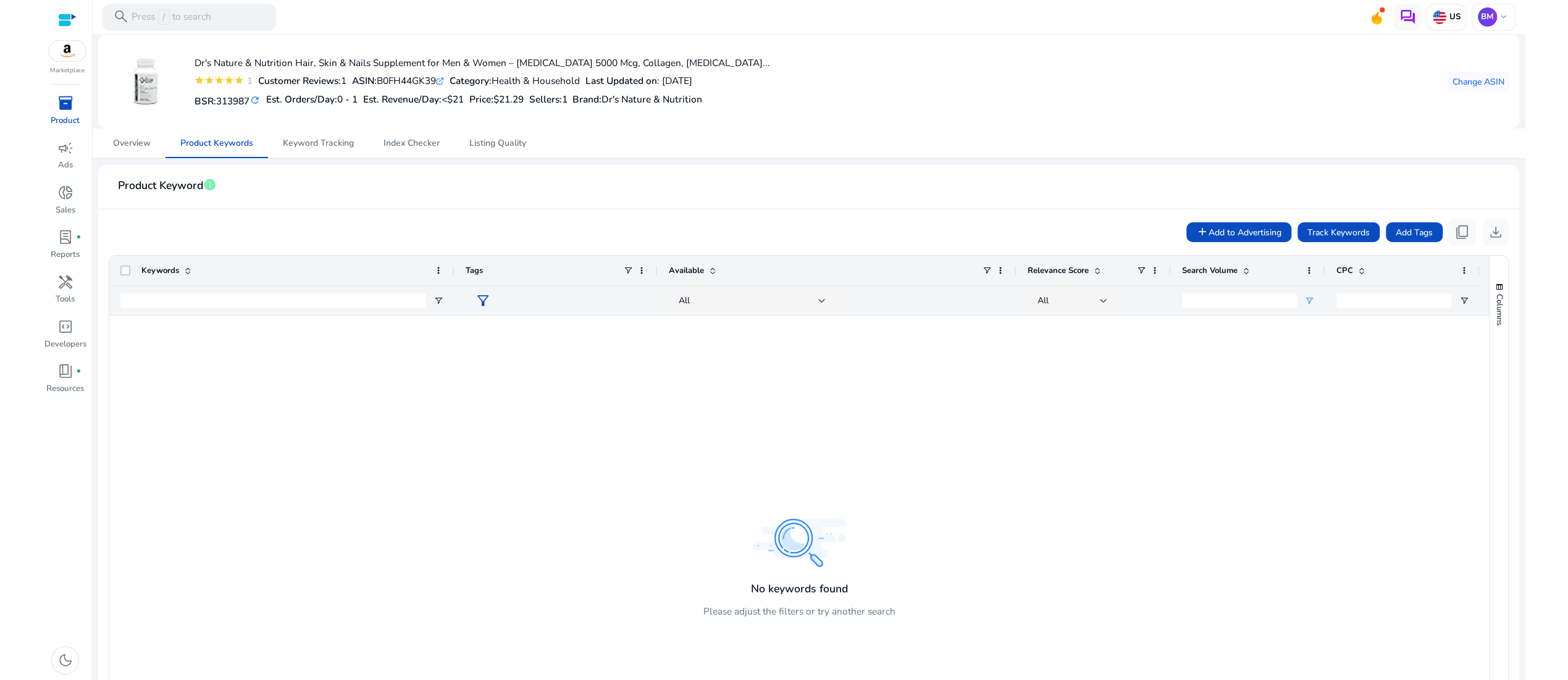
click at [216, 191] on span "info" at bounding box center [209, 184] width 13 height 13
click at [525, 181] on link "Learn More arrow_forward" at bounding box center [494, 186] width 63 height 14
